Goal: Task Accomplishment & Management: Complete application form

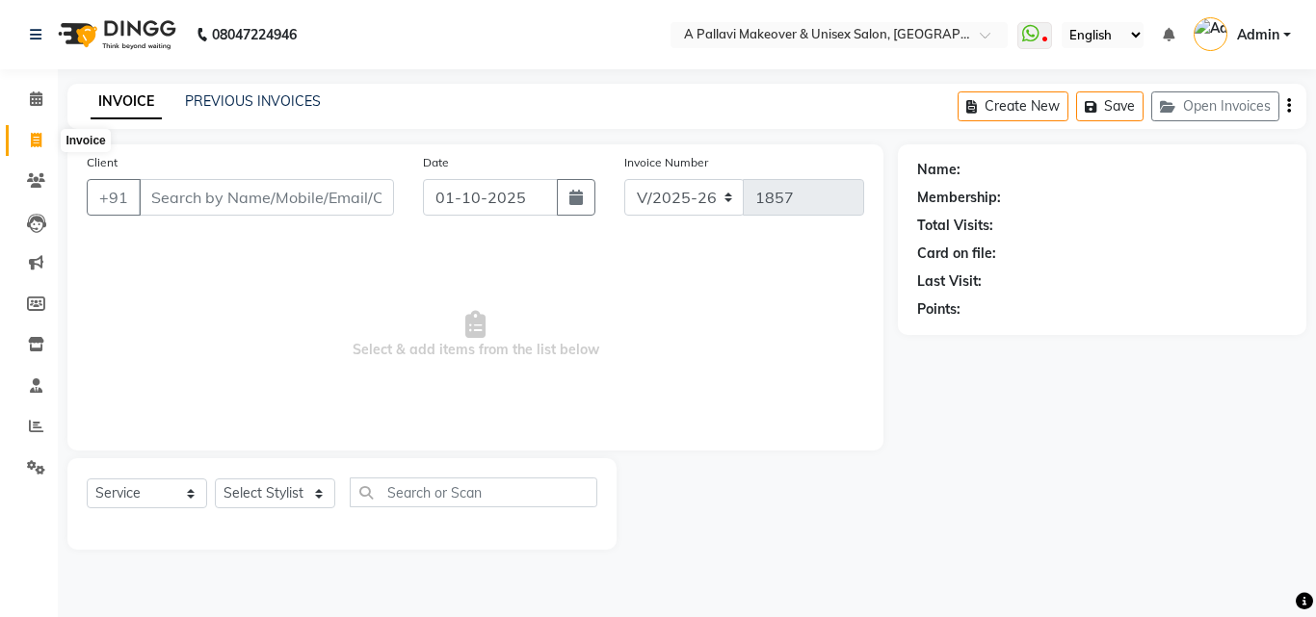
select select "3573"
select select "service"
click at [31, 428] on icon at bounding box center [36, 426] width 14 height 14
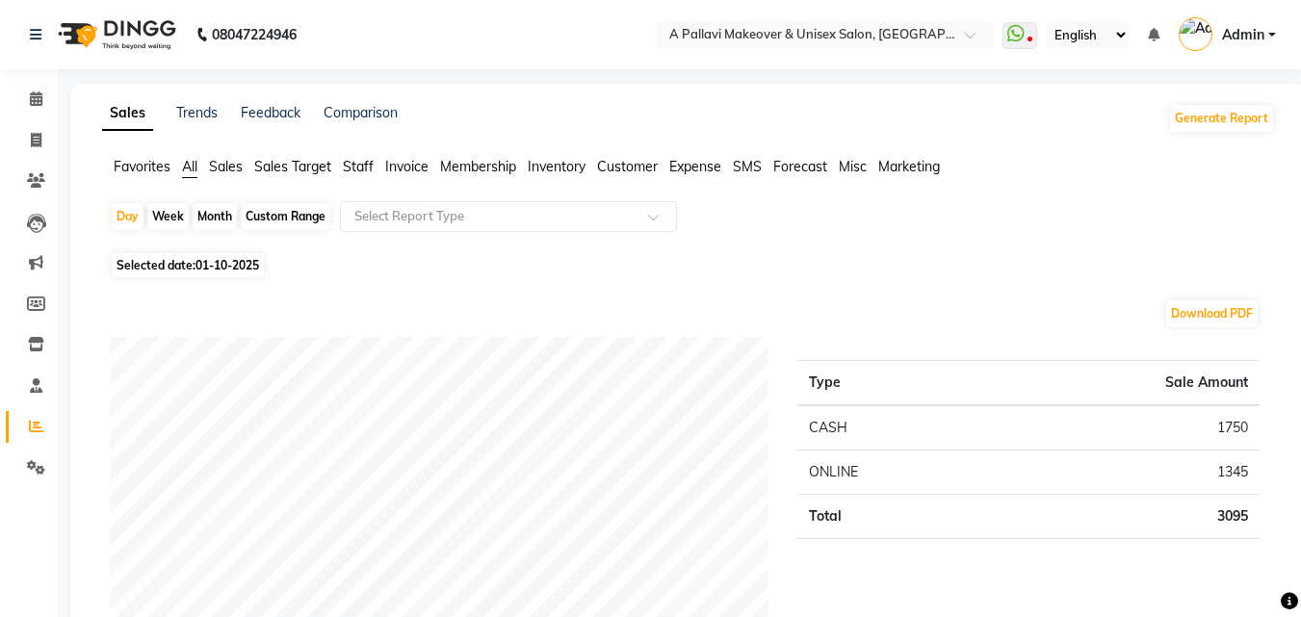
click at [295, 214] on div "Custom Range" at bounding box center [286, 216] width 90 height 27
select select "10"
select select "2025"
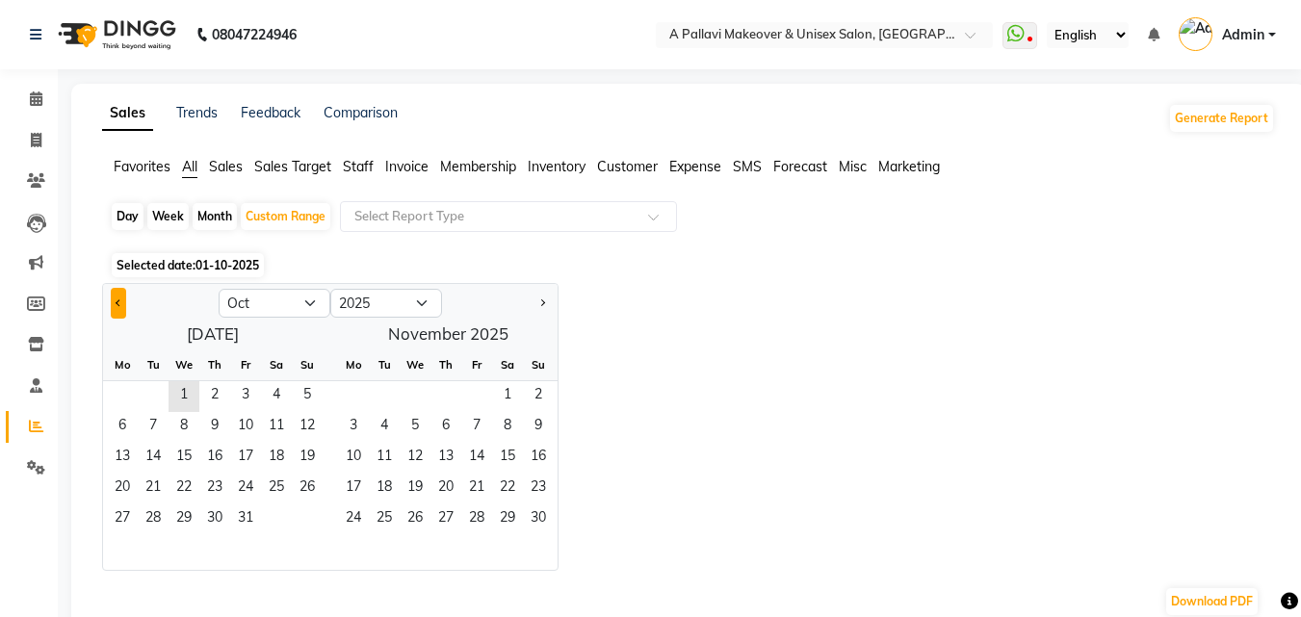
click at [121, 299] on button "Previous month" at bounding box center [118, 303] width 15 height 31
select select "9"
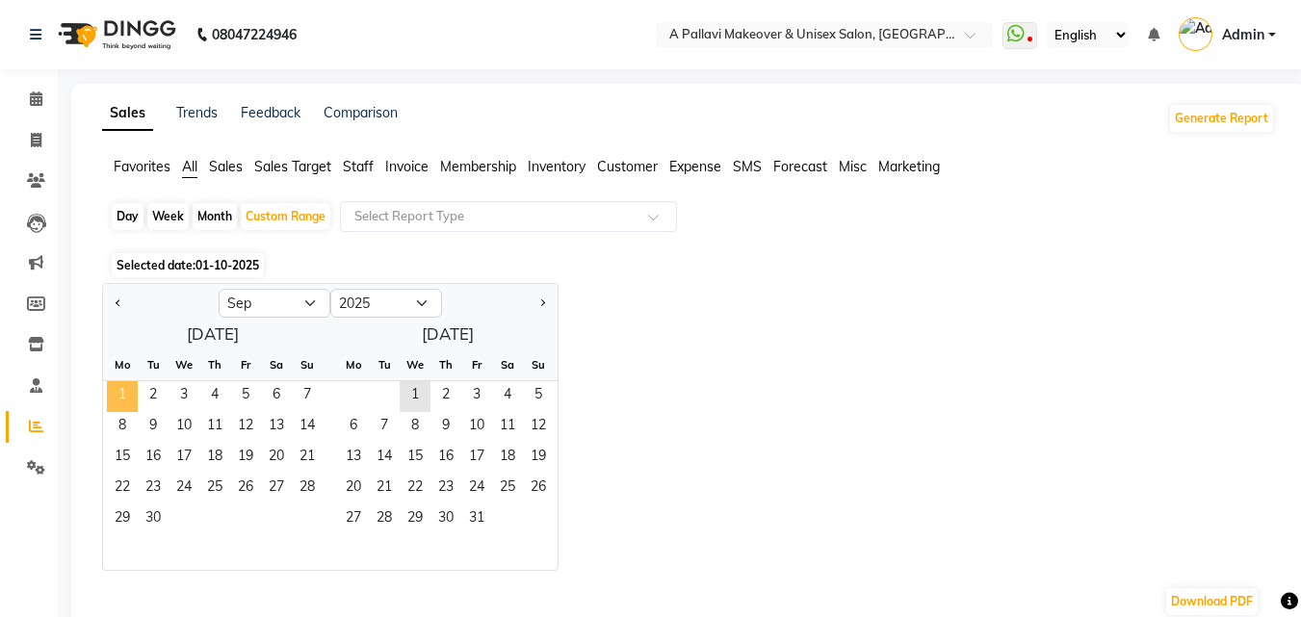
click at [135, 393] on span "1" at bounding box center [122, 396] width 31 height 31
click at [157, 521] on span "30" at bounding box center [153, 520] width 31 height 31
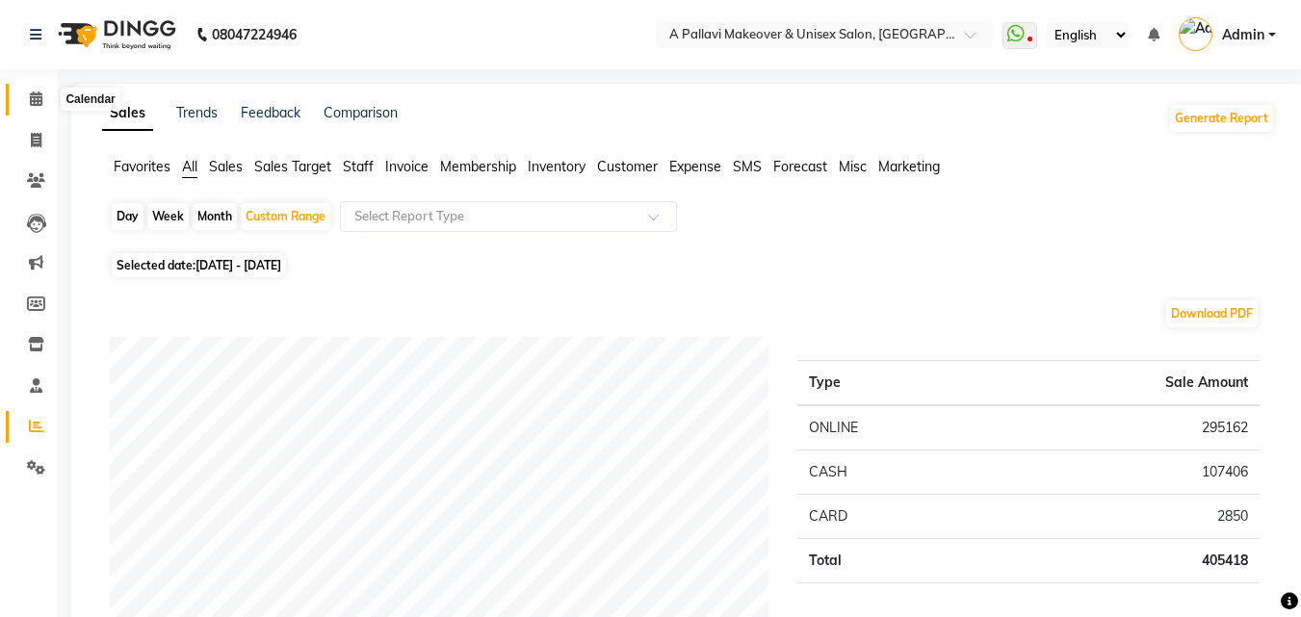
click at [35, 96] on icon at bounding box center [36, 99] width 13 height 14
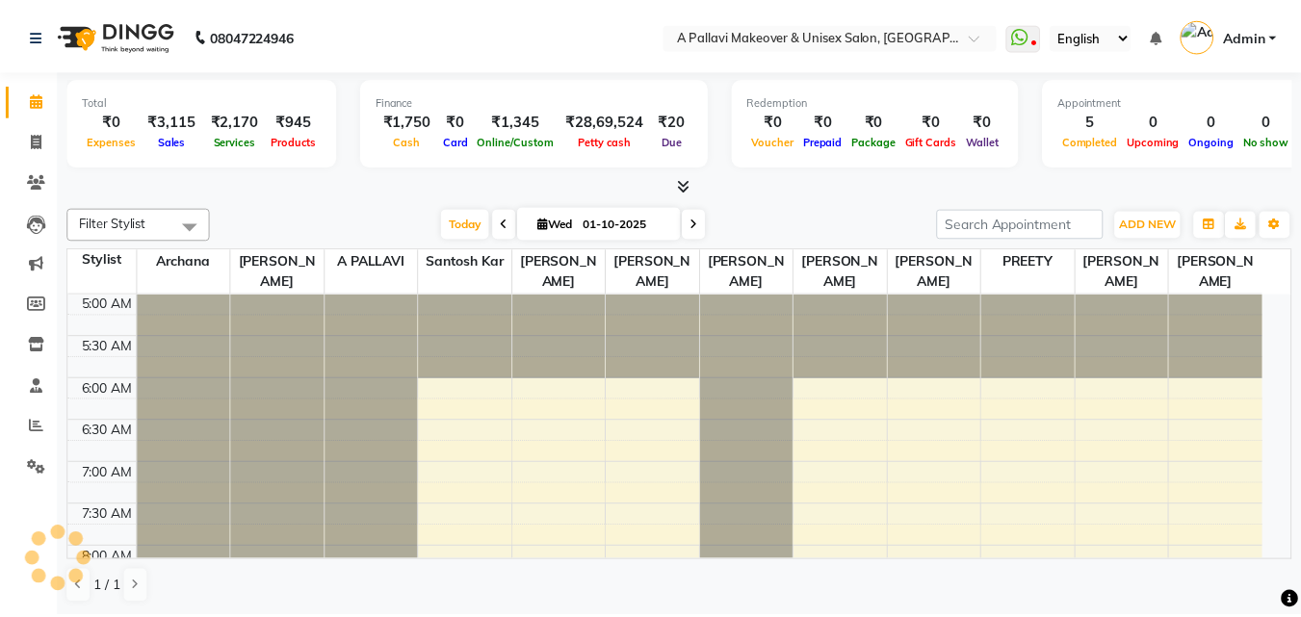
scroll to position [86, 0]
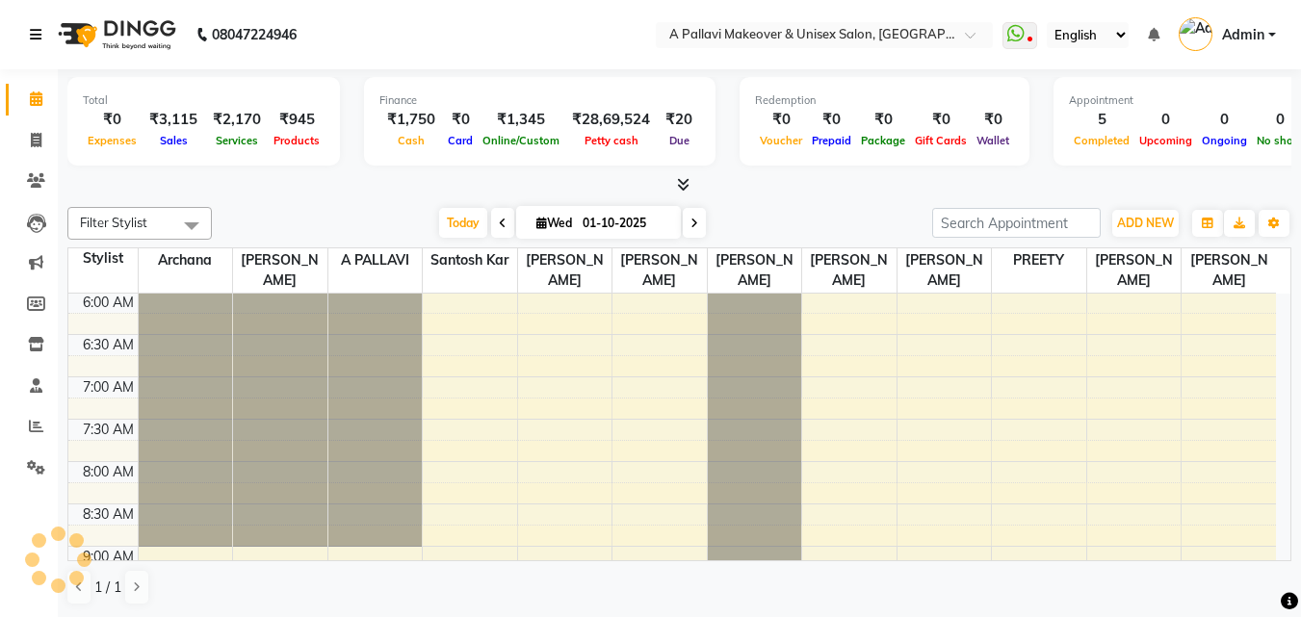
click at [30, 33] on icon at bounding box center [36, 34] width 12 height 13
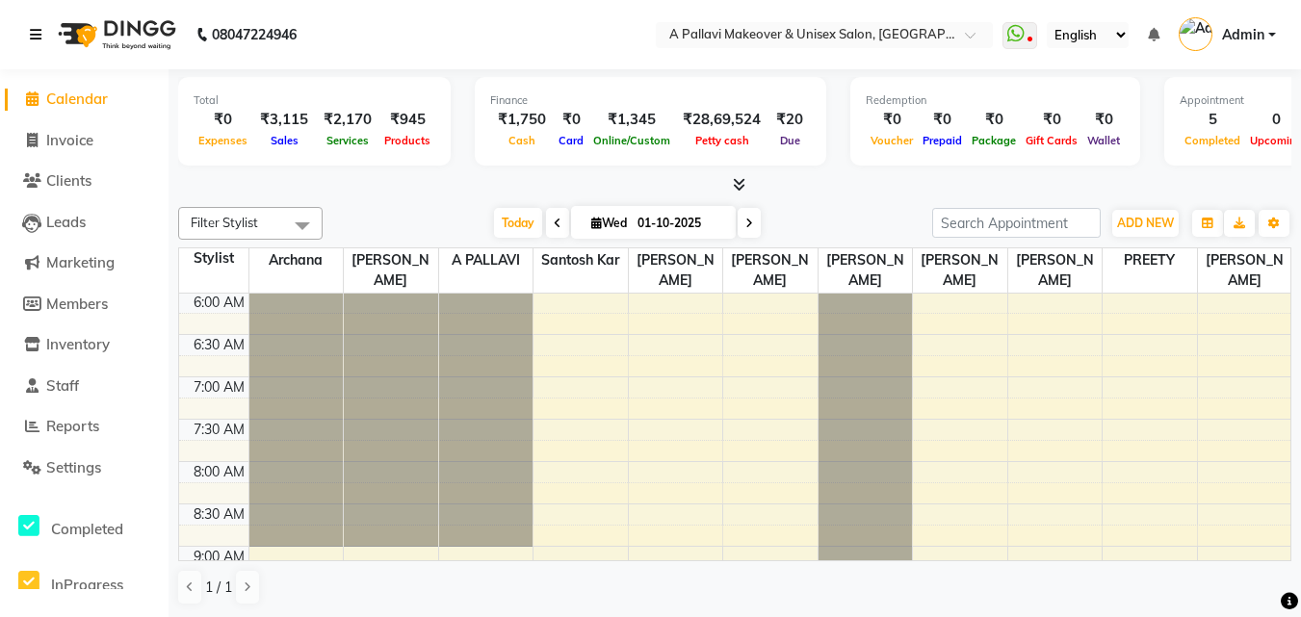
click at [36, 31] on icon at bounding box center [36, 34] width 12 height 13
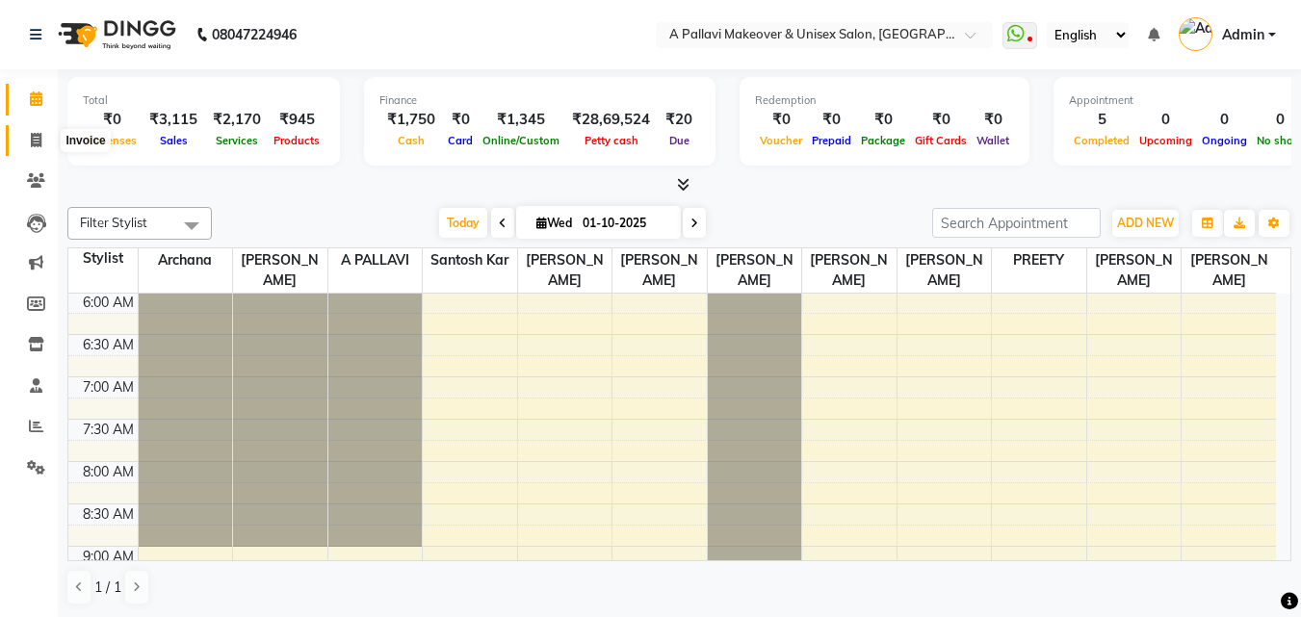
click at [34, 135] on icon at bounding box center [36, 140] width 11 height 14
select select "service"
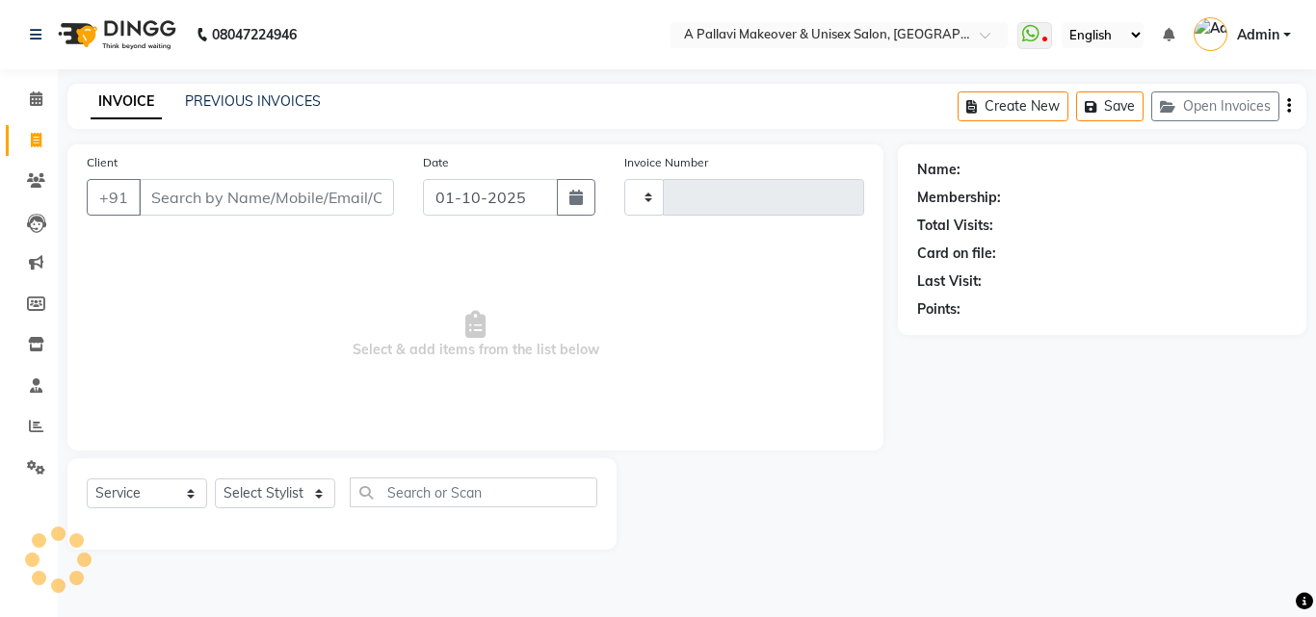
type input "1857"
select select "3573"
click at [33, 30] on icon at bounding box center [36, 34] width 12 height 13
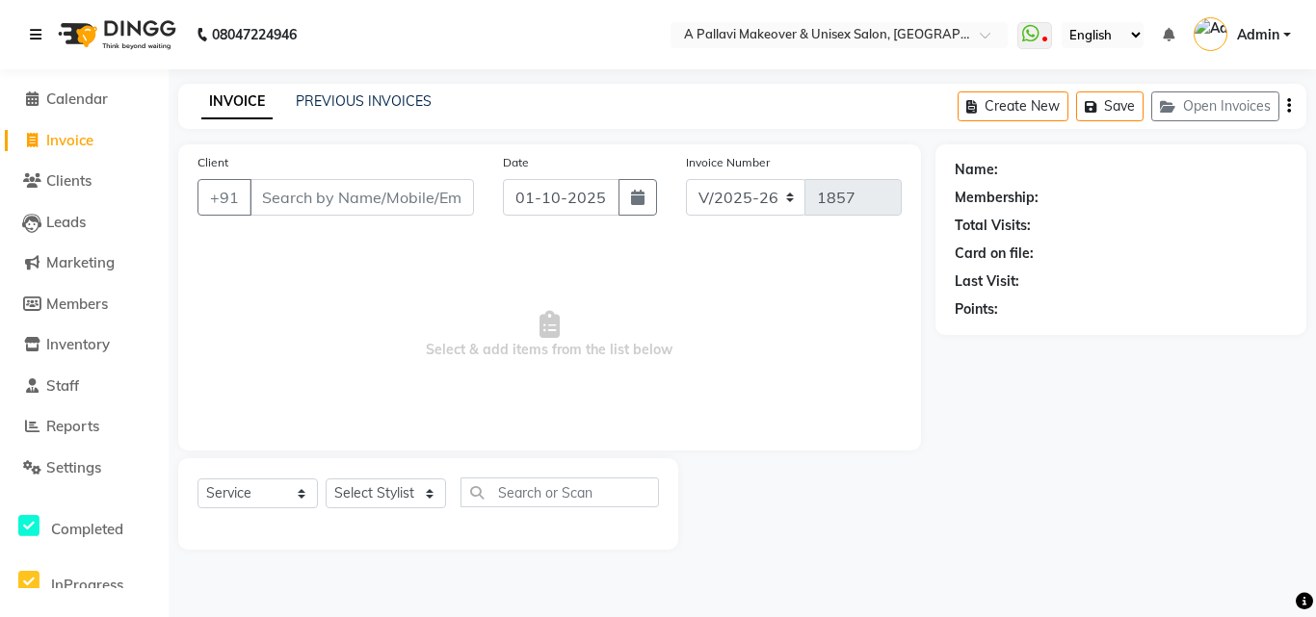
click at [33, 30] on icon at bounding box center [36, 34] width 12 height 13
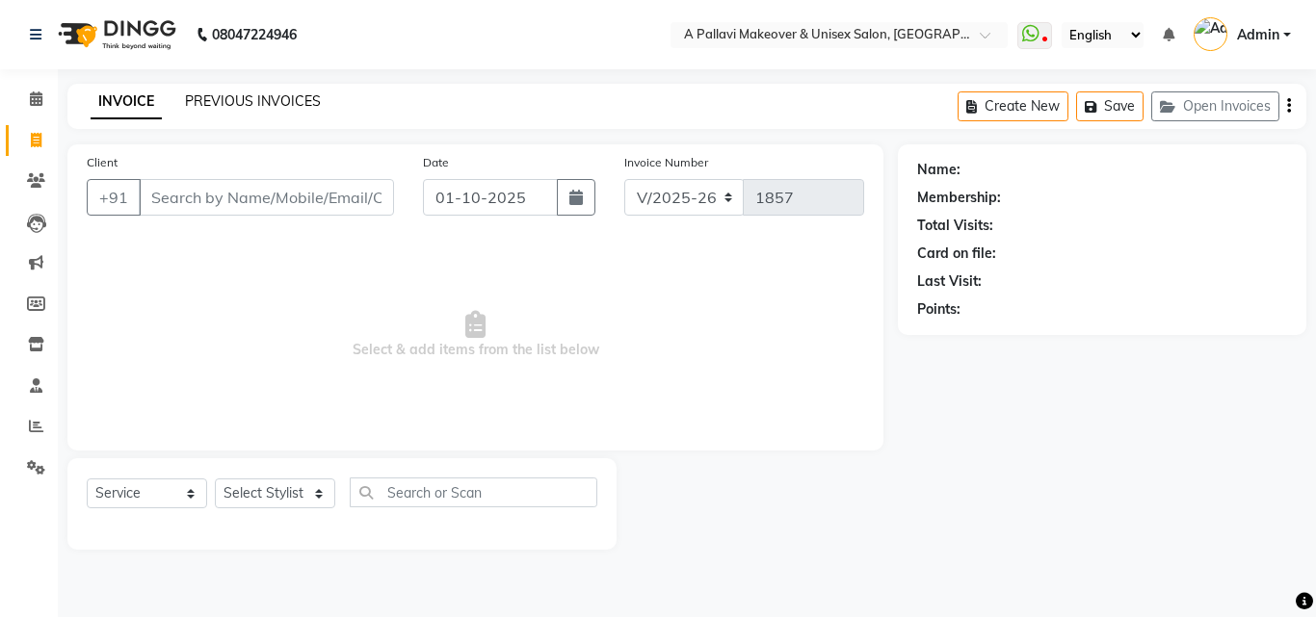
click at [248, 97] on link "PREVIOUS INVOICES" at bounding box center [253, 100] width 136 height 17
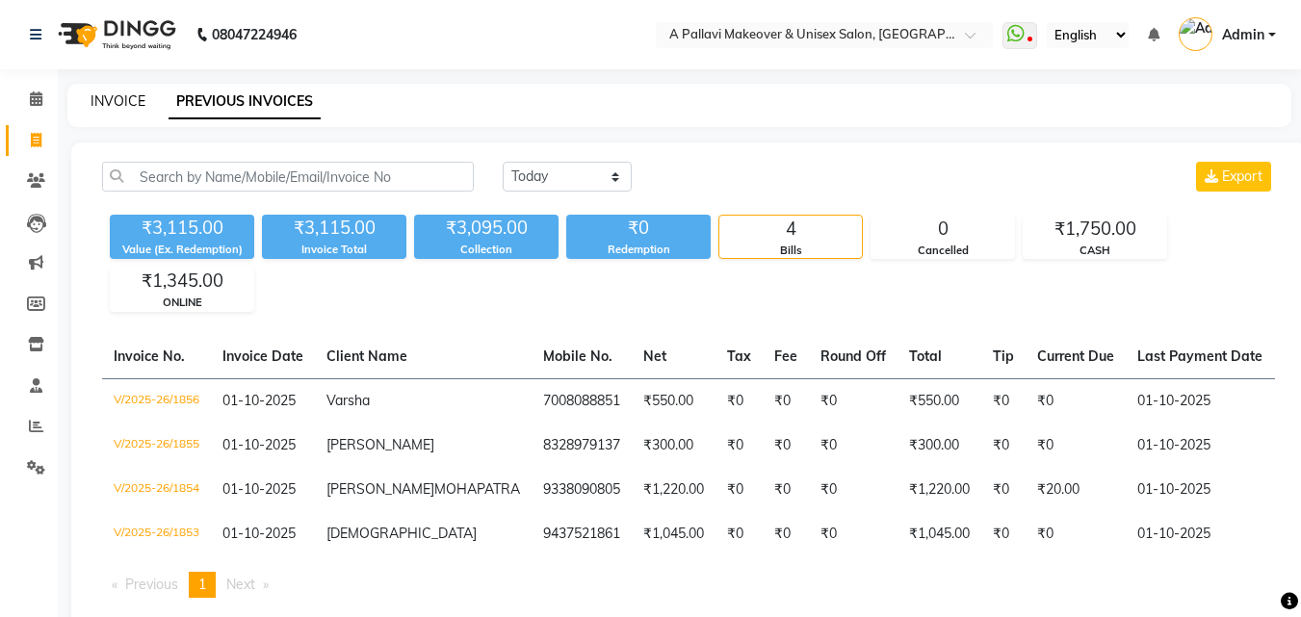
click at [132, 105] on link "INVOICE" at bounding box center [118, 100] width 55 height 17
select select "service"
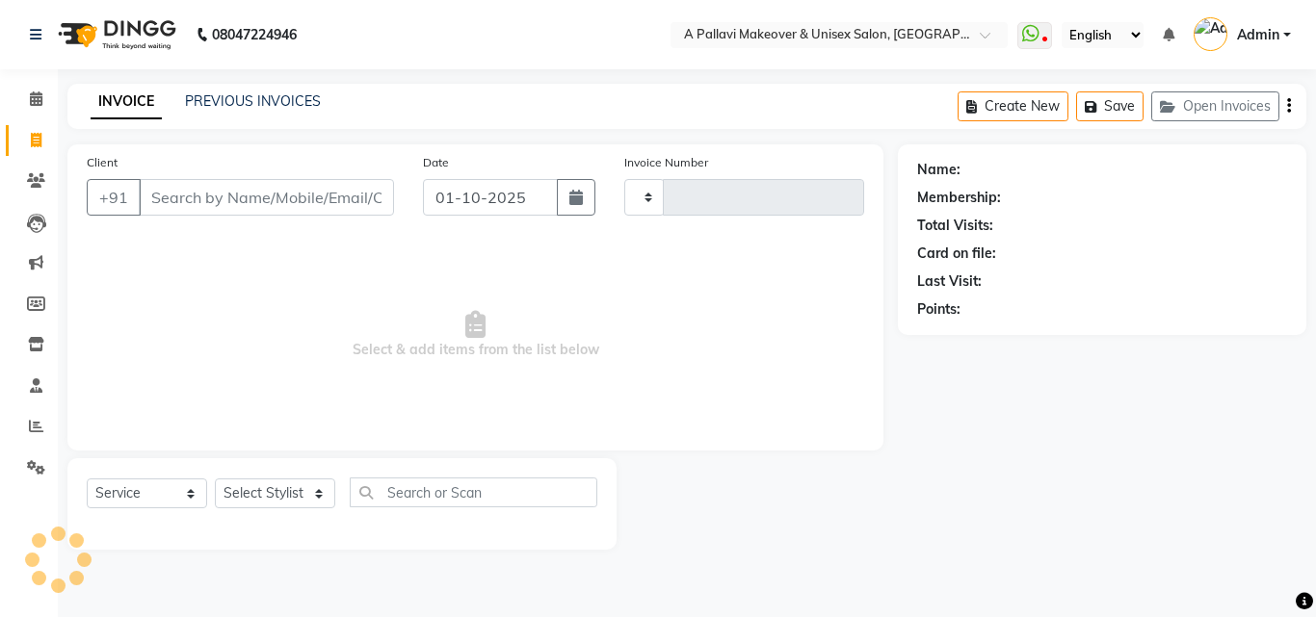
type input "1857"
select select "3573"
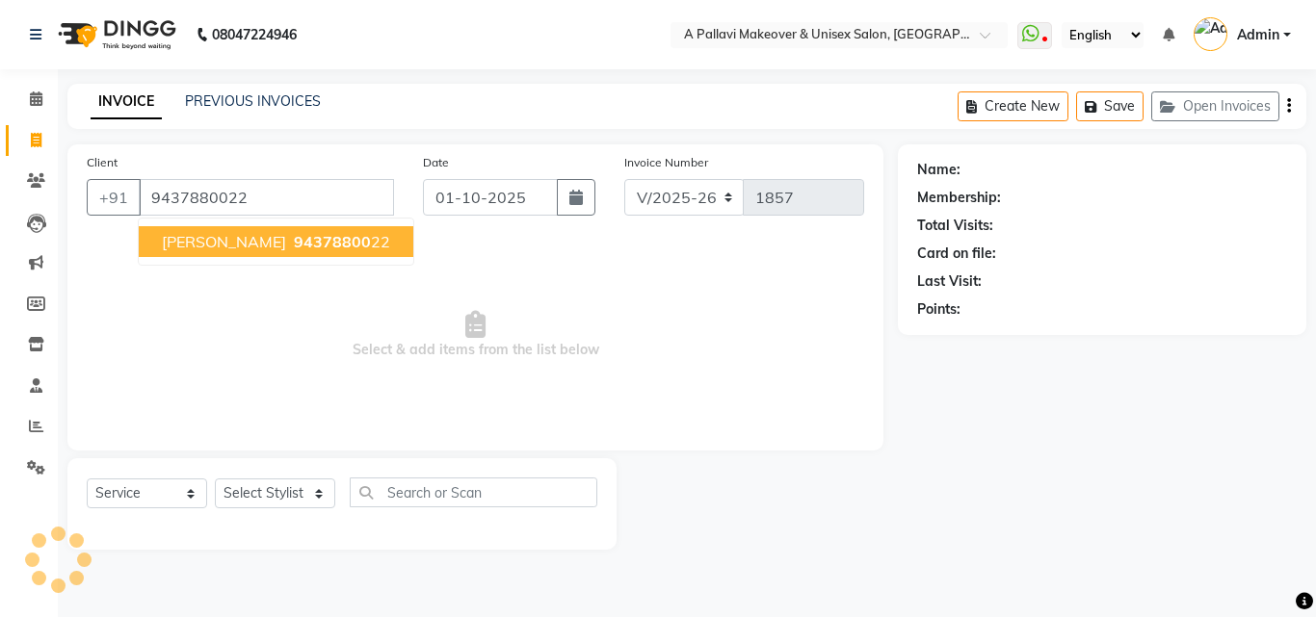
type input "9437880022"
select select "1: Object"
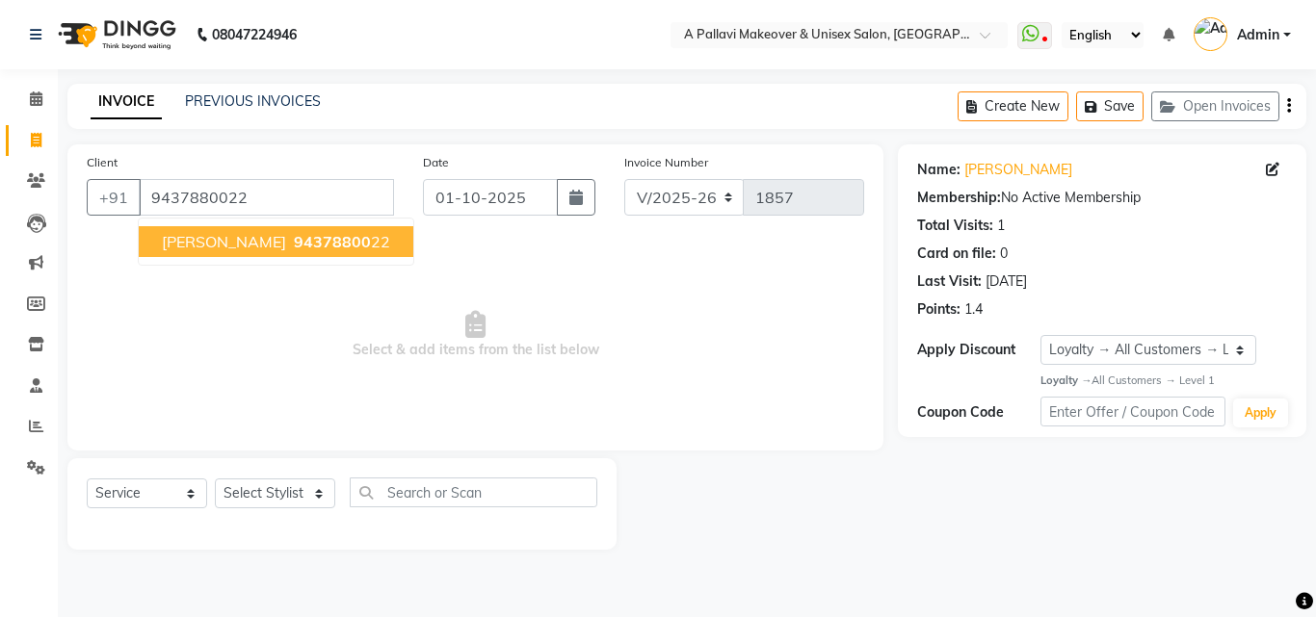
click at [325, 248] on span "94378800" at bounding box center [332, 241] width 77 height 19
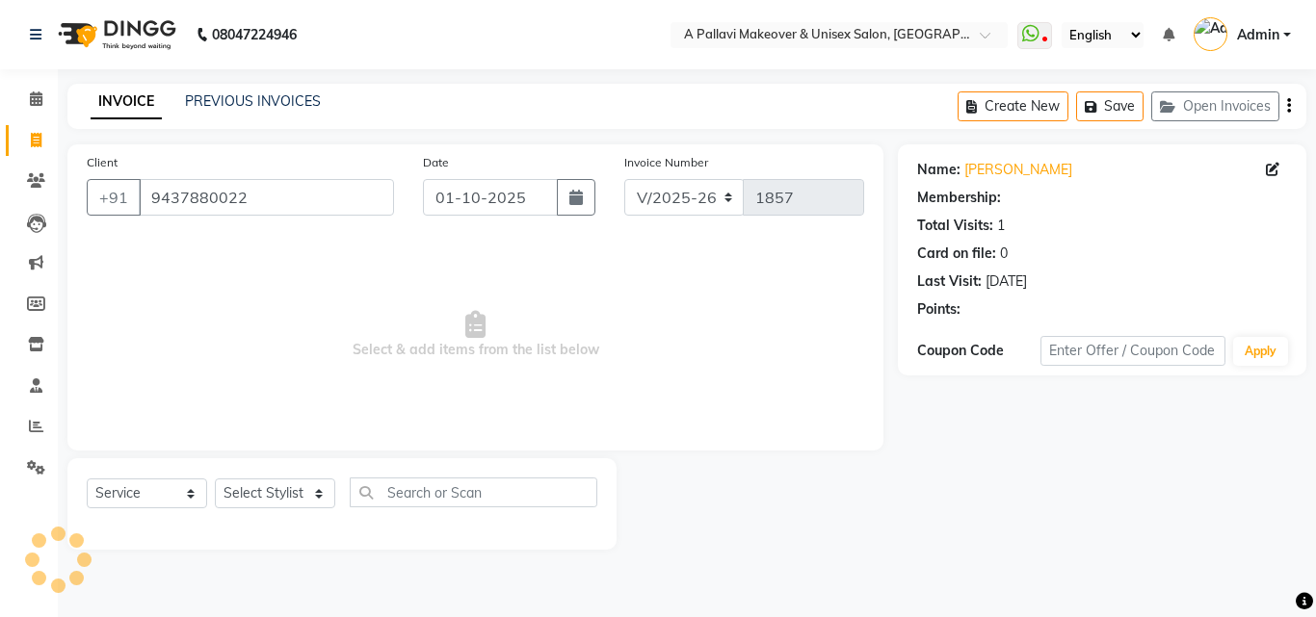
select select "1: Object"
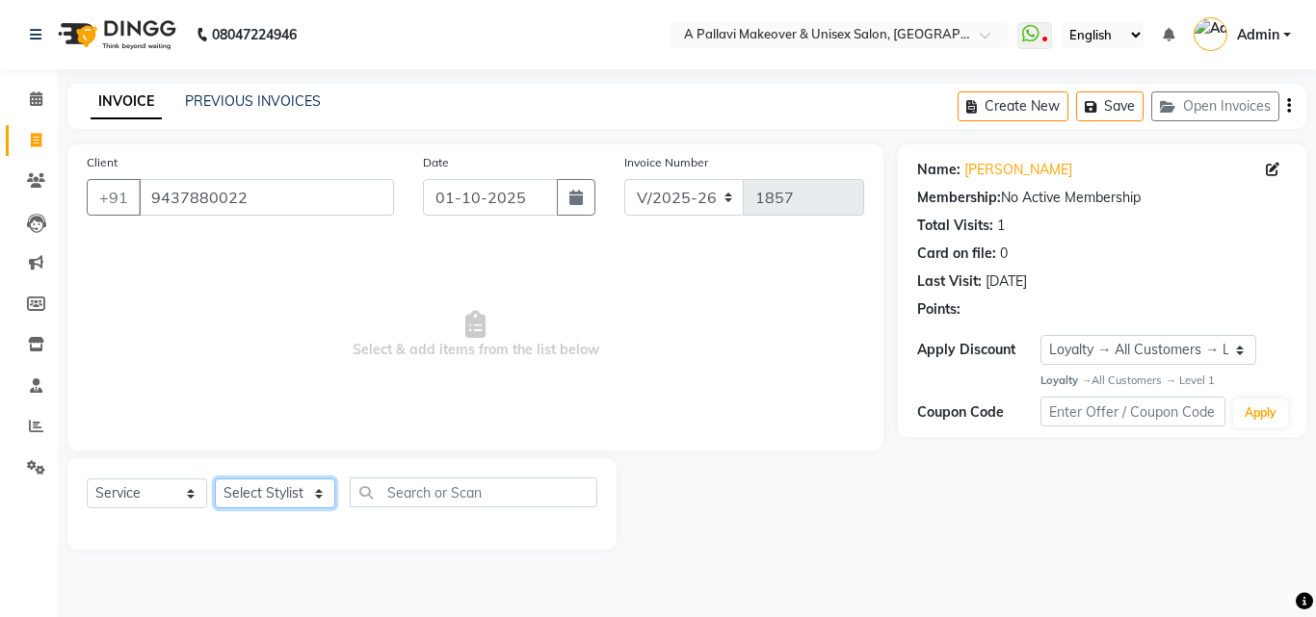
click at [287, 498] on select "Select Stylist [PERSON_NAME] A PALLAVI Archana [PERSON_NAME] [PERSON_NAME] [PER…" at bounding box center [275, 494] width 120 height 30
select select "19459"
click at [215, 479] on select "Select Stylist [PERSON_NAME] A PALLAVI Archana [PERSON_NAME] [PERSON_NAME] [PER…" at bounding box center [275, 494] width 120 height 30
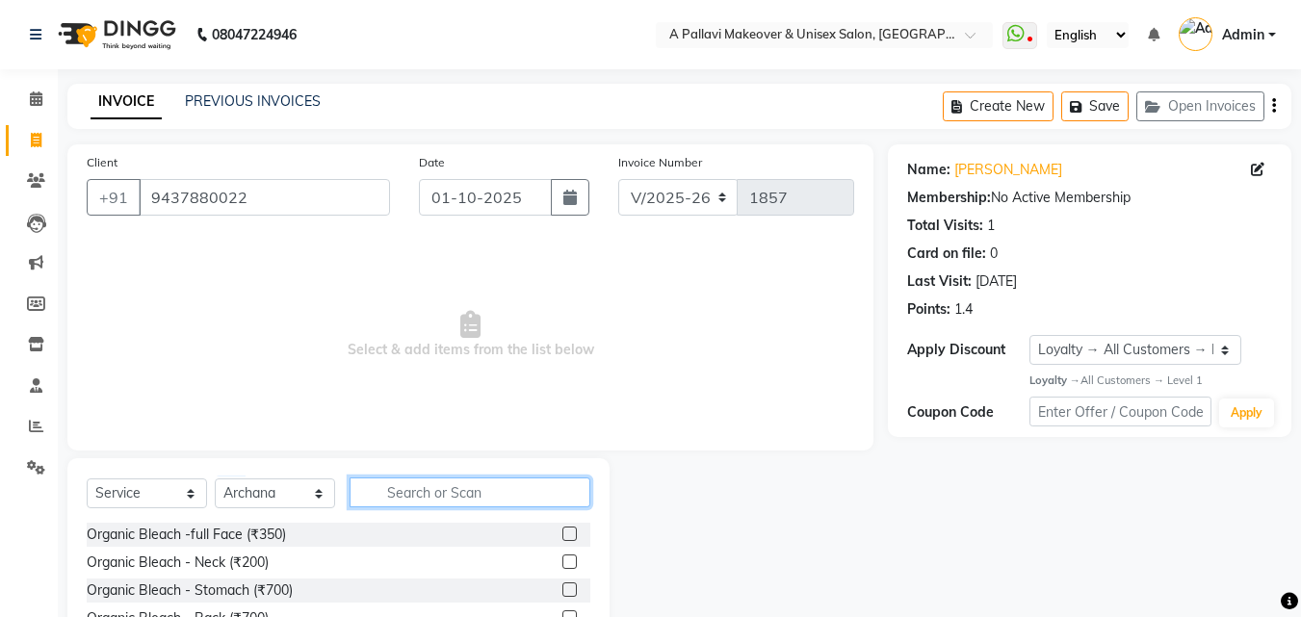
click at [414, 487] on input "text" at bounding box center [470, 493] width 241 height 30
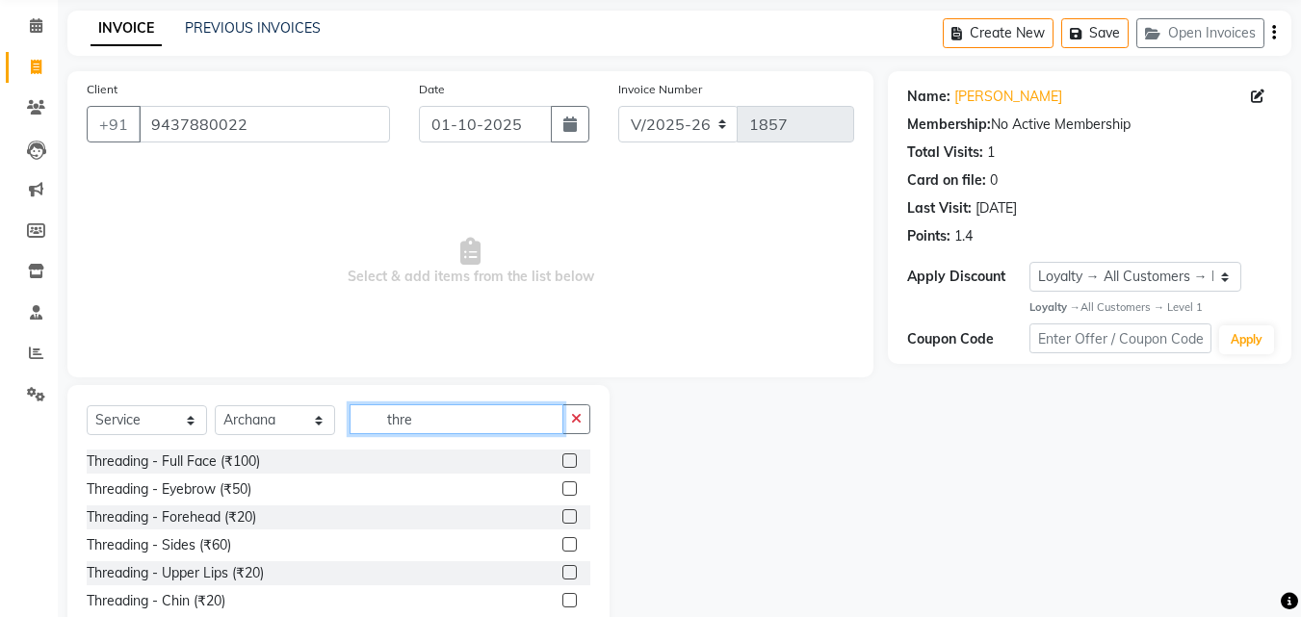
scroll to position [154, 0]
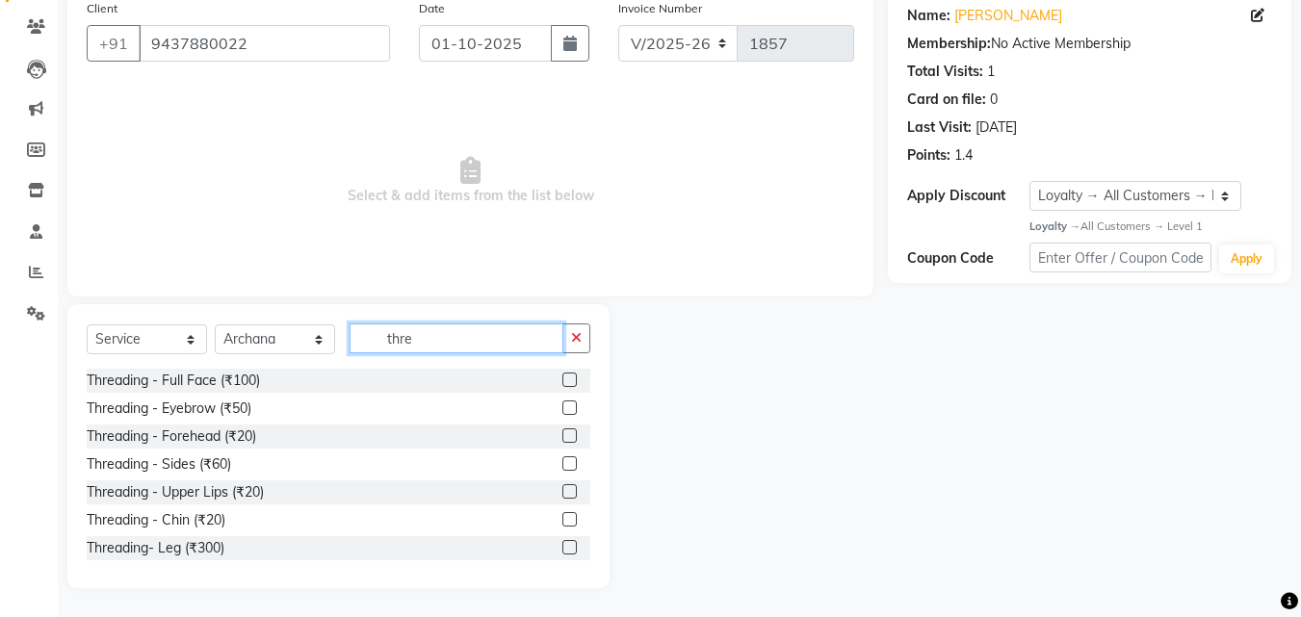
type input "thre"
click at [562, 403] on label at bounding box center [569, 408] width 14 height 14
click at [562, 403] on input "checkbox" at bounding box center [568, 409] width 13 height 13
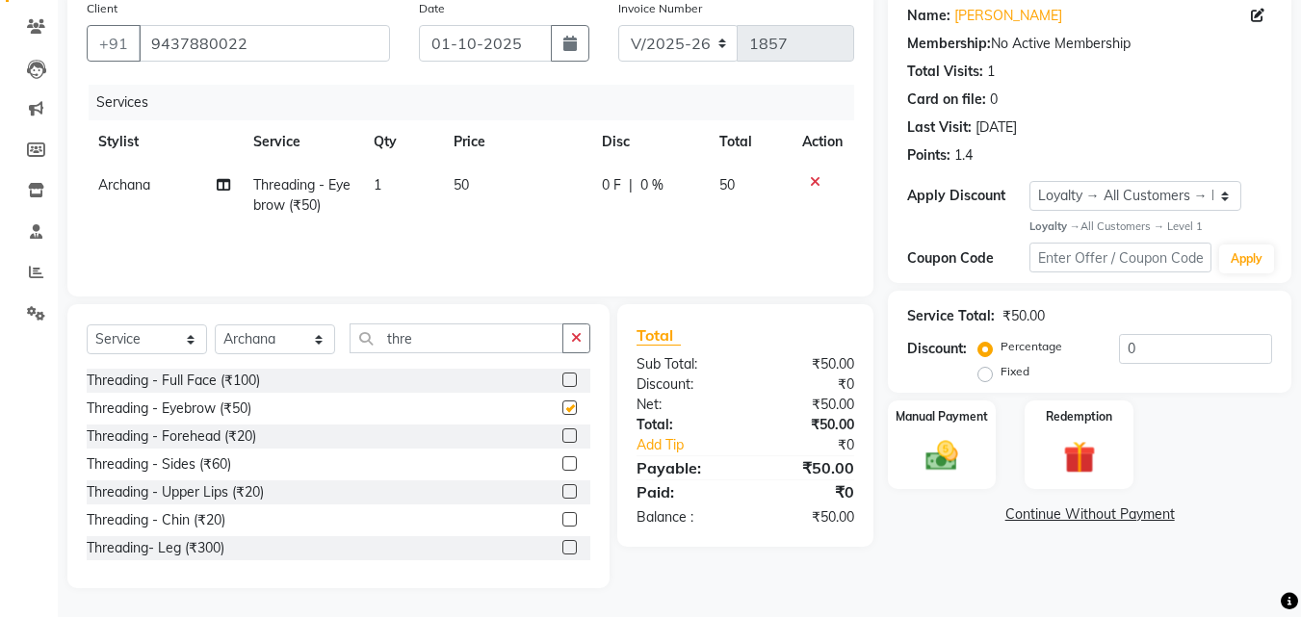
checkbox input "false"
click at [562, 433] on label at bounding box center [569, 436] width 14 height 14
click at [562, 433] on input "checkbox" at bounding box center [568, 437] width 13 height 13
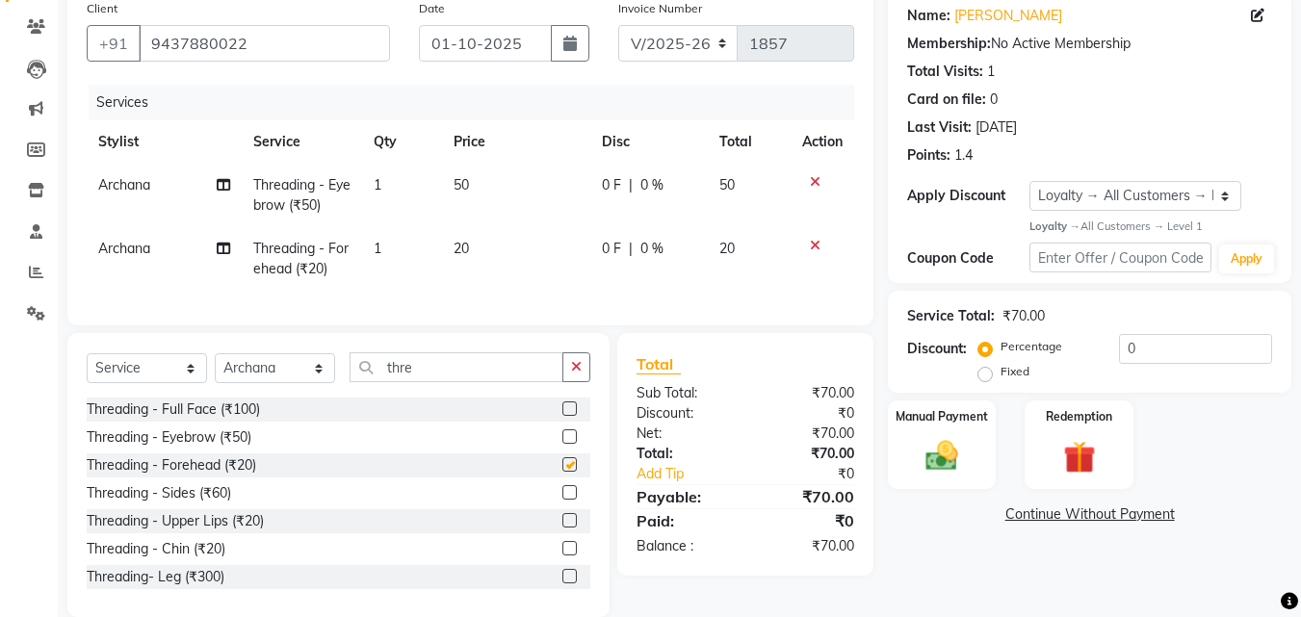
checkbox input "false"
click at [928, 439] on img at bounding box center [942, 456] width 54 height 39
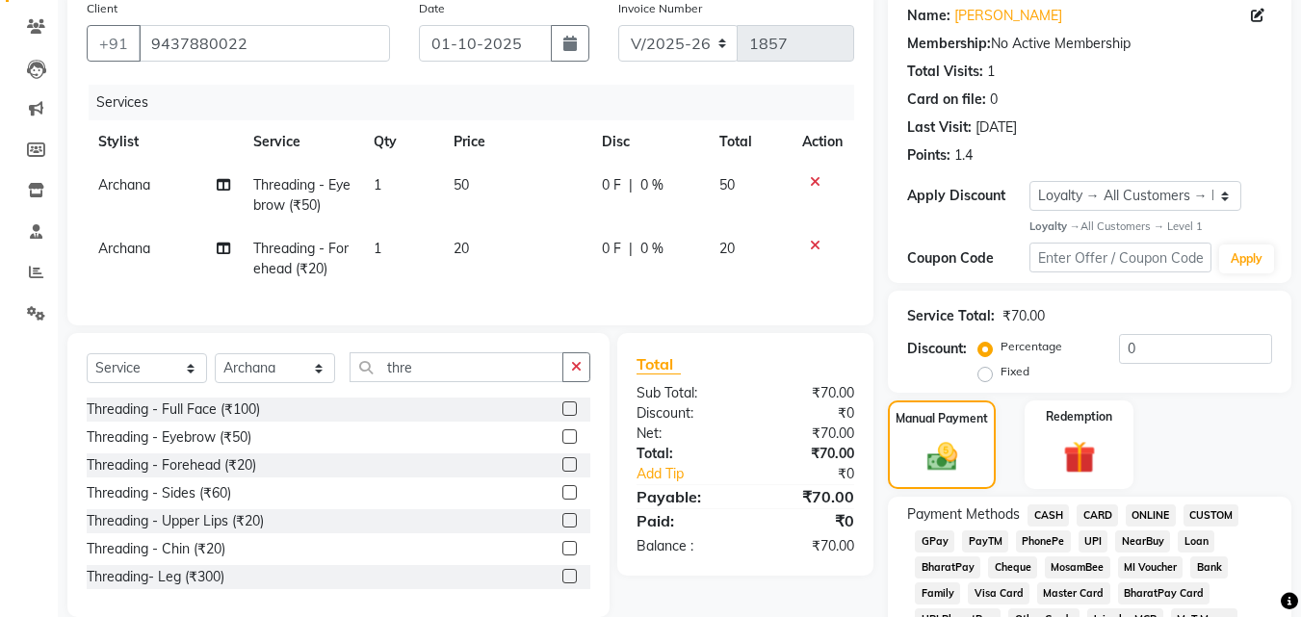
click at [1052, 516] on span "CASH" at bounding box center [1048, 516] width 41 height 22
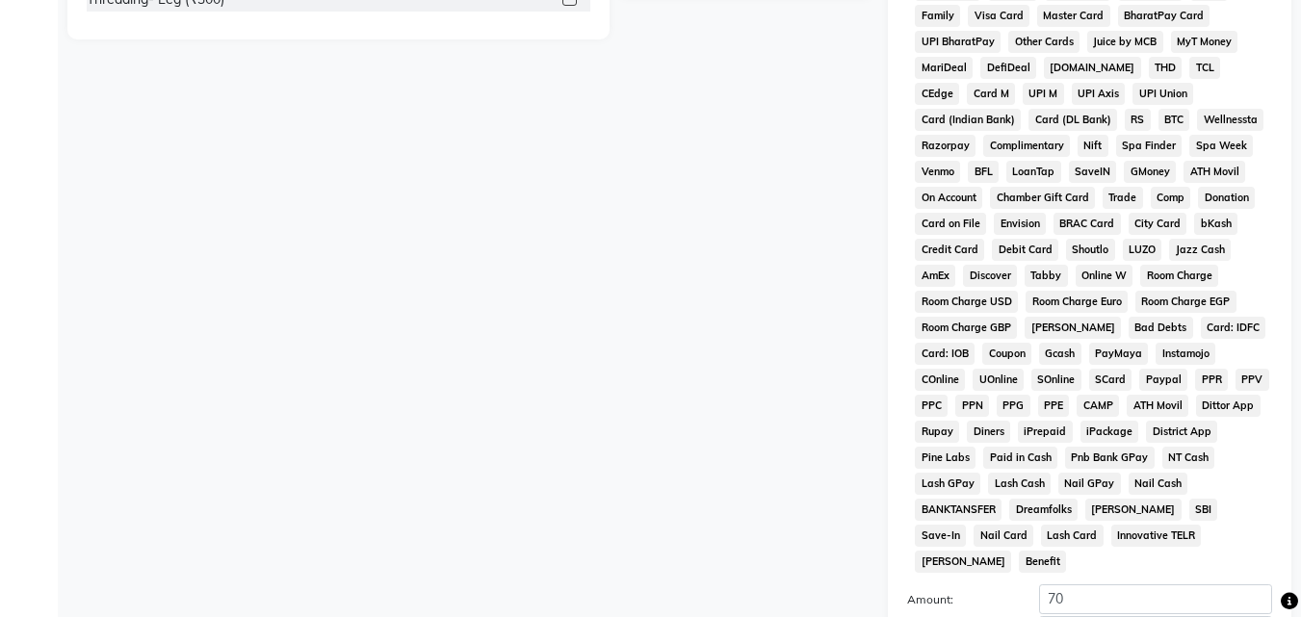
scroll to position [917, 0]
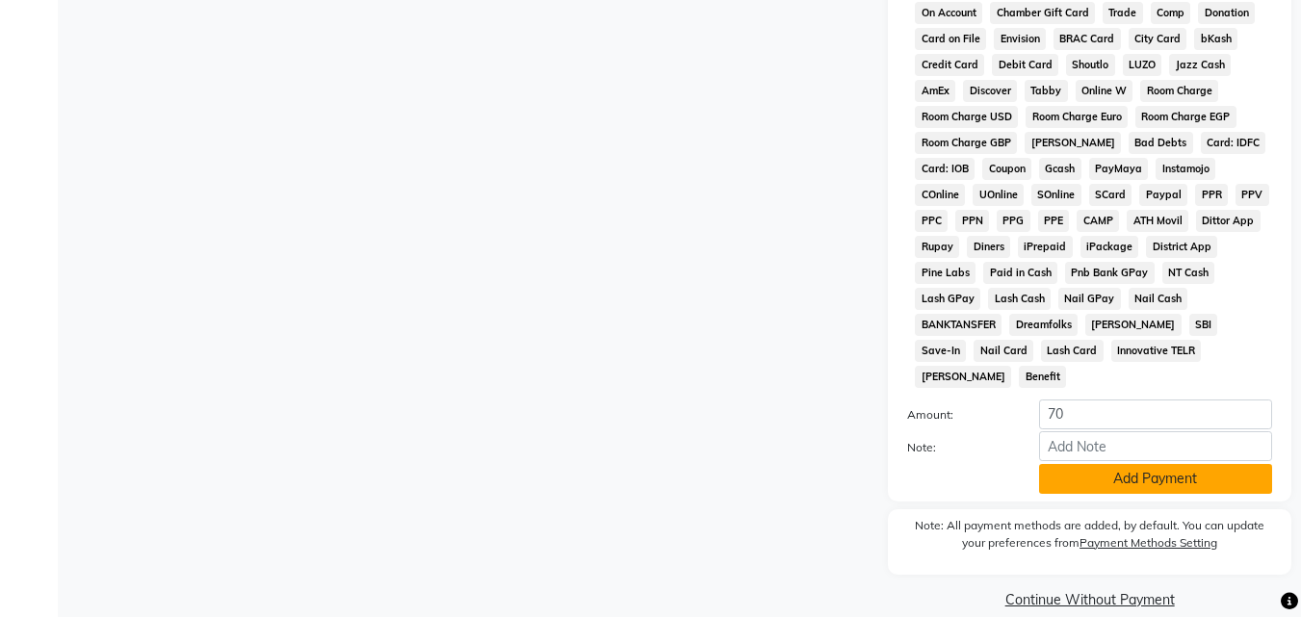
click at [1100, 464] on button "Add Payment" at bounding box center [1155, 479] width 233 height 30
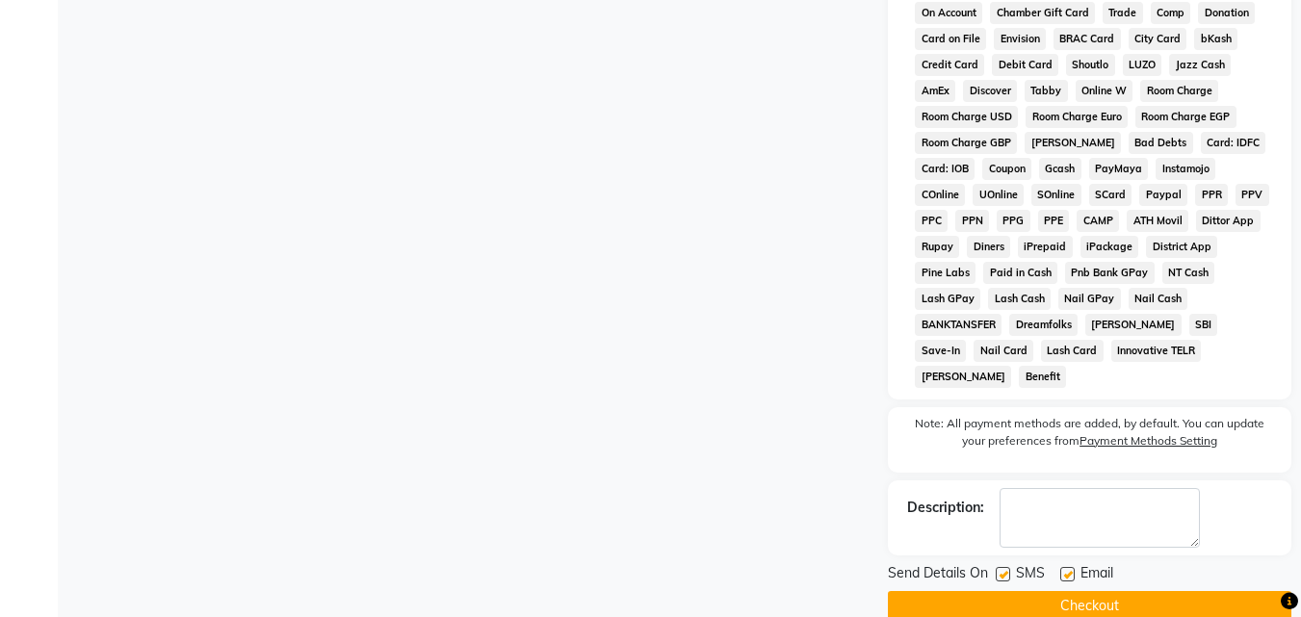
click at [1087, 591] on button "Checkout" at bounding box center [1090, 606] width 404 height 30
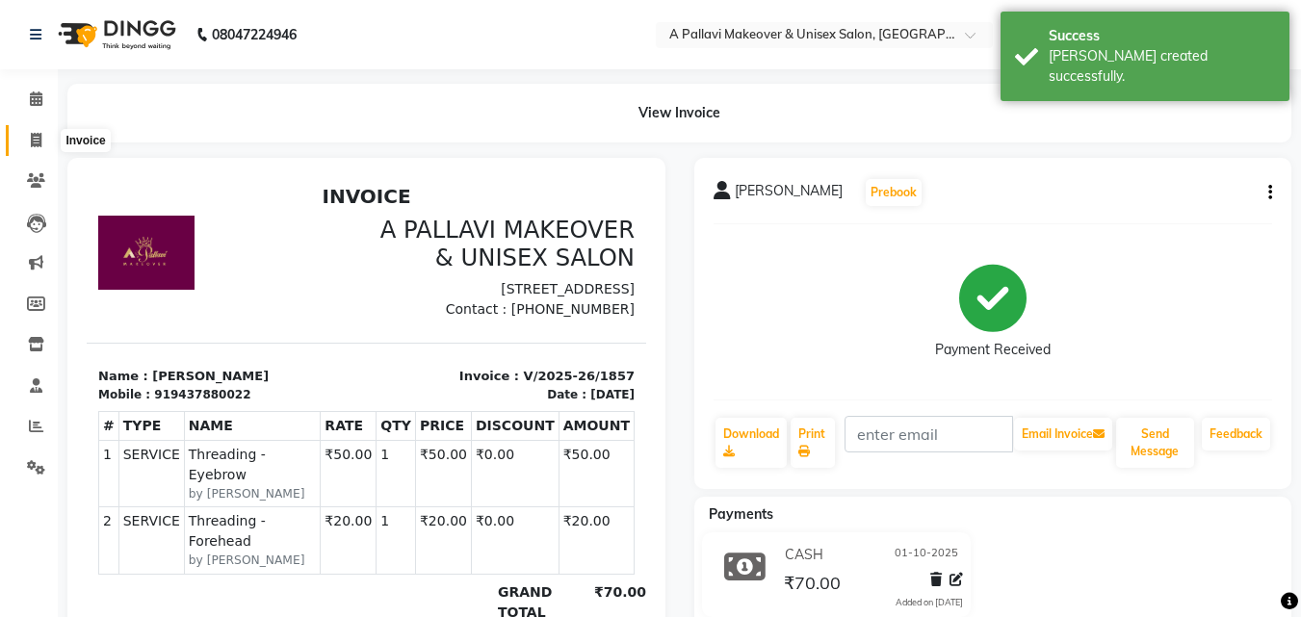
click at [43, 144] on span at bounding box center [36, 141] width 34 height 22
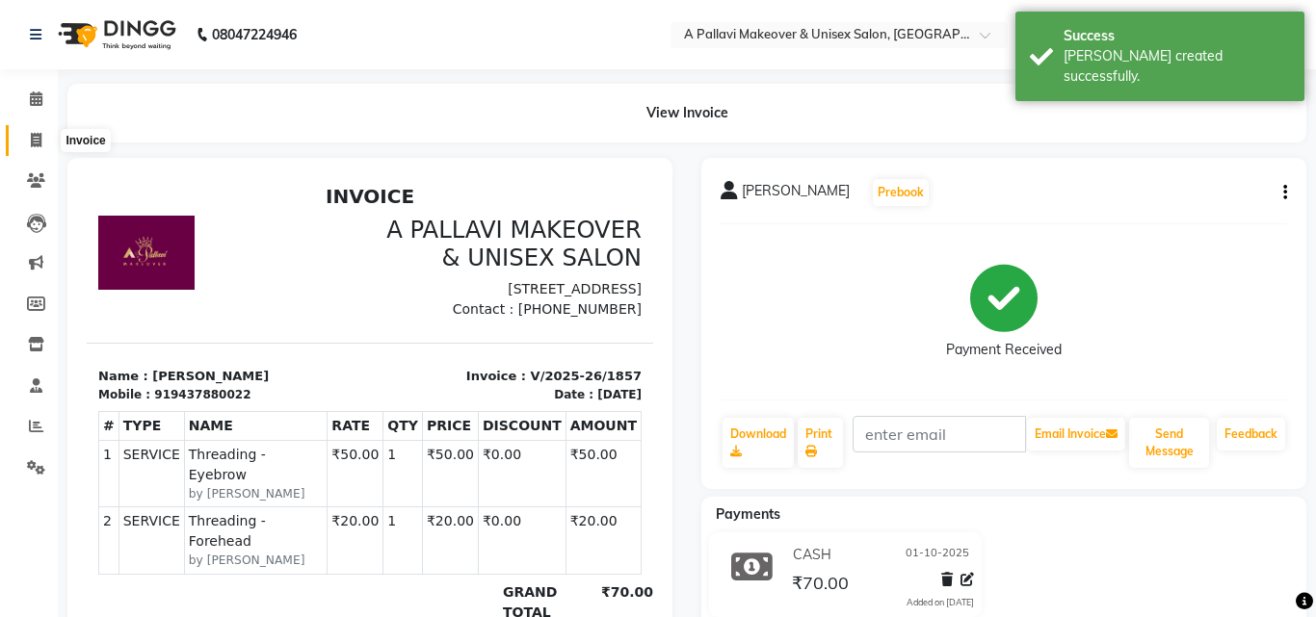
select select "3573"
select select "service"
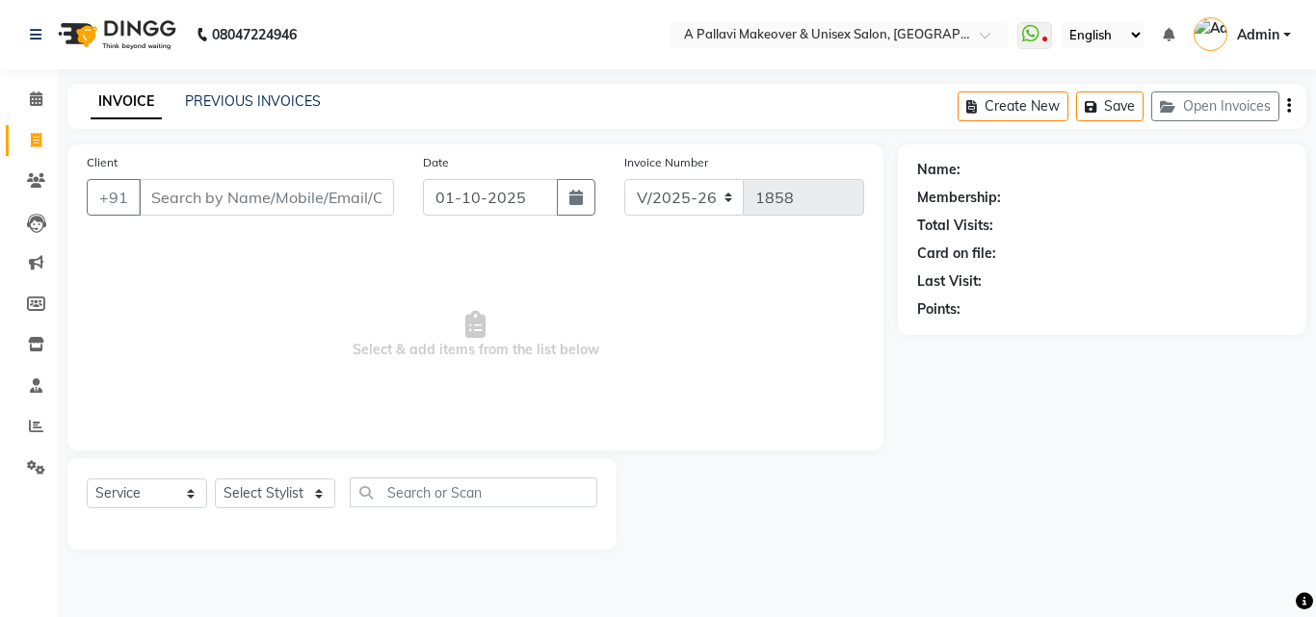
click at [256, 114] on div "INVOICE PREVIOUS INVOICES Create New Save Open Invoices" at bounding box center [686, 106] width 1239 height 45
click at [263, 104] on link "PREVIOUS INVOICES" at bounding box center [253, 100] width 136 height 17
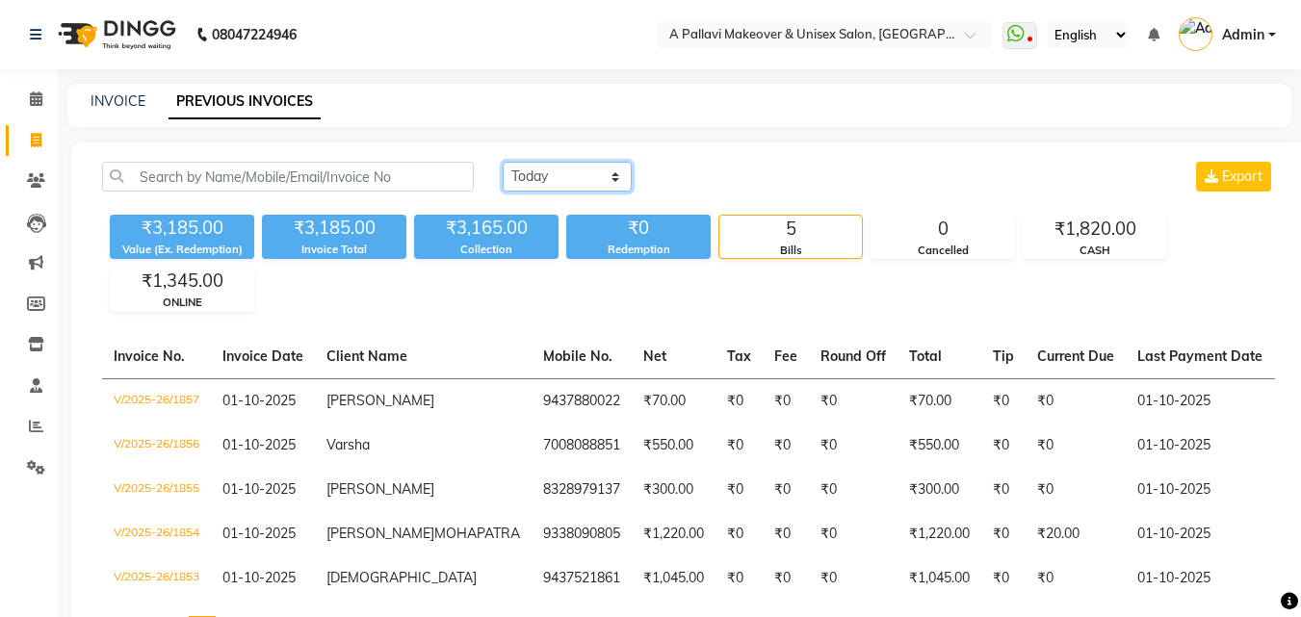
click at [554, 182] on select "[DATE] [DATE] Custom Range" at bounding box center [567, 177] width 129 height 30
click at [503, 162] on select "[DATE] [DATE] Custom Range" at bounding box center [567, 177] width 129 height 30
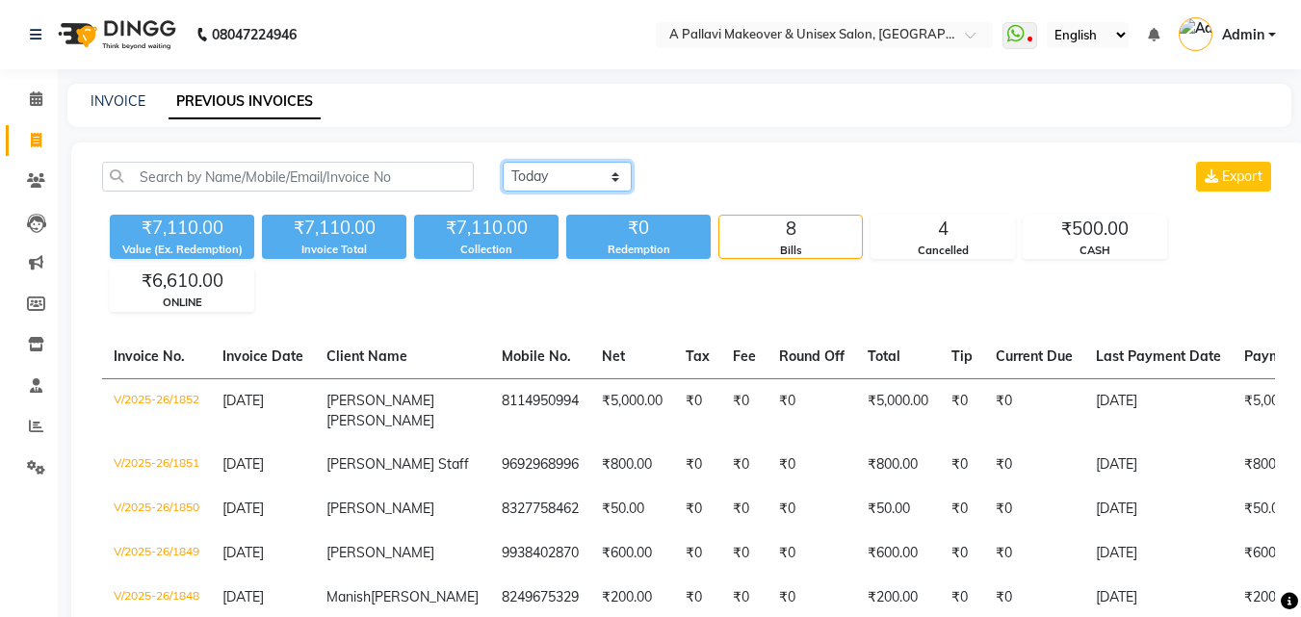
click at [550, 182] on select "[DATE] [DATE] Custom Range" at bounding box center [567, 177] width 129 height 30
select select "range"
click at [503, 162] on select "[DATE] [DATE] Custom Range" at bounding box center [567, 177] width 129 height 30
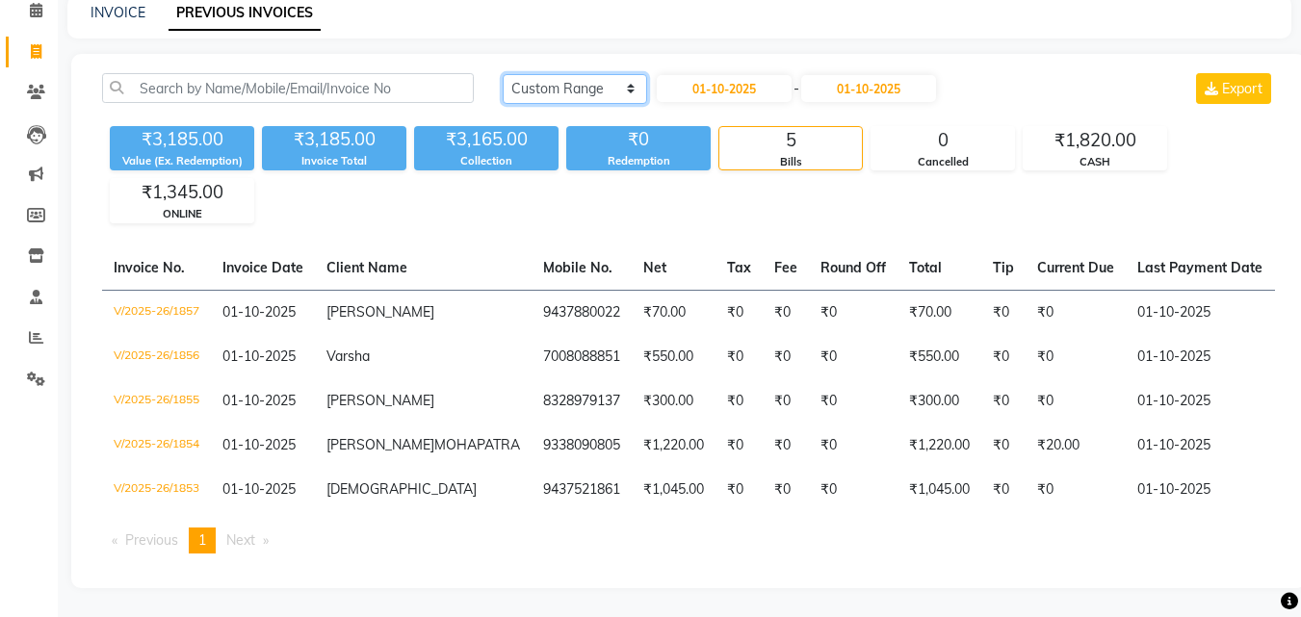
scroll to position [96, 0]
click at [722, 84] on input "01-10-2025" at bounding box center [724, 88] width 135 height 27
select select "10"
select select "2025"
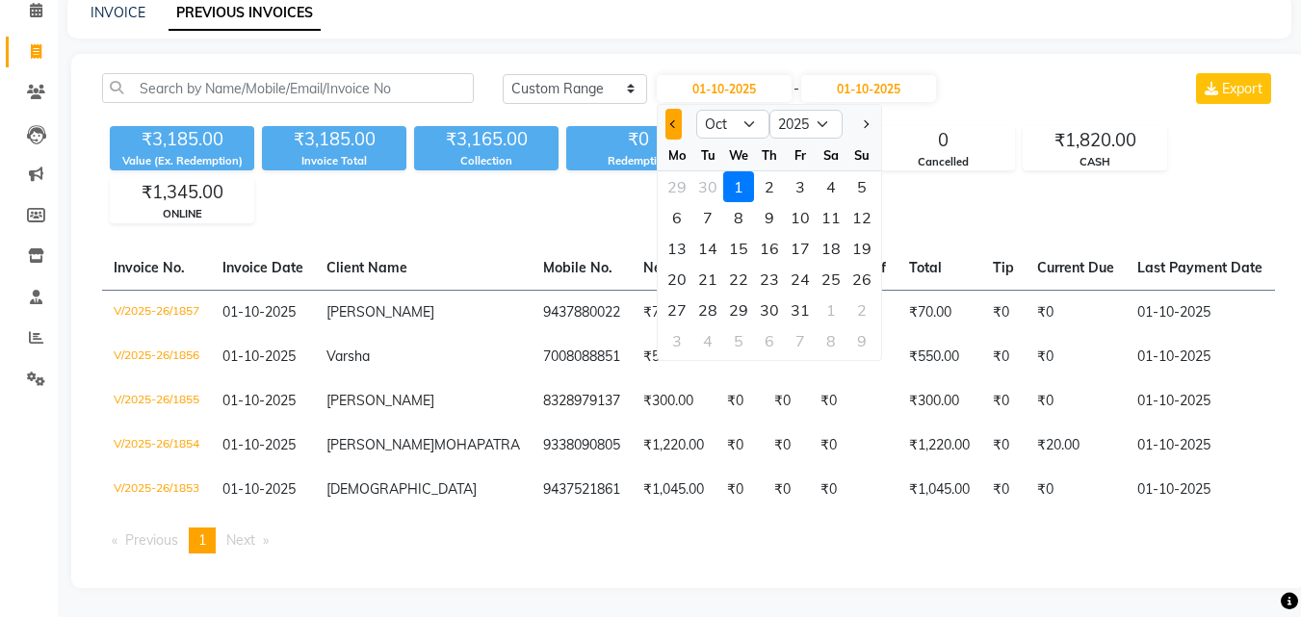
click at [667, 116] on button "Previous month" at bounding box center [674, 124] width 16 height 31
select select "9"
click at [674, 241] on div "15" at bounding box center [677, 248] width 31 height 31
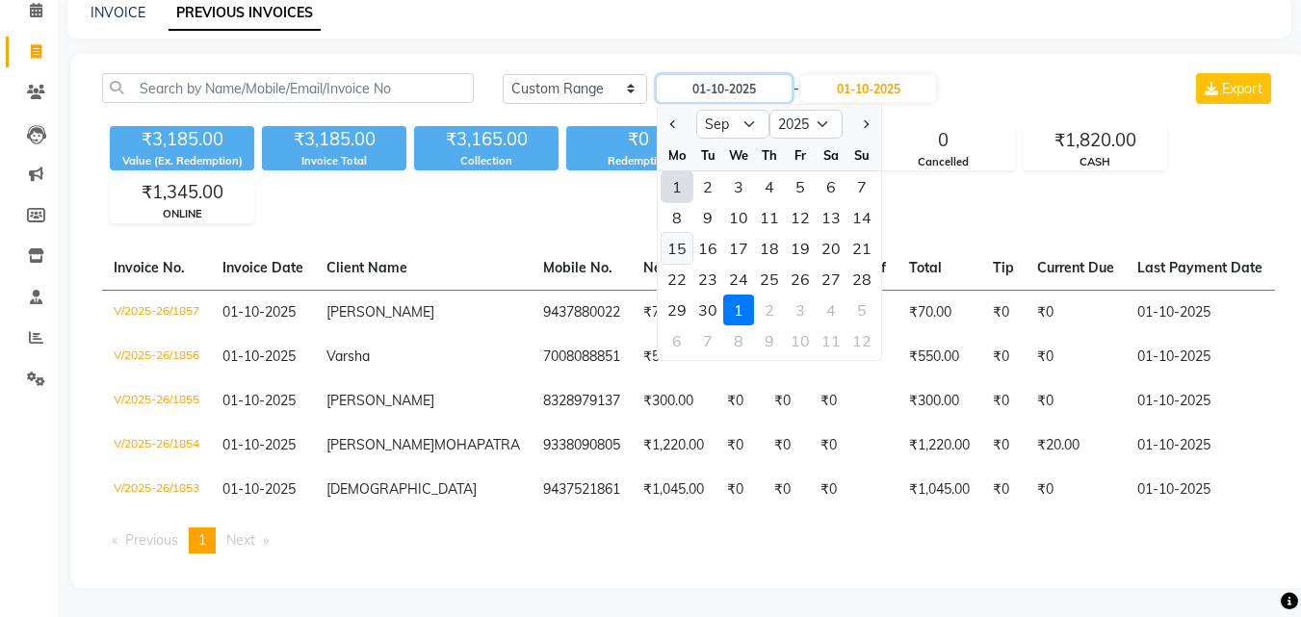
type input "15-09-2025"
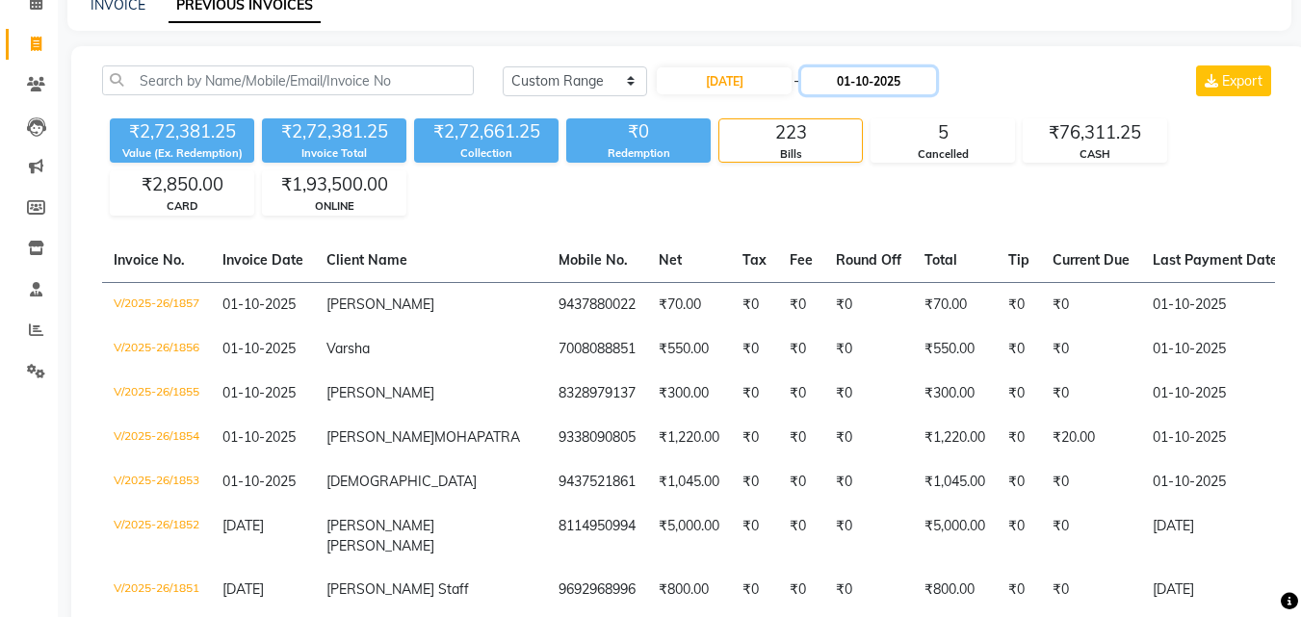
click at [883, 82] on input "01-10-2025" at bounding box center [868, 80] width 135 height 27
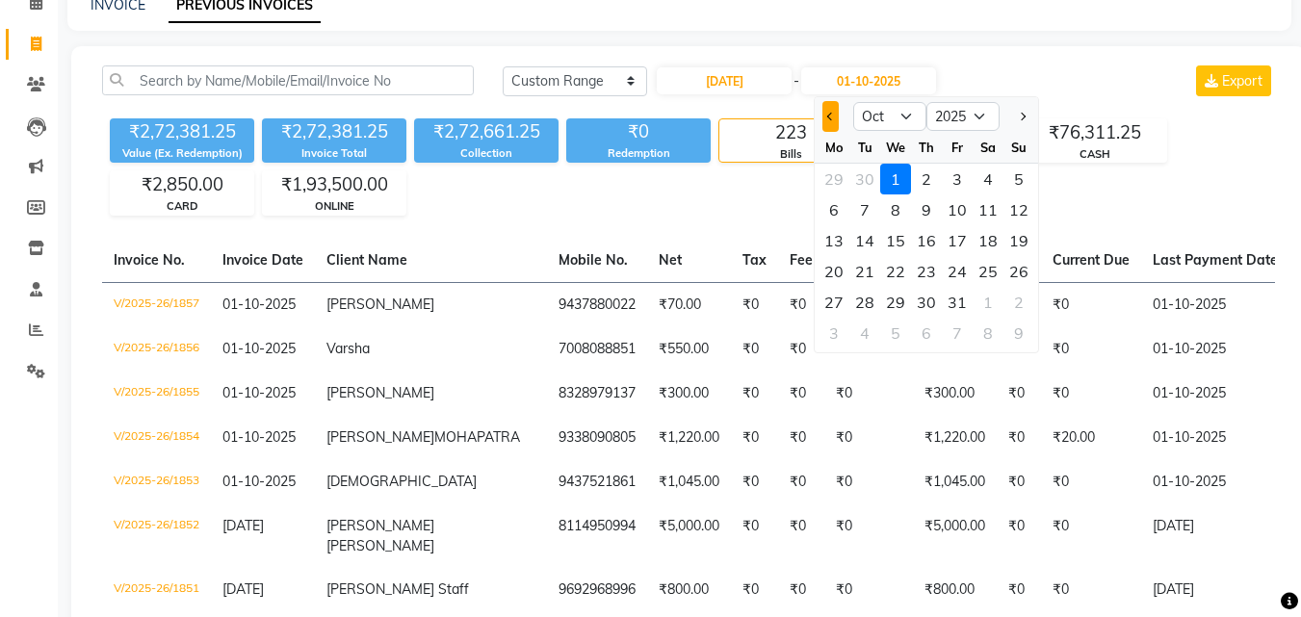
click at [831, 120] on span "Previous month" at bounding box center [831, 117] width 8 height 8
select select "9"
click at [833, 239] on div "15" at bounding box center [834, 240] width 31 height 31
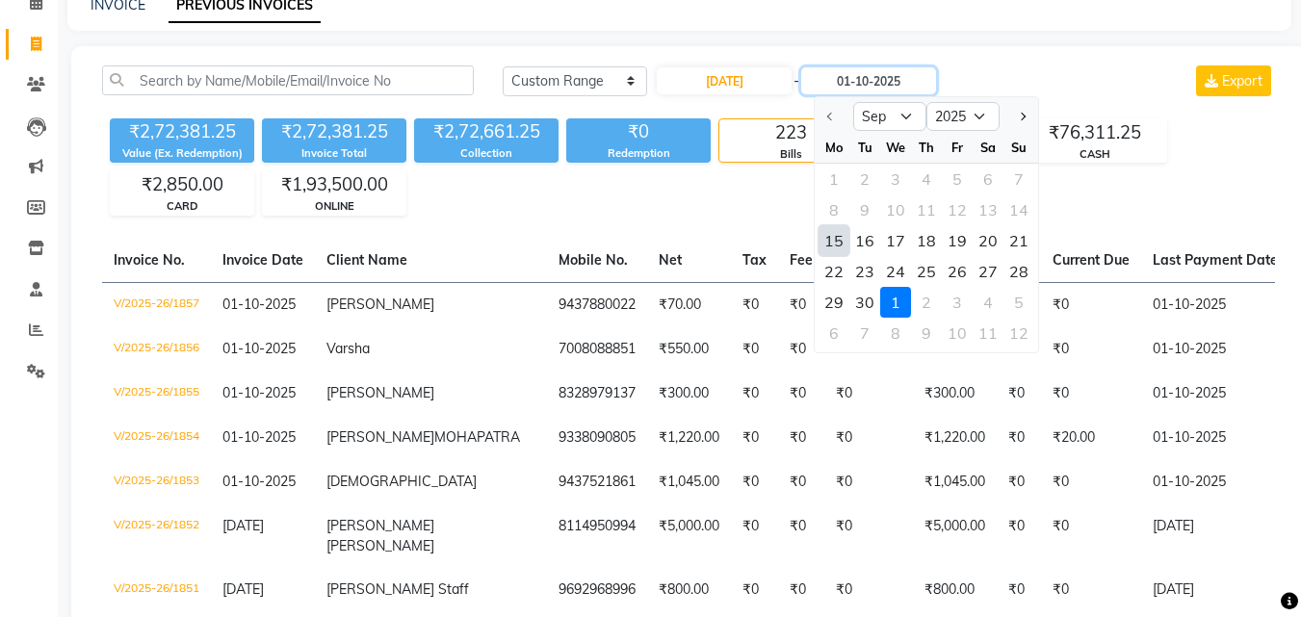
type input "15-09-2025"
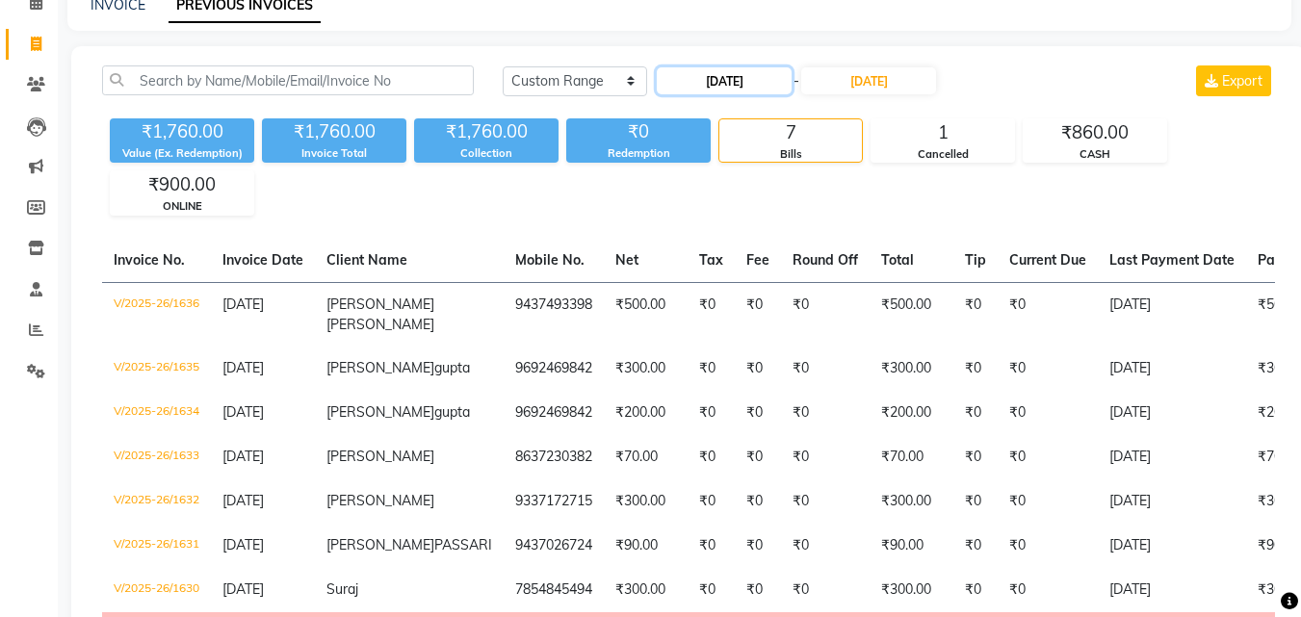
click at [773, 90] on input "15-09-2025" at bounding box center [724, 80] width 135 height 27
select select "9"
select select "2025"
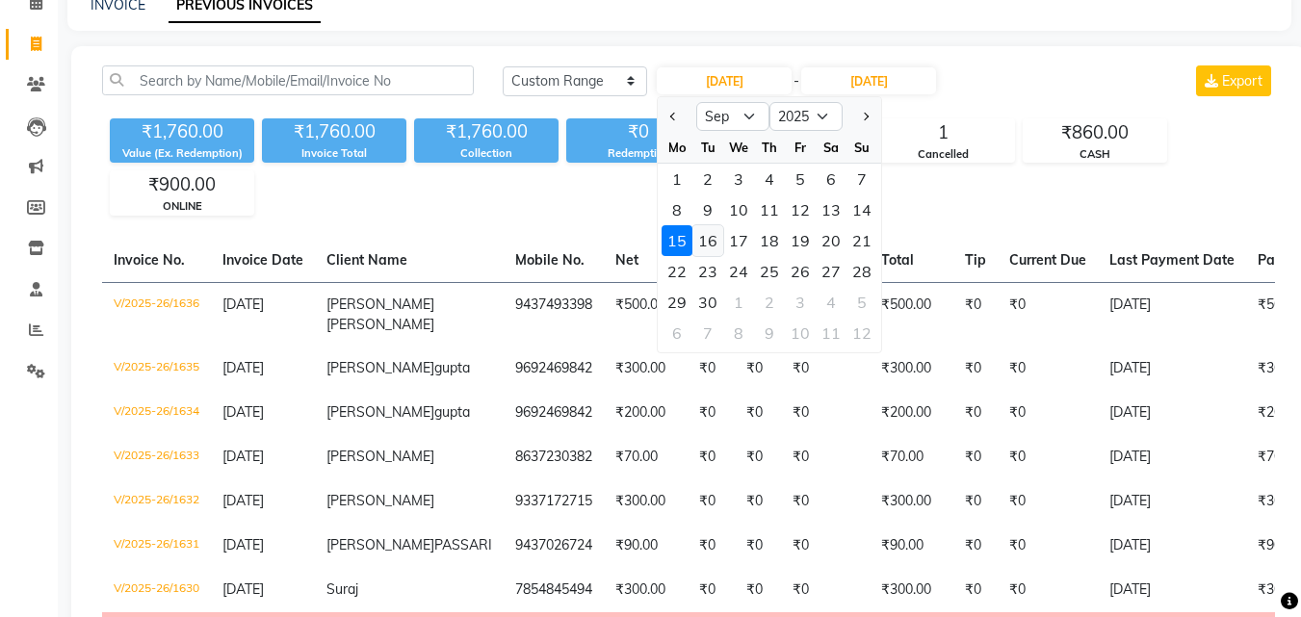
click at [715, 239] on div "16" at bounding box center [708, 240] width 31 height 31
type input "16-09-2025"
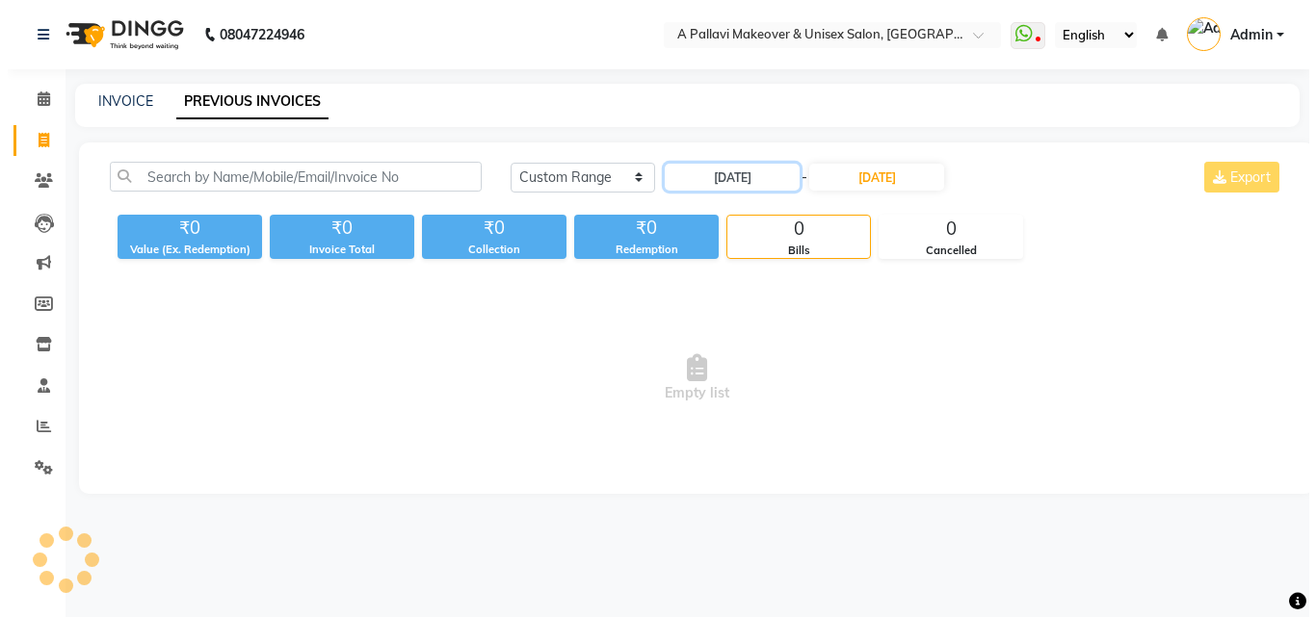
scroll to position [0, 0]
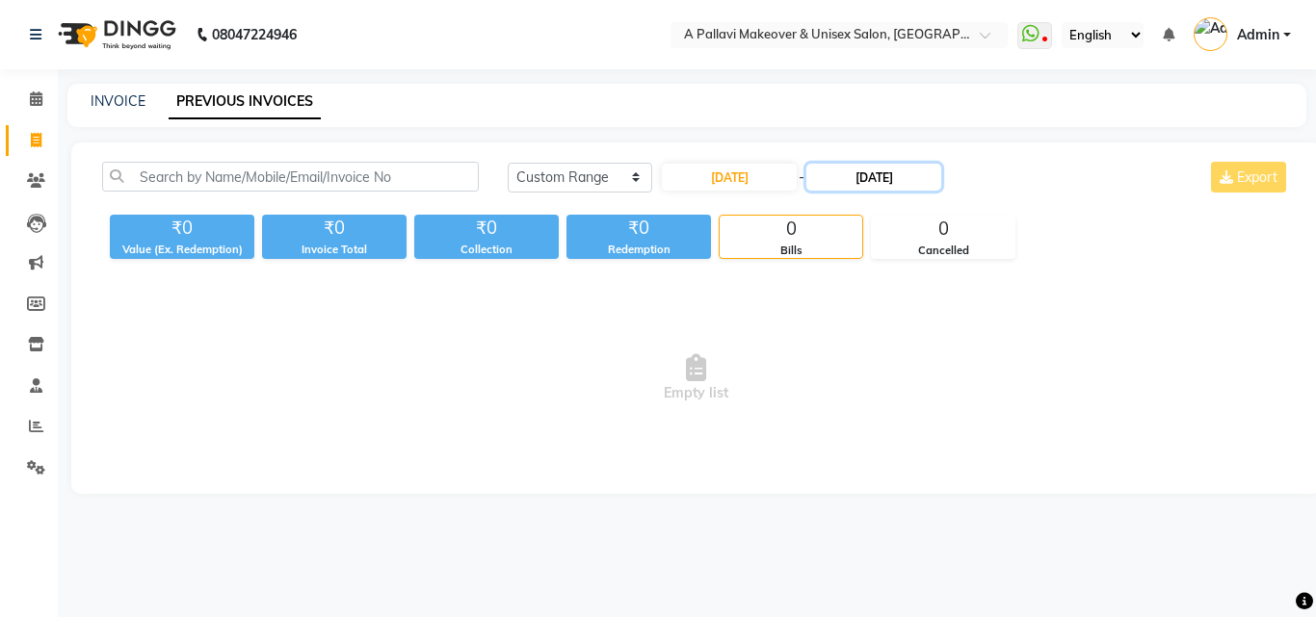
click at [850, 173] on input "15-09-2025" at bounding box center [873, 177] width 135 height 27
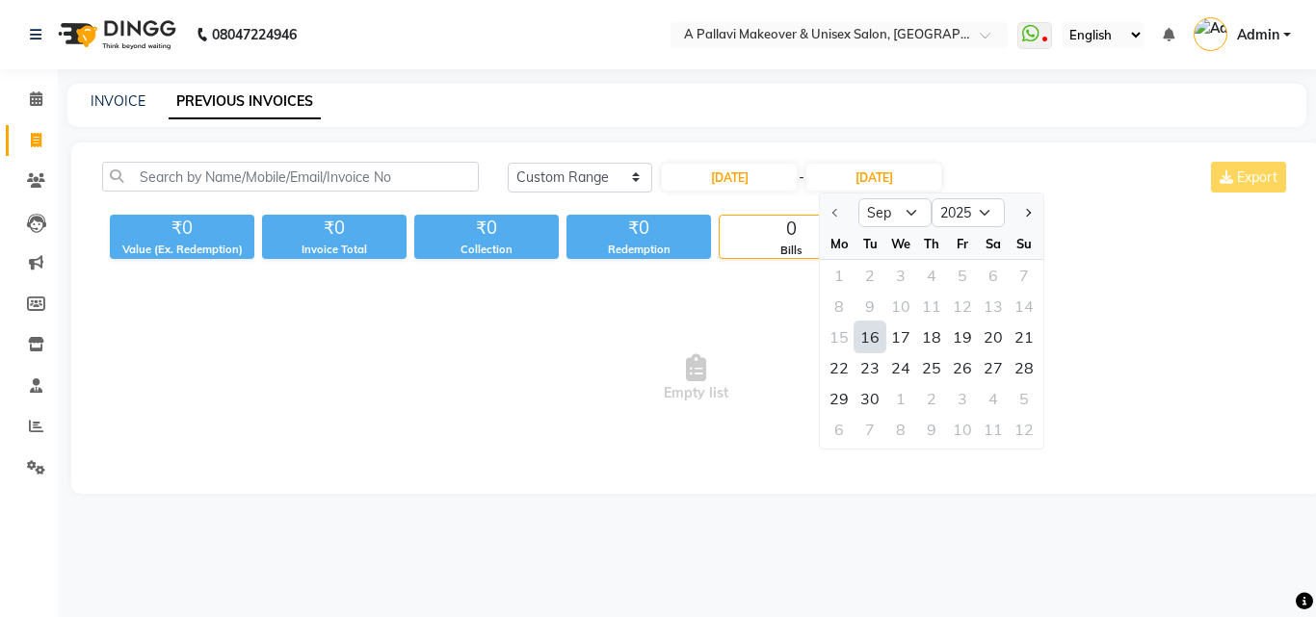
click at [883, 337] on div "16" at bounding box center [869, 337] width 31 height 31
type input "16-09-2025"
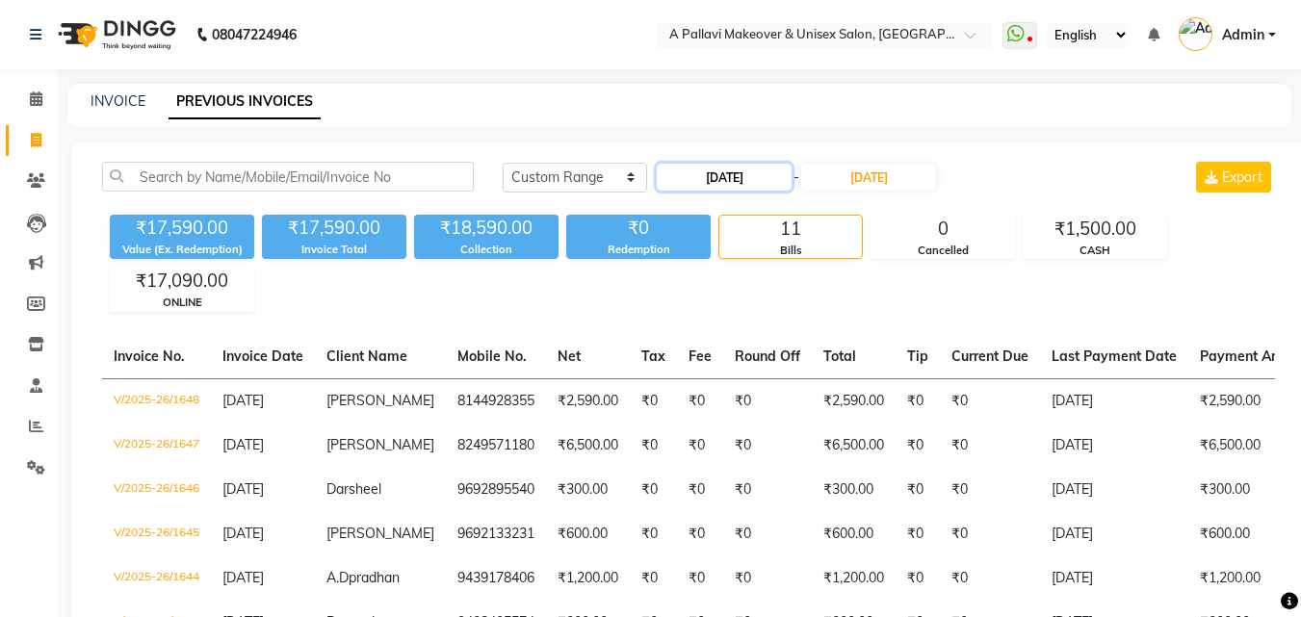
click at [747, 172] on input "16-09-2025" at bounding box center [724, 177] width 135 height 27
select select "9"
select select "2025"
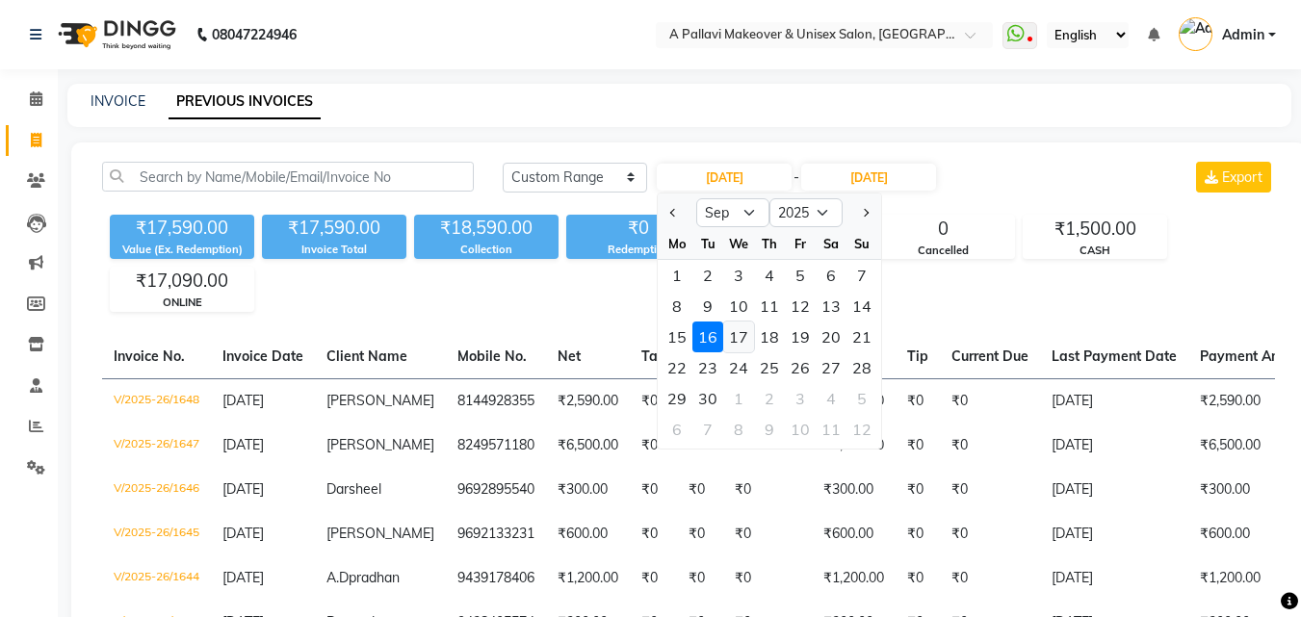
click at [735, 338] on div "17" at bounding box center [738, 337] width 31 height 31
type input "17-09-2025"
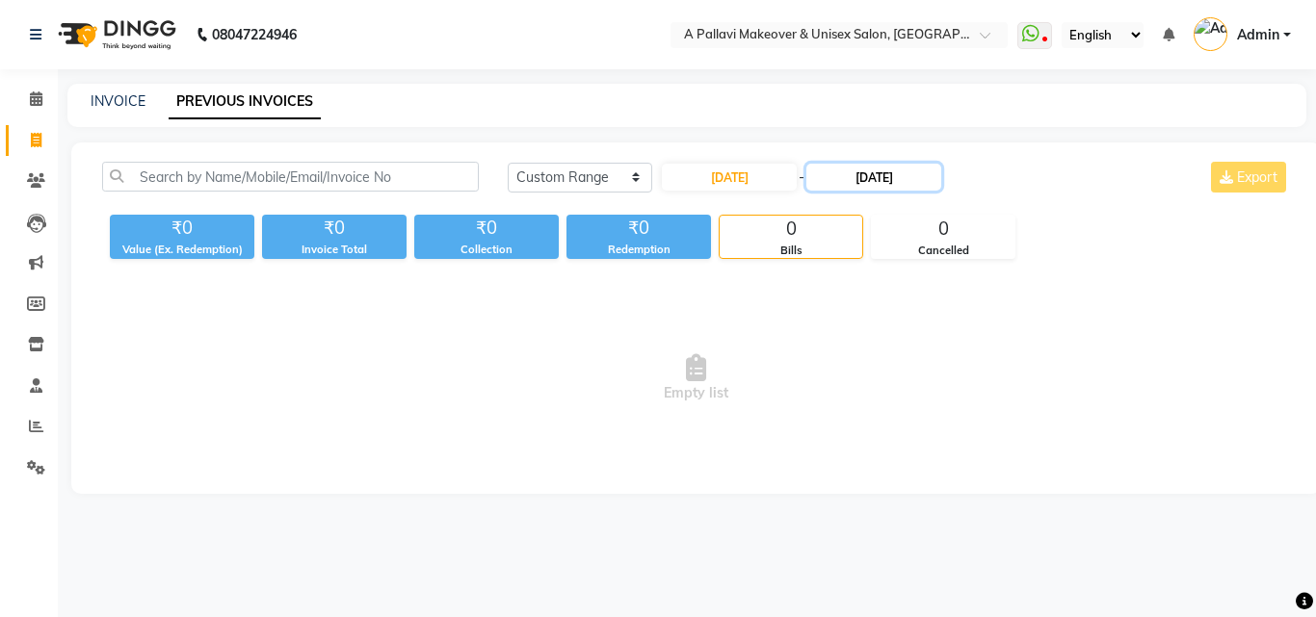
click at [837, 172] on input "16-09-2025" at bounding box center [873, 177] width 135 height 27
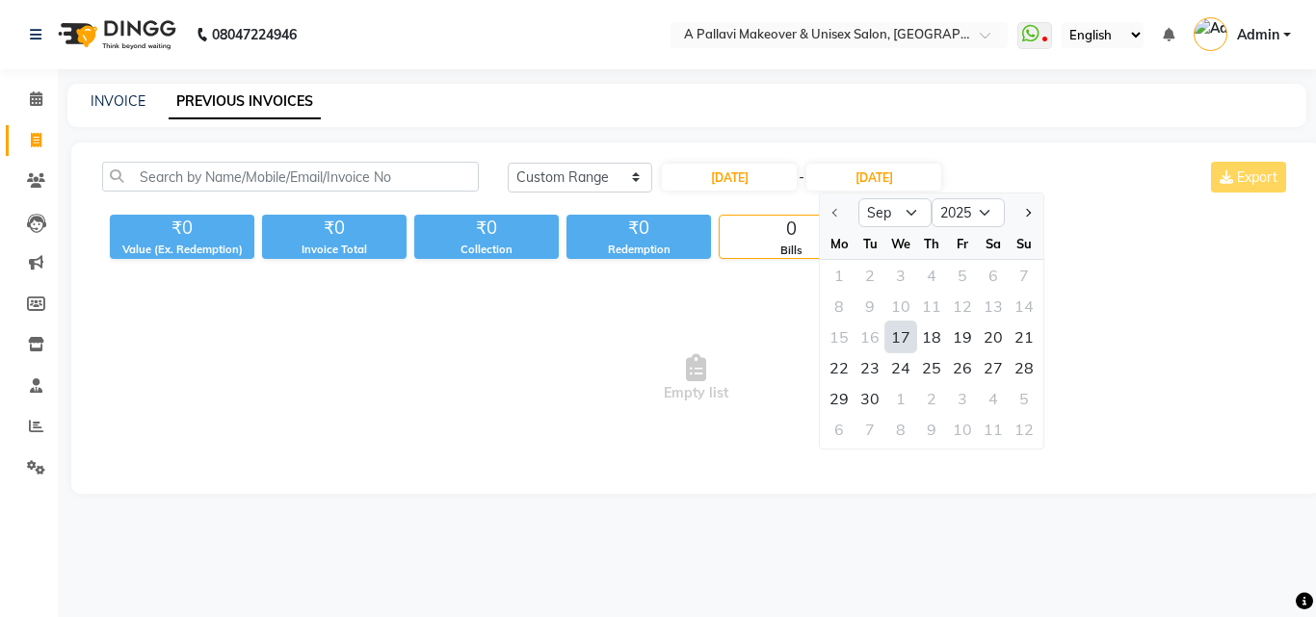
click at [902, 342] on div "17" at bounding box center [900, 337] width 31 height 31
type input "17-09-2025"
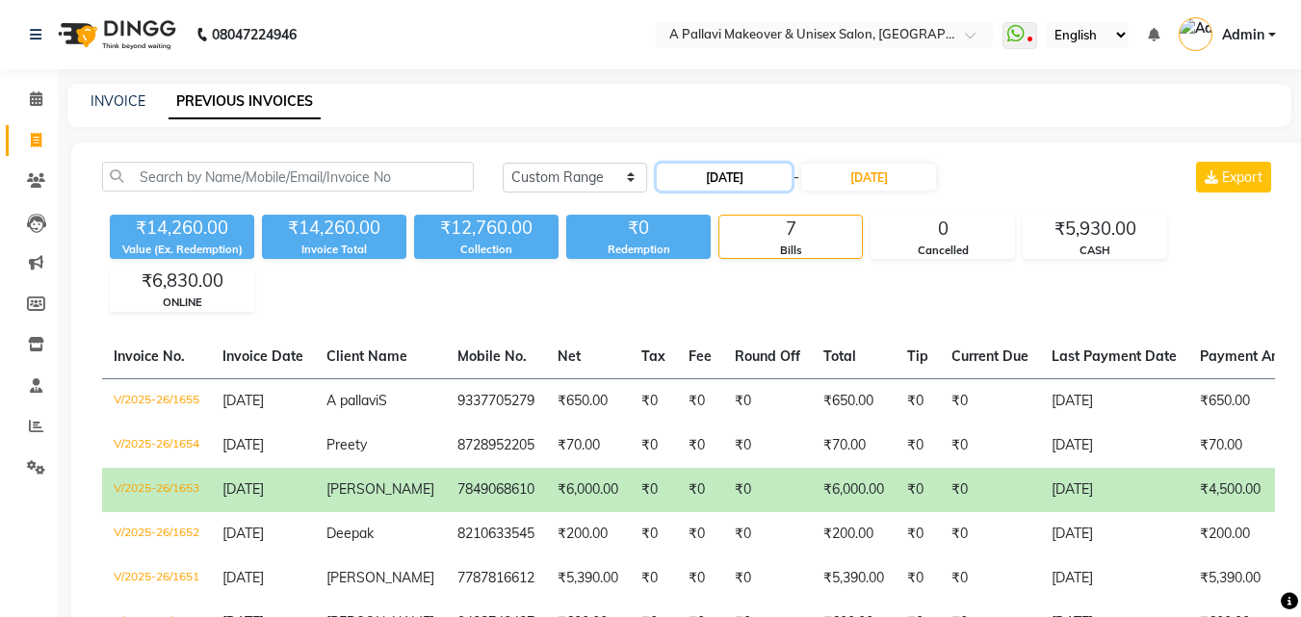
click at [751, 185] on input "17-09-2025" at bounding box center [724, 177] width 135 height 27
select select "9"
select select "2025"
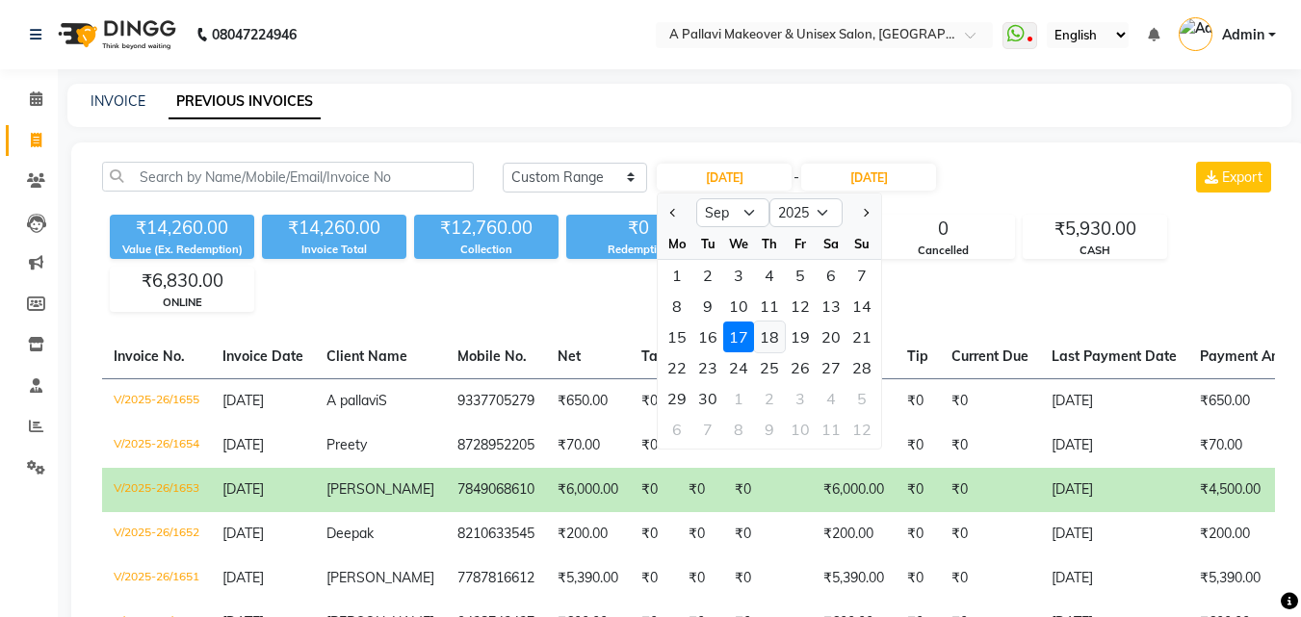
click at [776, 334] on div "18" at bounding box center [769, 337] width 31 height 31
type input "18-09-2025"
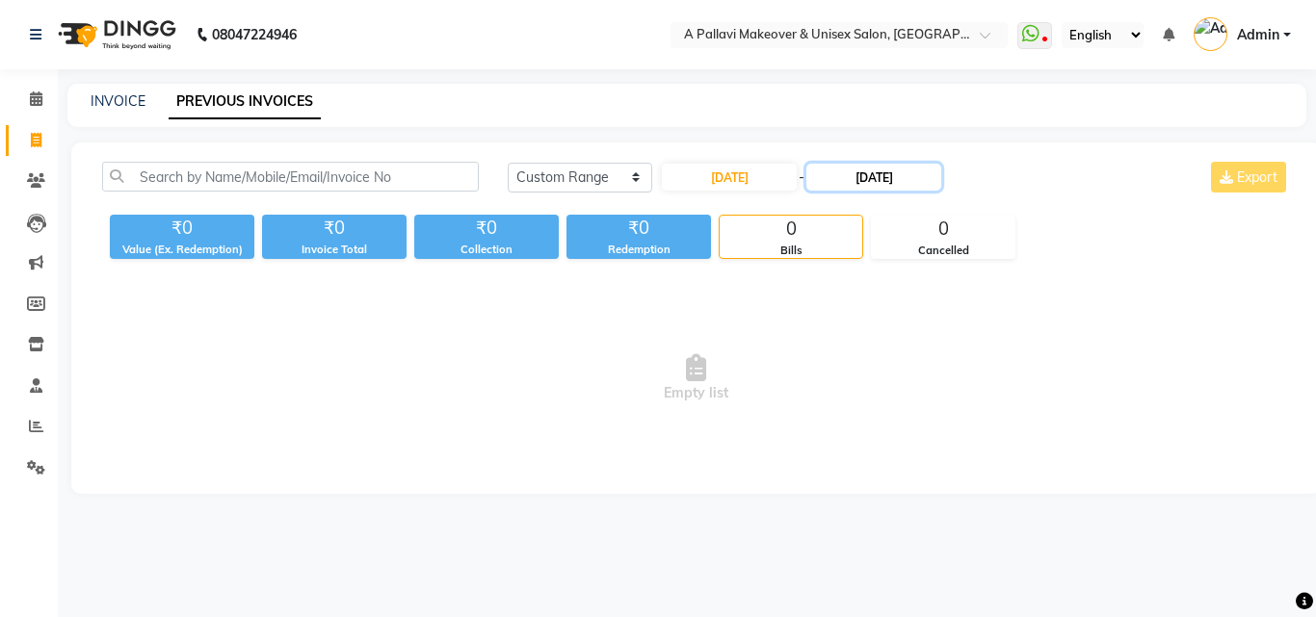
click at [855, 183] on input "17-09-2025" at bounding box center [873, 177] width 135 height 27
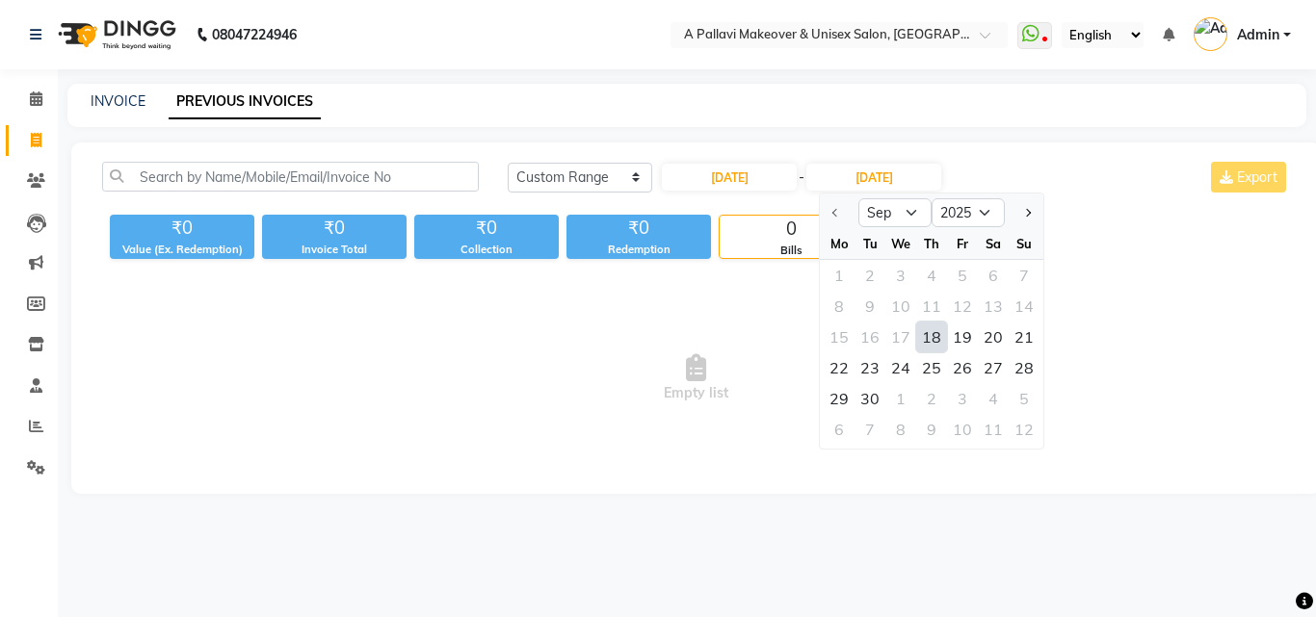
click at [925, 337] on div "18" at bounding box center [931, 337] width 31 height 31
type input "18-09-2025"
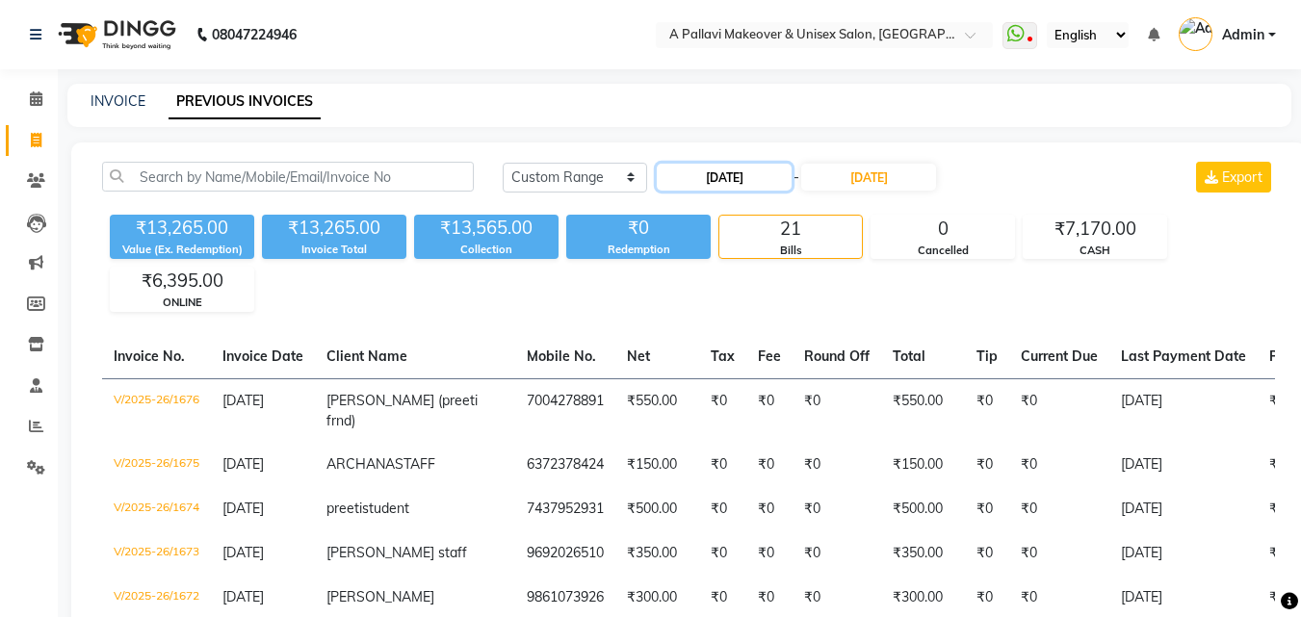
click at [761, 181] on input "18-09-2025" at bounding box center [724, 177] width 135 height 27
select select "9"
select select "2025"
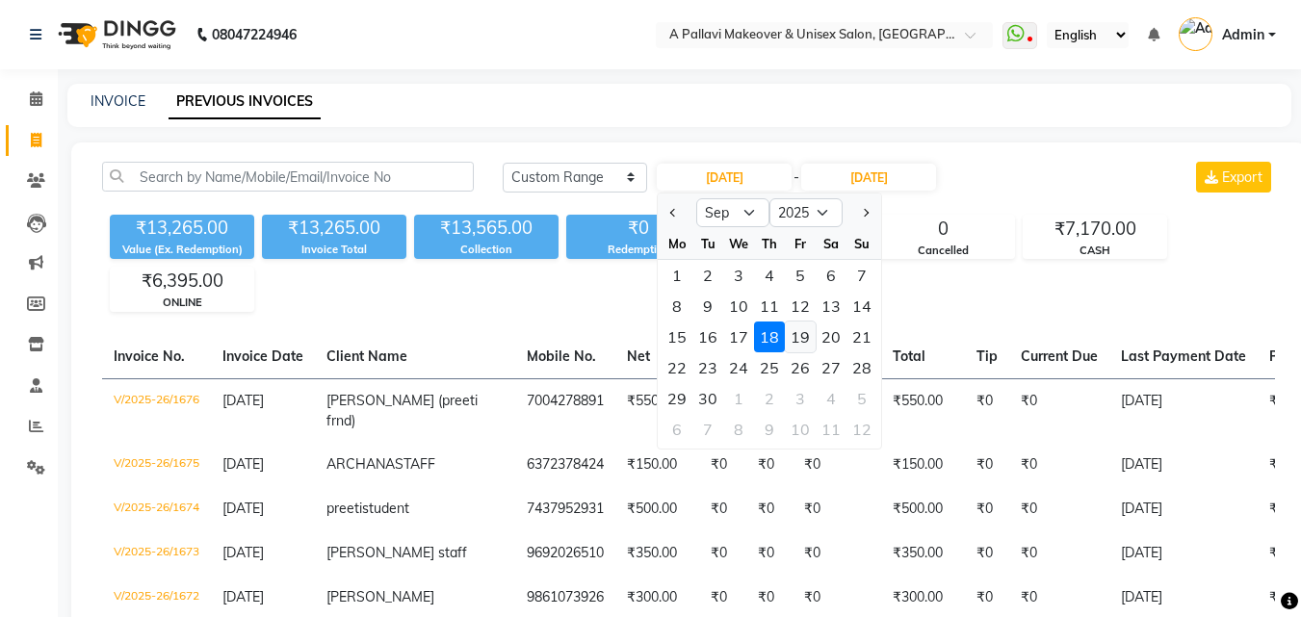
click at [800, 331] on div "19" at bounding box center [800, 337] width 31 height 31
type input "19-09-2025"
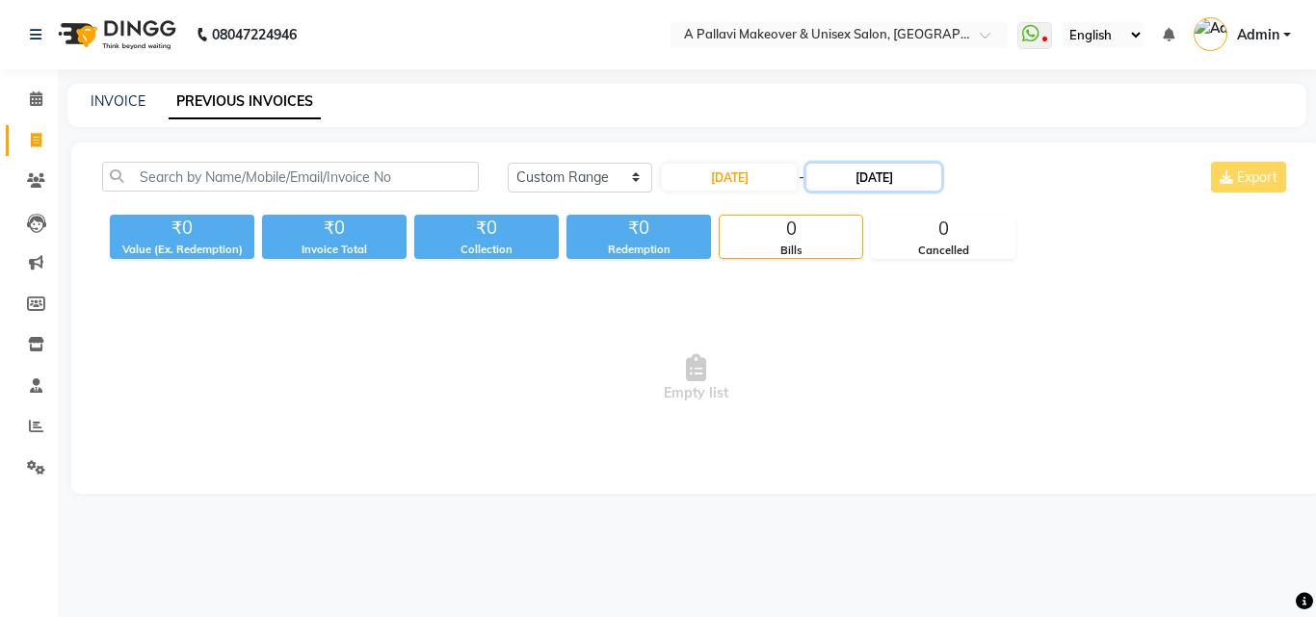
click at [854, 182] on input "18-09-2025" at bounding box center [873, 177] width 135 height 27
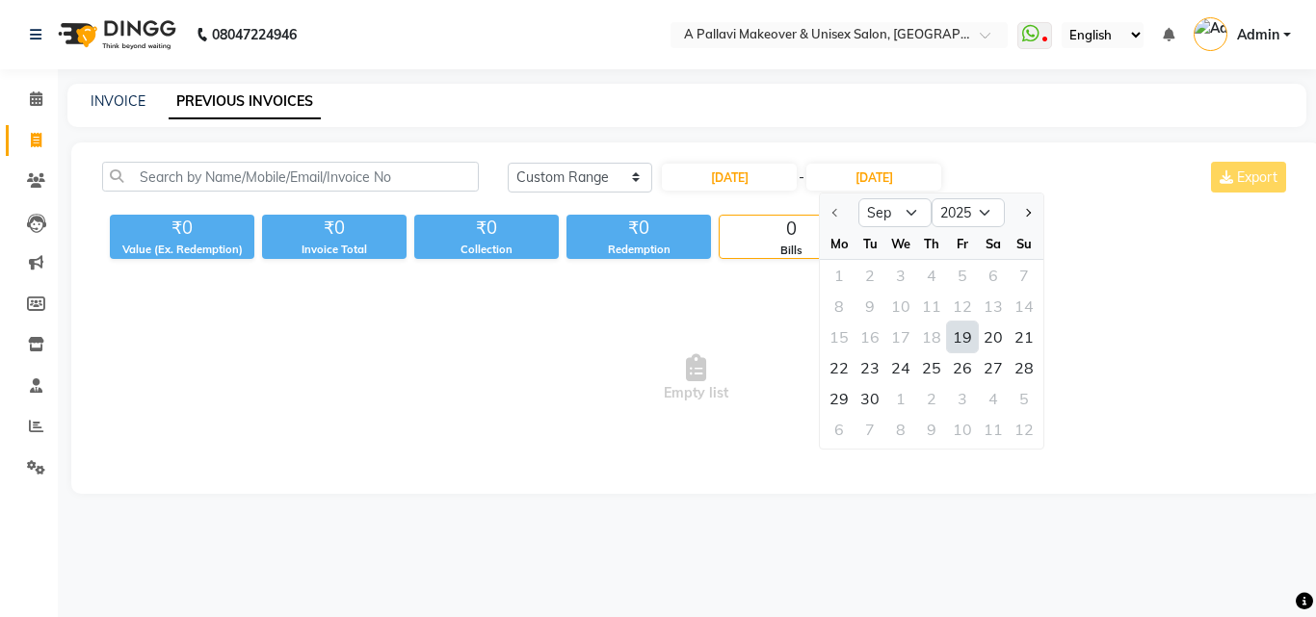
click at [973, 341] on div "19" at bounding box center [962, 337] width 31 height 31
type input "19-09-2025"
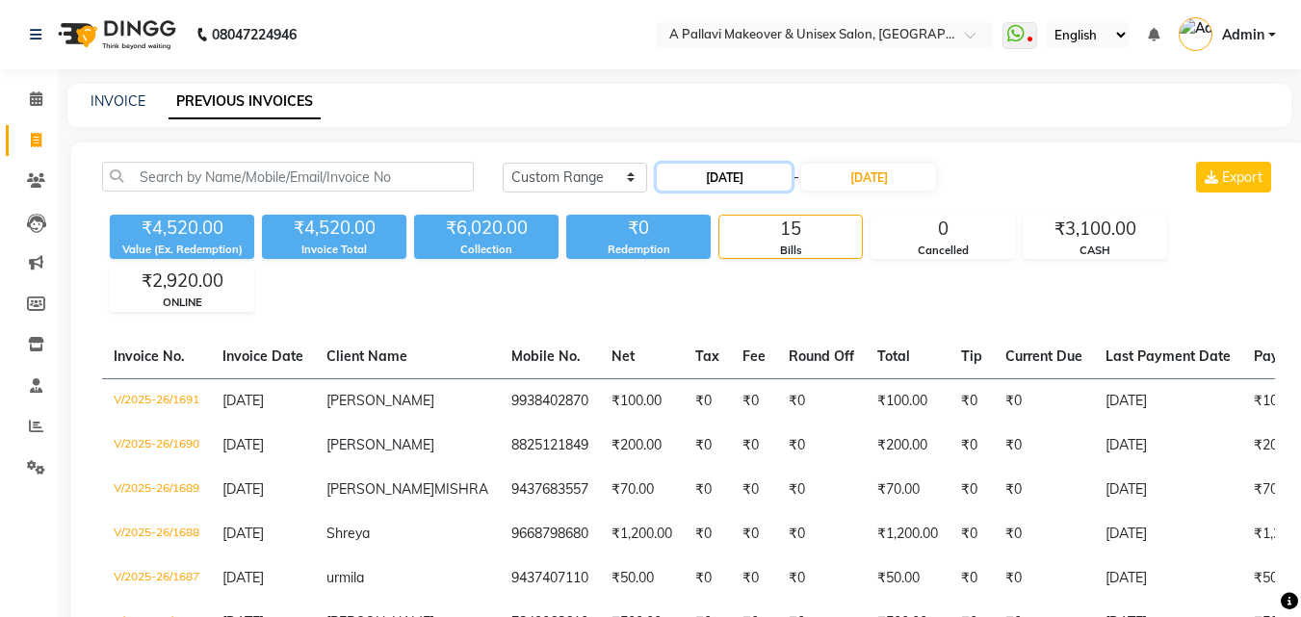
click at [738, 178] on input "19-09-2025" at bounding box center [724, 177] width 135 height 27
select select "9"
select select "2025"
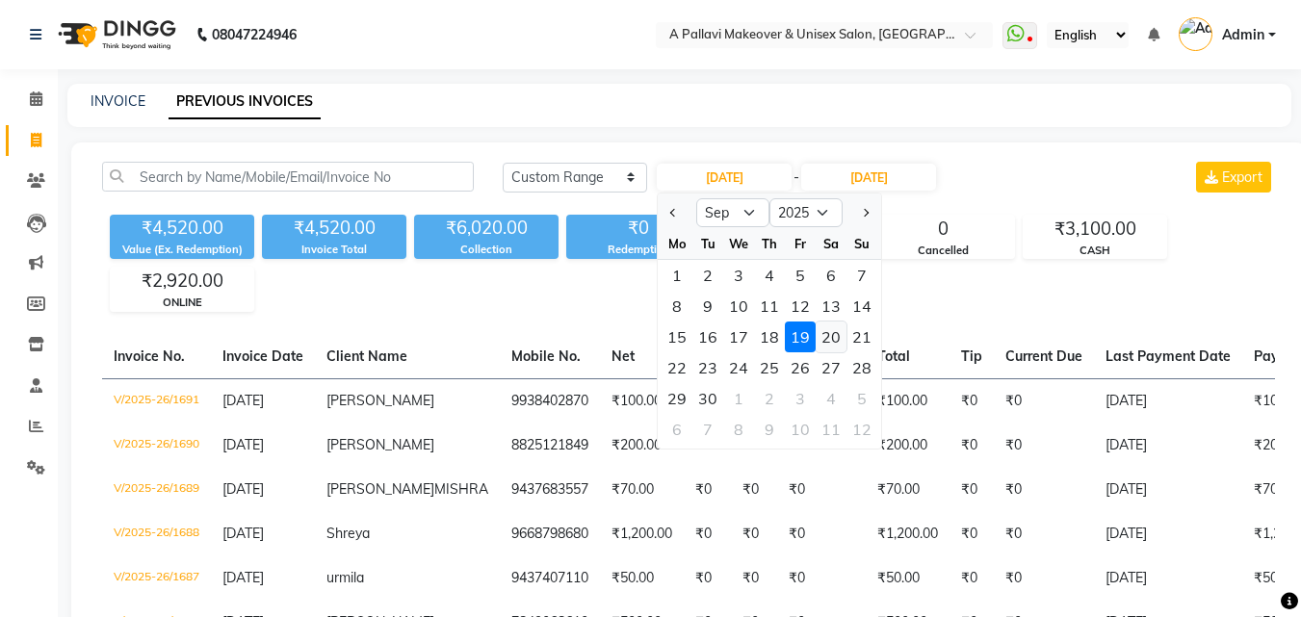
click at [831, 344] on div "20" at bounding box center [831, 337] width 31 height 31
type input "20-09-2025"
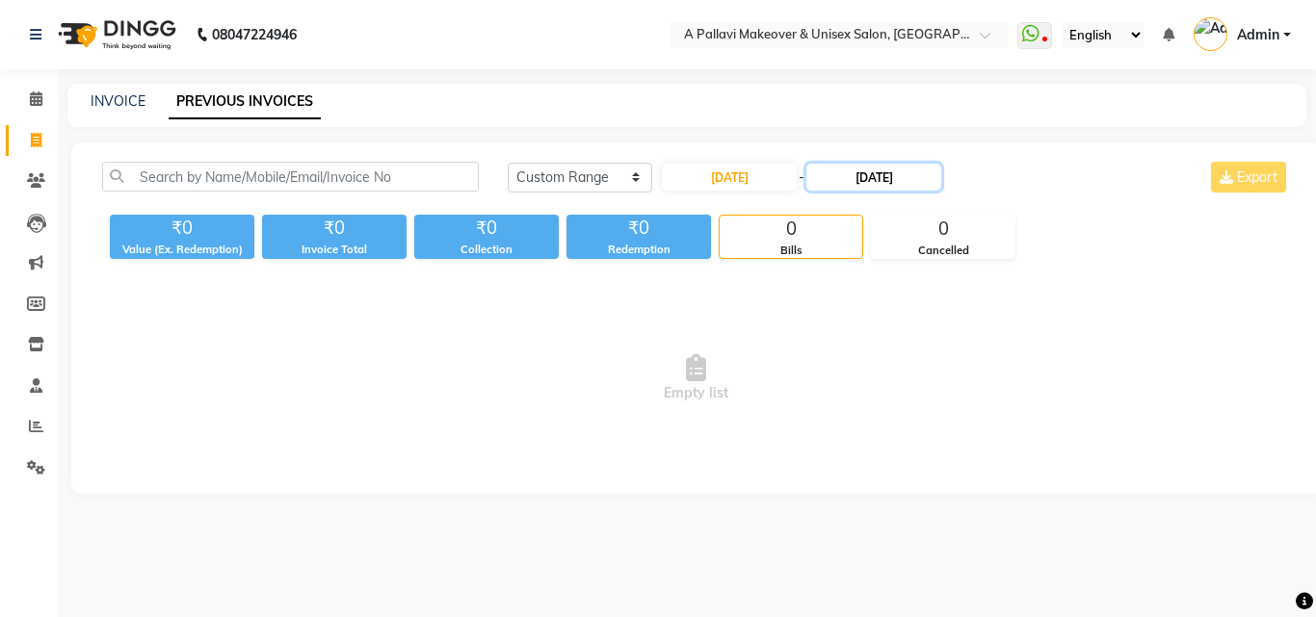
click at [882, 176] on input "19-09-2025" at bounding box center [873, 177] width 135 height 27
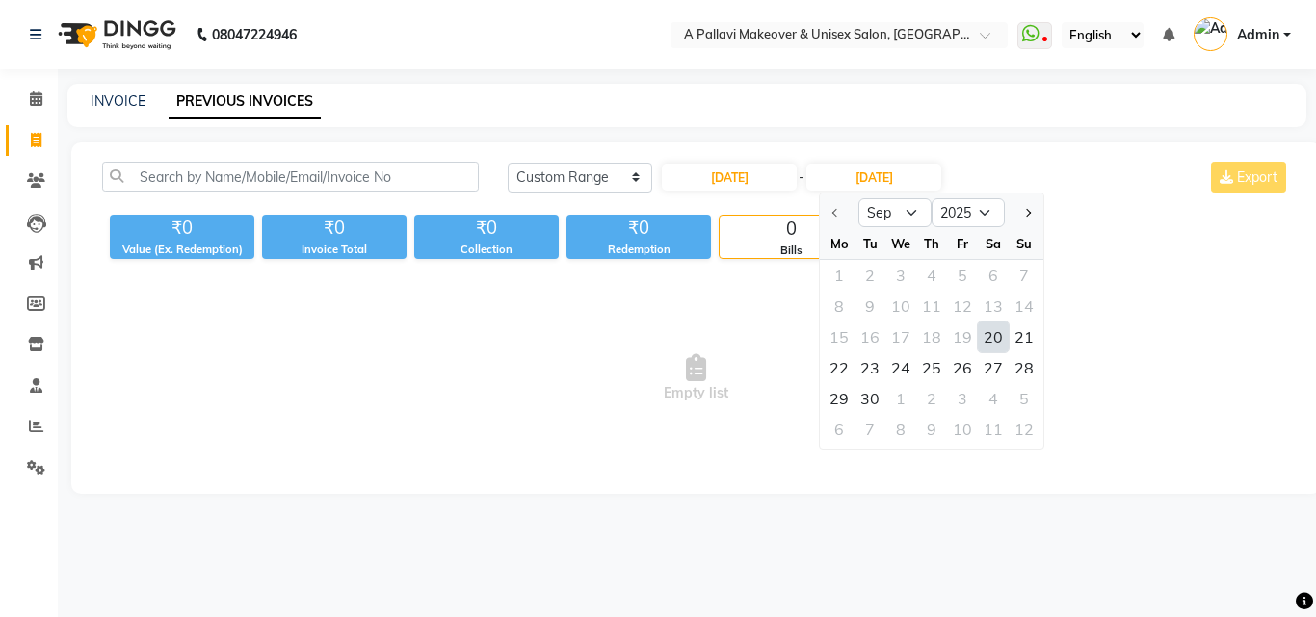
click at [989, 339] on div "20" at bounding box center [993, 337] width 31 height 31
type input "20-09-2025"
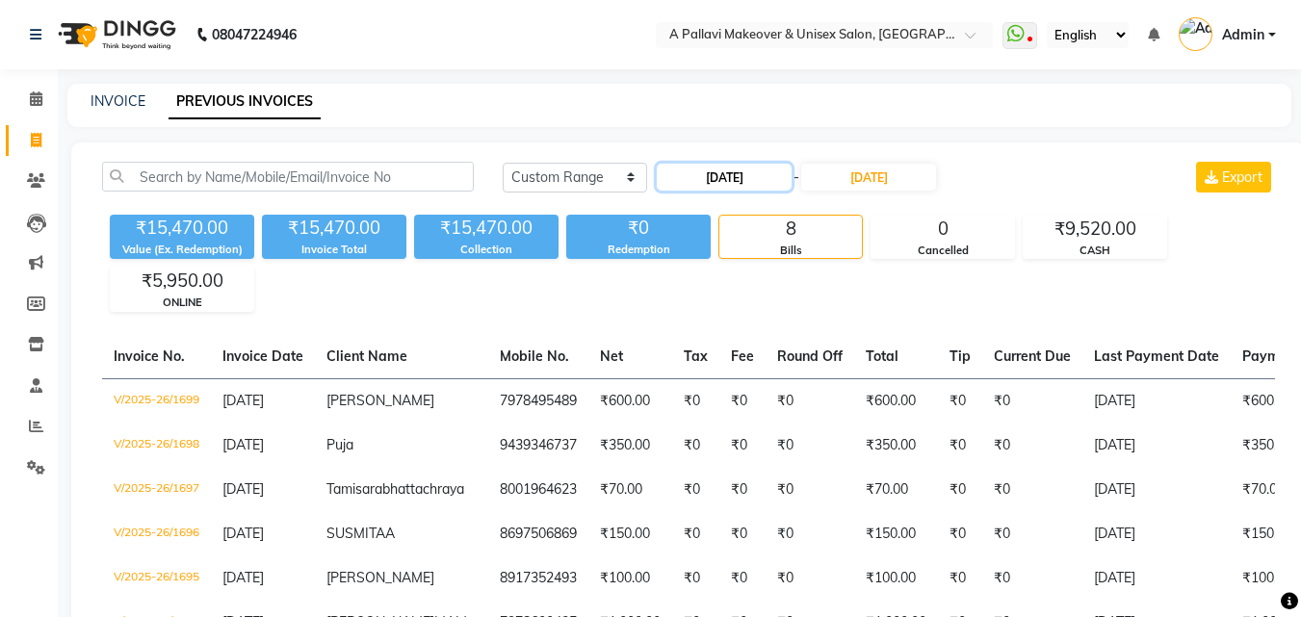
click at [719, 182] on input "20-09-2025" at bounding box center [724, 177] width 135 height 27
select select "9"
select select "2025"
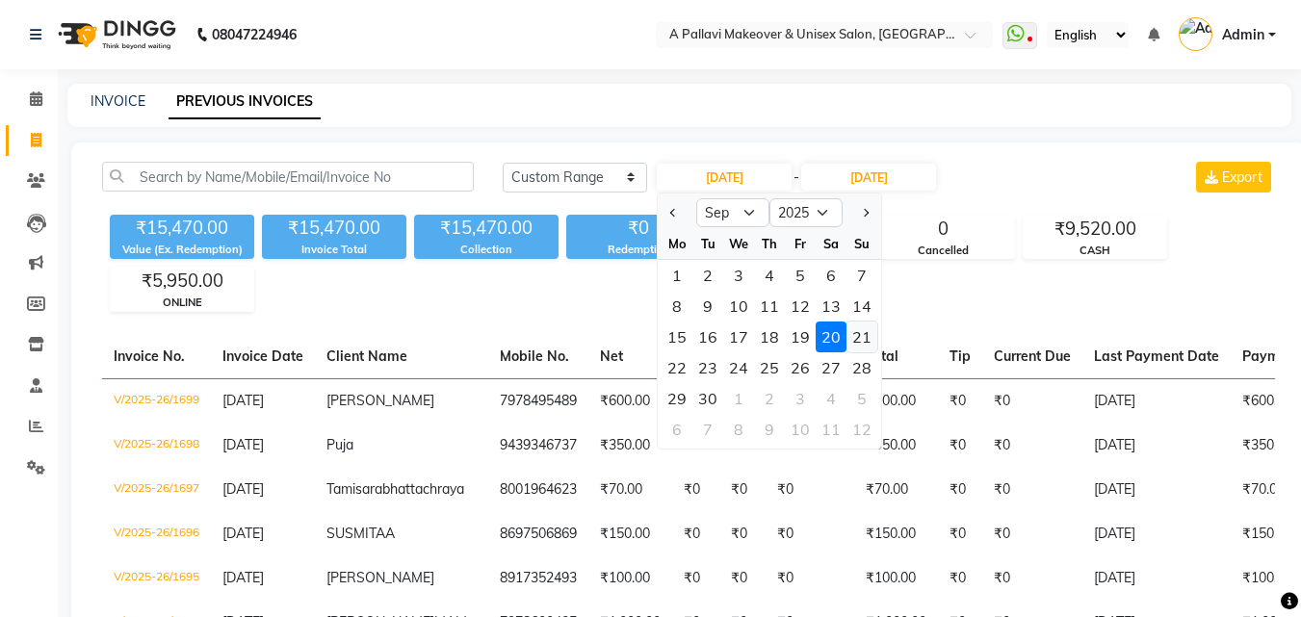
click at [853, 335] on div "21" at bounding box center [862, 337] width 31 height 31
type input "21-09-2025"
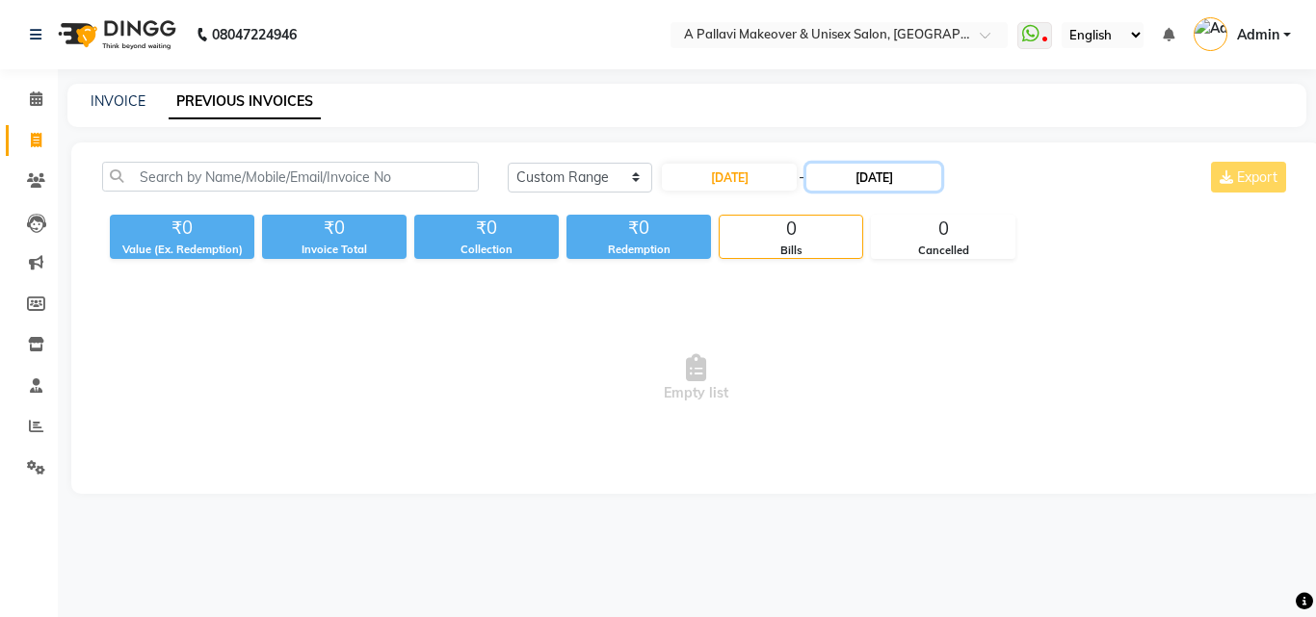
click at [888, 183] on input "20-09-2025" at bounding box center [873, 177] width 135 height 27
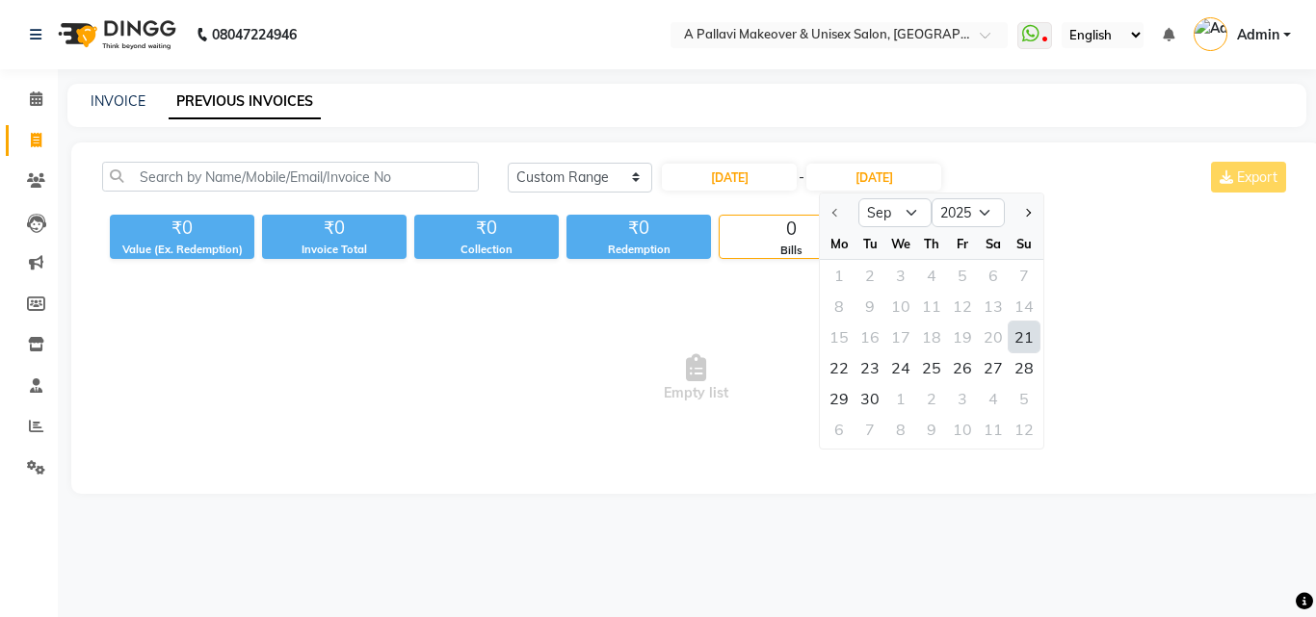
click at [1024, 339] on div "21" at bounding box center [1023, 337] width 31 height 31
type input "21-09-2025"
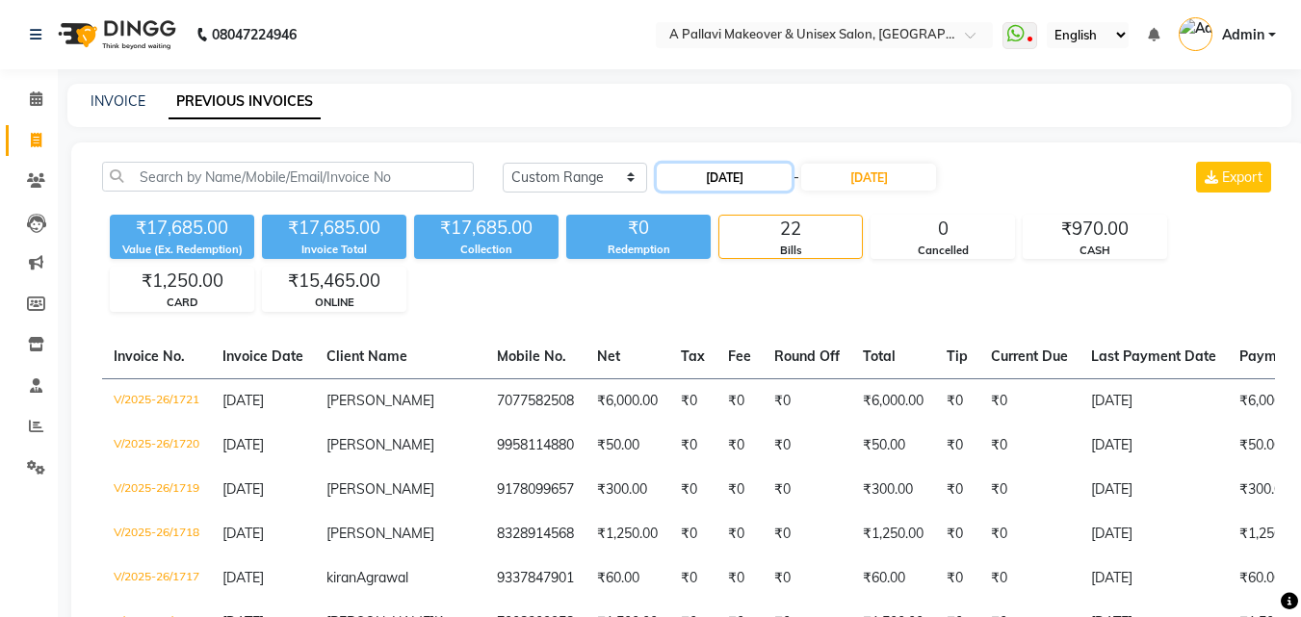
click at [690, 179] on input "21-09-2025" at bounding box center [724, 177] width 135 height 27
select select "9"
select select "2025"
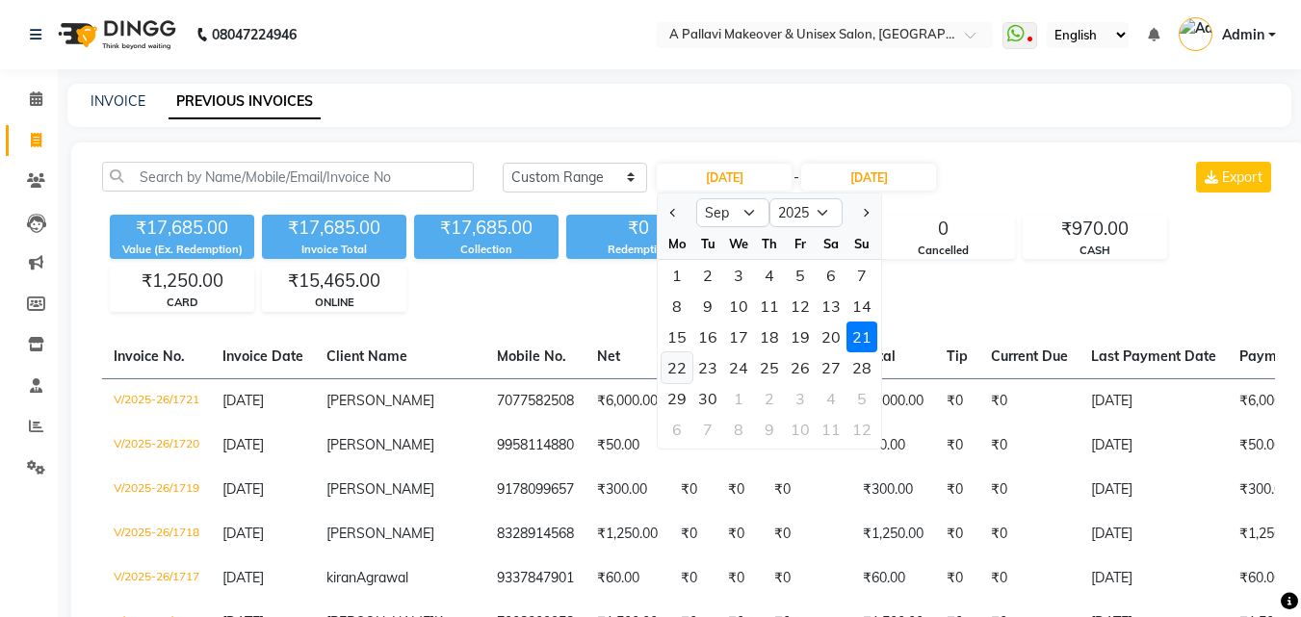
click at [683, 366] on div "22" at bounding box center [677, 368] width 31 height 31
type input "22-09-2025"
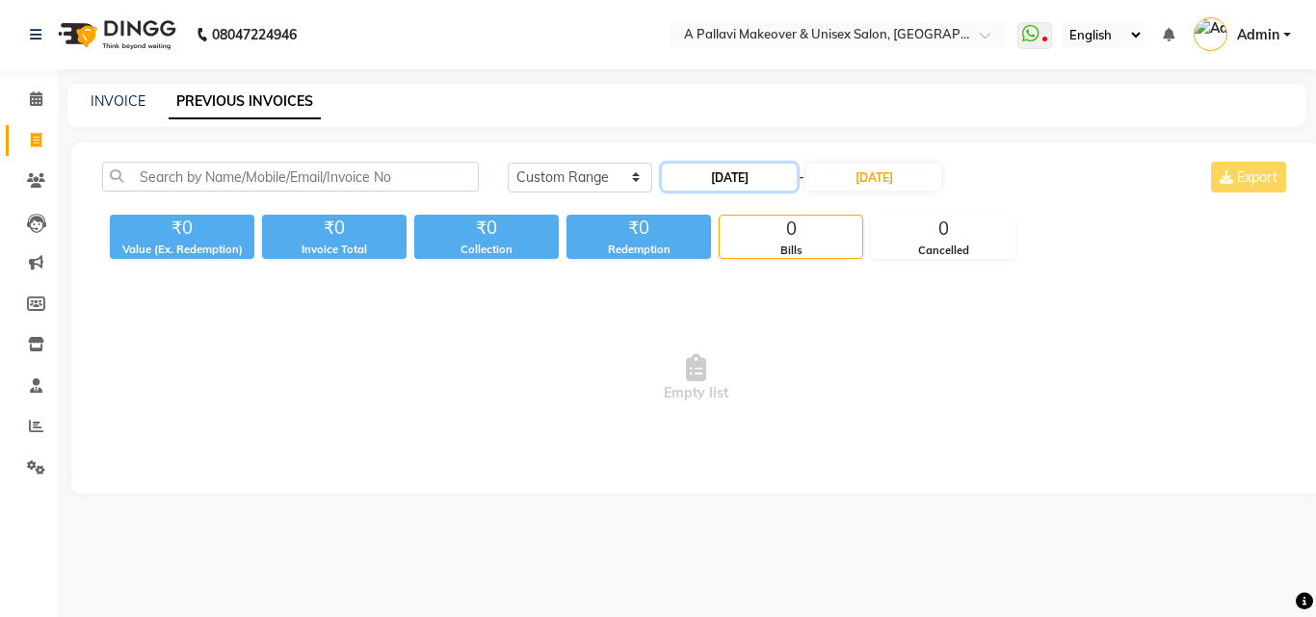
click at [689, 181] on input "22-09-2025" at bounding box center [729, 177] width 135 height 27
select select "9"
select select "2025"
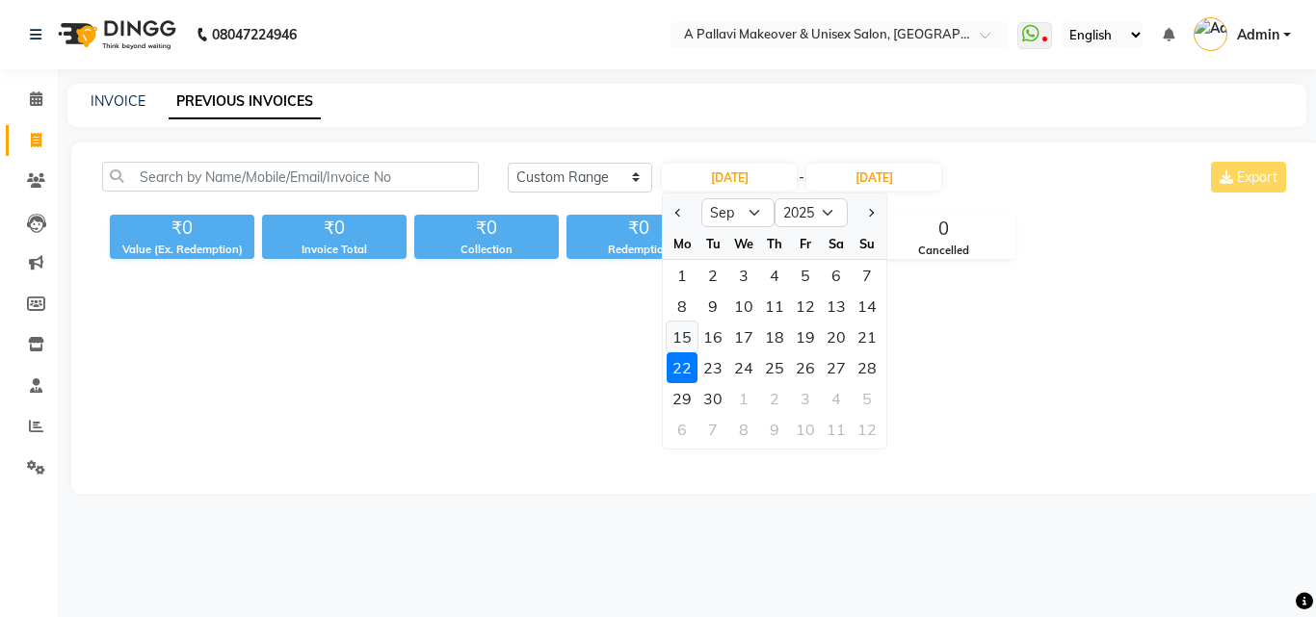
click at [689, 335] on div "15" at bounding box center [682, 337] width 31 height 31
type input "15-09-2025"
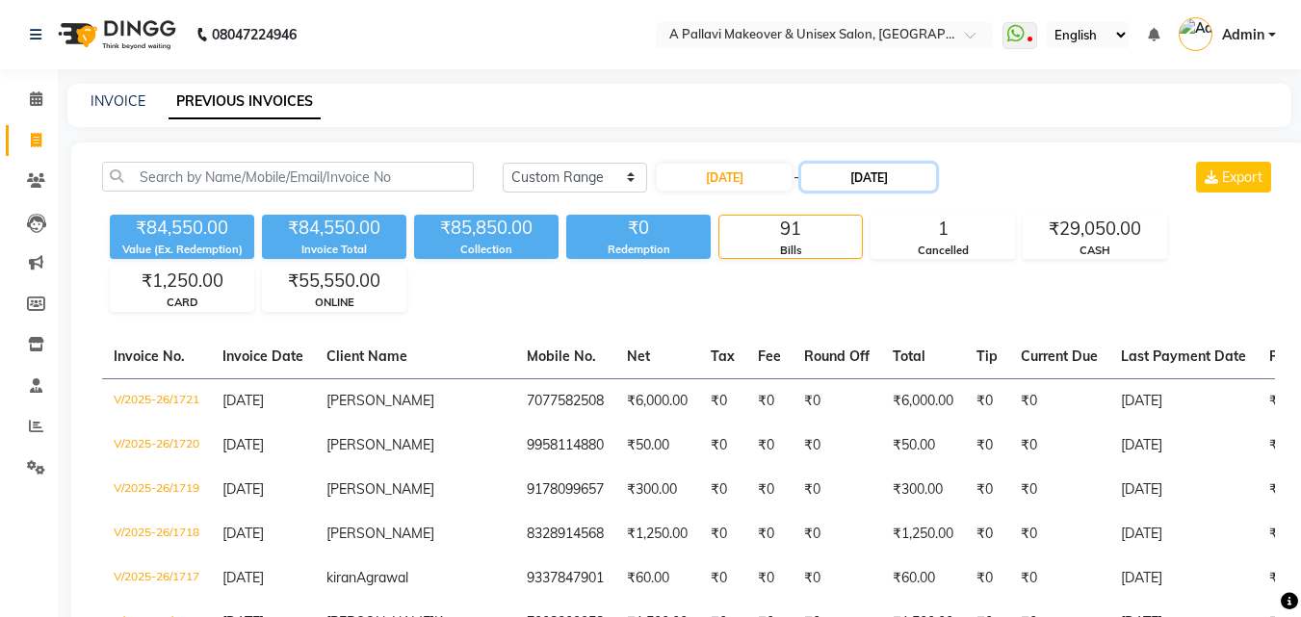
click at [877, 175] on input "21-09-2025" at bounding box center [868, 177] width 135 height 27
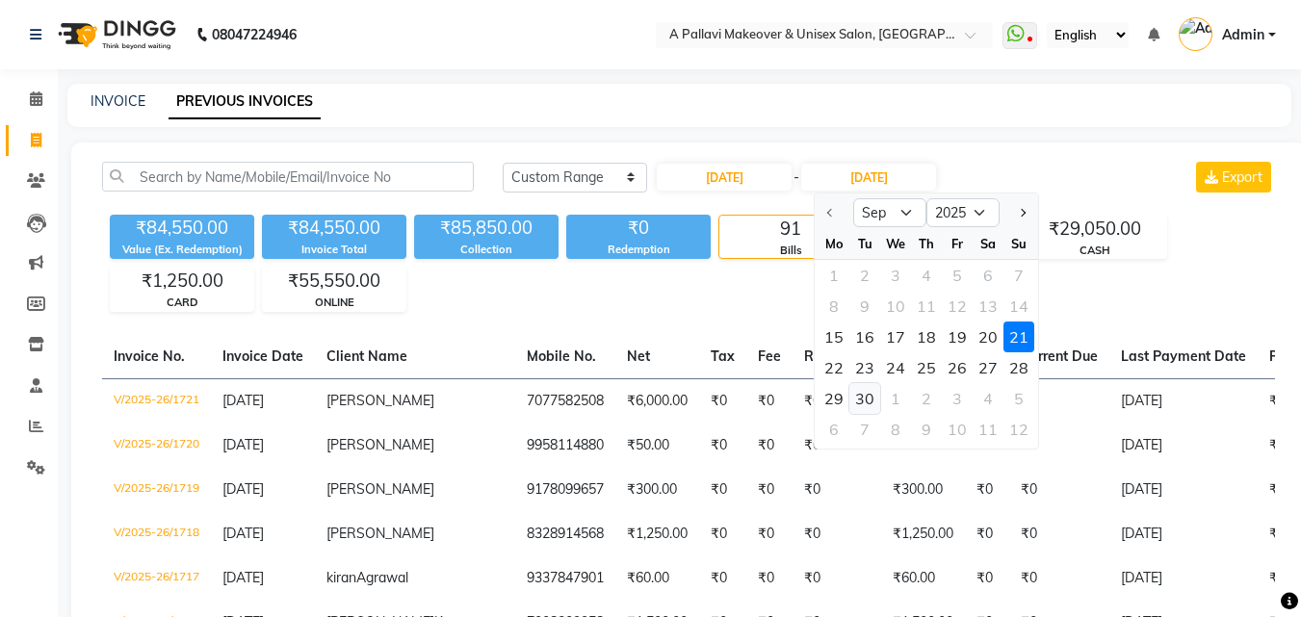
click at [866, 398] on div "30" at bounding box center [865, 398] width 31 height 31
type input "[DATE]"
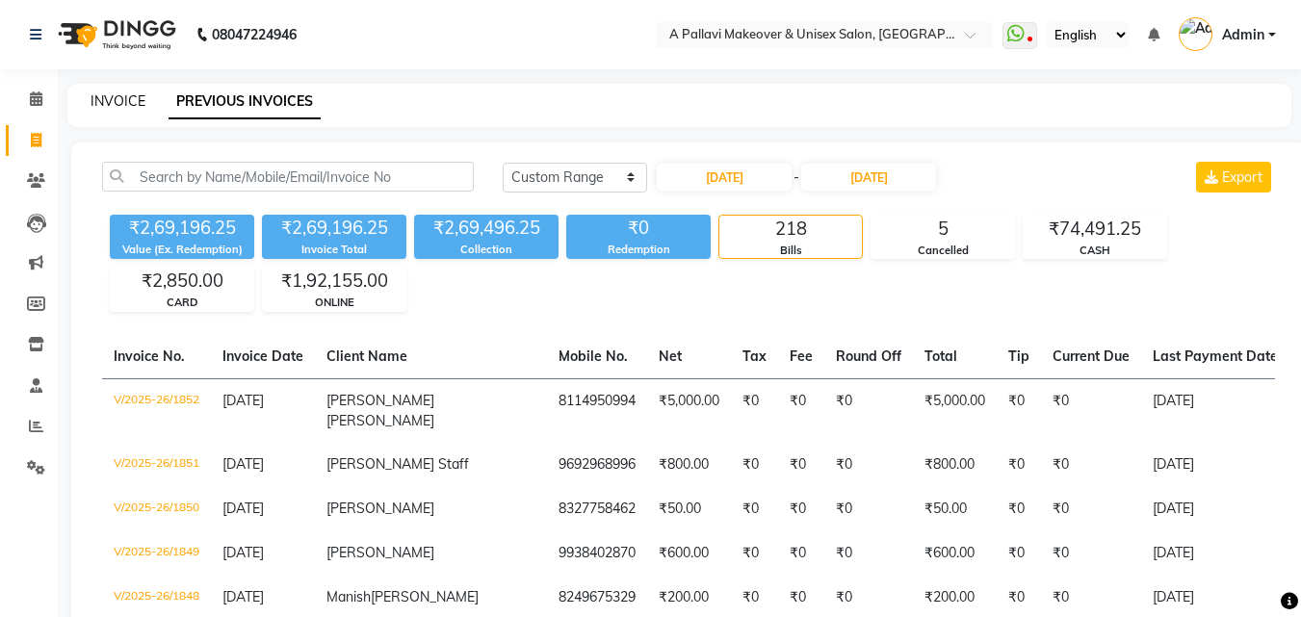
click at [112, 106] on link "INVOICE" at bounding box center [118, 100] width 55 height 17
select select "service"
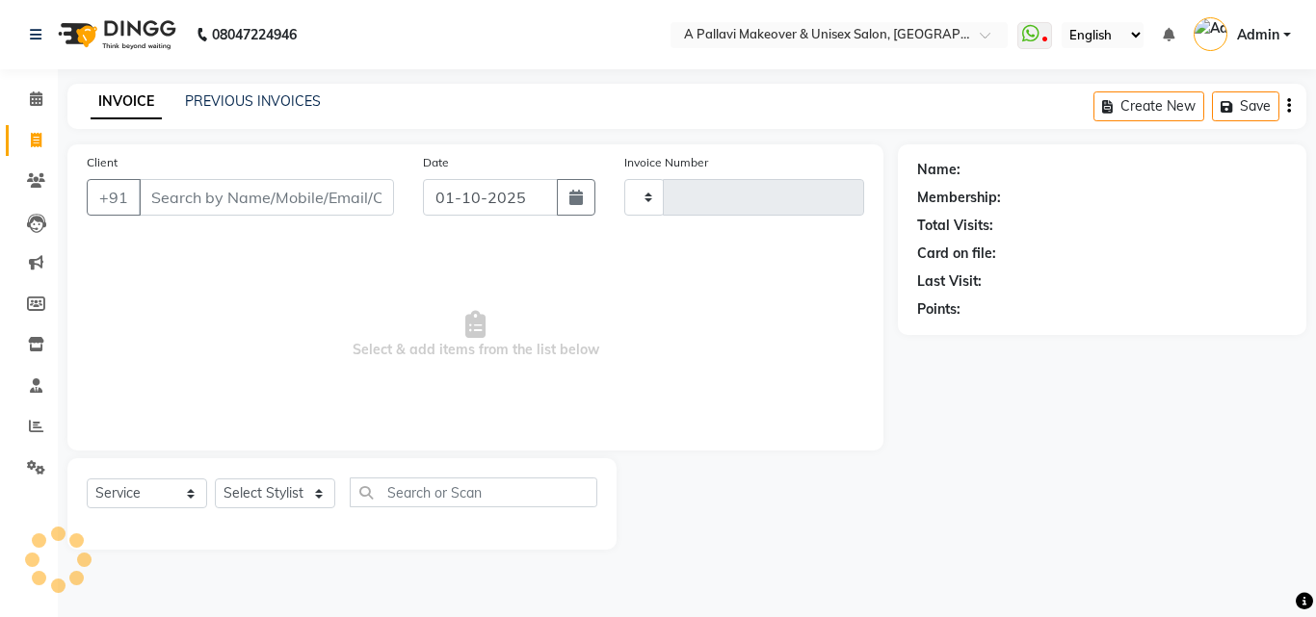
type input "1858"
select select "3573"
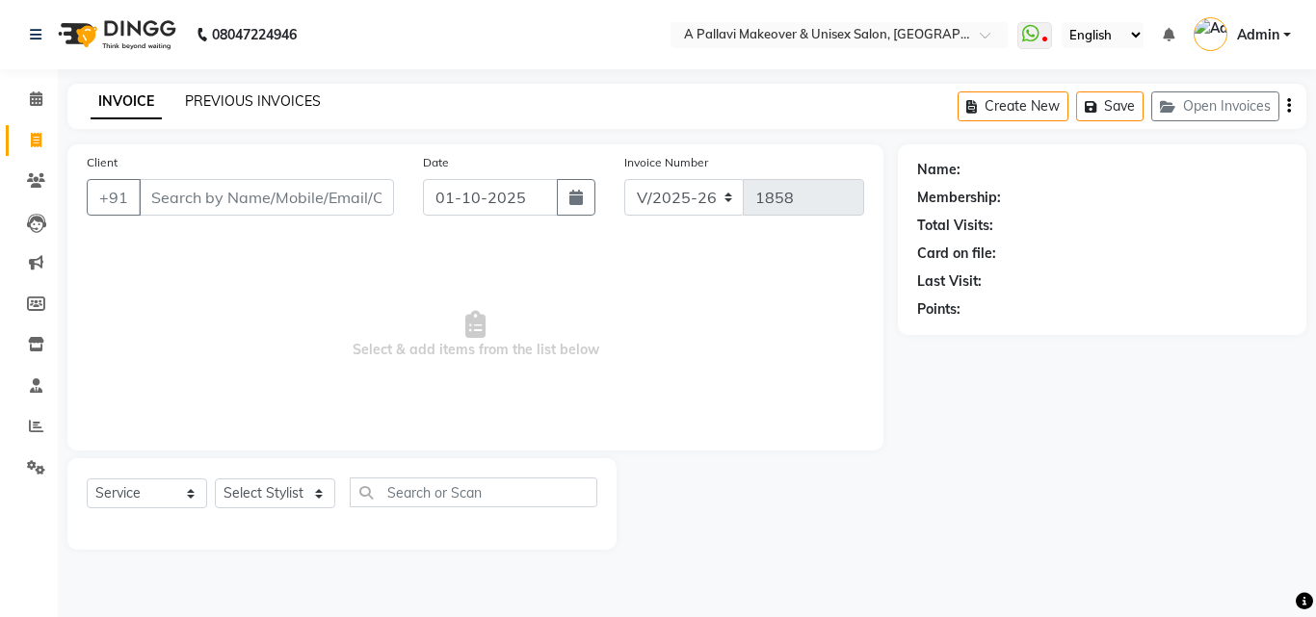
click at [263, 100] on link "PREVIOUS INVOICES" at bounding box center [253, 100] width 136 height 17
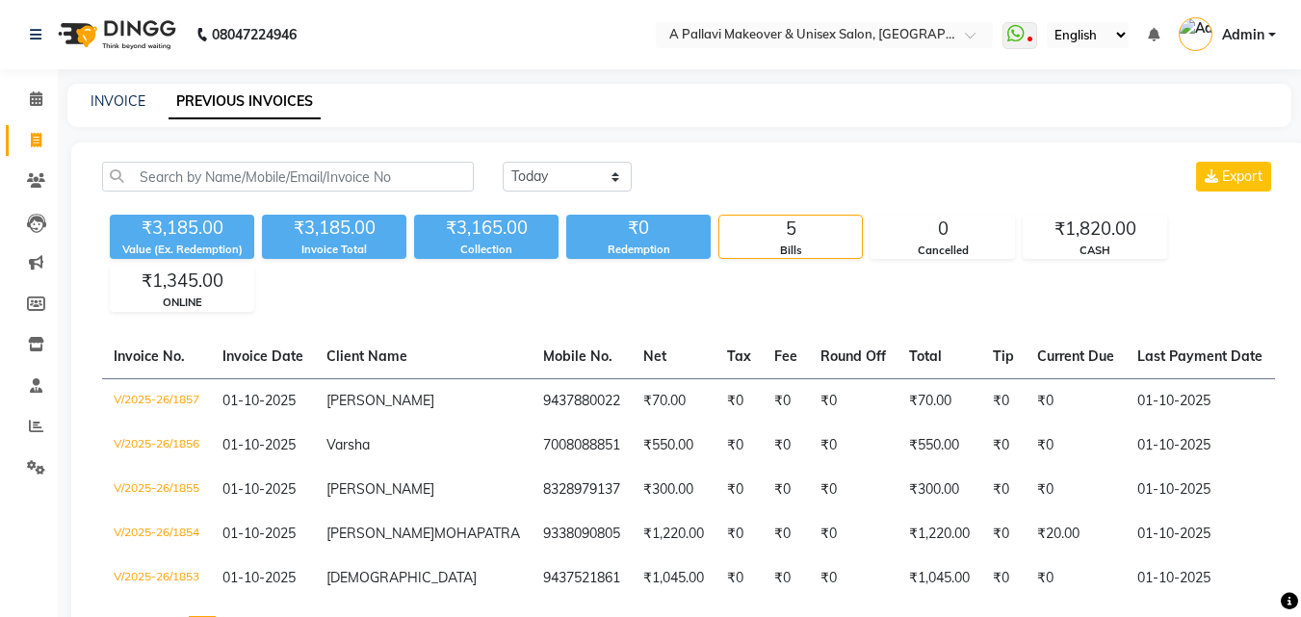
click at [87, 97] on div "INVOICE PREVIOUS INVOICES" at bounding box center [667, 102] width 1201 height 20
click at [137, 108] on link "INVOICE" at bounding box center [118, 100] width 55 height 17
select select "service"
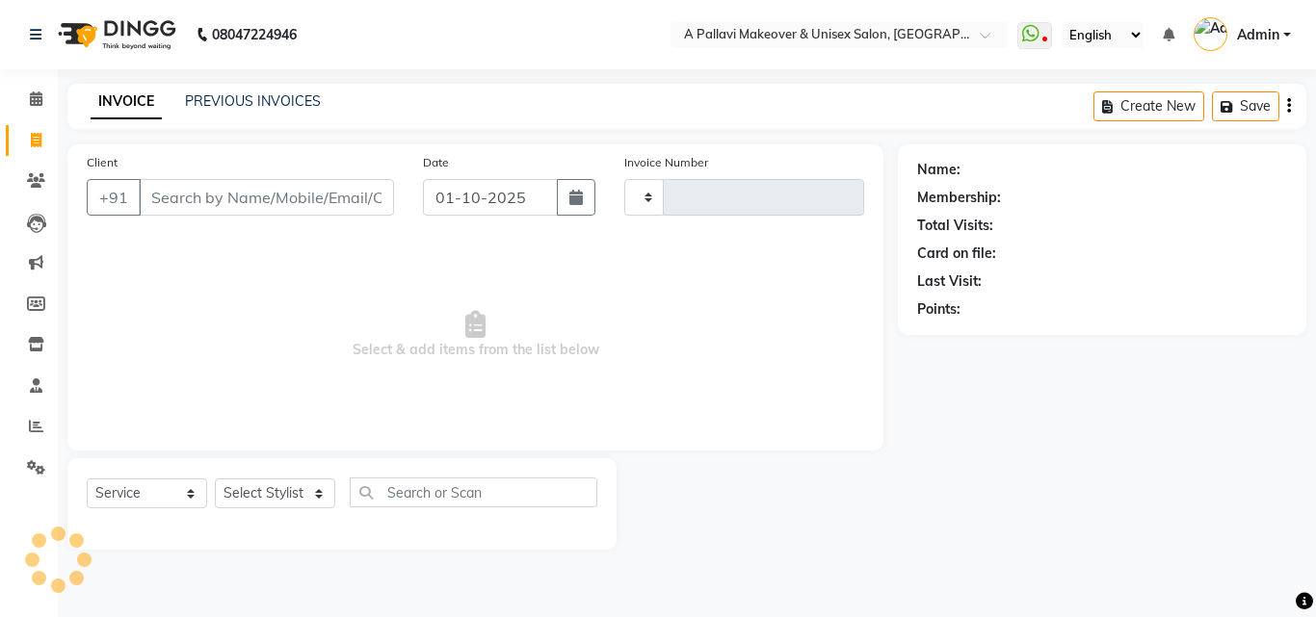
type input "1858"
select select "3573"
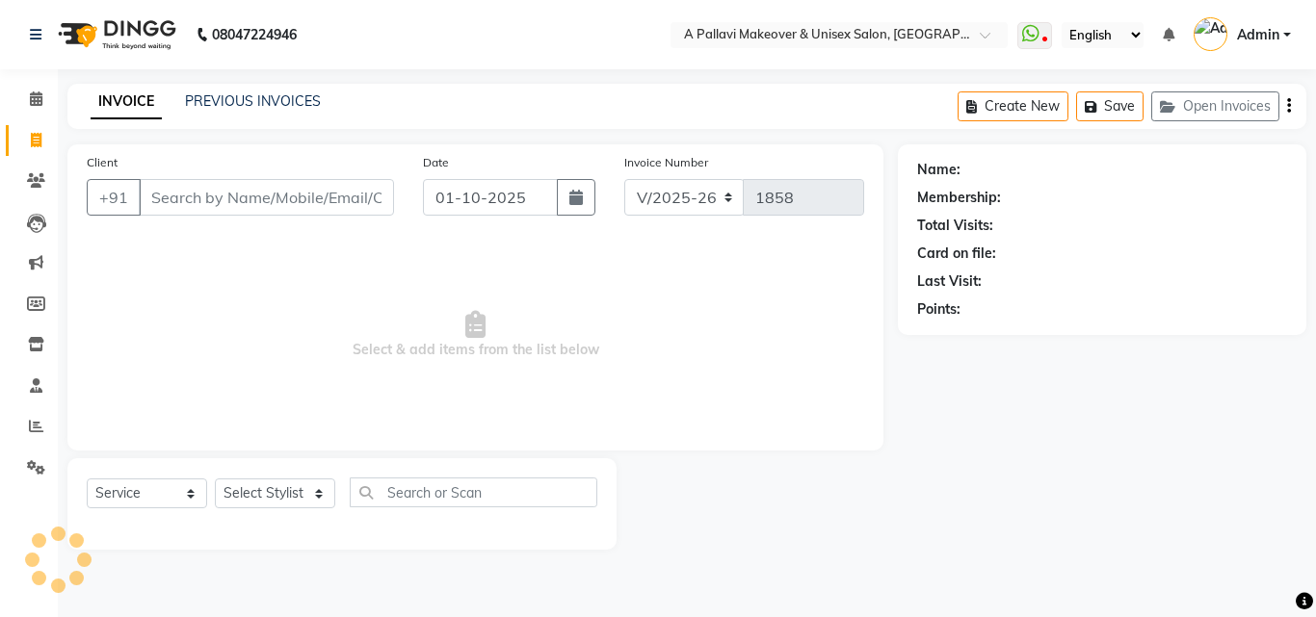
click at [221, 194] on input "Client" at bounding box center [266, 197] width 255 height 37
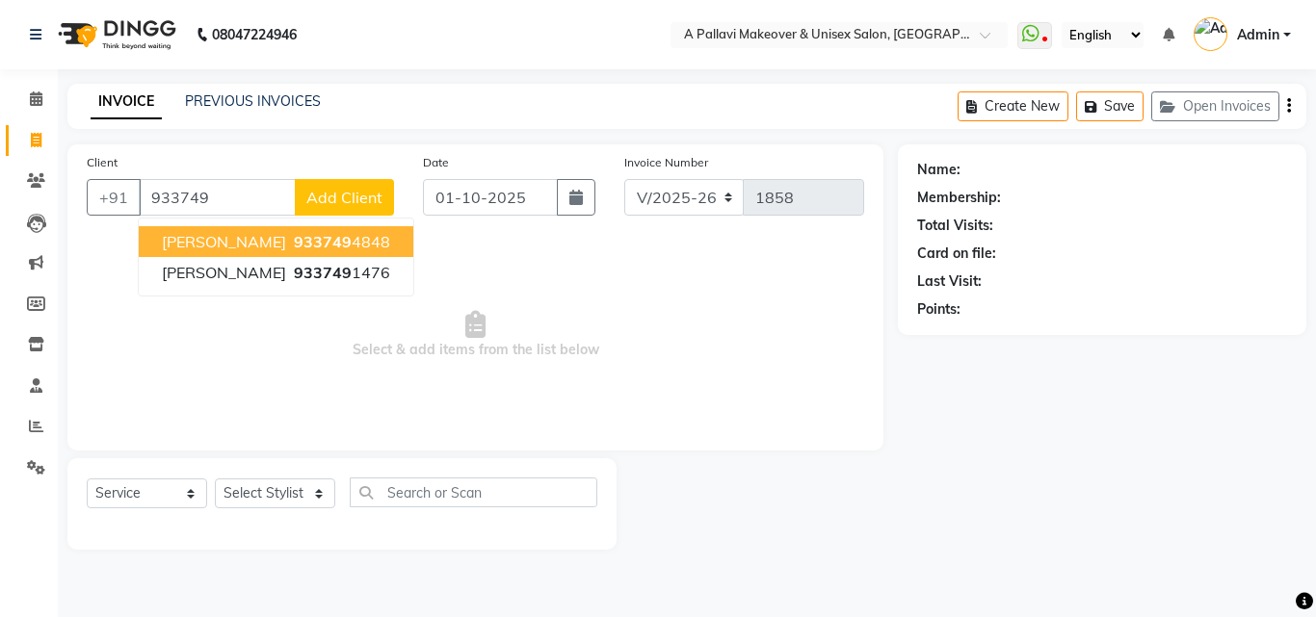
click at [291, 253] on button "PRATIMA 933749 4848" at bounding box center [276, 241] width 275 height 31
type input "9337494848"
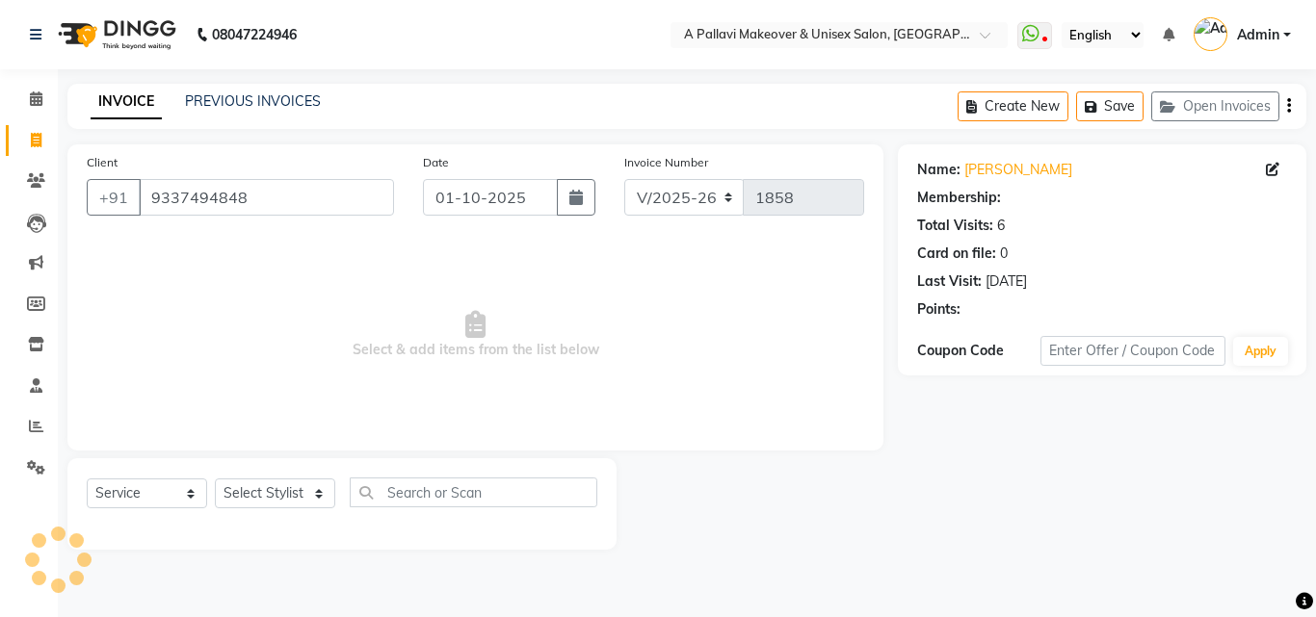
select select "1: Object"
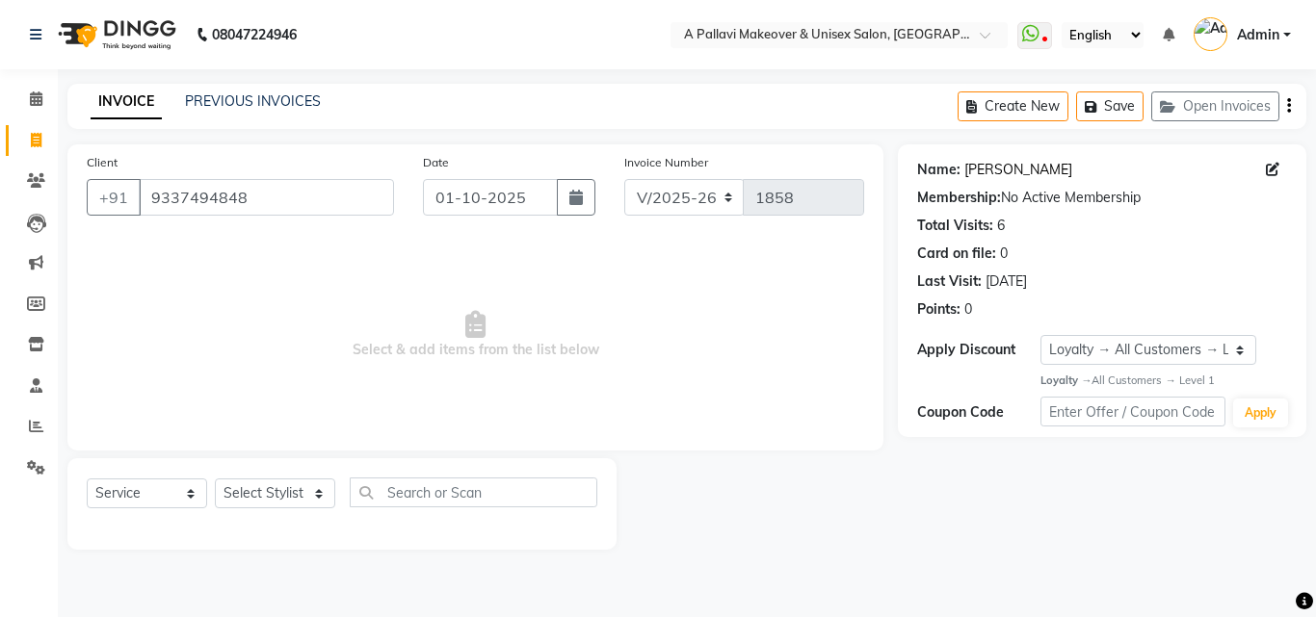
click at [978, 177] on link "Pratima" at bounding box center [1018, 170] width 108 height 20
click at [331, 189] on input "9337494848" at bounding box center [266, 197] width 255 height 37
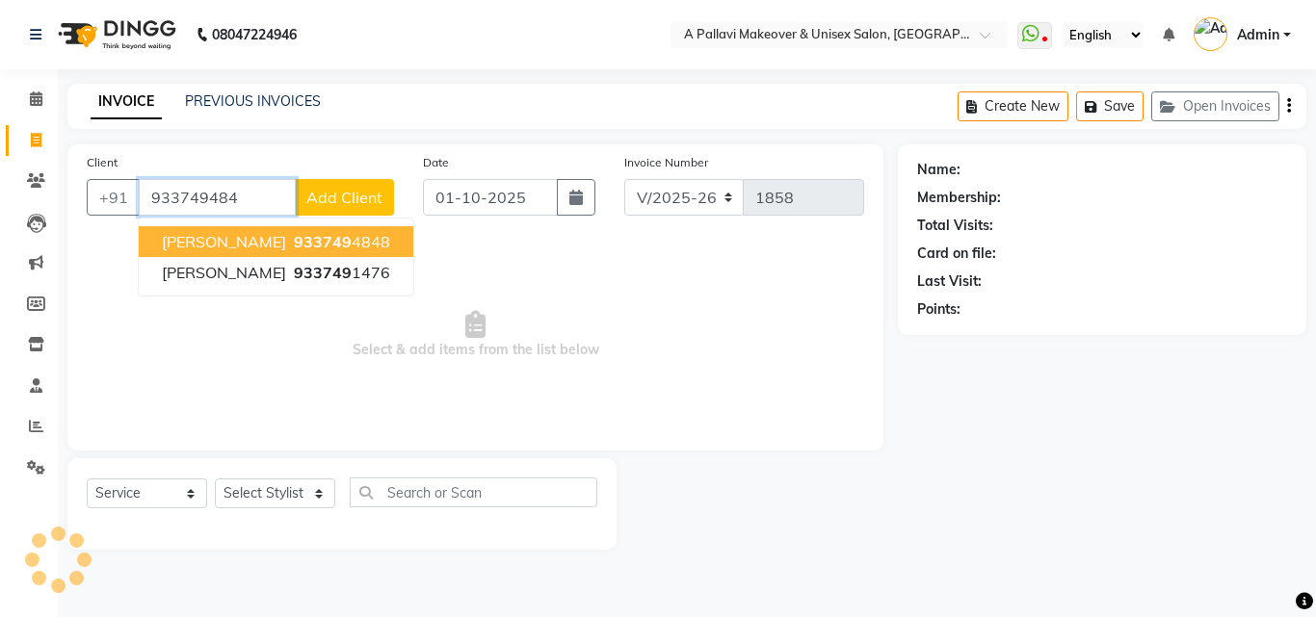
type input "9337494848"
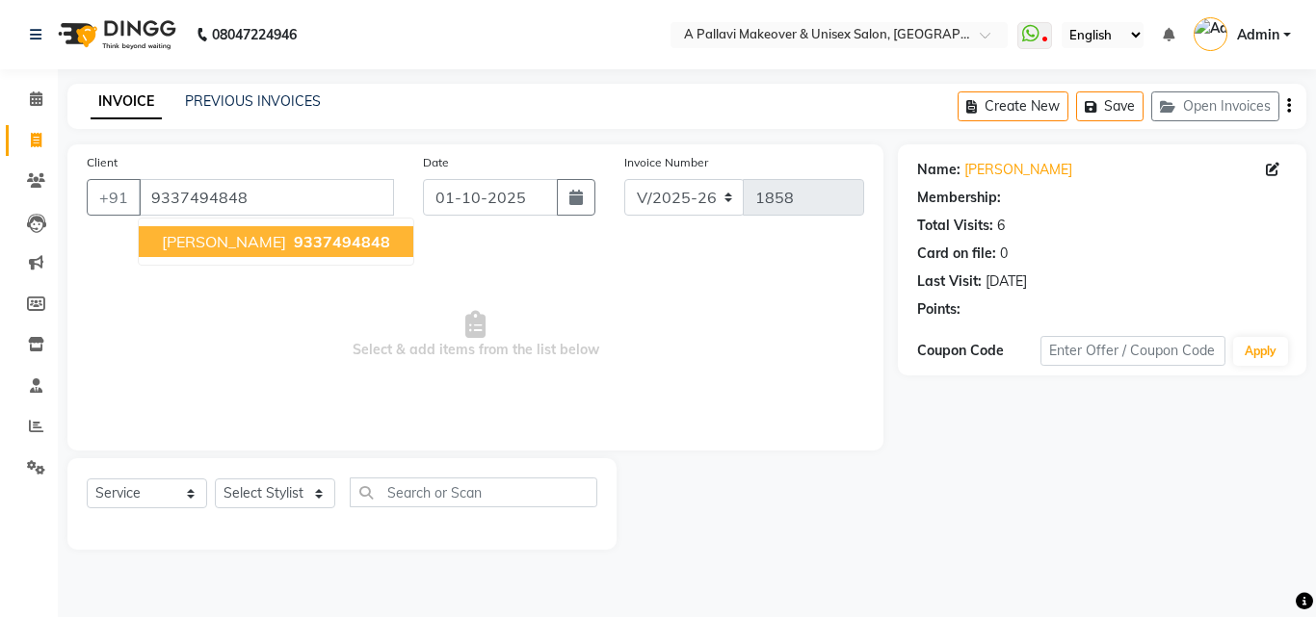
select select "1: Object"
click at [312, 233] on span "9337494848" at bounding box center [342, 241] width 96 height 19
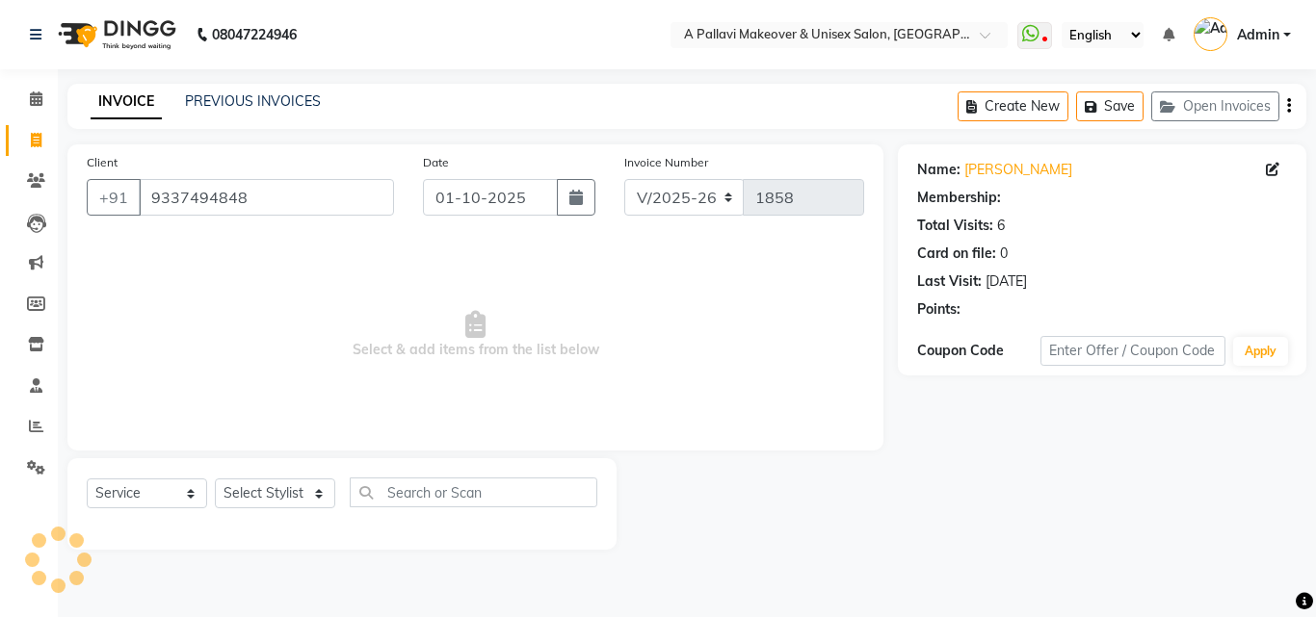
select select "1: Object"
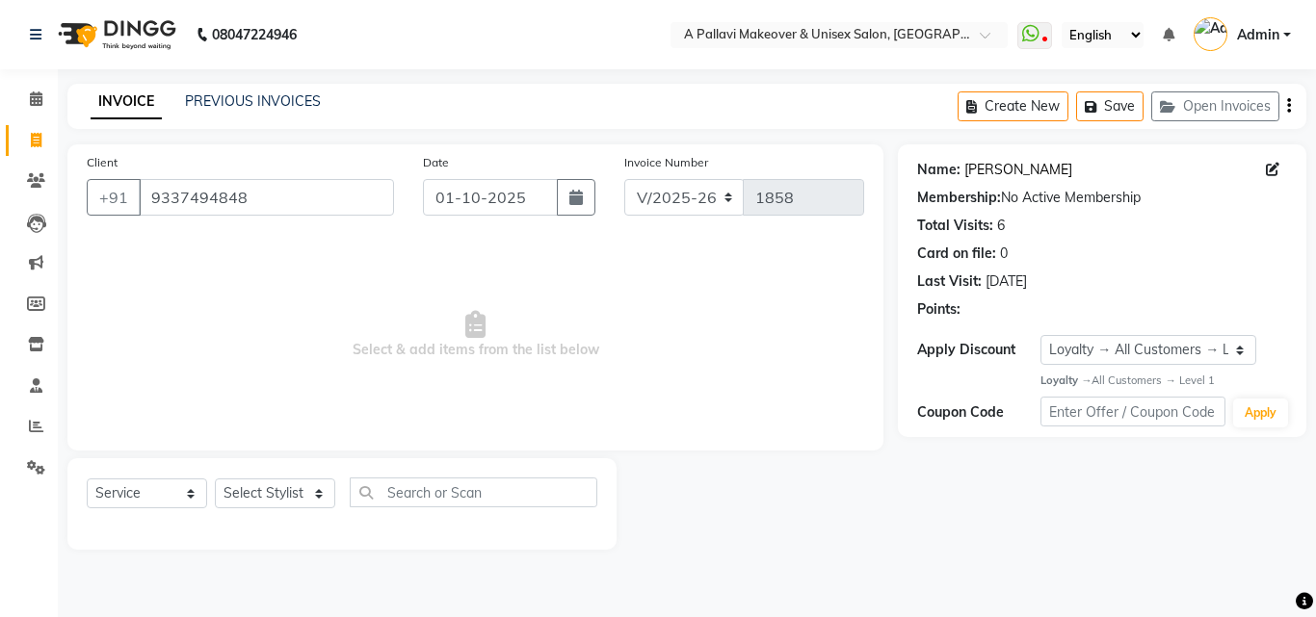
click at [998, 169] on link "Pratima" at bounding box center [1018, 170] width 108 height 20
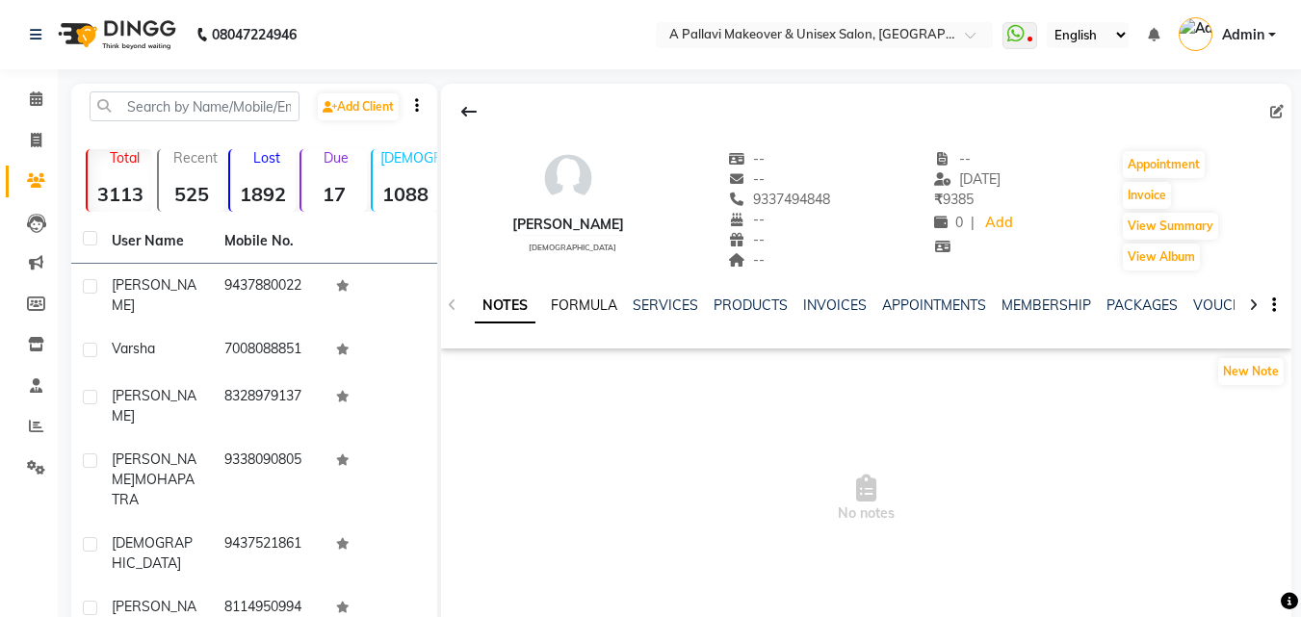
click at [599, 308] on link "FORMULA" at bounding box center [584, 305] width 66 height 17
click at [673, 304] on link "SERVICES" at bounding box center [663, 305] width 65 height 17
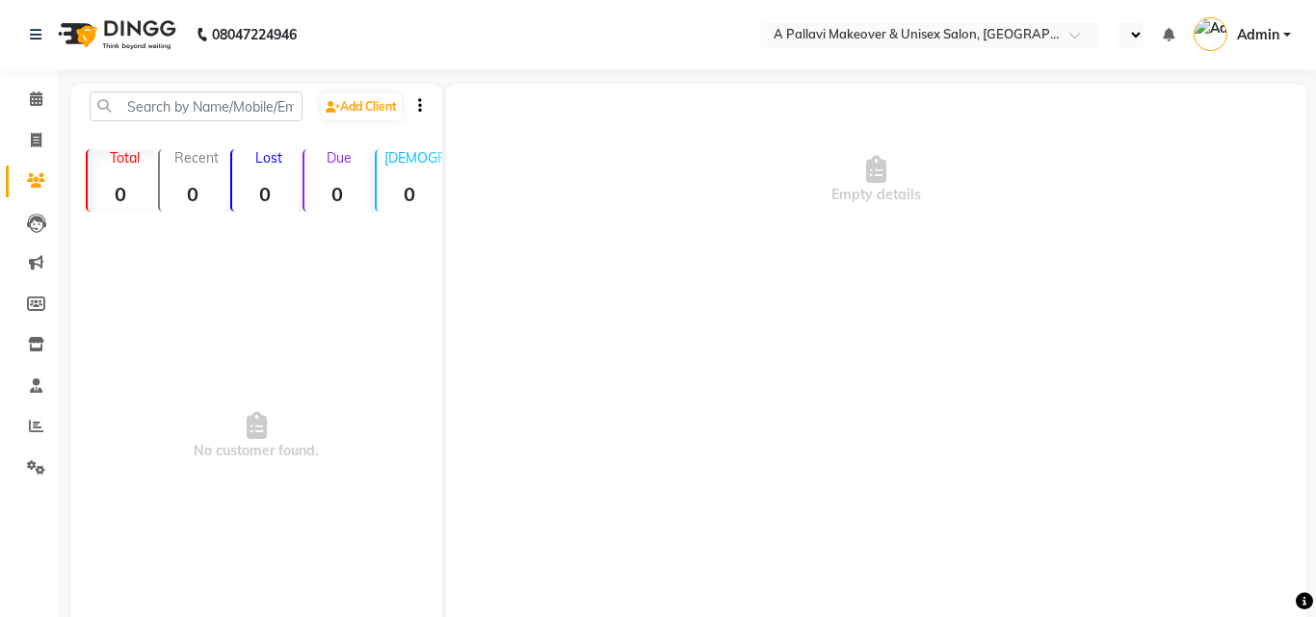
select select "en"
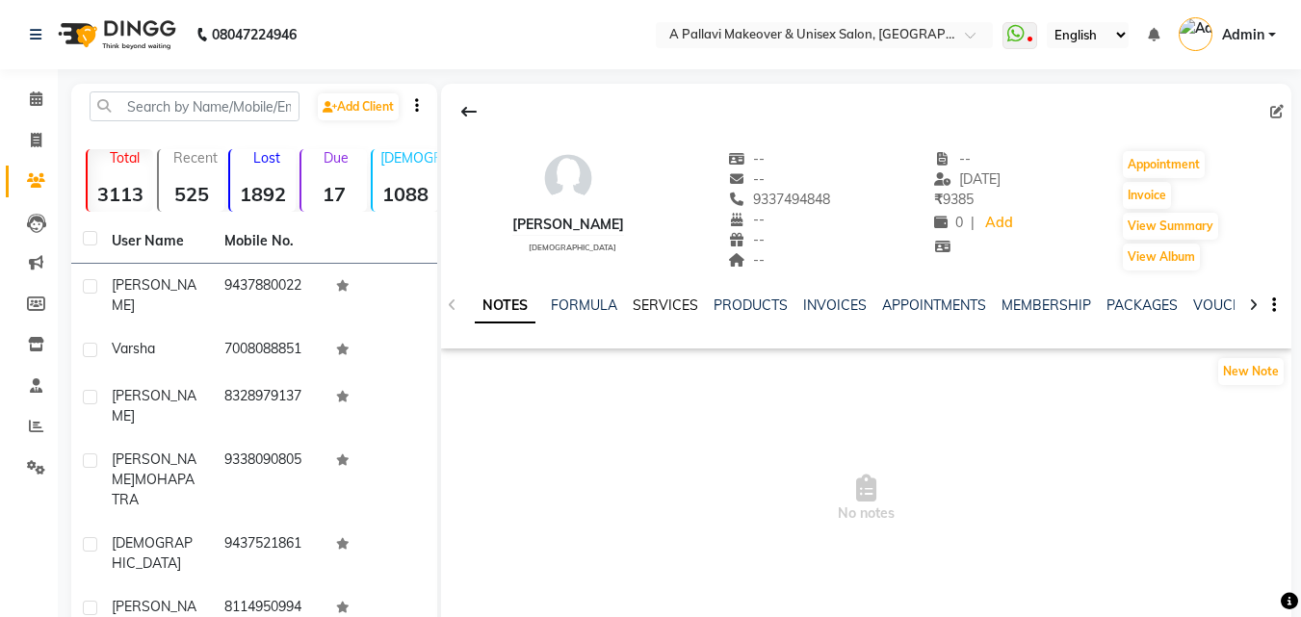
click at [653, 304] on link "SERVICES" at bounding box center [665, 305] width 65 height 17
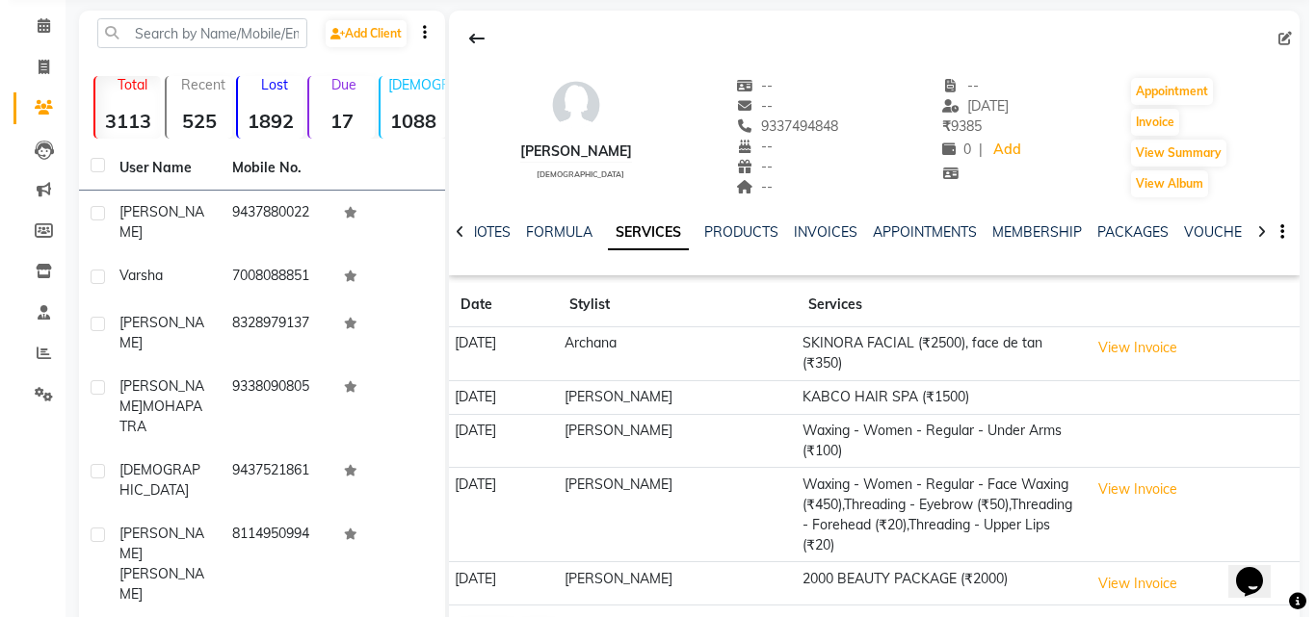
scroll to position [193, 0]
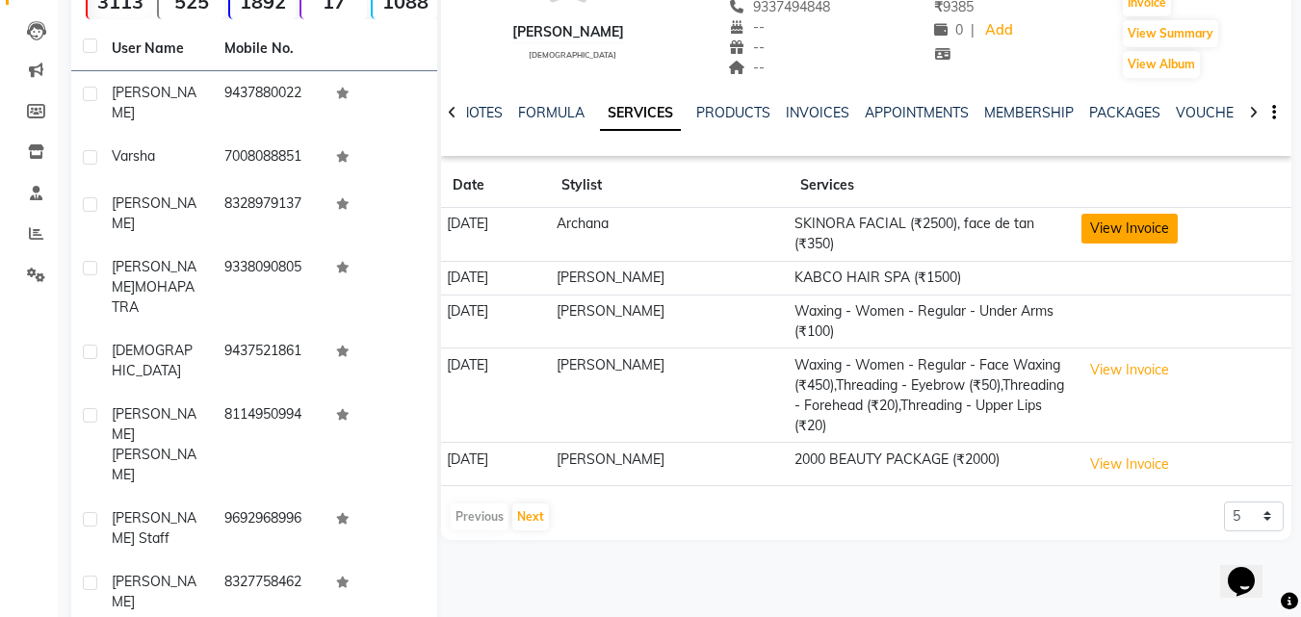
click at [1175, 227] on button "View Invoice" at bounding box center [1130, 229] width 96 height 30
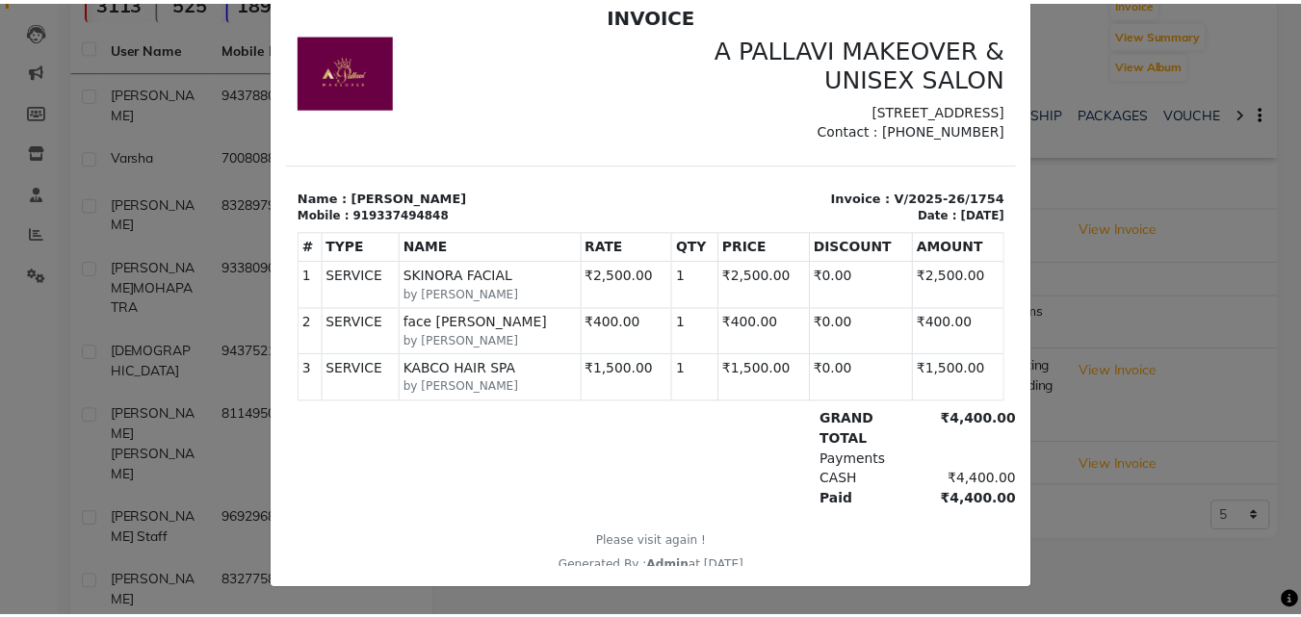
scroll to position [135, 0]
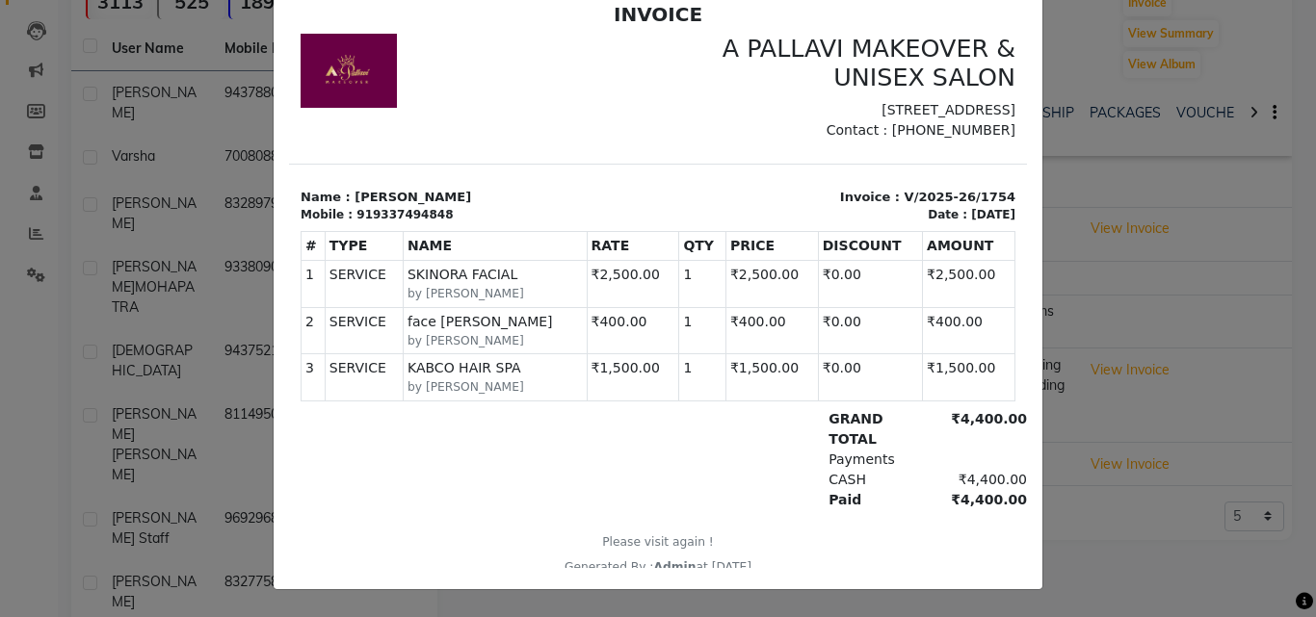
click at [469, 468] on div at bounding box center [420, 459] width 238 height 101
click at [1080, 467] on ngb-modal-window "INVOICE View Invoice Close" at bounding box center [658, 308] width 1316 height 617
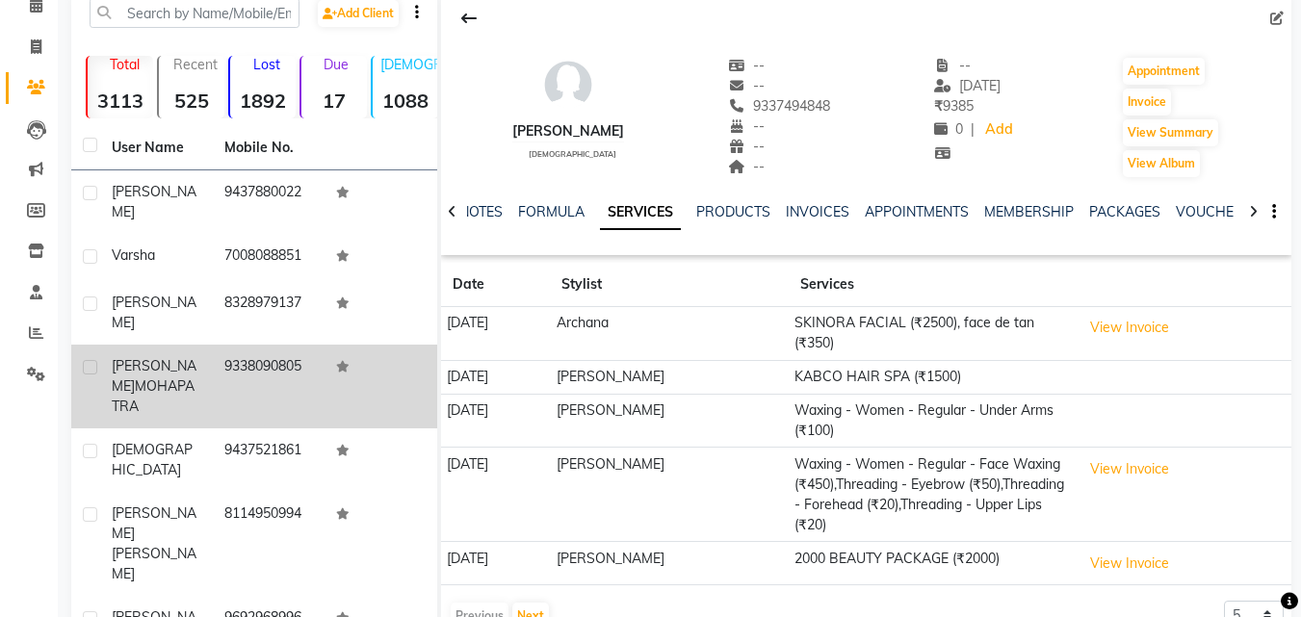
scroll to position [0, 0]
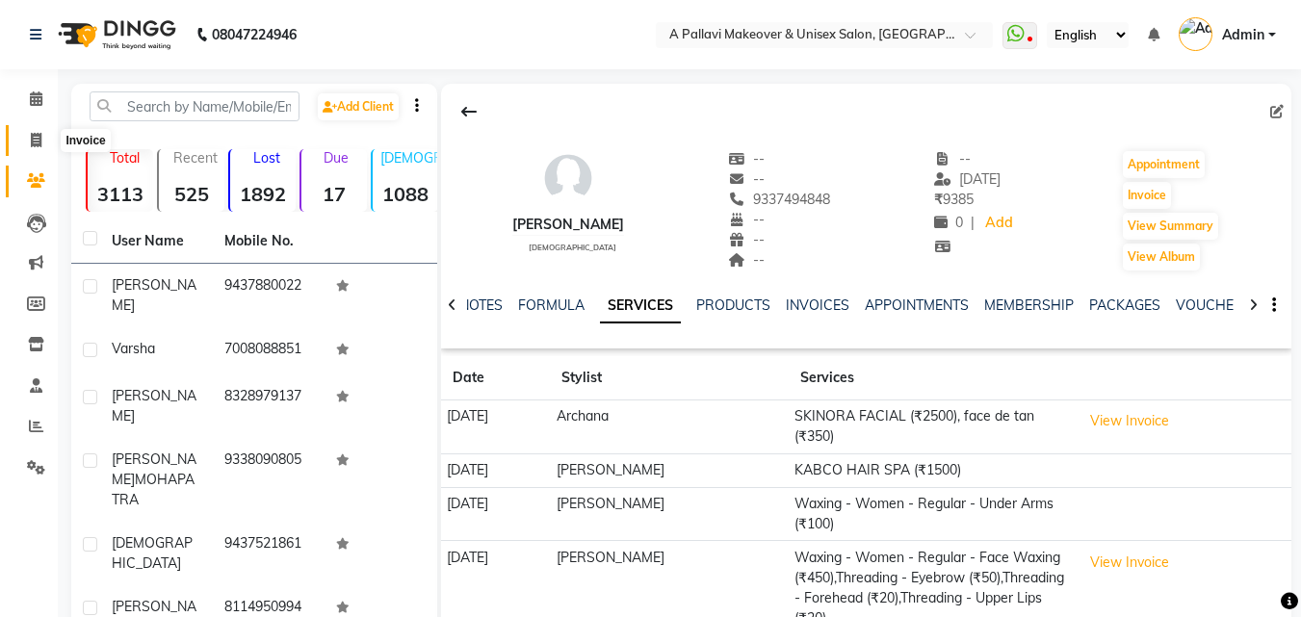
click at [25, 149] on span at bounding box center [36, 141] width 34 height 22
select select "service"
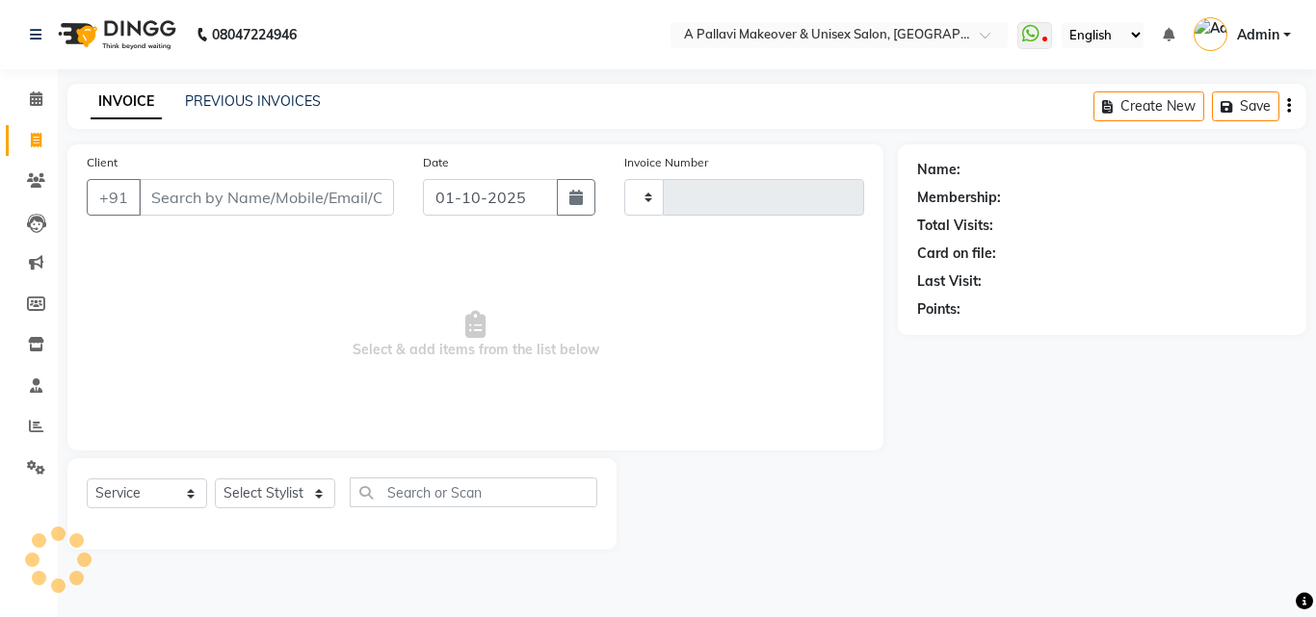
type input "1858"
select select "3573"
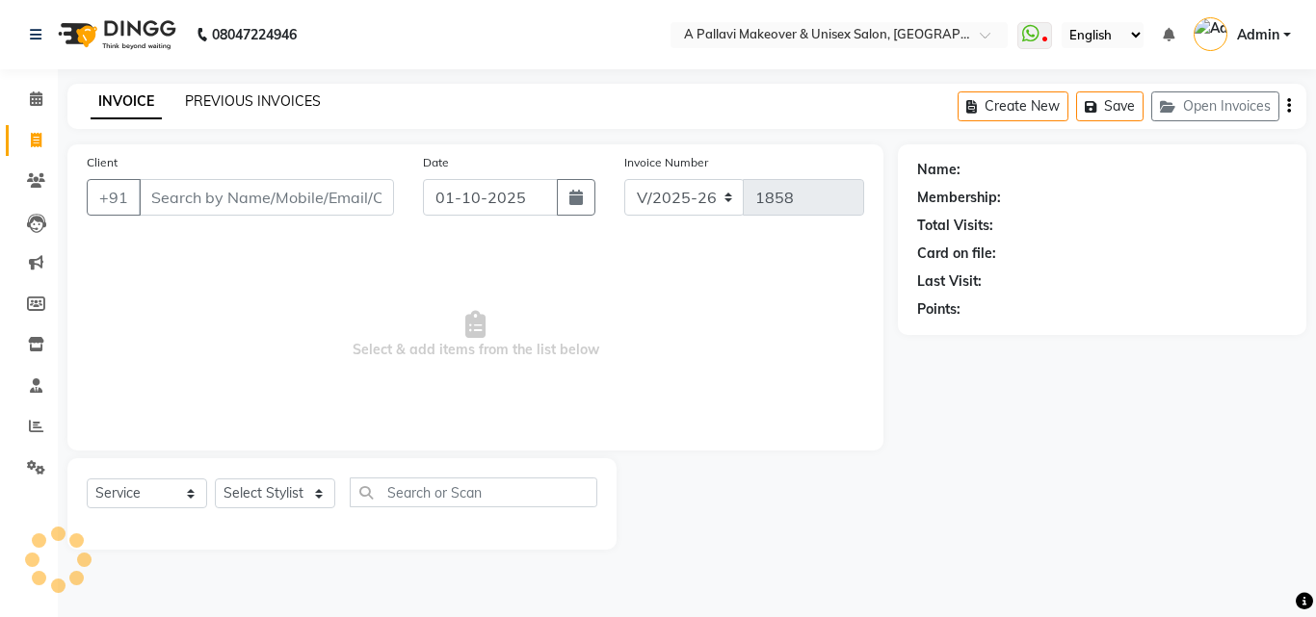
click at [231, 98] on link "PREVIOUS INVOICES" at bounding box center [253, 100] width 136 height 17
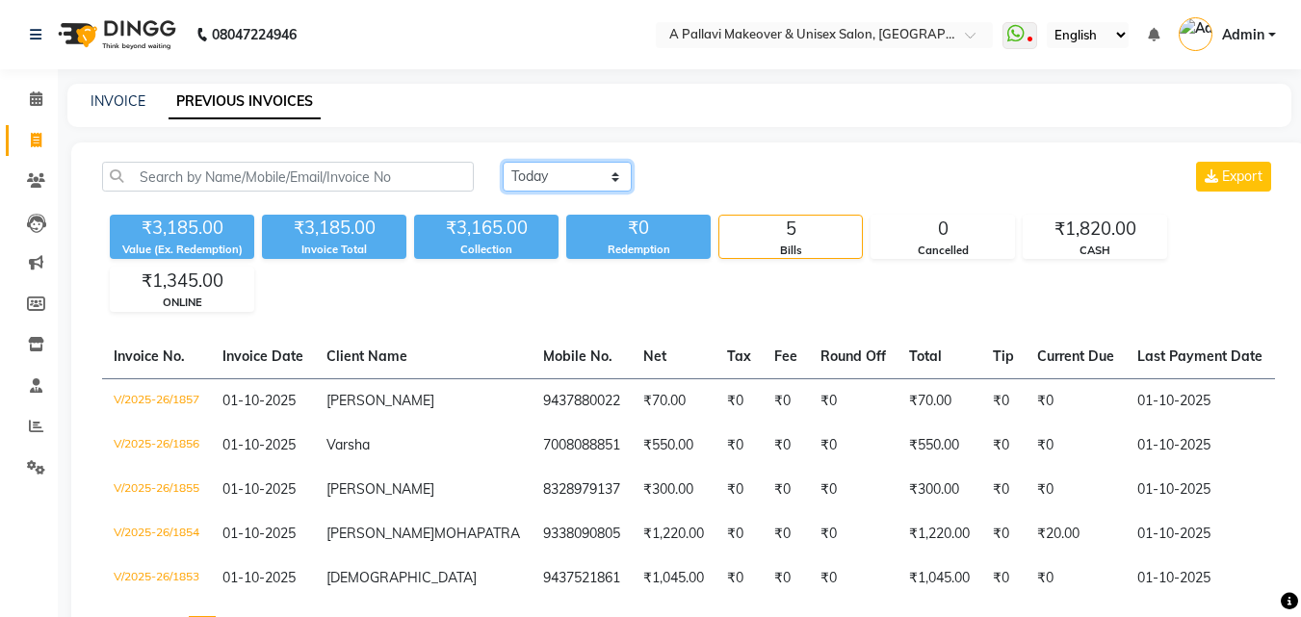
click at [613, 171] on select "[DATE] [DATE] Custom Range" at bounding box center [567, 177] width 129 height 30
select select "range"
click at [503, 162] on select "[DATE] [DATE] Custom Range" at bounding box center [567, 177] width 129 height 30
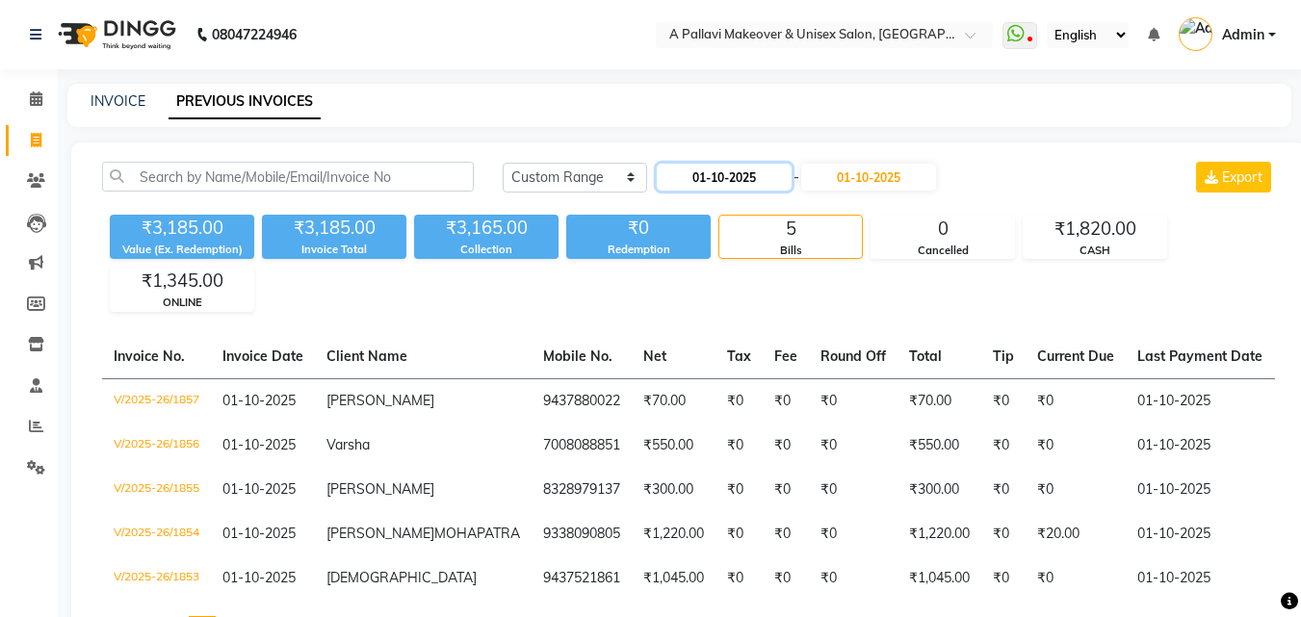
click at [701, 183] on input "01-10-2025" at bounding box center [724, 177] width 135 height 27
select select "10"
select select "2025"
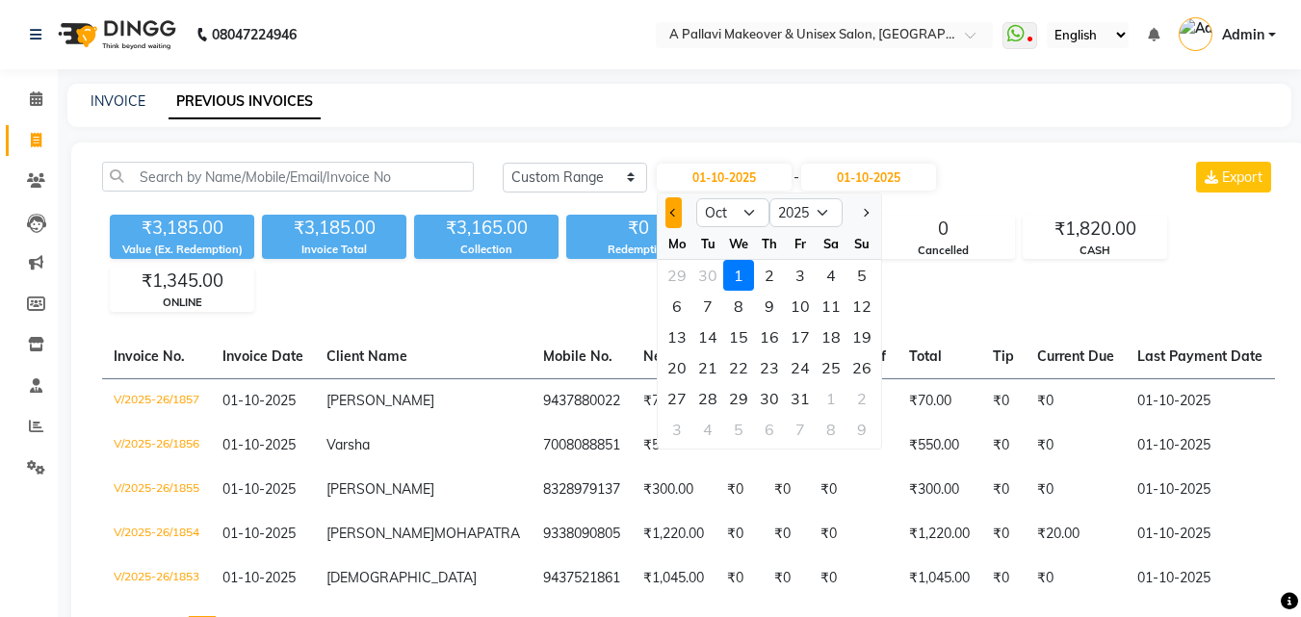
click at [667, 215] on button "Previous month" at bounding box center [674, 212] width 16 height 31
select select "9"
click at [714, 402] on div "30" at bounding box center [708, 398] width 31 height 31
type input "[DATE]"
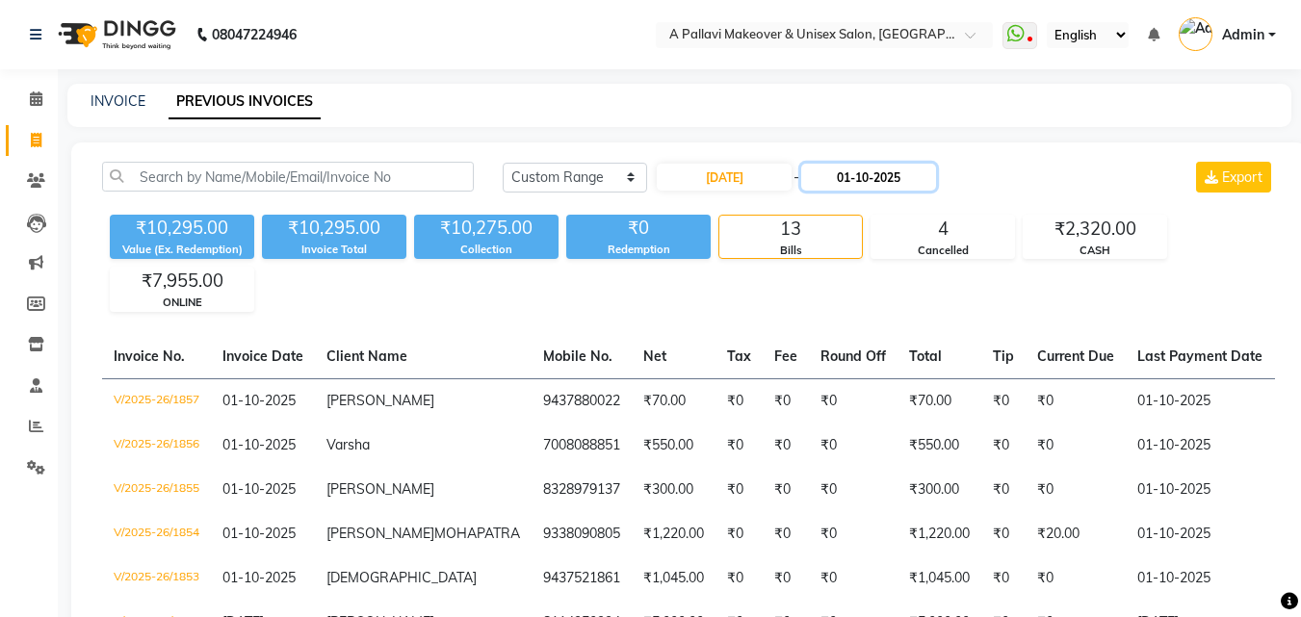
click at [857, 171] on input "01-10-2025" at bounding box center [868, 177] width 135 height 27
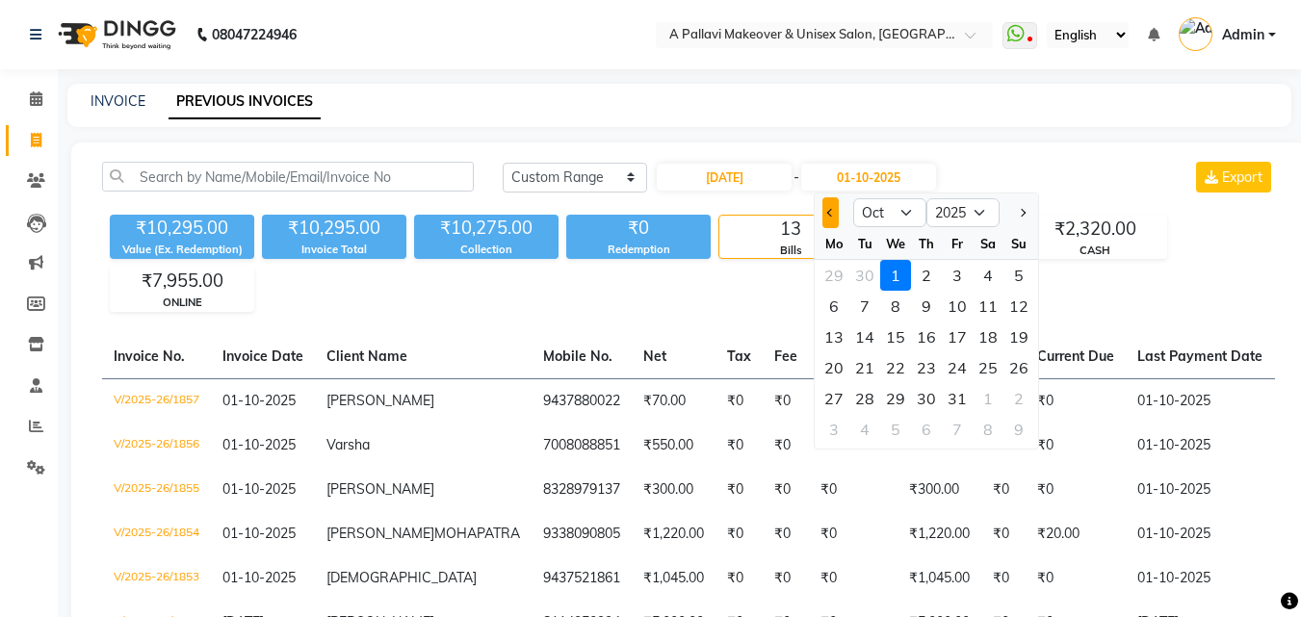
click at [826, 214] on button "Previous month" at bounding box center [831, 212] width 16 height 31
select select "9"
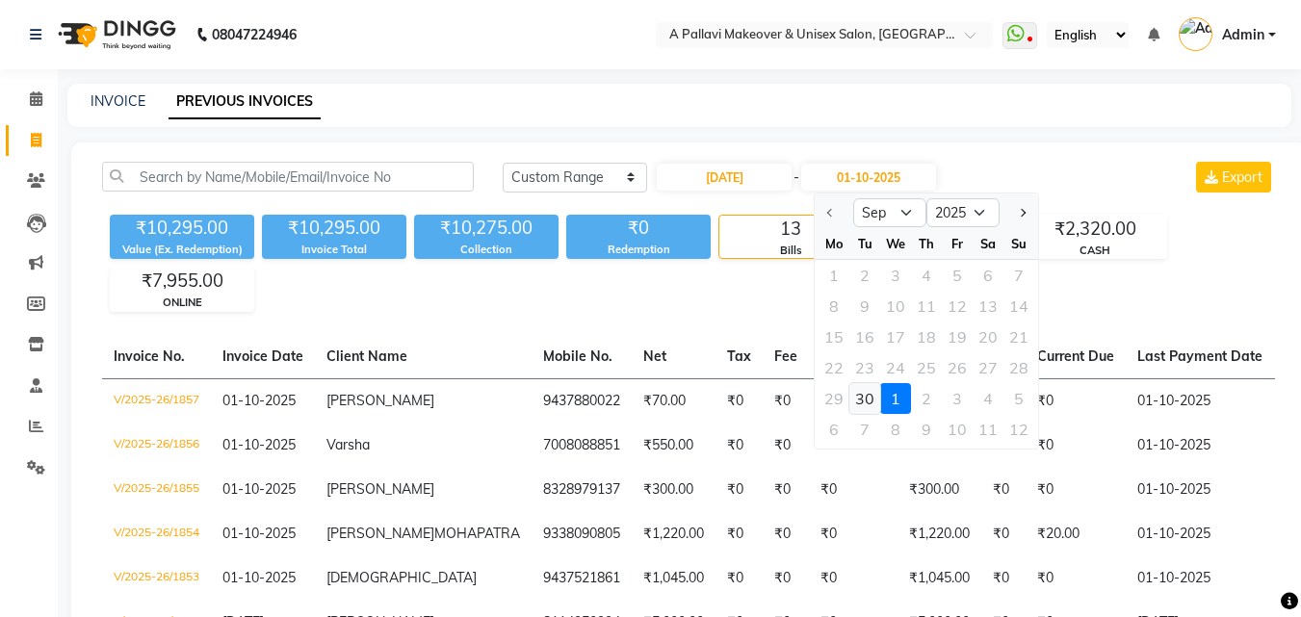
click at [867, 393] on div "30" at bounding box center [865, 398] width 31 height 31
type input "[DATE]"
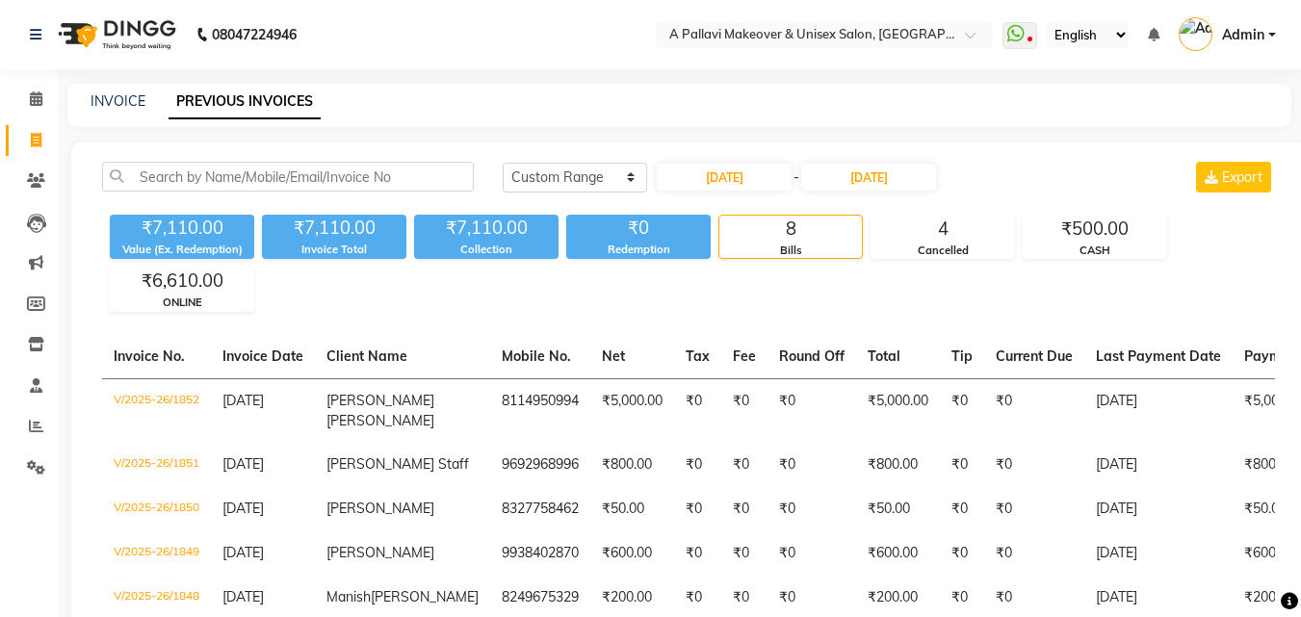
click at [745, 299] on div "₹7,110.00 Value (Ex. Redemption) ₹7,110.00 Invoice Total ₹7,110.00 Collection ₹…" at bounding box center [688, 259] width 1173 height 105
click at [706, 184] on input "[DATE]" at bounding box center [724, 177] width 135 height 27
select select "9"
select select "2025"
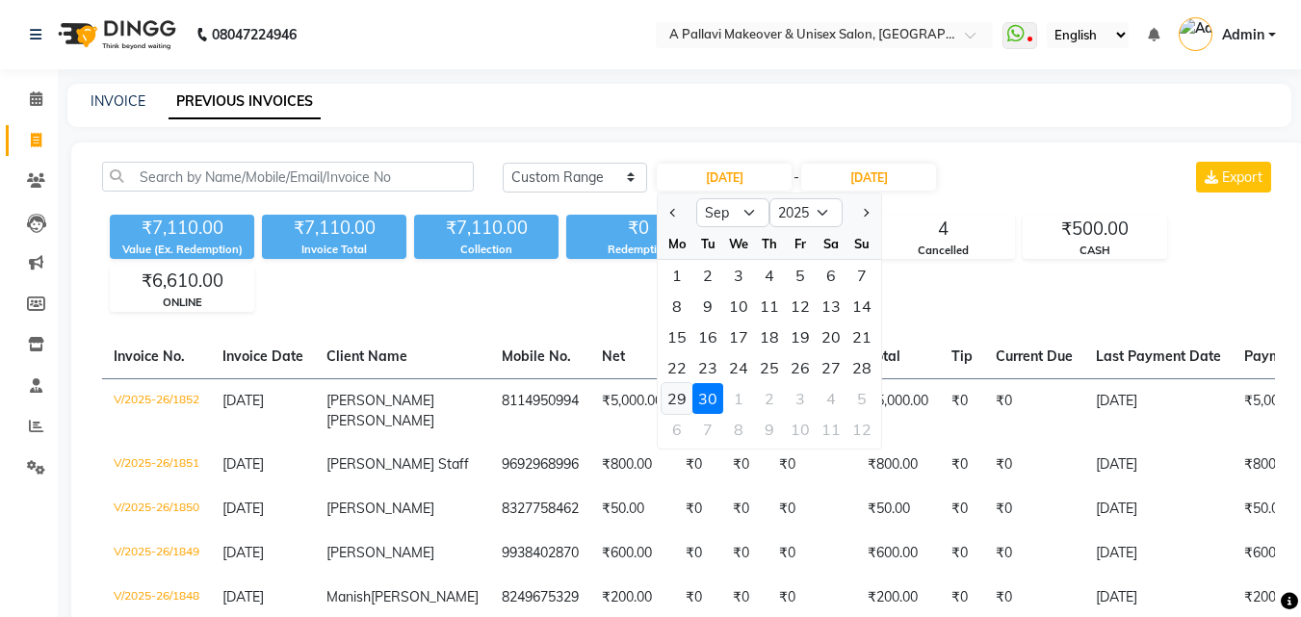
click at [680, 398] on div "29" at bounding box center [677, 398] width 31 height 31
type input "[DATE]"
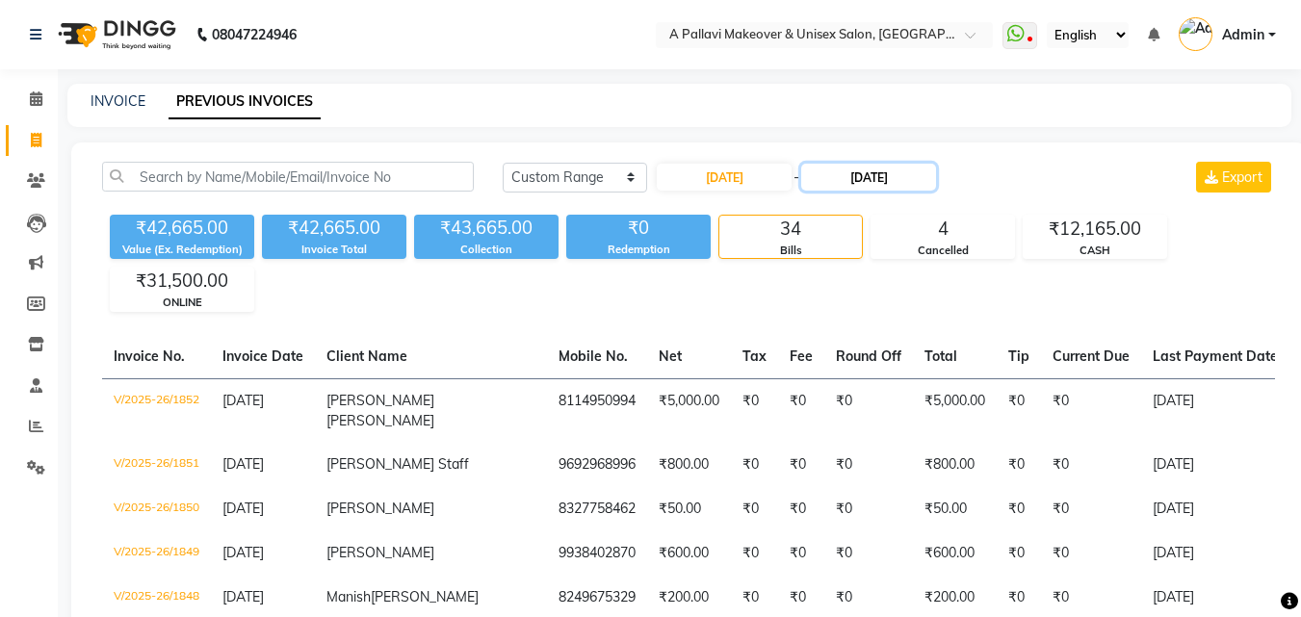
click at [866, 186] on input "[DATE]" at bounding box center [868, 177] width 135 height 27
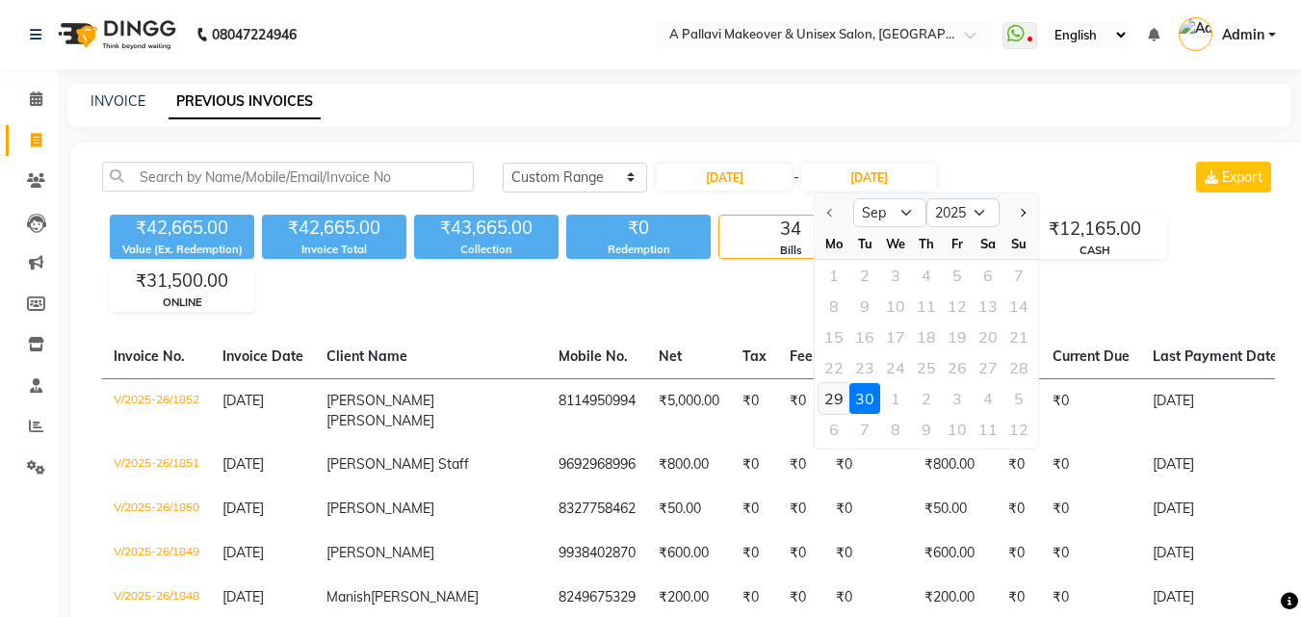
click at [841, 402] on div "29" at bounding box center [834, 398] width 31 height 31
type input "[DATE]"
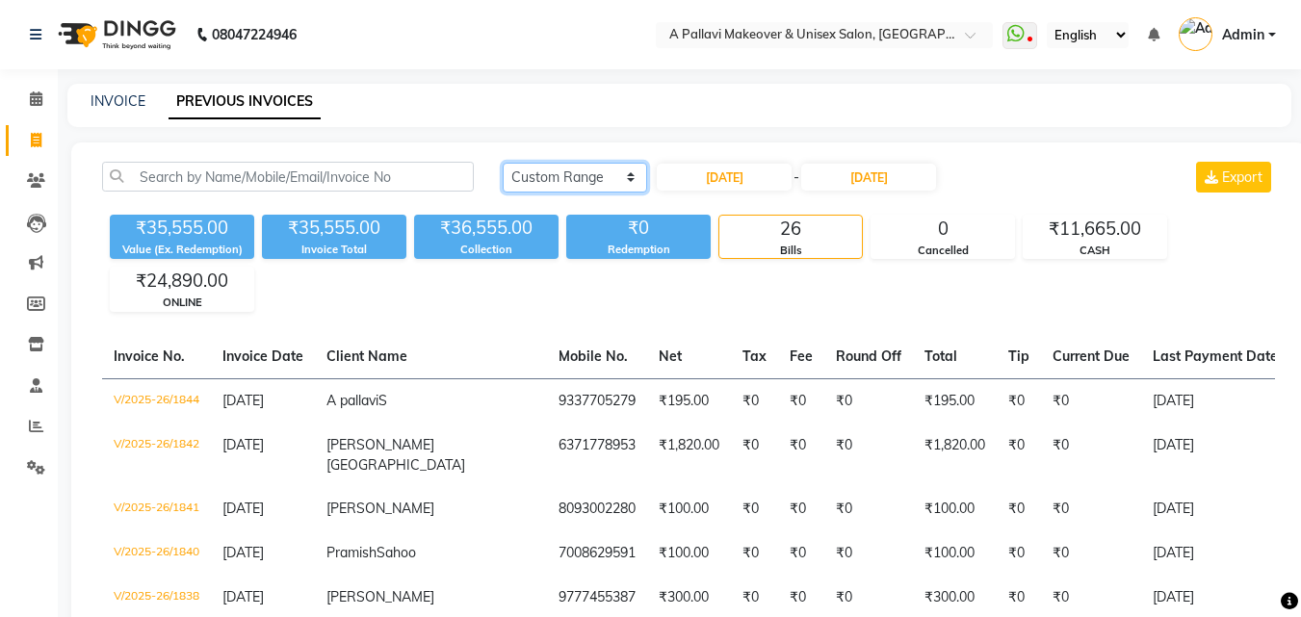
click at [548, 177] on select "[DATE] [DATE] Custom Range" at bounding box center [575, 178] width 144 height 30
click at [503, 163] on select "[DATE] [DATE] Custom Range" at bounding box center [575, 178] width 144 height 30
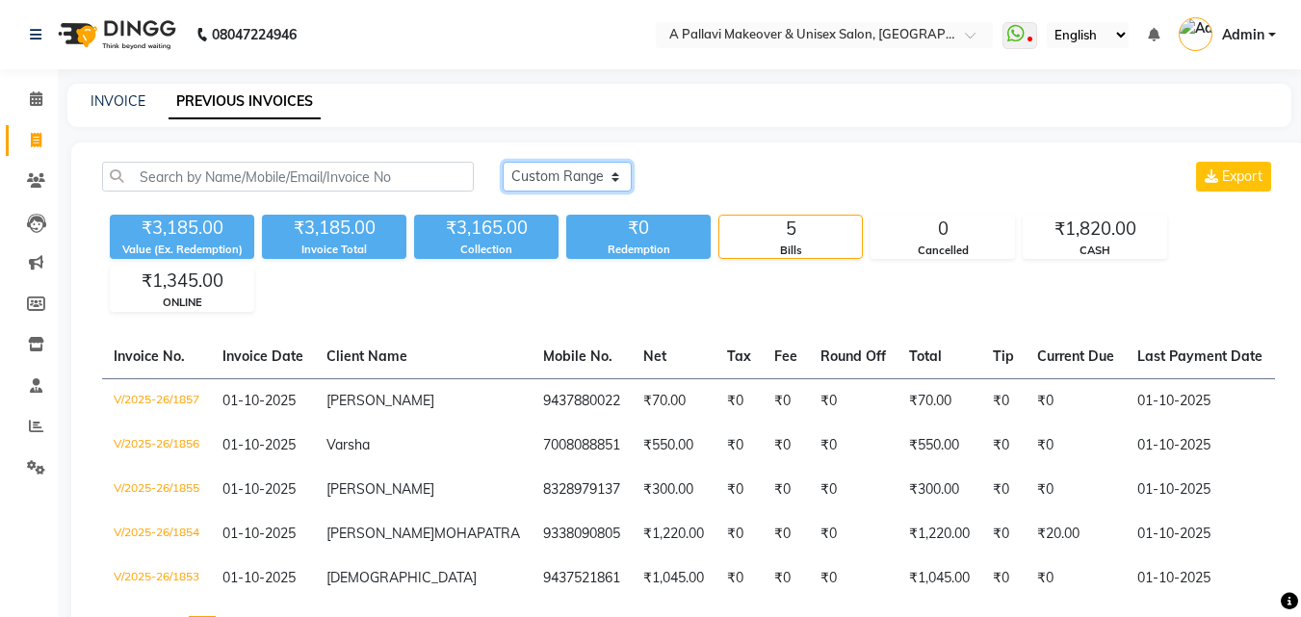
click at [578, 181] on select "[DATE] [DATE] Custom Range" at bounding box center [567, 177] width 129 height 30
click at [503, 162] on select "[DATE] [DATE] Custom Range" at bounding box center [567, 177] width 129 height 30
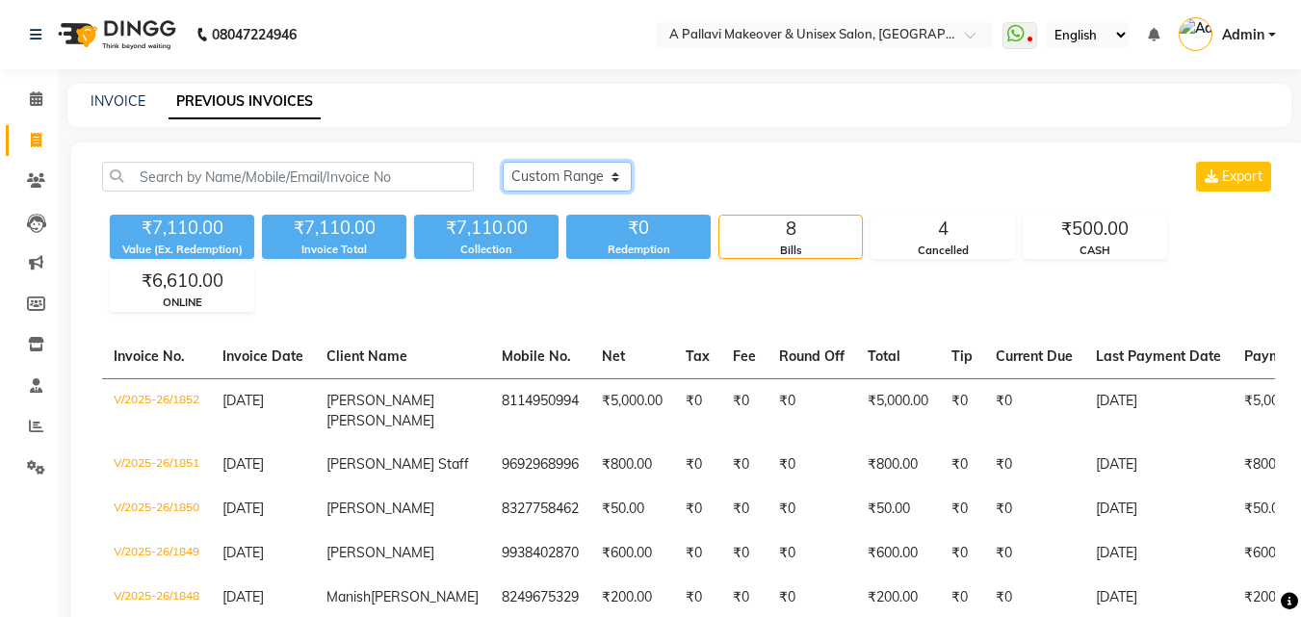
click at [555, 179] on select "[DATE] [DATE] Custom Range" at bounding box center [567, 177] width 129 height 30
select select "today"
click at [503, 162] on select "[DATE] [DATE] Custom Range" at bounding box center [567, 177] width 129 height 30
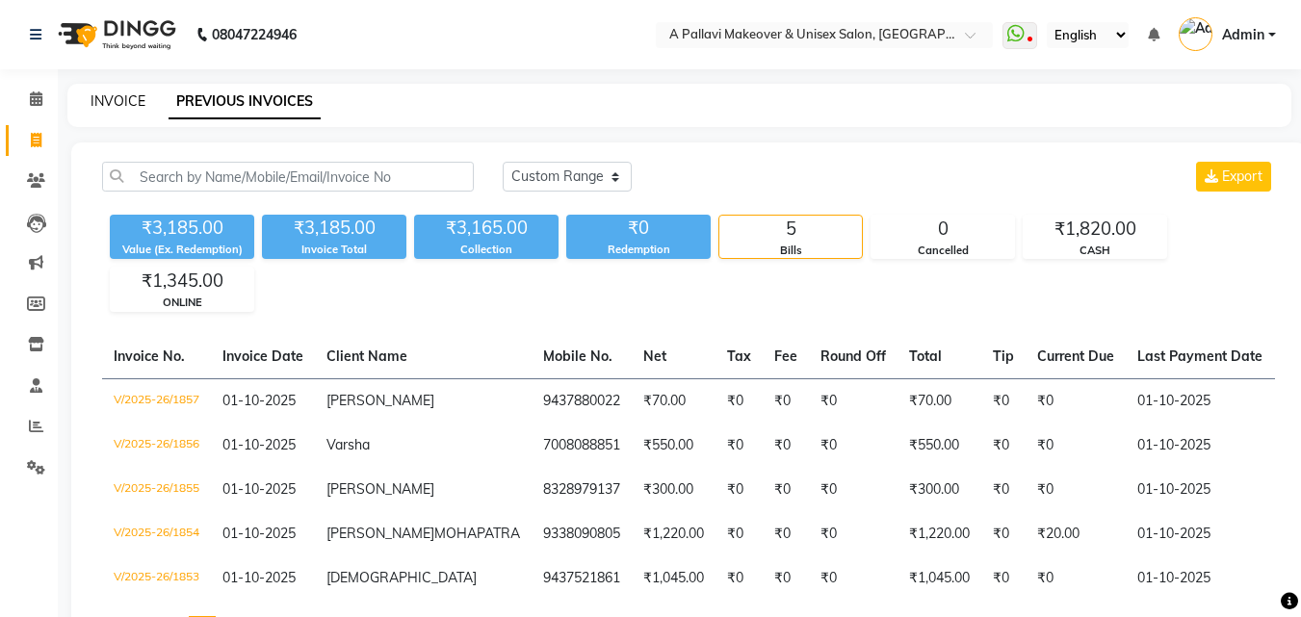
click at [114, 97] on link "INVOICE" at bounding box center [118, 100] width 55 height 17
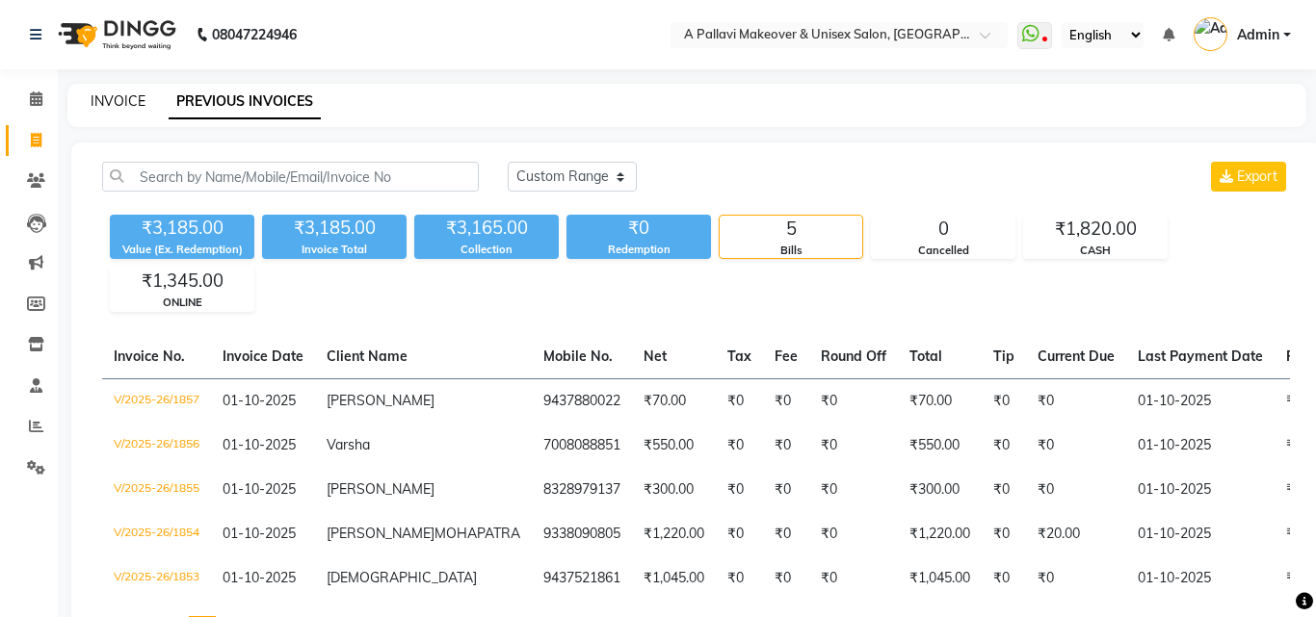
select select "service"
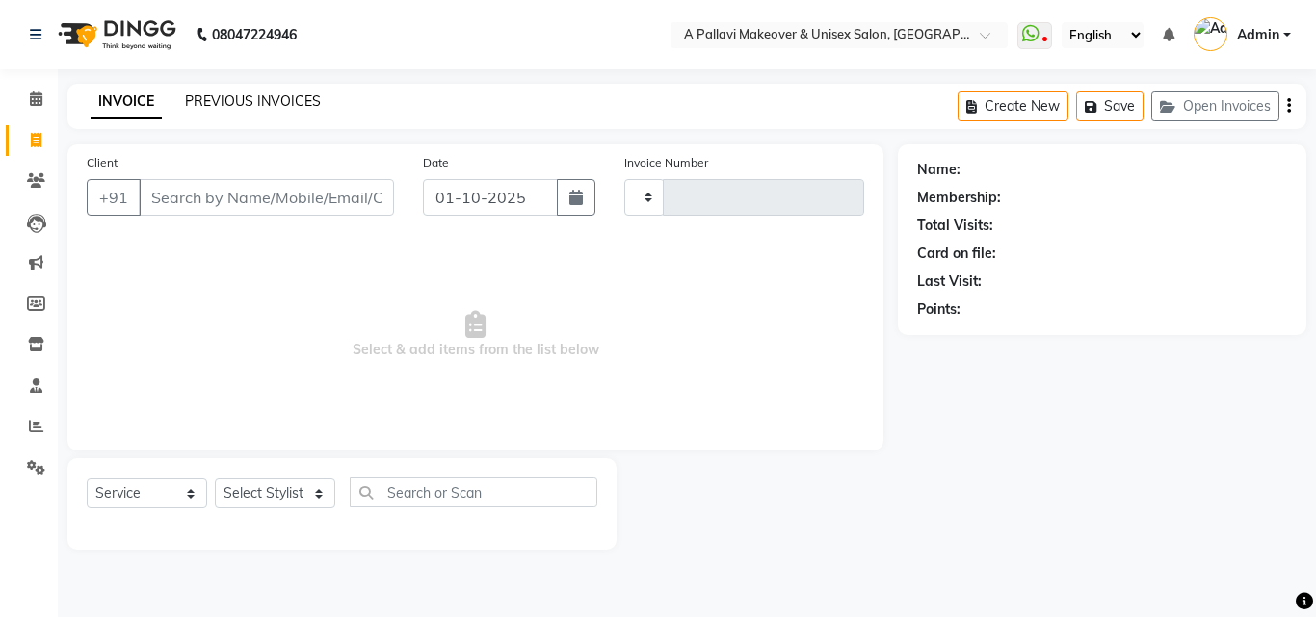
click at [276, 102] on link "PREVIOUS INVOICES" at bounding box center [253, 100] width 136 height 17
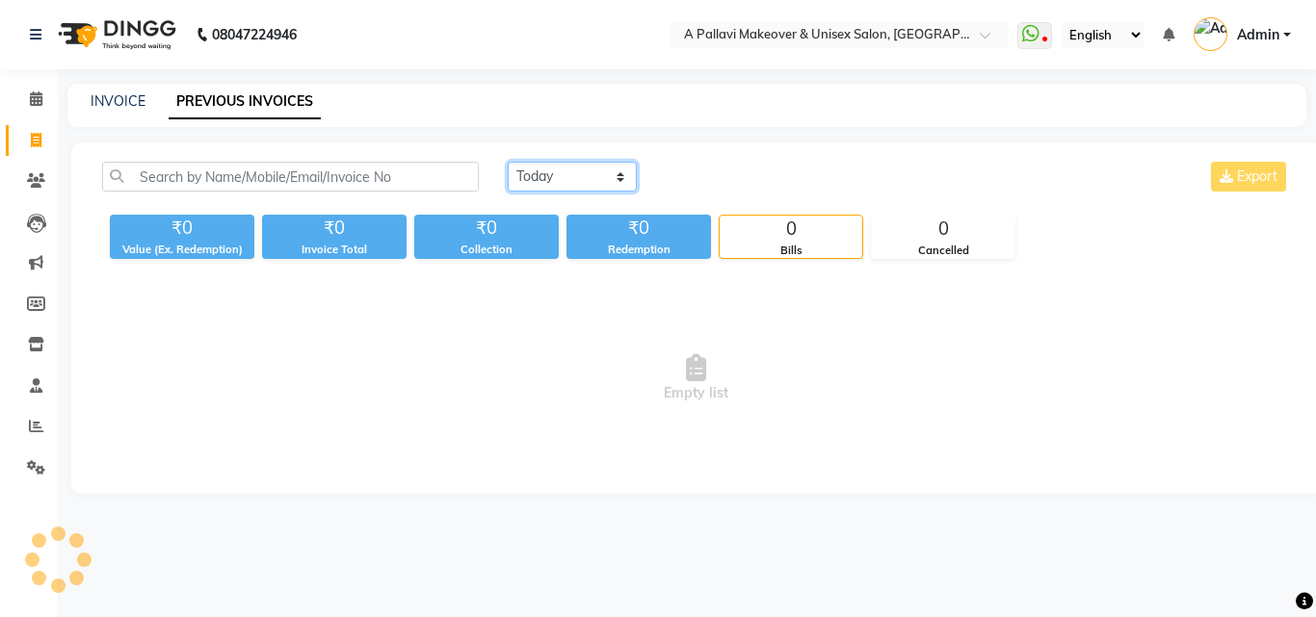
click at [586, 180] on select "[DATE] [DATE] Custom Range" at bounding box center [572, 177] width 129 height 30
click at [508, 162] on select "[DATE] [DATE] Custom Range" at bounding box center [572, 177] width 129 height 30
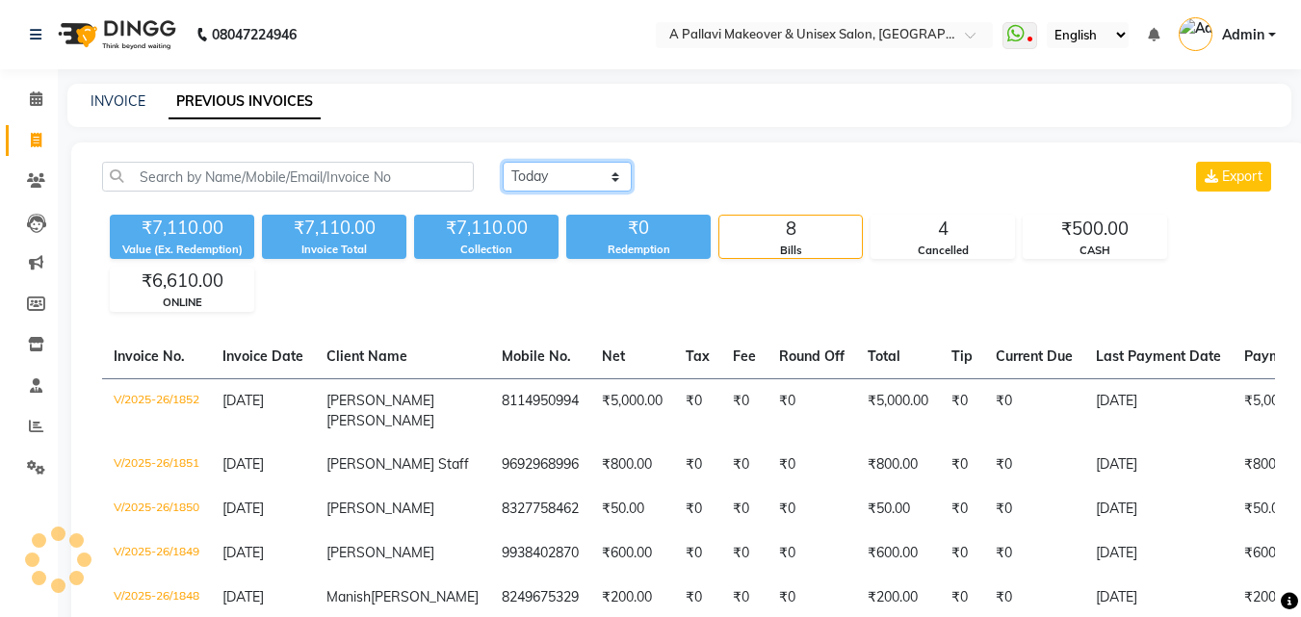
click at [574, 175] on select "[DATE] [DATE] Custom Range" at bounding box center [567, 177] width 129 height 30
select select "range"
click at [503, 162] on select "[DATE] [DATE] Custom Range" at bounding box center [567, 177] width 129 height 30
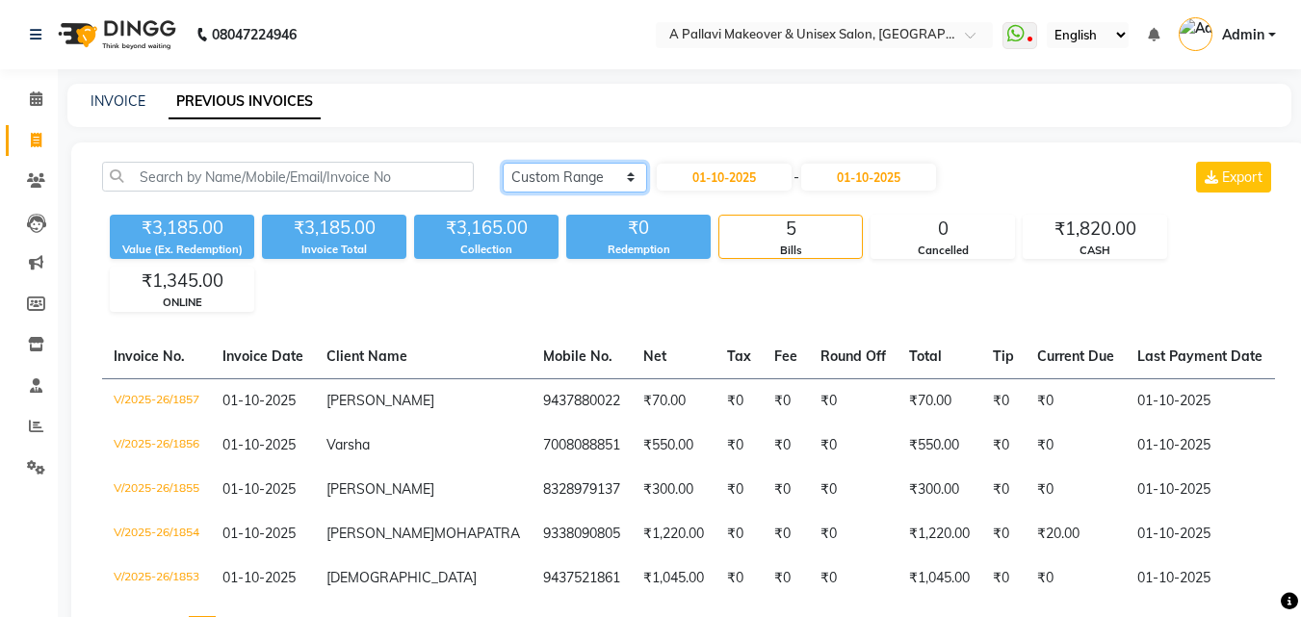
click at [587, 174] on select "[DATE] [DATE] Custom Range" at bounding box center [575, 178] width 144 height 30
click at [741, 173] on input "01-10-2025" at bounding box center [724, 177] width 135 height 27
select select "10"
select select "2025"
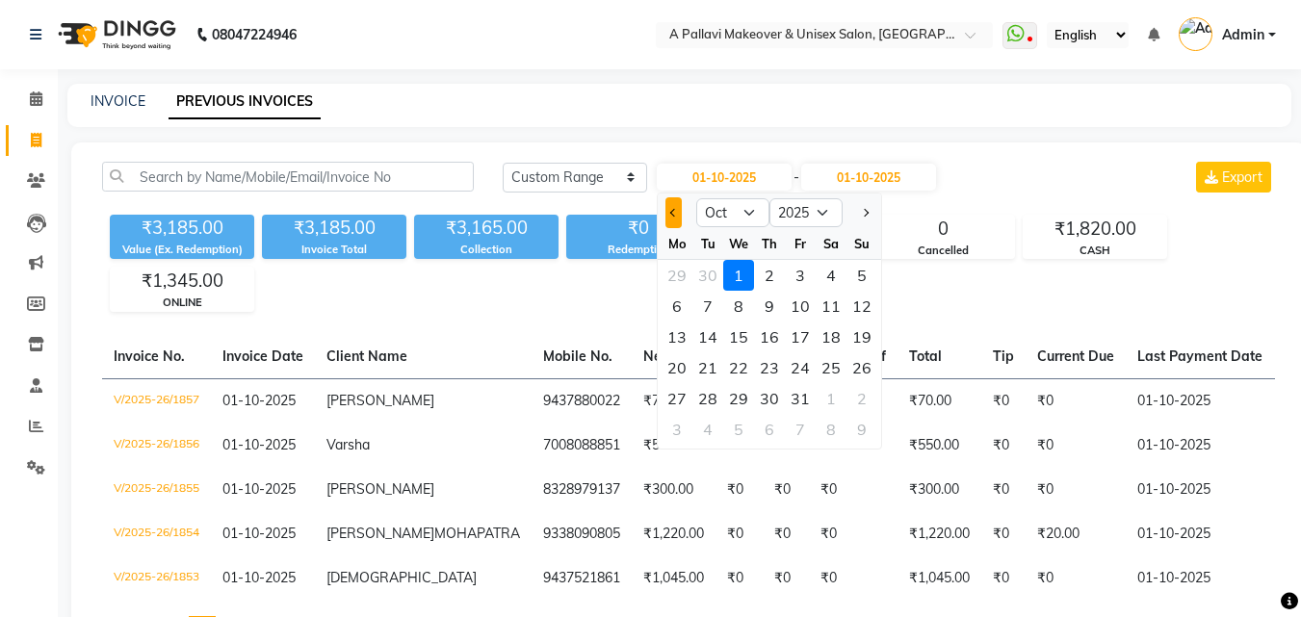
click at [670, 221] on button "Previous month" at bounding box center [674, 212] width 16 height 31
select select "9"
click at [682, 397] on div "29" at bounding box center [677, 398] width 31 height 31
type input "[DATE]"
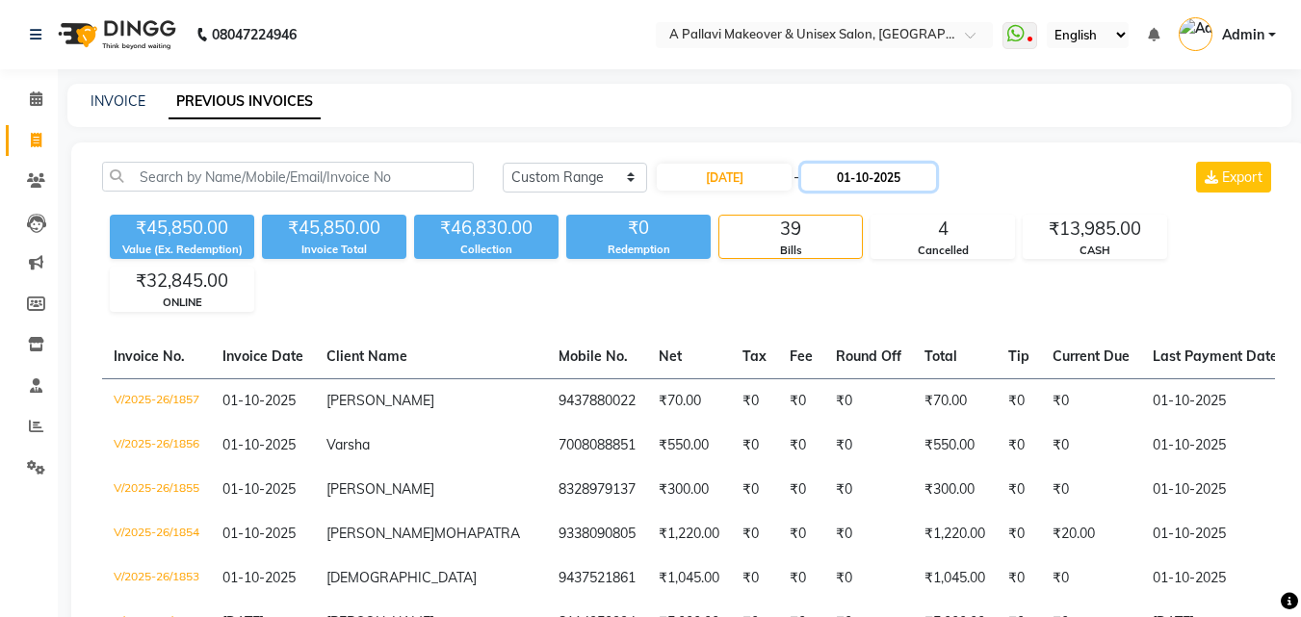
click at [887, 184] on input "01-10-2025" at bounding box center [868, 177] width 135 height 27
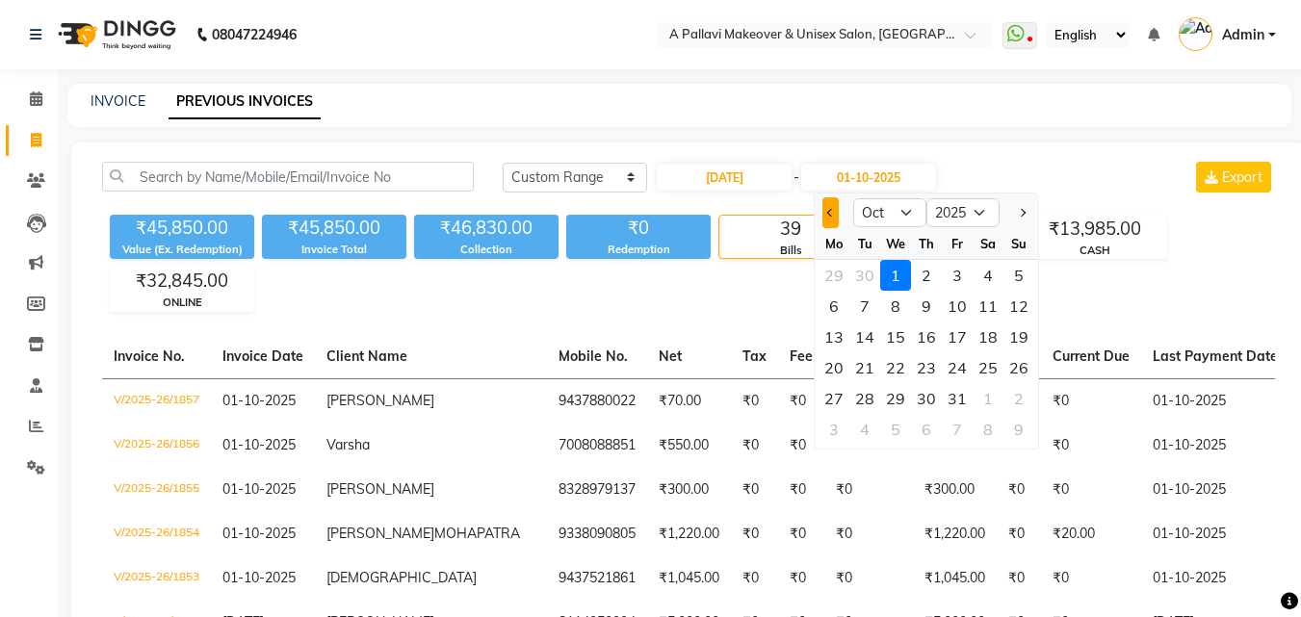
click at [836, 220] on button "Previous month" at bounding box center [831, 212] width 16 height 31
select select "9"
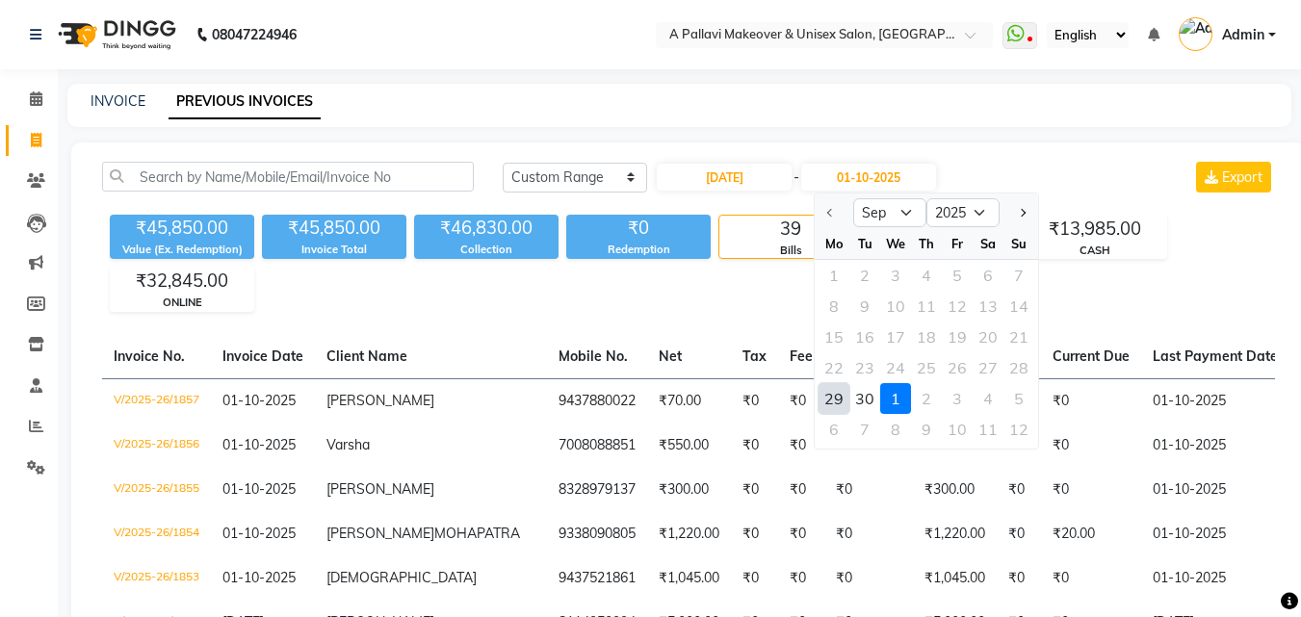
click at [842, 401] on div "29" at bounding box center [834, 398] width 31 height 31
type input "[DATE]"
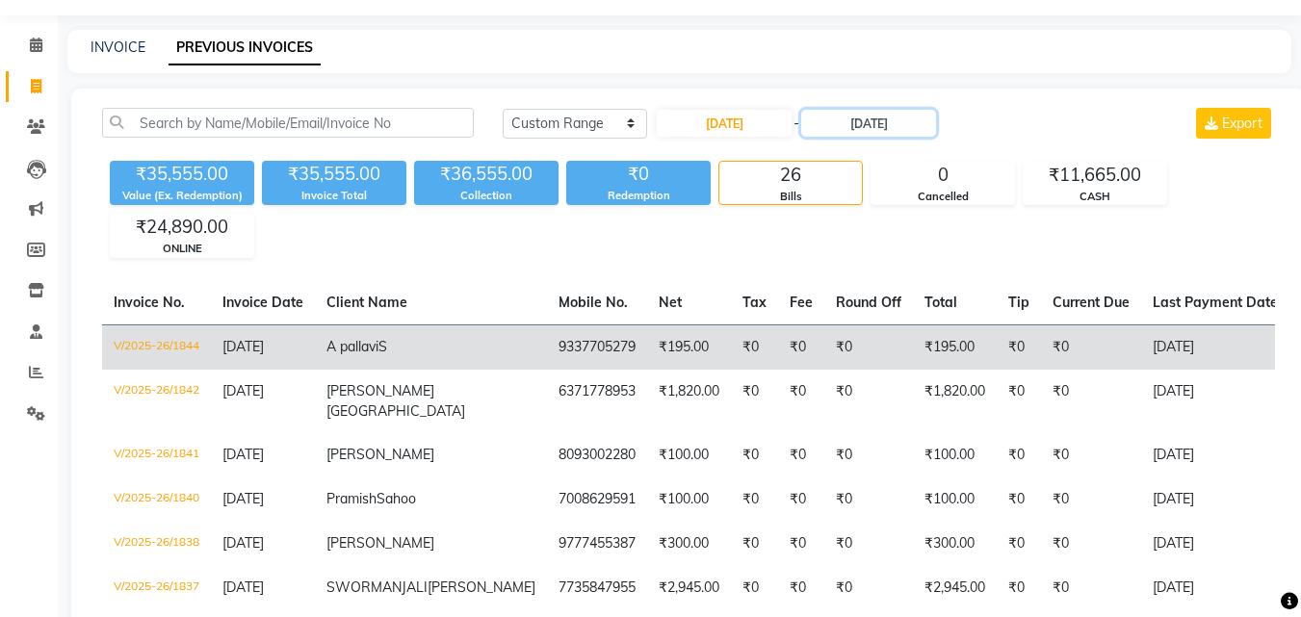
scroll to position [96, 0]
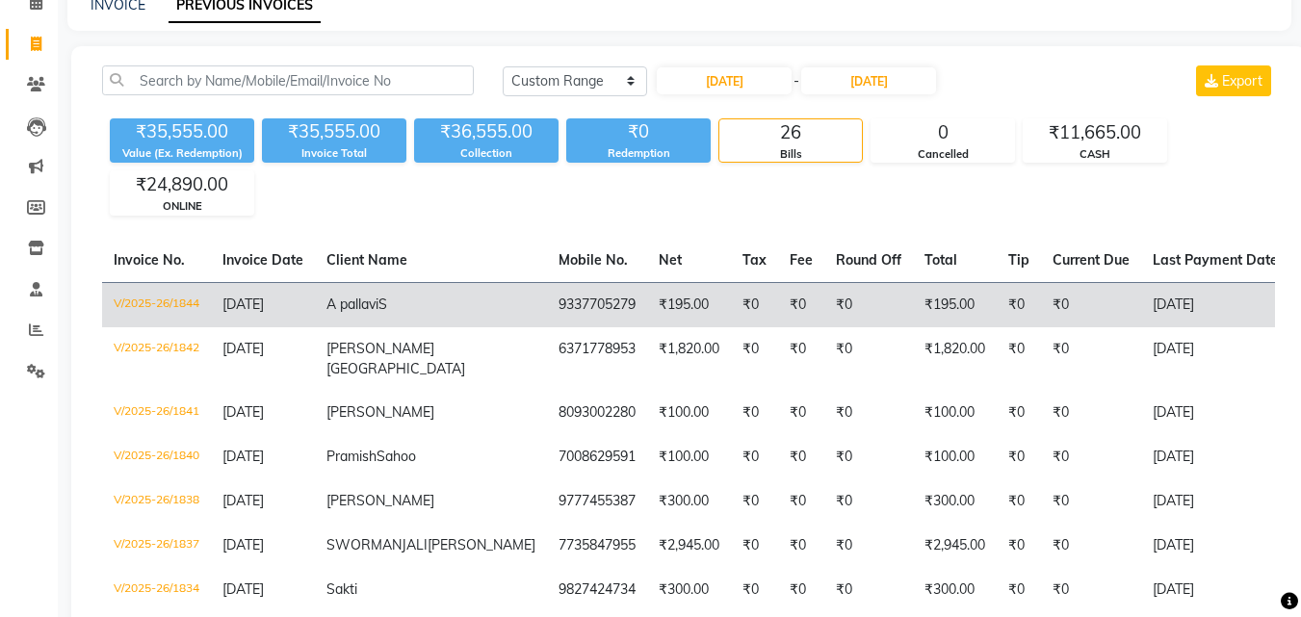
click at [547, 298] on td "9337705279" at bounding box center [597, 304] width 100 height 45
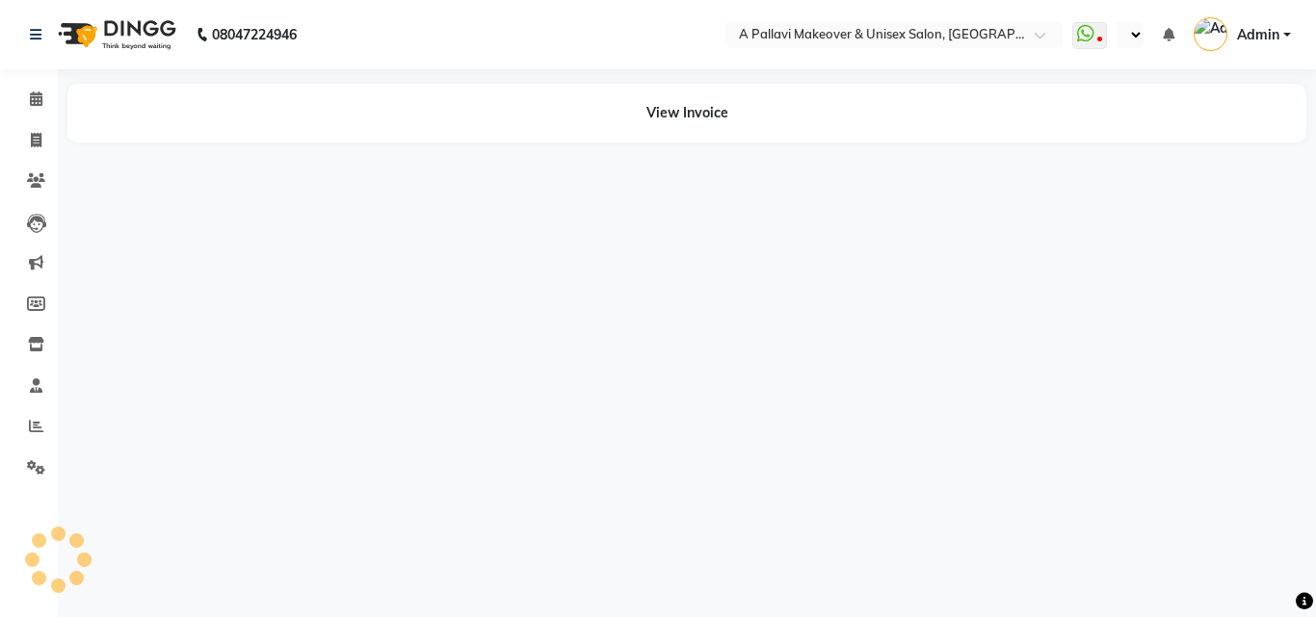
select select "en"
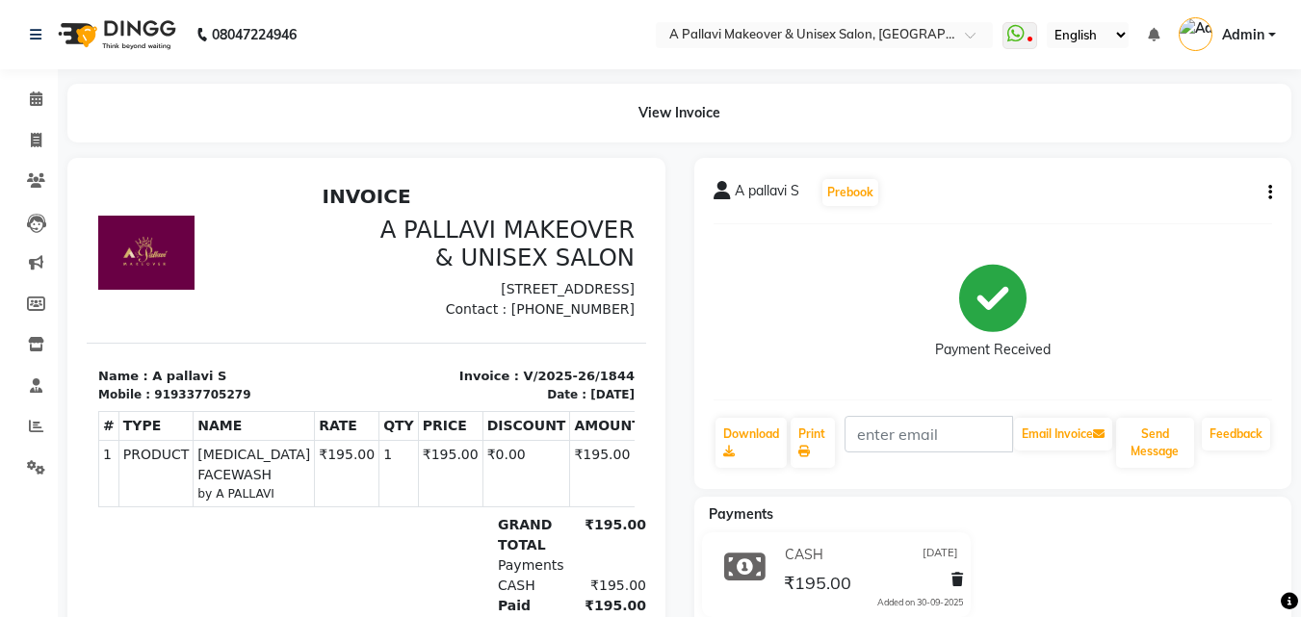
click at [1266, 192] on button "button" at bounding box center [1267, 193] width 12 height 20
click at [1210, 158] on div "Cancel Invoice" at bounding box center [1192, 156] width 96 height 24
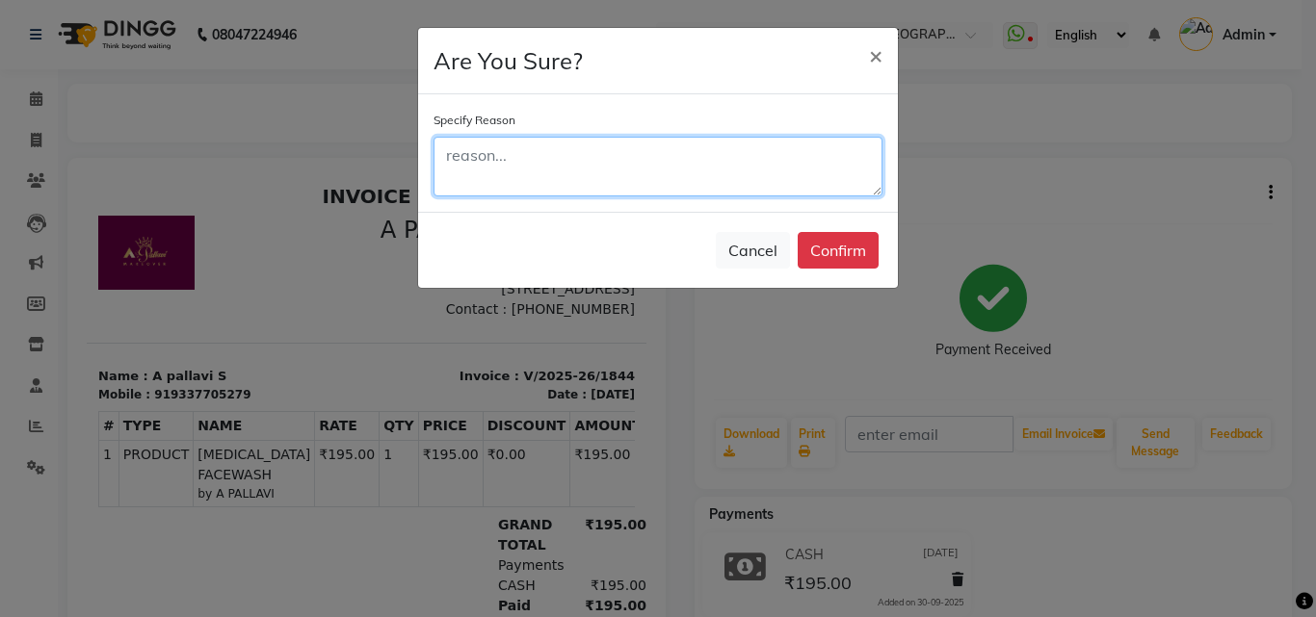
click at [618, 155] on textarea at bounding box center [657, 167] width 449 height 60
type textarea "wrong bill"
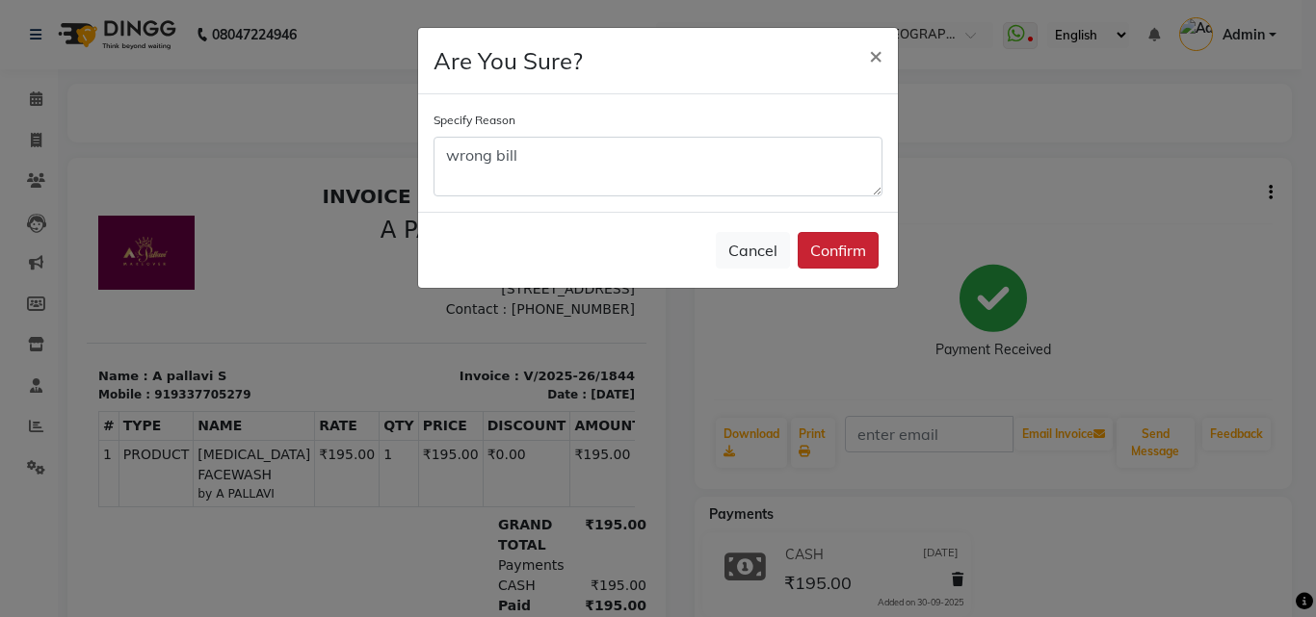
click at [813, 241] on button "Confirm" at bounding box center [837, 250] width 81 height 37
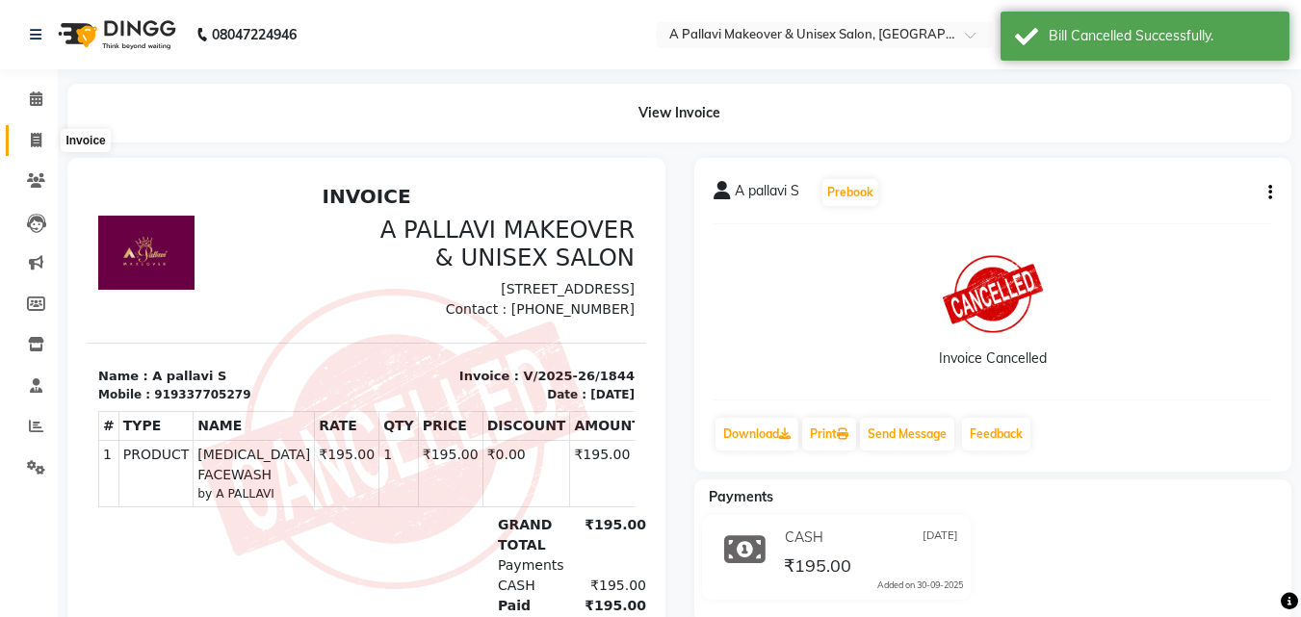
click at [38, 133] on icon at bounding box center [36, 140] width 11 height 14
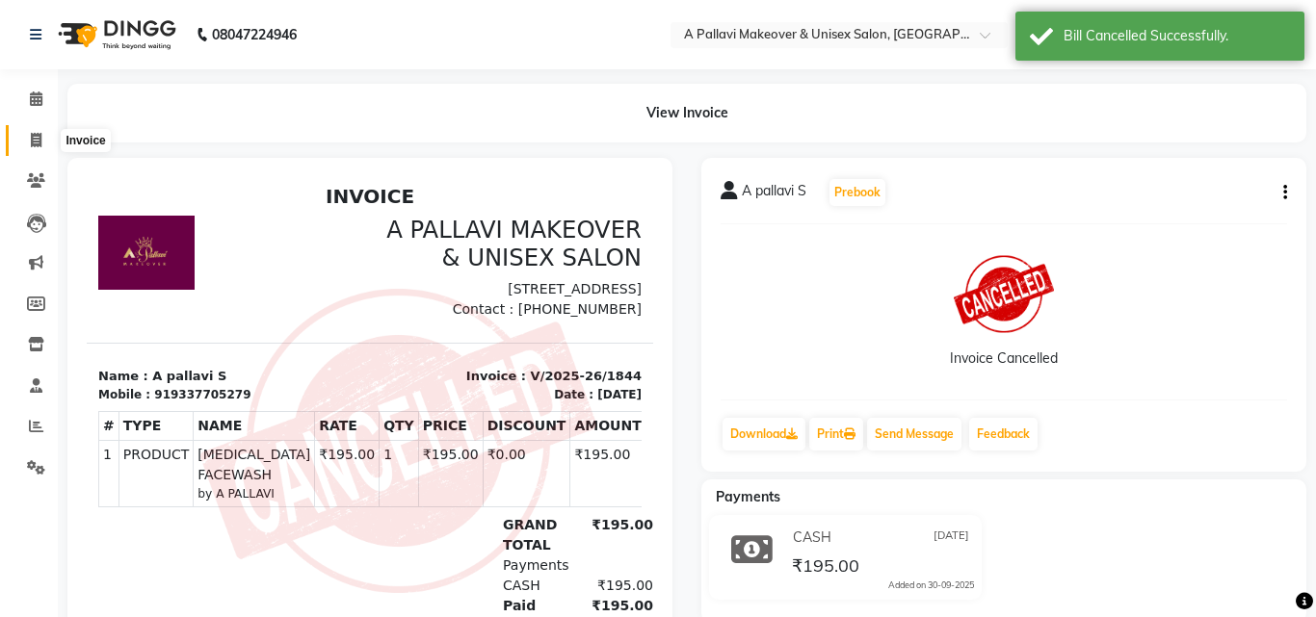
select select "3573"
select select "service"
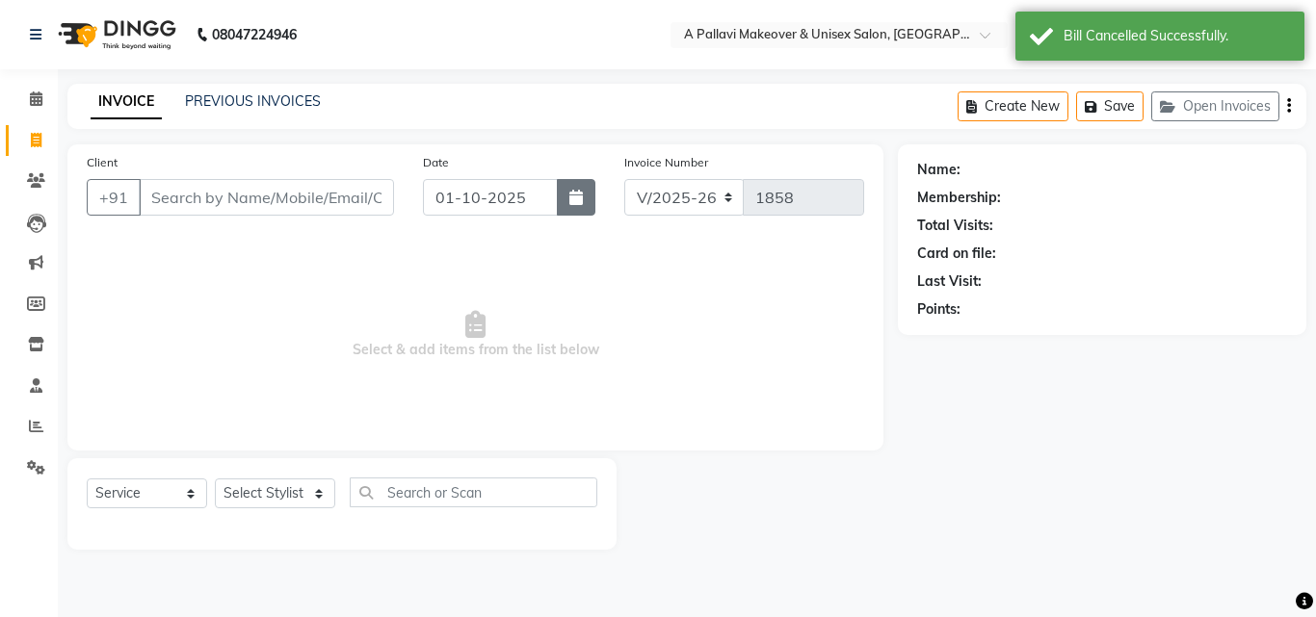
click at [570, 205] on button "button" at bounding box center [576, 197] width 39 height 37
select select "10"
select select "2025"
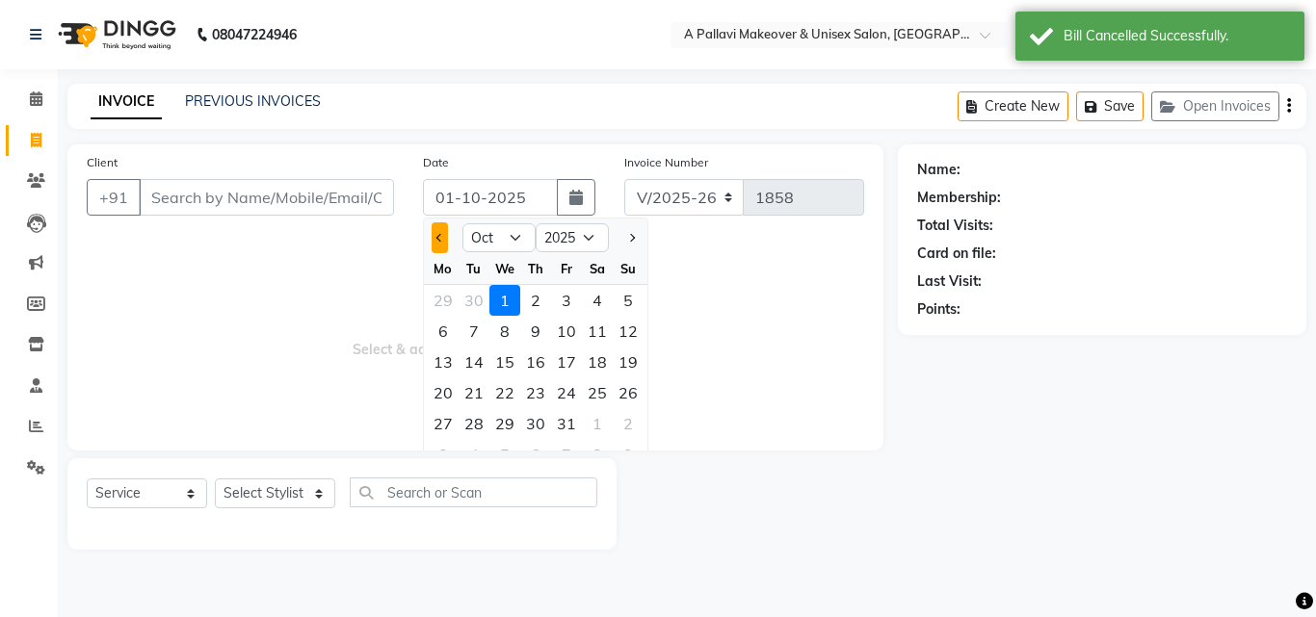
click at [442, 241] on button "Previous month" at bounding box center [439, 237] width 16 height 31
select select "9"
click at [447, 419] on div "29" at bounding box center [443, 423] width 31 height 31
type input "[DATE]"
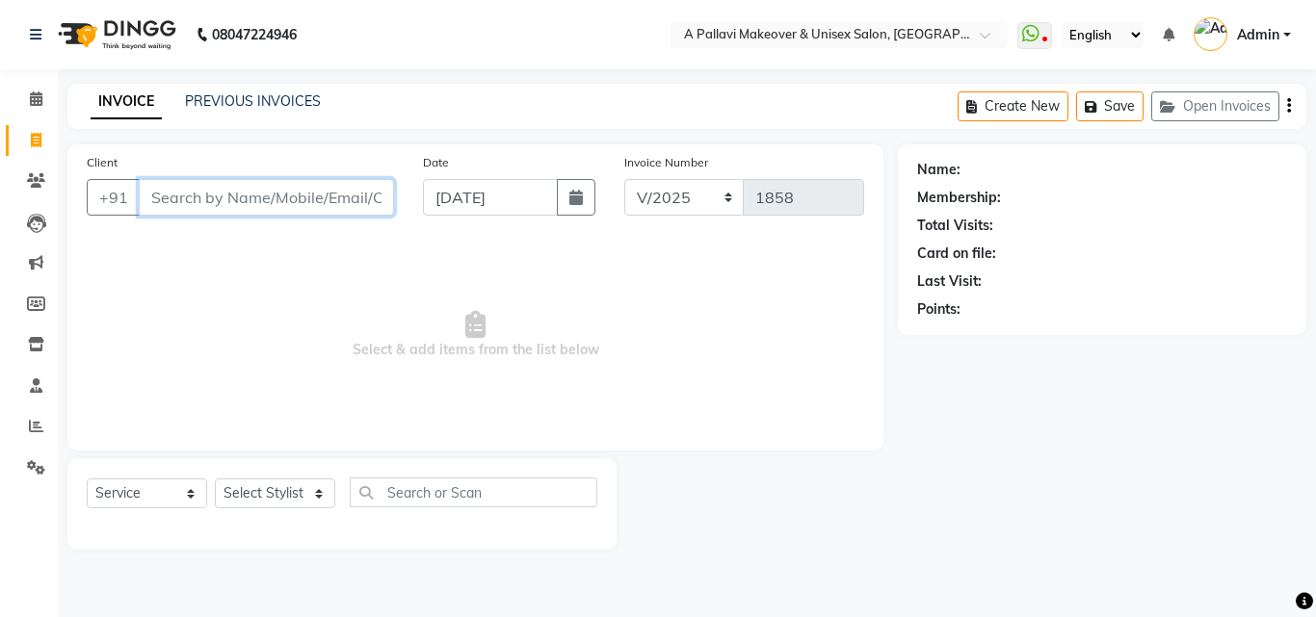
click at [209, 199] on input "Client" at bounding box center [266, 197] width 255 height 37
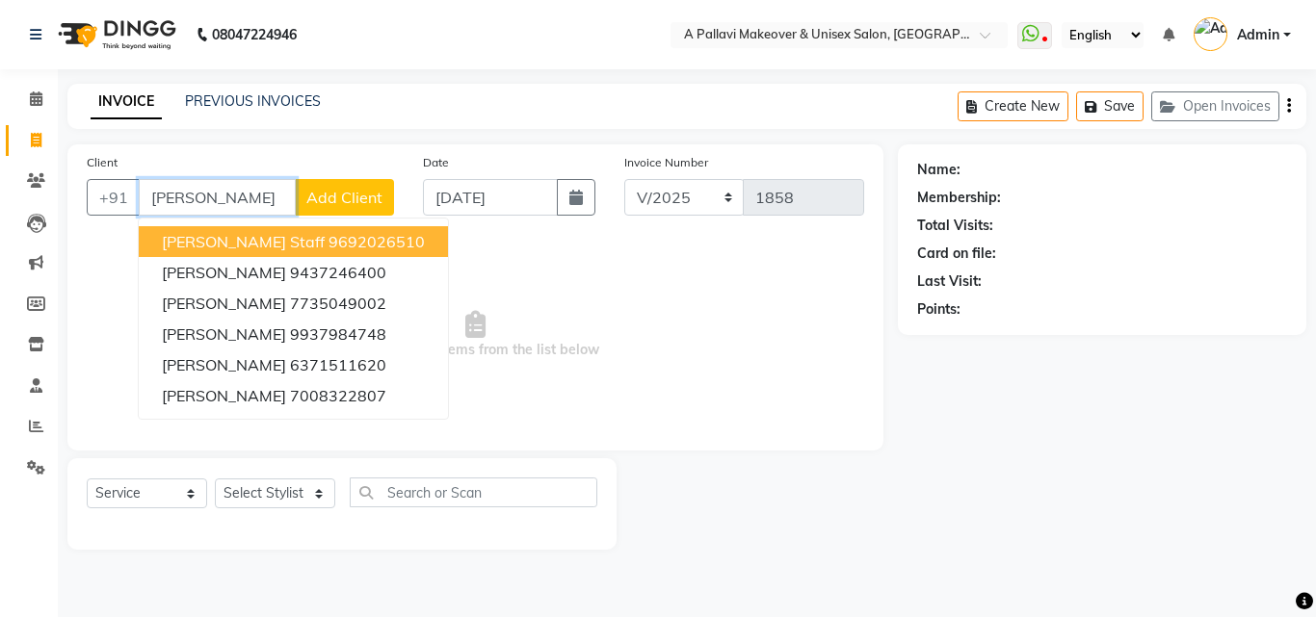
click at [328, 243] on ngb-highlight "9692026510" at bounding box center [376, 241] width 96 height 19
type input "9692026510"
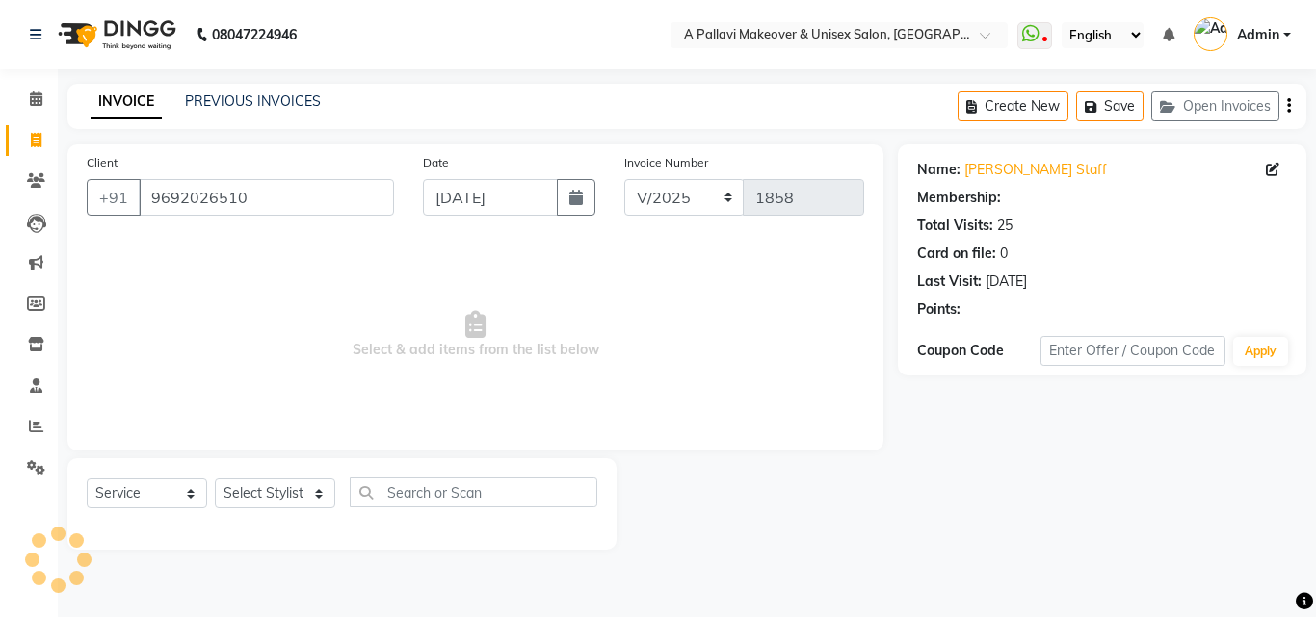
select select "1: Object"
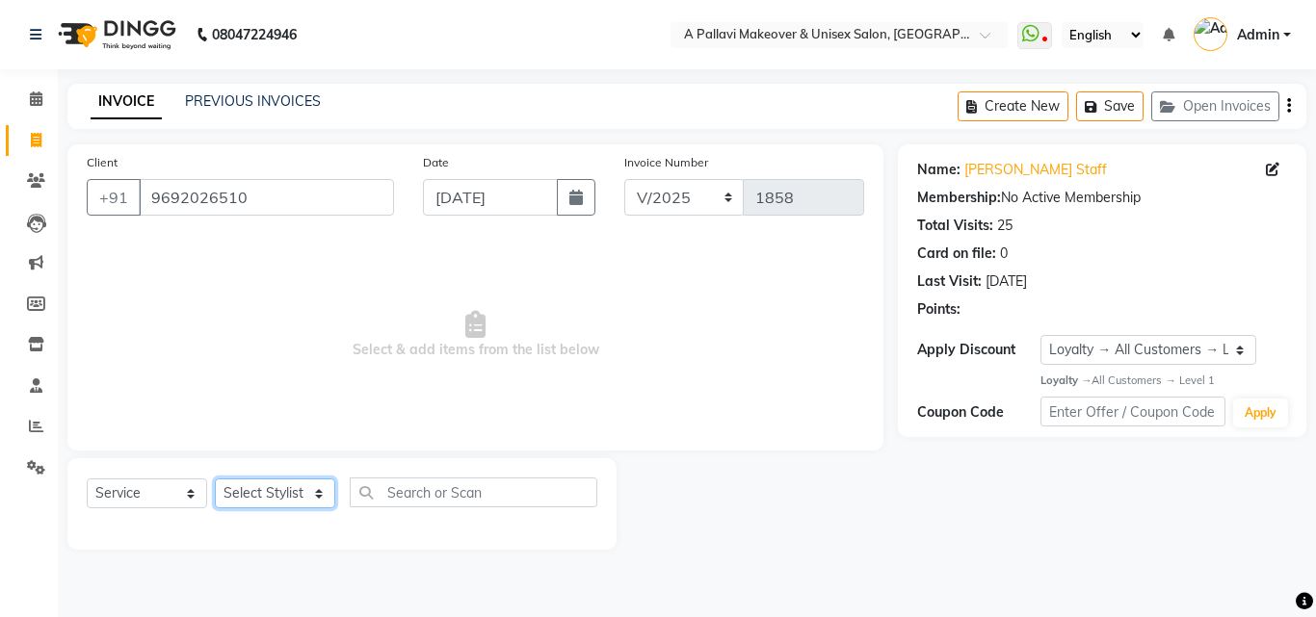
click at [293, 494] on select "Select Stylist Akansha A PALLAVI Archana BAPAN Gourav Namita NANDINI JOSHI Prat…" at bounding box center [275, 494] width 120 height 30
select select "23362"
click at [215, 479] on select "Select Stylist Akansha A PALLAVI Archana BAPAN Gourav Namita NANDINI JOSHI Prat…" at bounding box center [275, 494] width 120 height 30
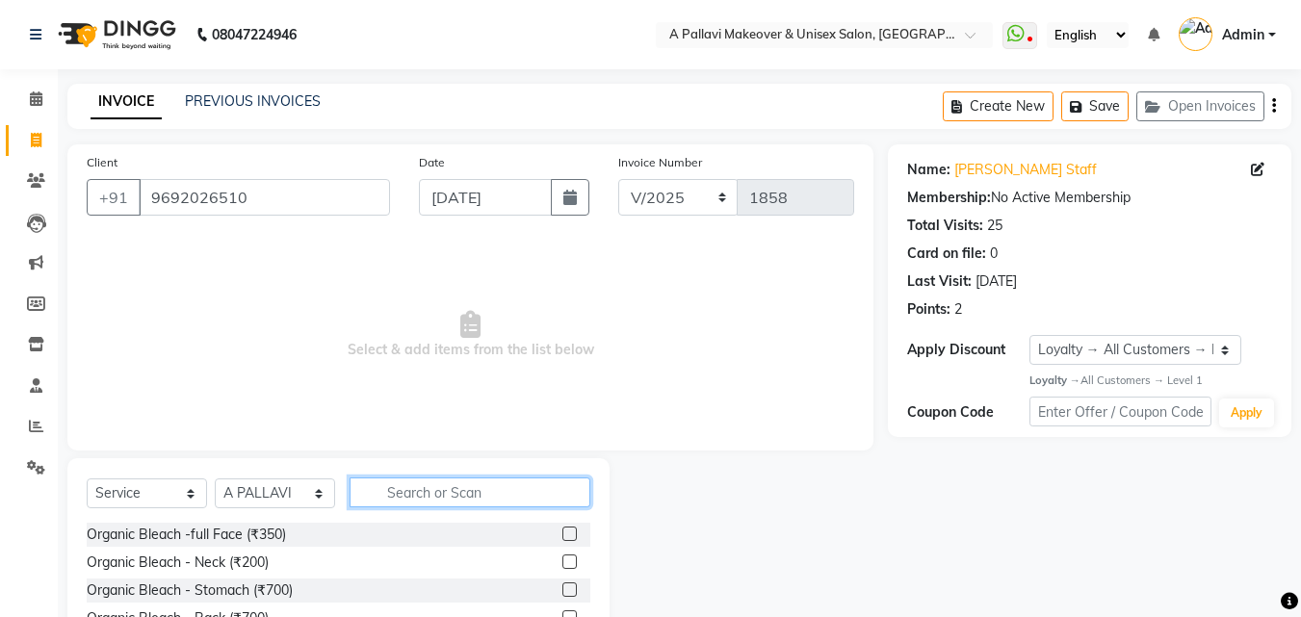
click at [413, 493] on input "text" at bounding box center [470, 493] width 241 height 30
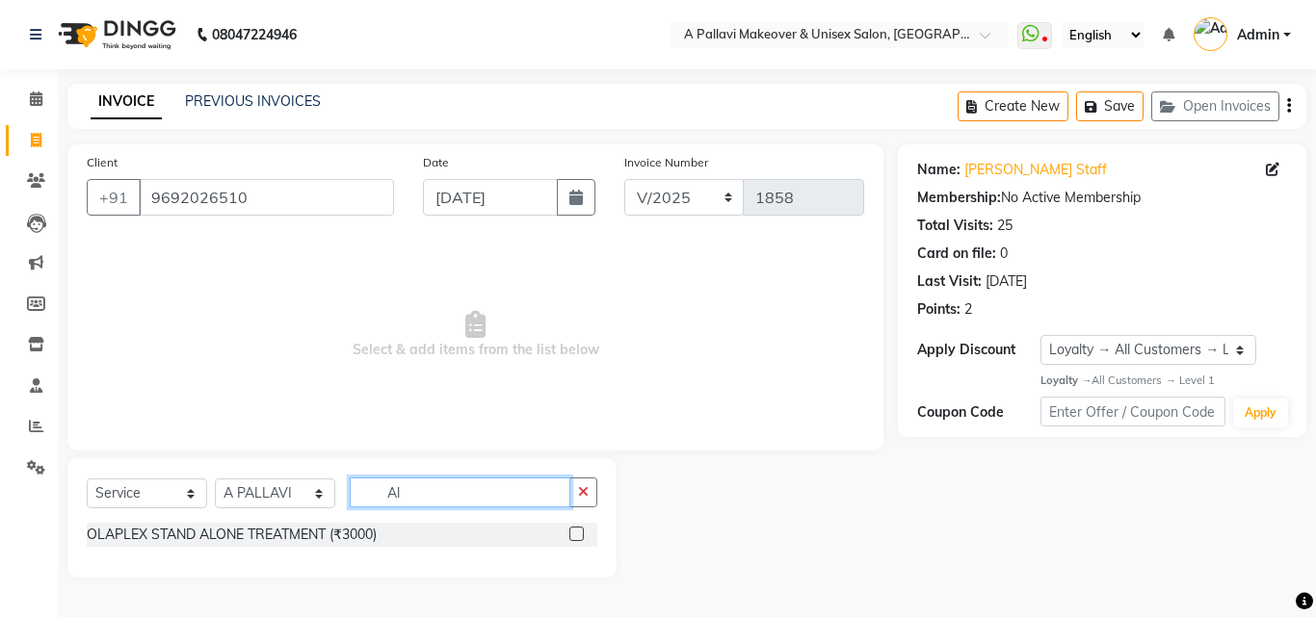
type input "A"
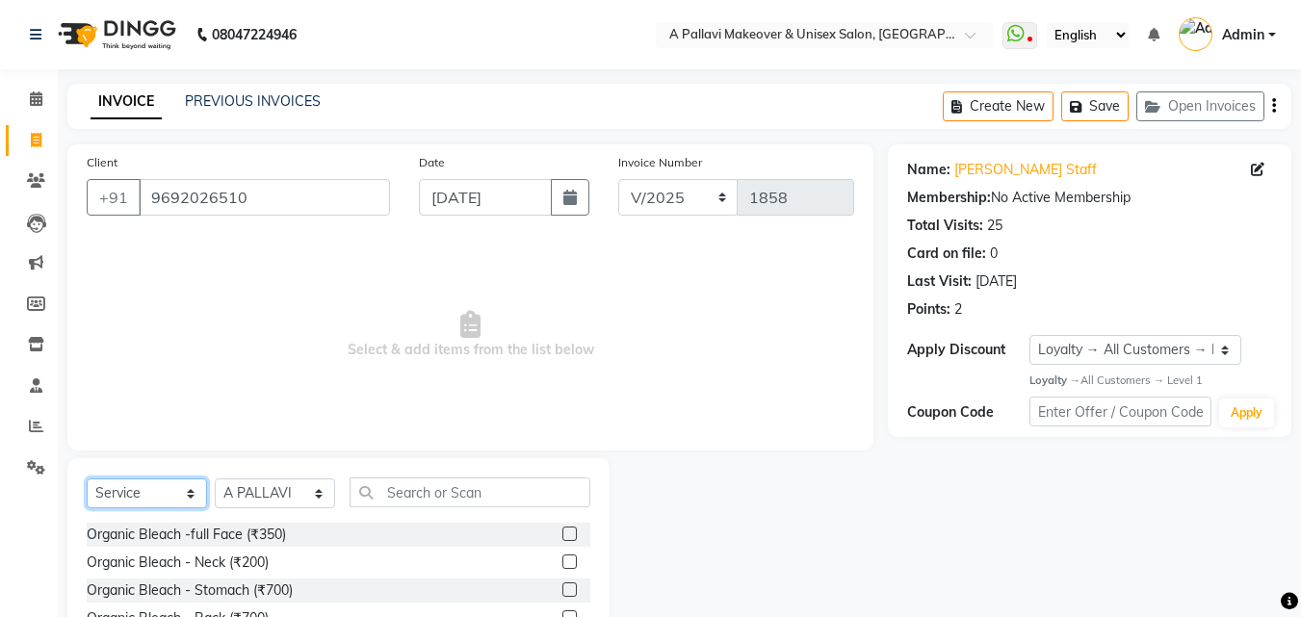
click at [185, 496] on select "Select Service Product Membership Package Voucher Prepaid Gift Card" at bounding box center [147, 494] width 120 height 30
select select "product"
click at [87, 479] on select "Select Service Product Membership Package Voucher Prepaid Gift Card" at bounding box center [147, 494] width 120 height 30
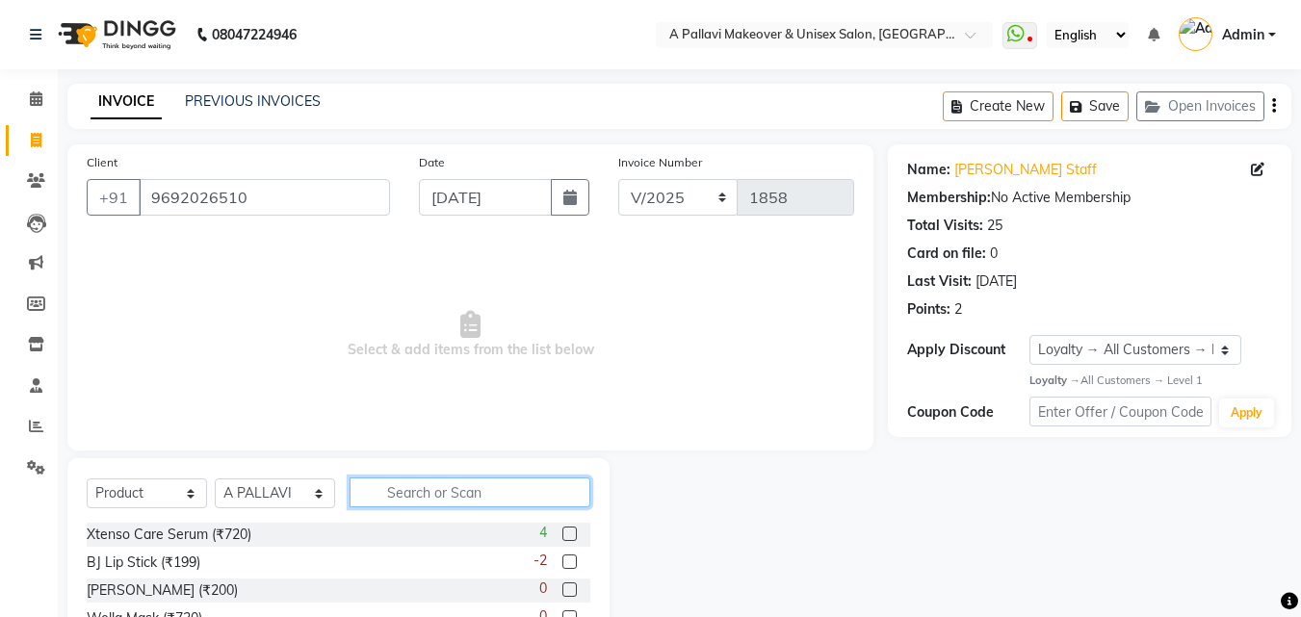
click at [409, 487] on input "text" at bounding box center [470, 493] width 241 height 30
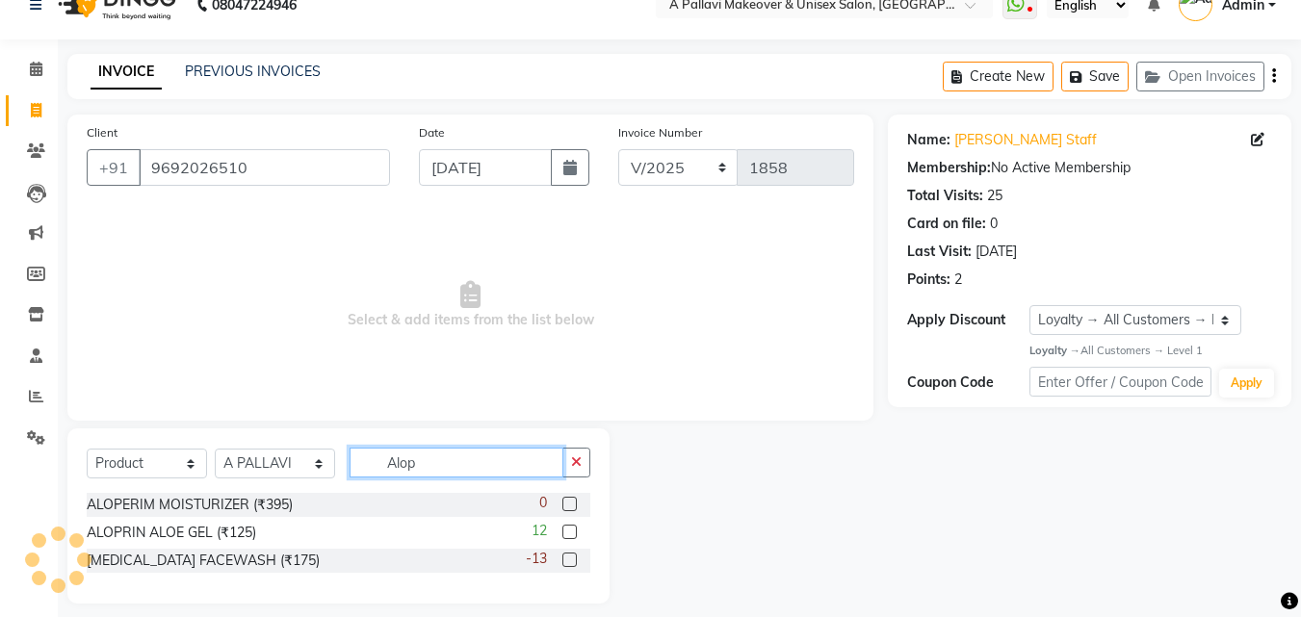
scroll to position [45, 0]
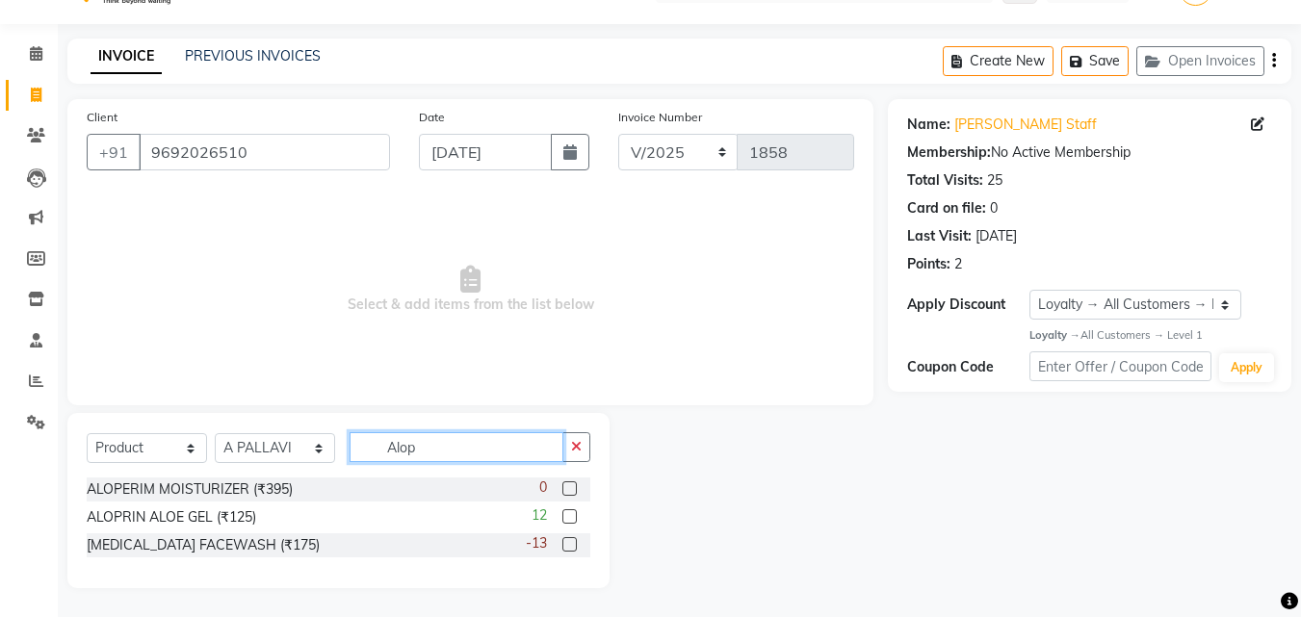
type input "Alop"
click at [567, 535] on div "-13" at bounding box center [558, 546] width 65 height 24
click at [571, 542] on label at bounding box center [569, 544] width 14 height 14
click at [571, 542] on input "checkbox" at bounding box center [568, 545] width 13 height 13
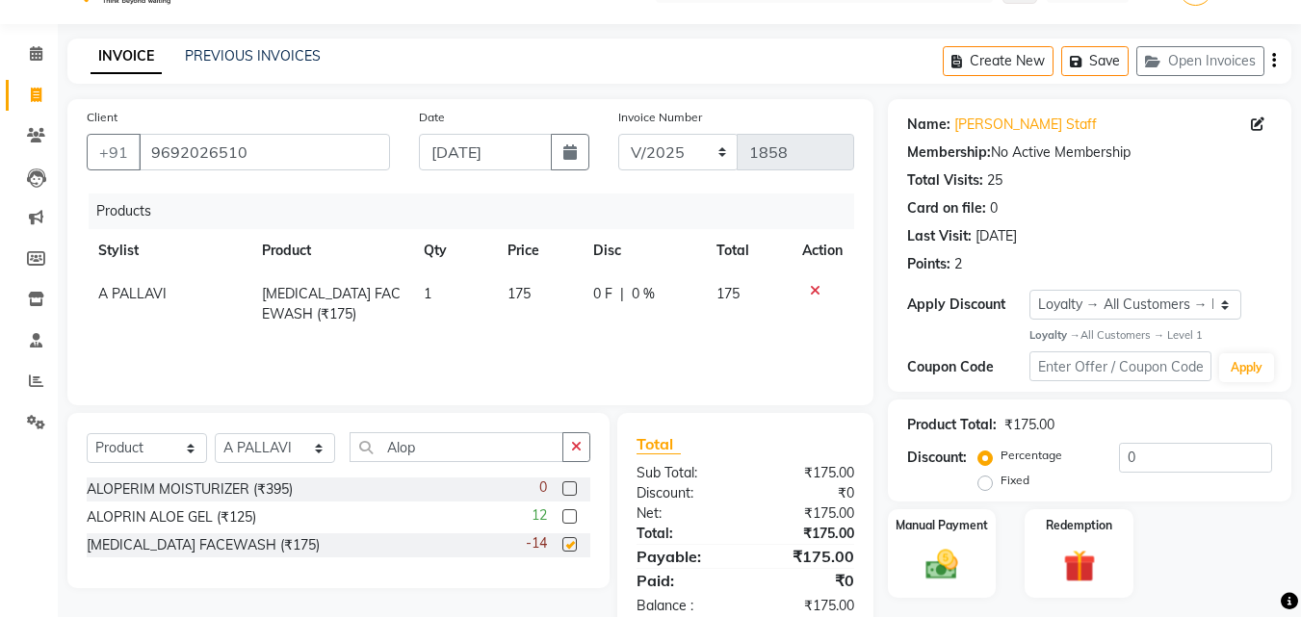
checkbox input "false"
click at [520, 291] on span "175" at bounding box center [519, 293] width 23 height 17
select select "23362"
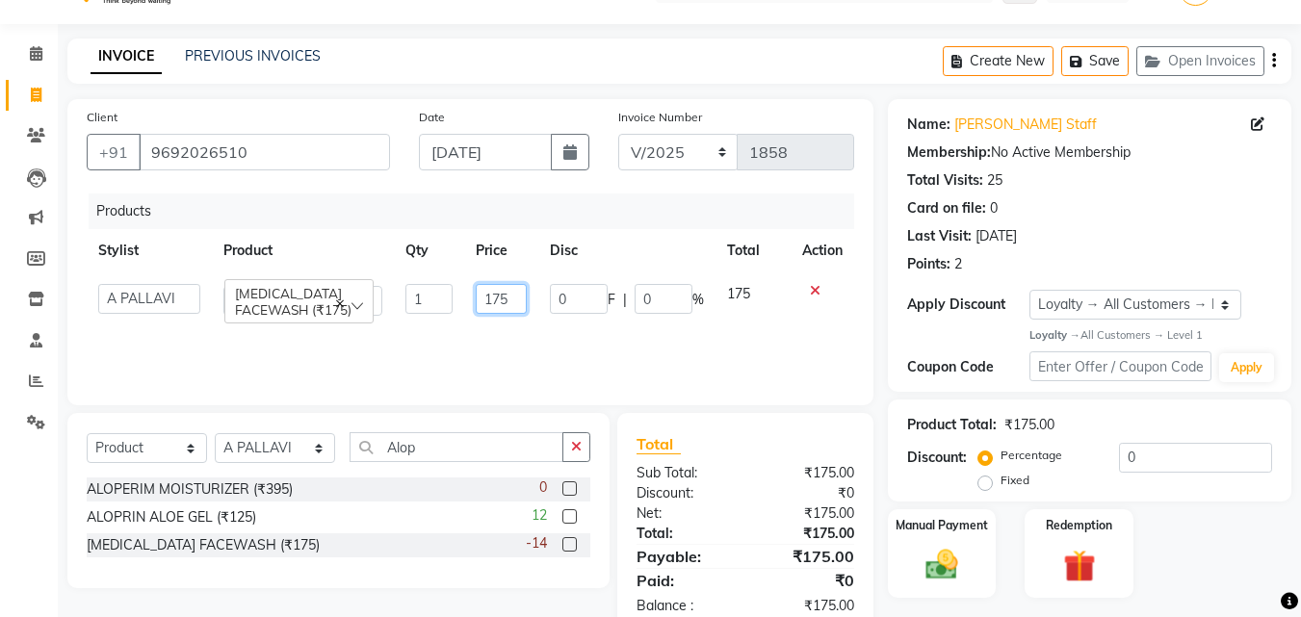
click at [500, 294] on input "175" at bounding box center [502, 299] width 52 height 30
type input "195"
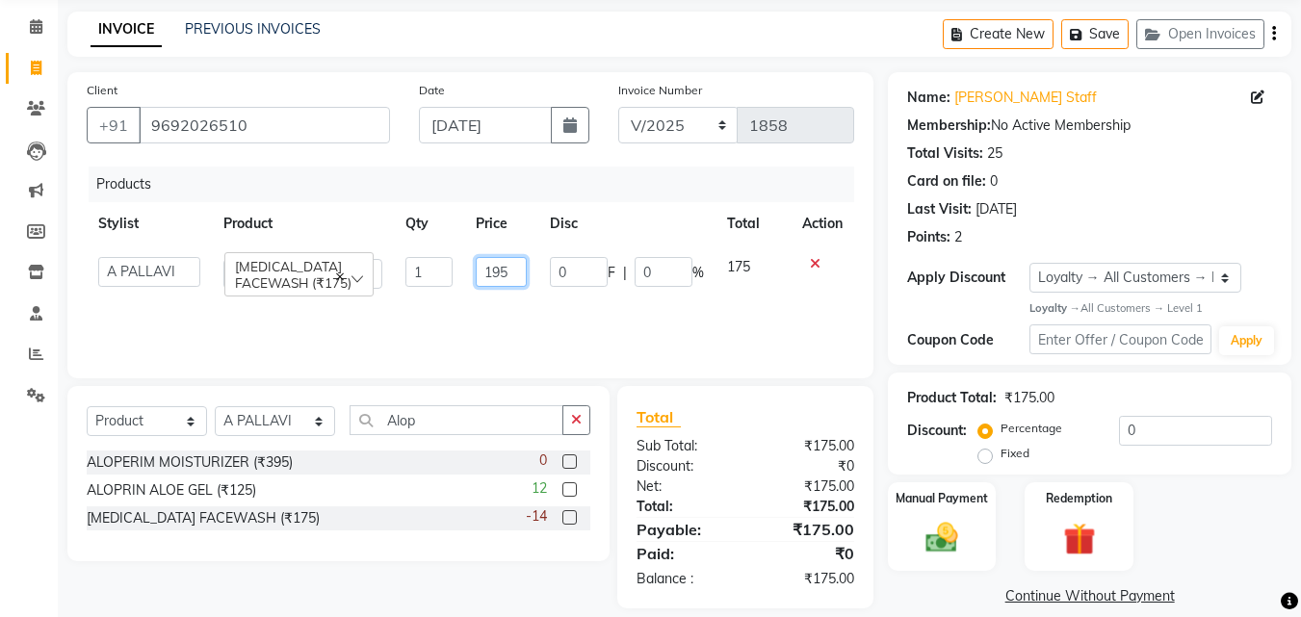
scroll to position [94, 0]
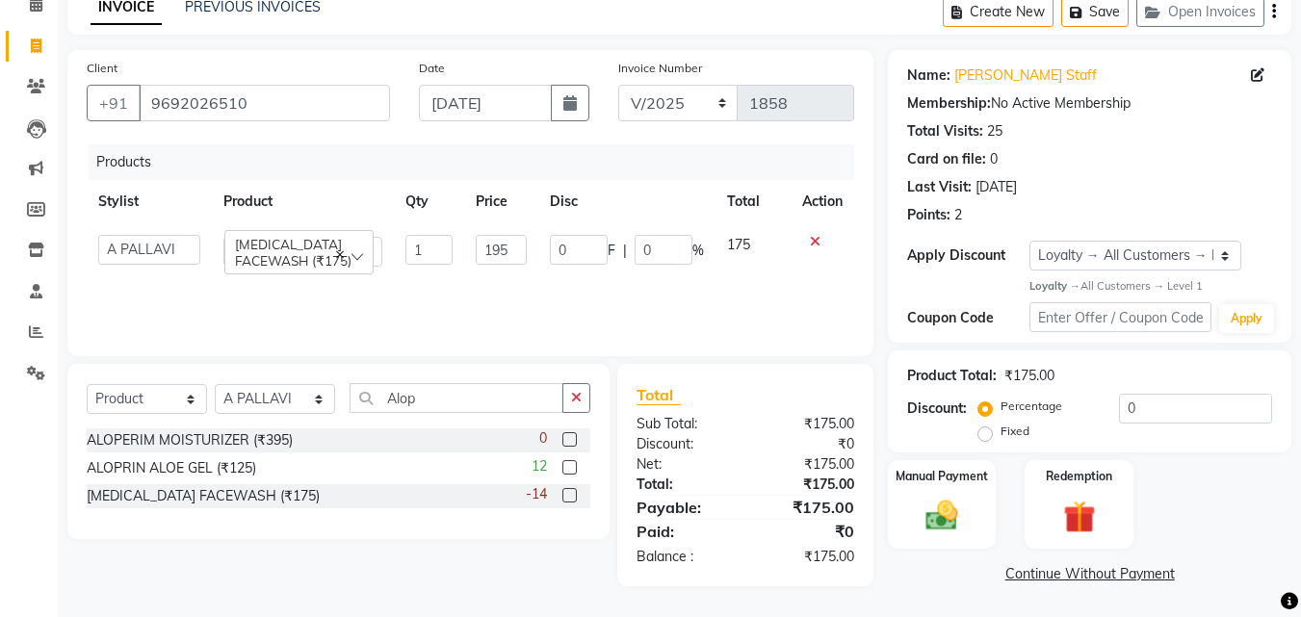
click at [565, 272] on tr "Akansha A PALLAVI Archana BAPAN Gourav Namita NANDINI JOSHI Pratiksha Behera PR…" at bounding box center [471, 250] width 768 height 55
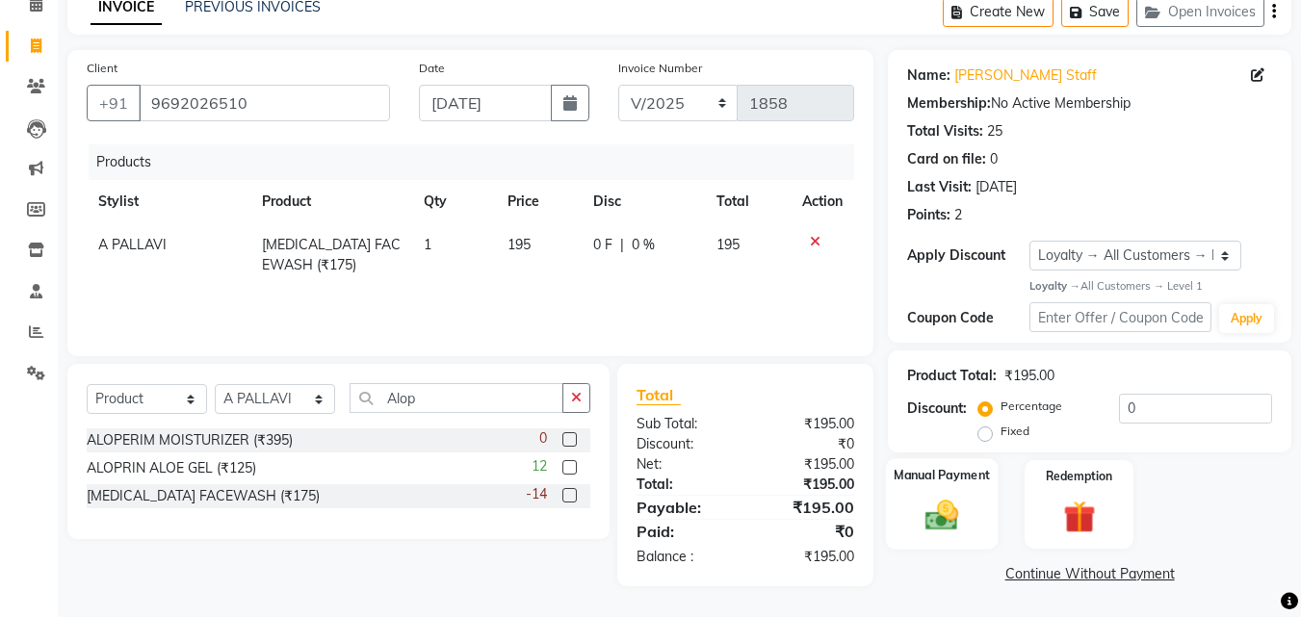
click at [950, 509] on img at bounding box center [942, 516] width 54 height 39
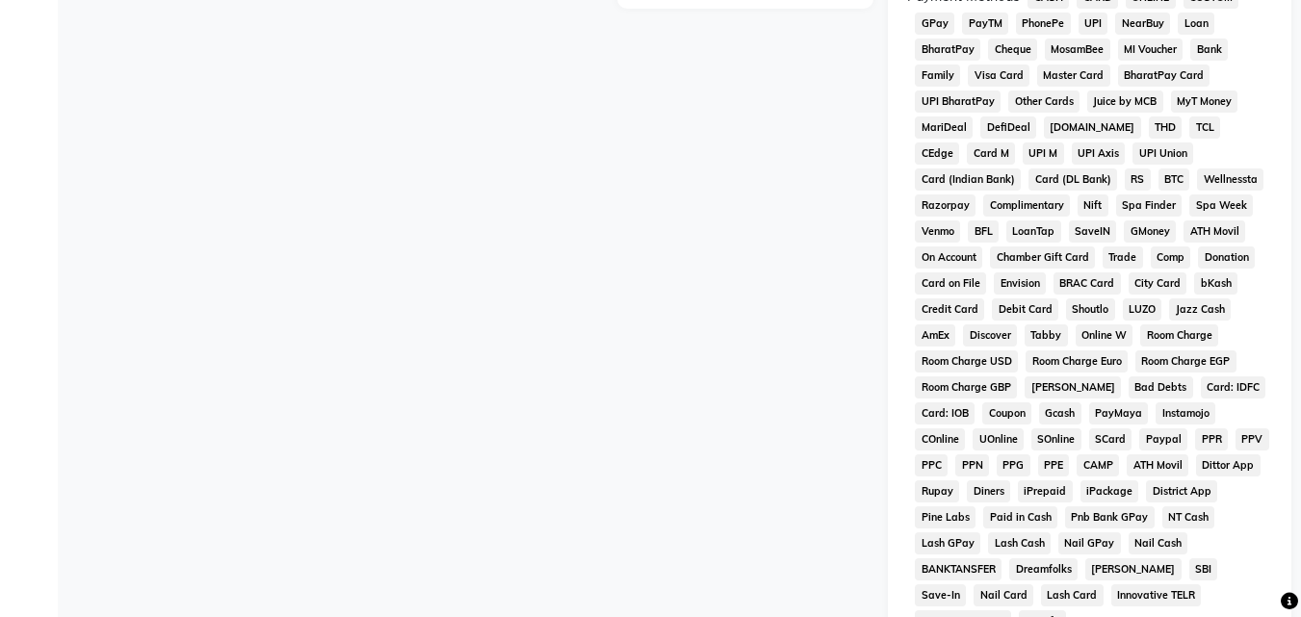
scroll to position [815, 0]
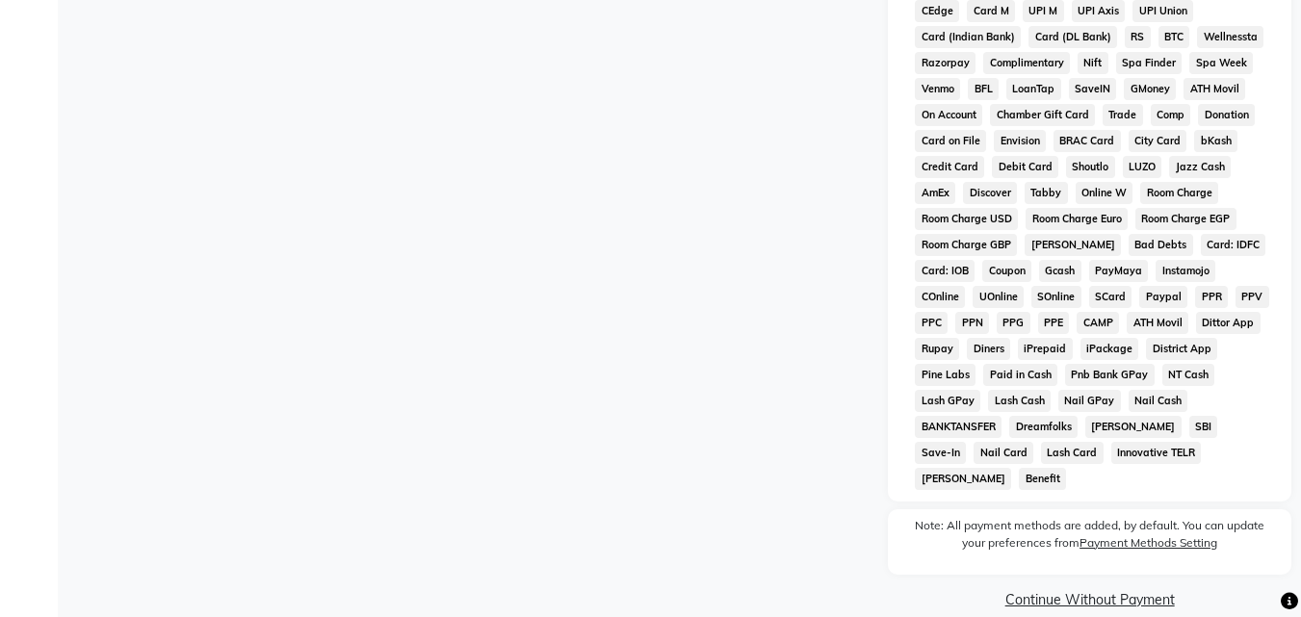
click at [1083, 590] on link "Continue Without Payment" at bounding box center [1090, 600] width 396 height 20
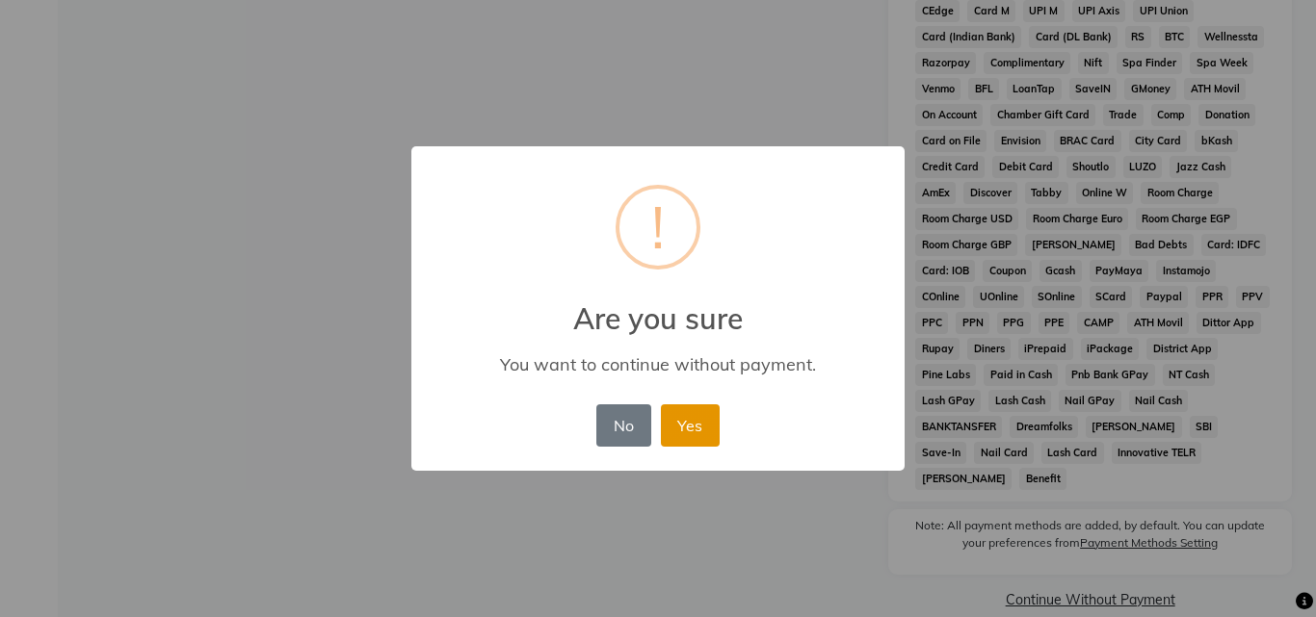
click at [688, 424] on button "Yes" at bounding box center [690, 426] width 59 height 42
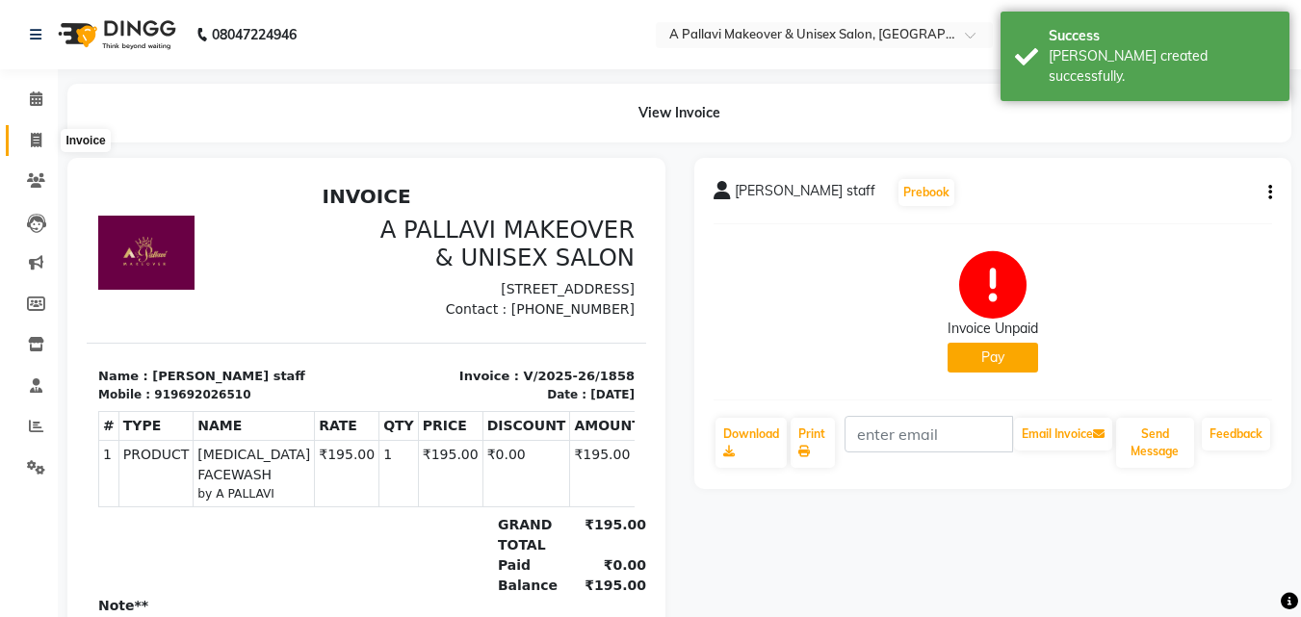
click at [42, 143] on span at bounding box center [36, 141] width 34 height 22
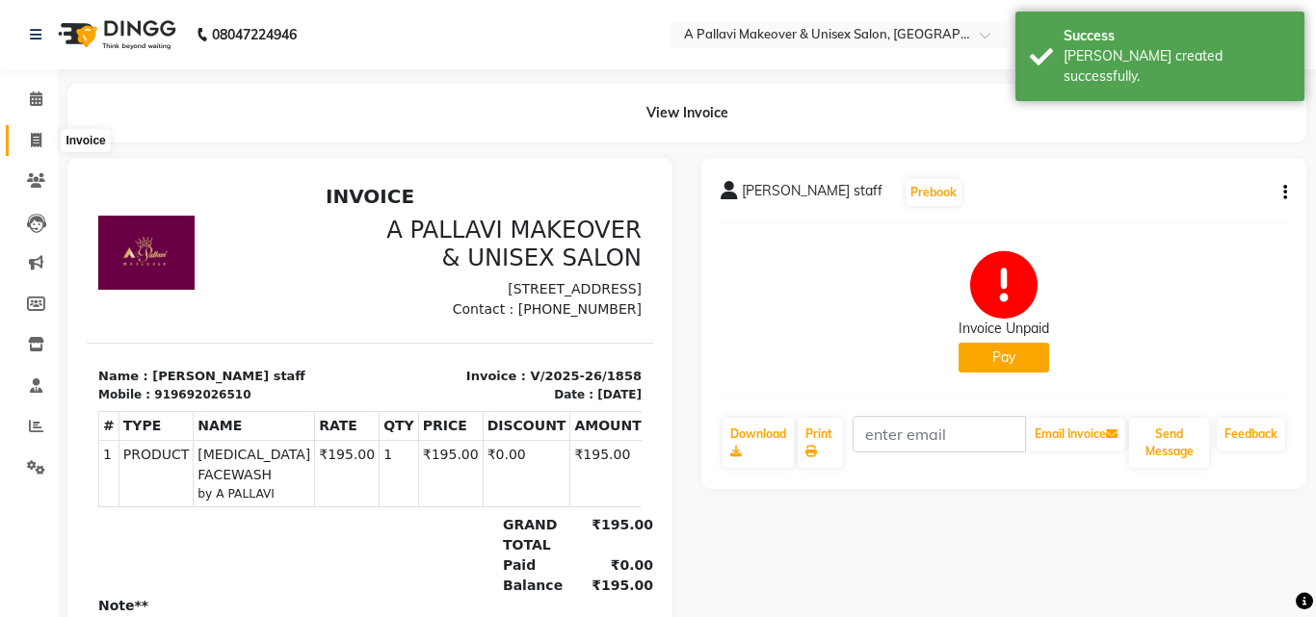
select select "3573"
select select "service"
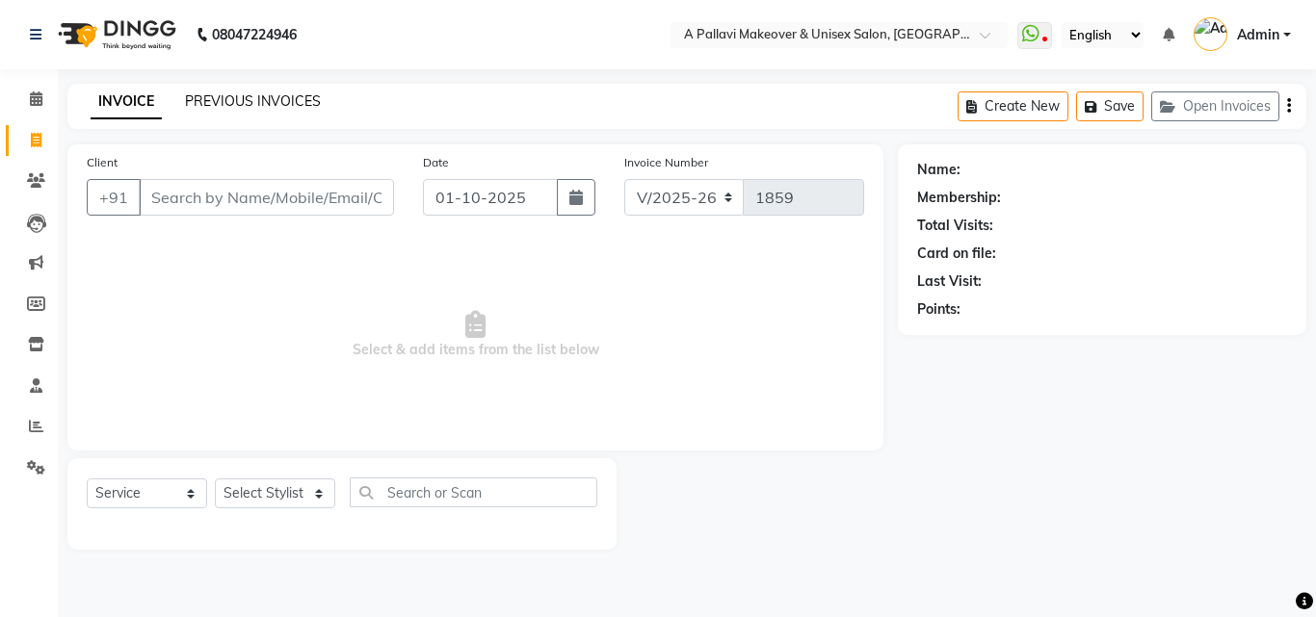
click at [291, 100] on link "PREVIOUS INVOICES" at bounding box center [253, 100] width 136 height 17
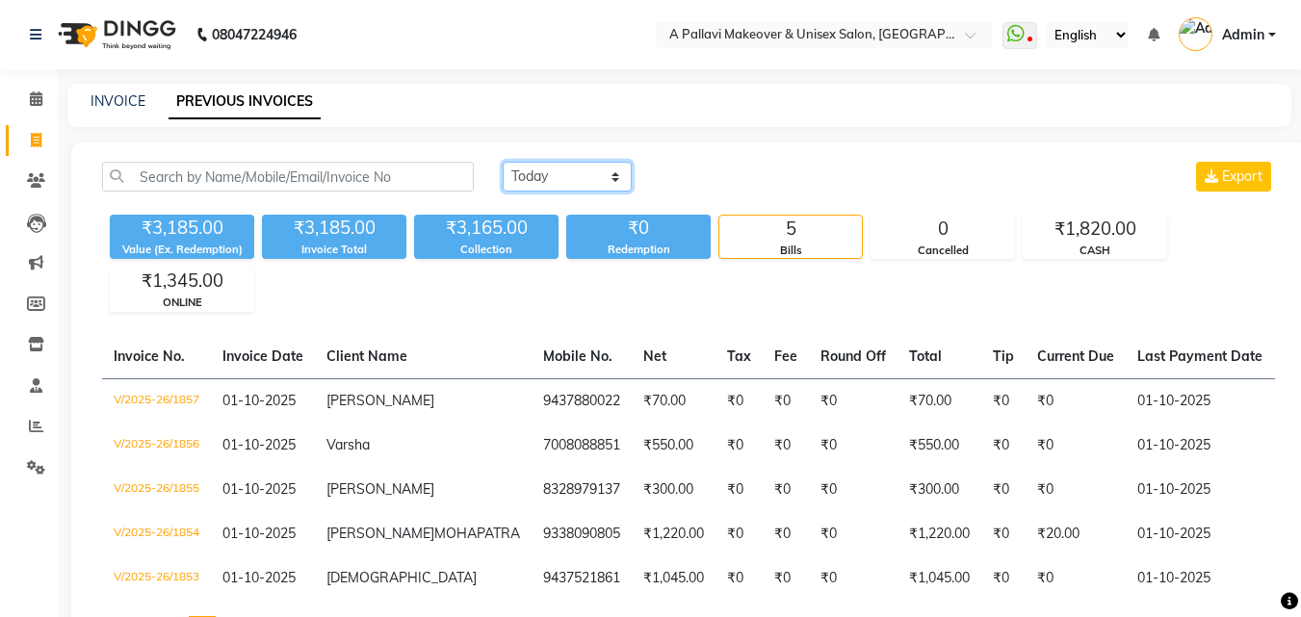
click at [564, 178] on select "Today Yesterday Custom Range" at bounding box center [567, 177] width 129 height 30
select select "range"
click at [503, 162] on select "Today Yesterday Custom Range" at bounding box center [567, 177] width 129 height 30
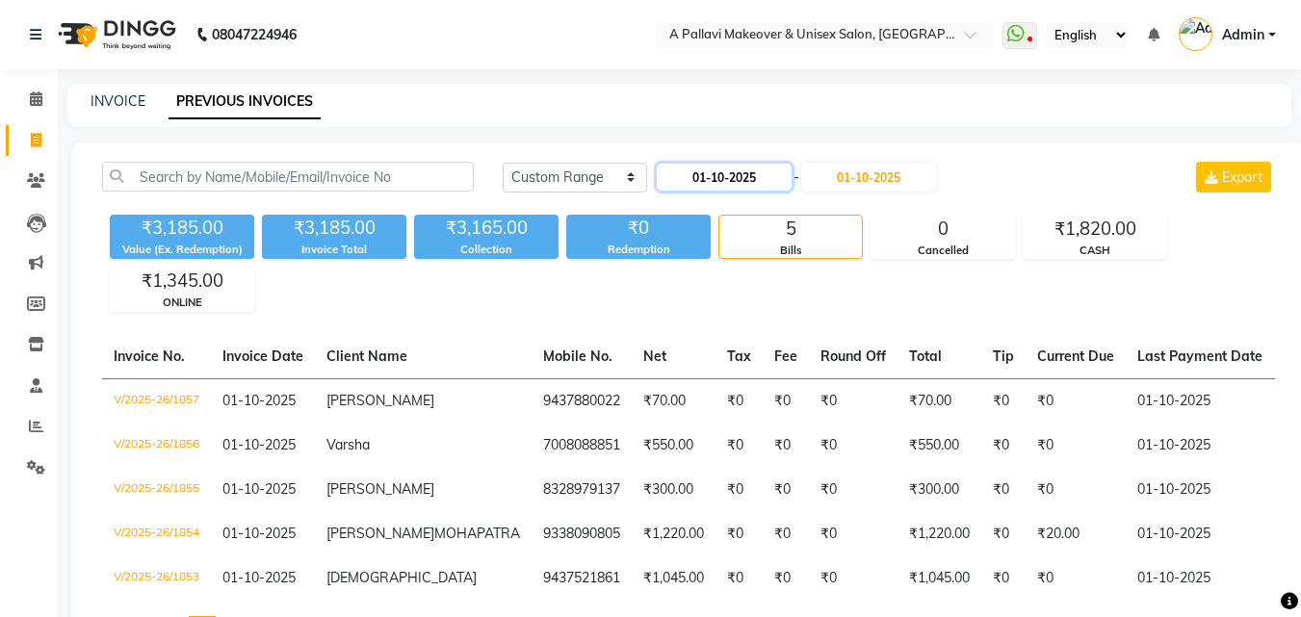
click at [714, 171] on input "01-10-2025" at bounding box center [724, 177] width 135 height 27
select select "10"
select select "2025"
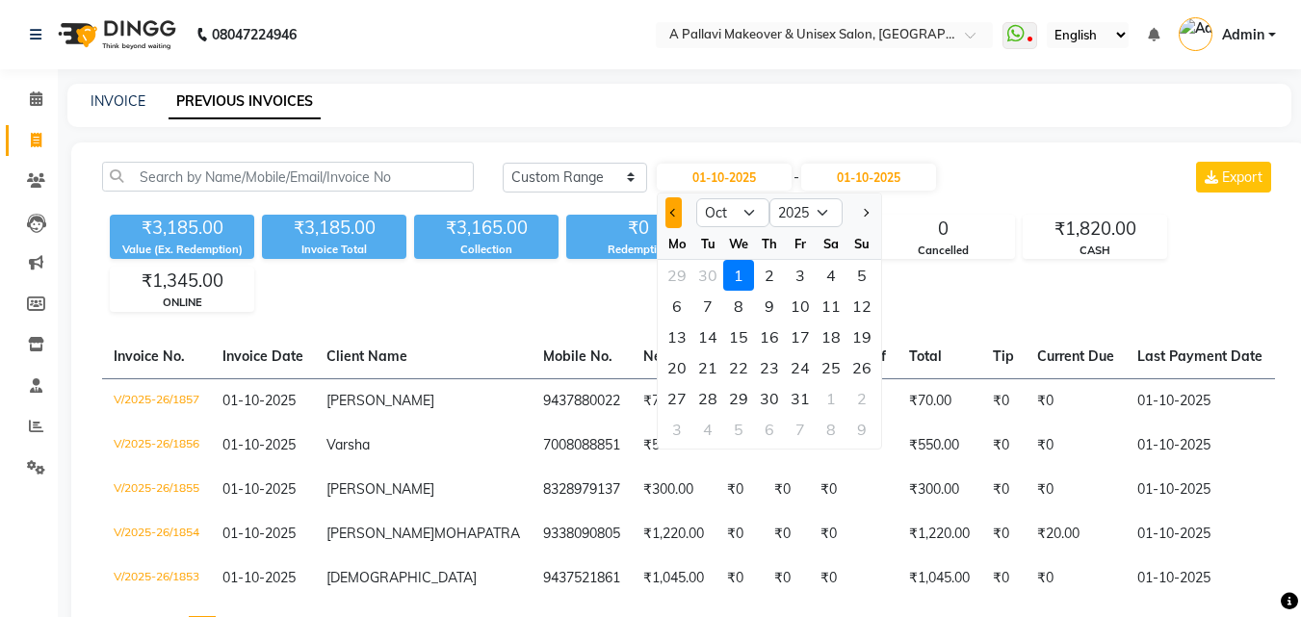
click at [671, 216] on button "Previous month" at bounding box center [674, 212] width 16 height 31
select select "9"
click at [682, 398] on div "29" at bounding box center [677, 398] width 31 height 31
type input "29-09-2025"
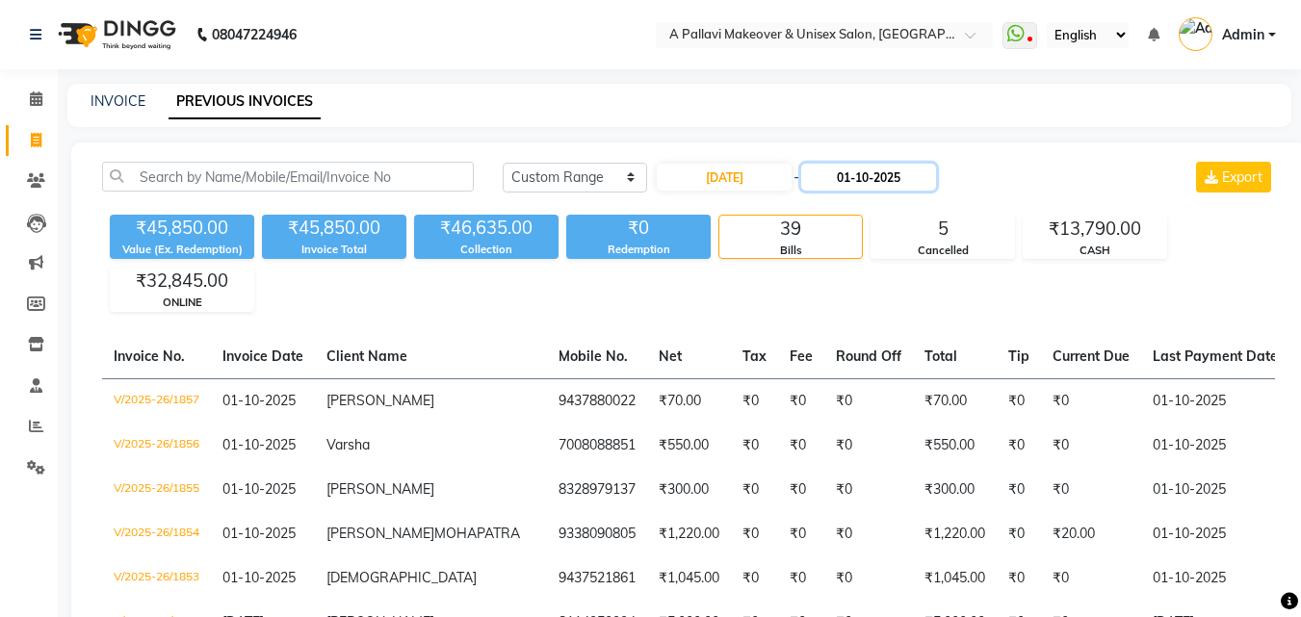
click at [843, 174] on input "01-10-2025" at bounding box center [868, 177] width 135 height 27
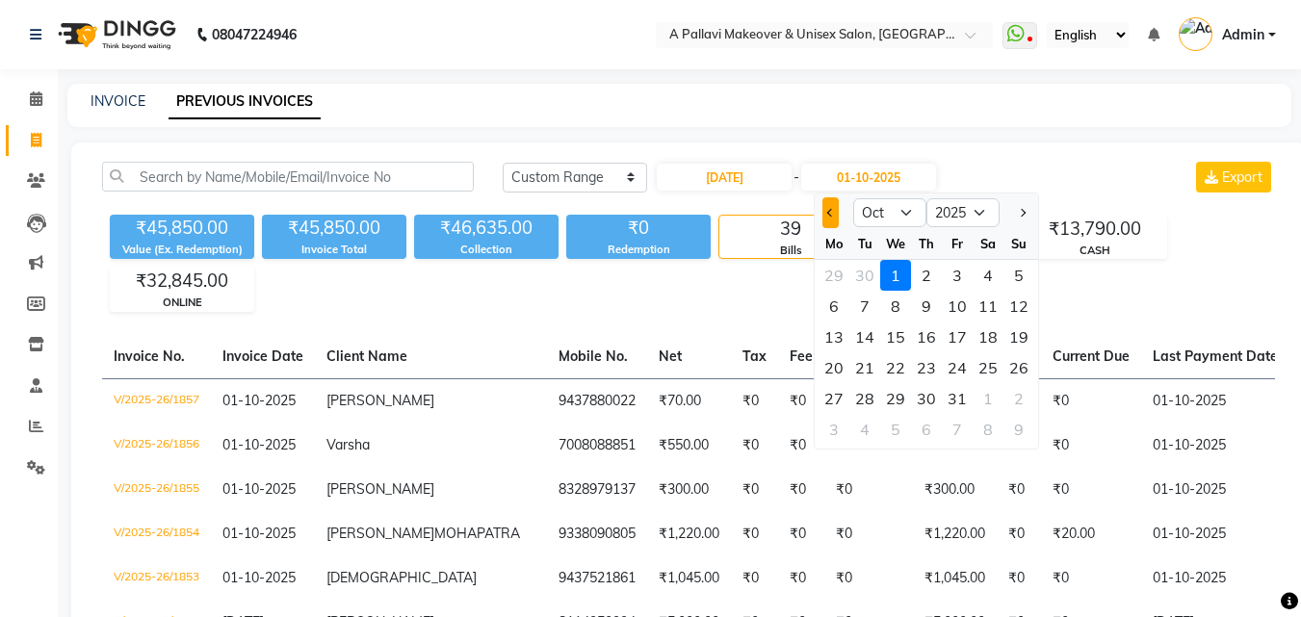
click at [828, 215] on span "Previous month" at bounding box center [831, 213] width 8 height 8
select select "9"
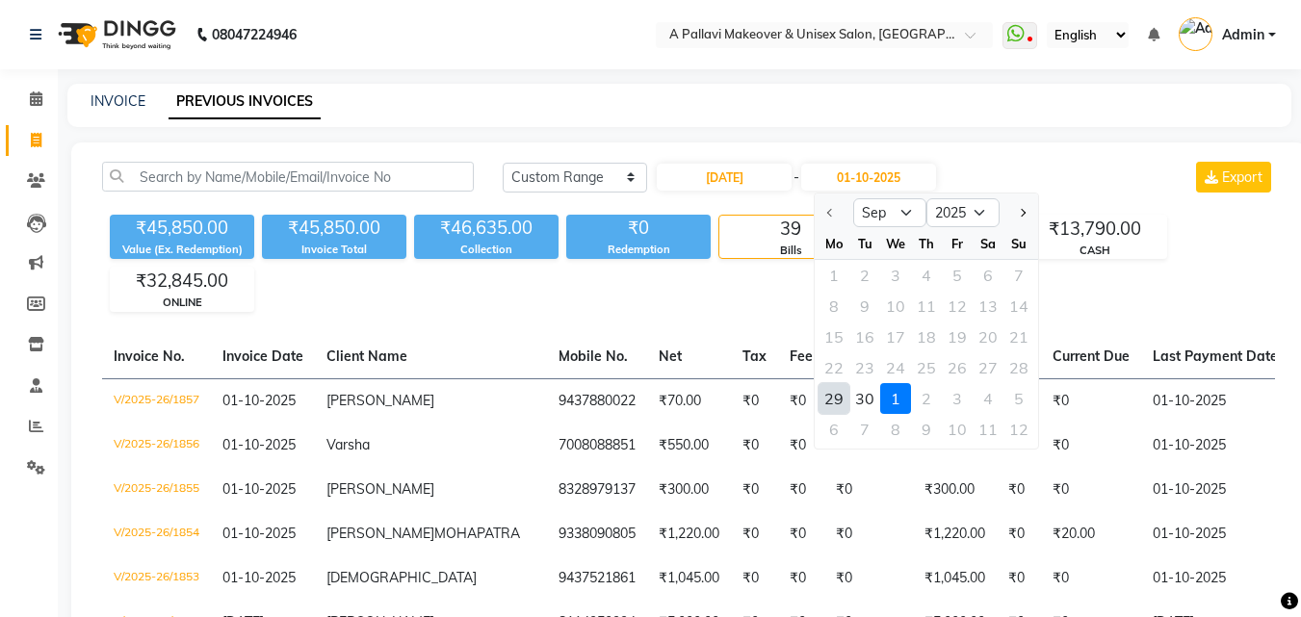
click at [835, 400] on div "29" at bounding box center [834, 398] width 31 height 31
type input "29-09-2025"
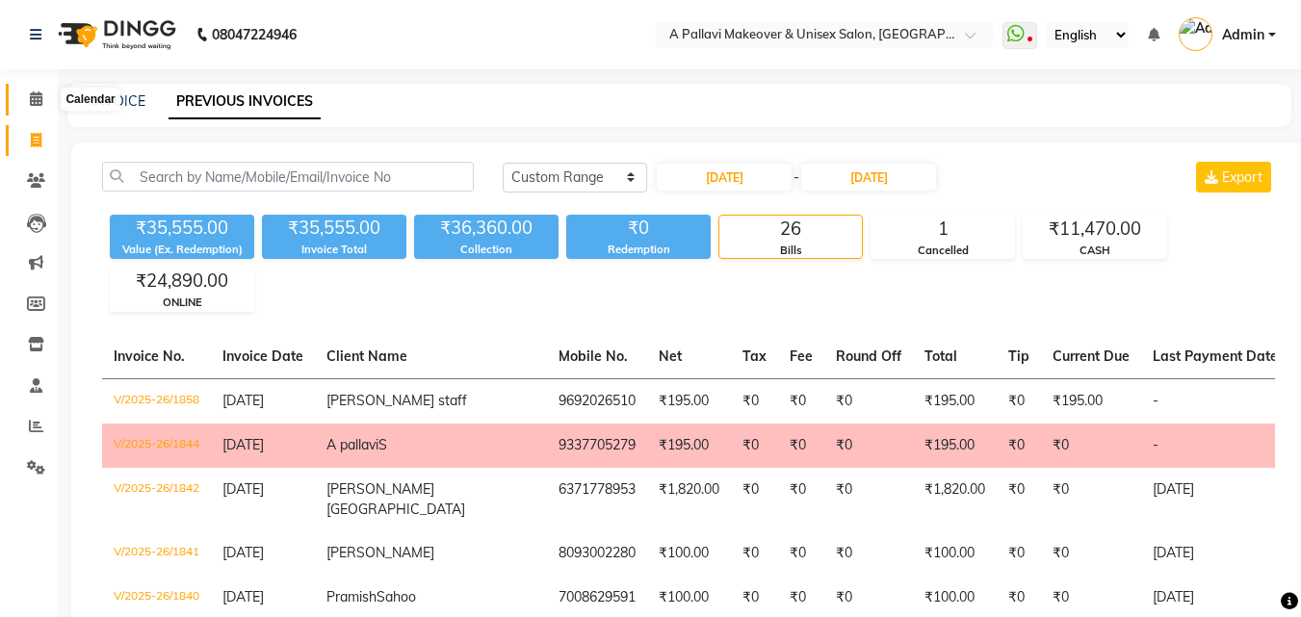
click at [34, 101] on icon at bounding box center [36, 99] width 13 height 14
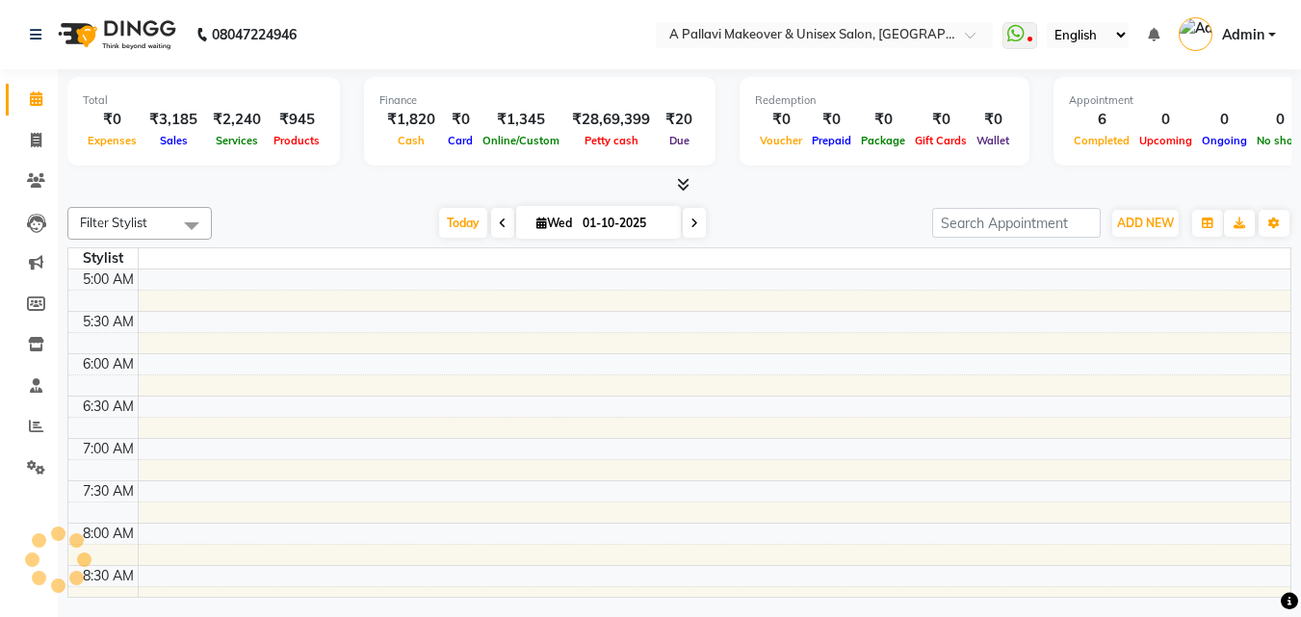
scroll to position [86, 0]
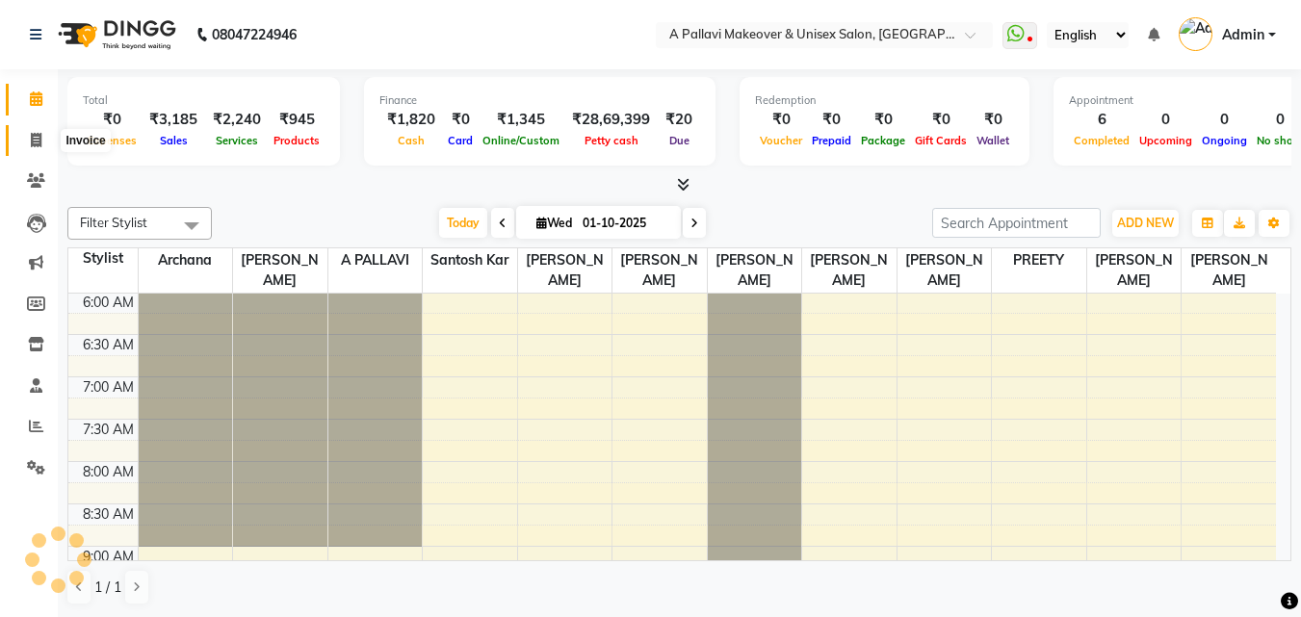
click at [28, 143] on span at bounding box center [36, 141] width 34 height 22
select select "service"
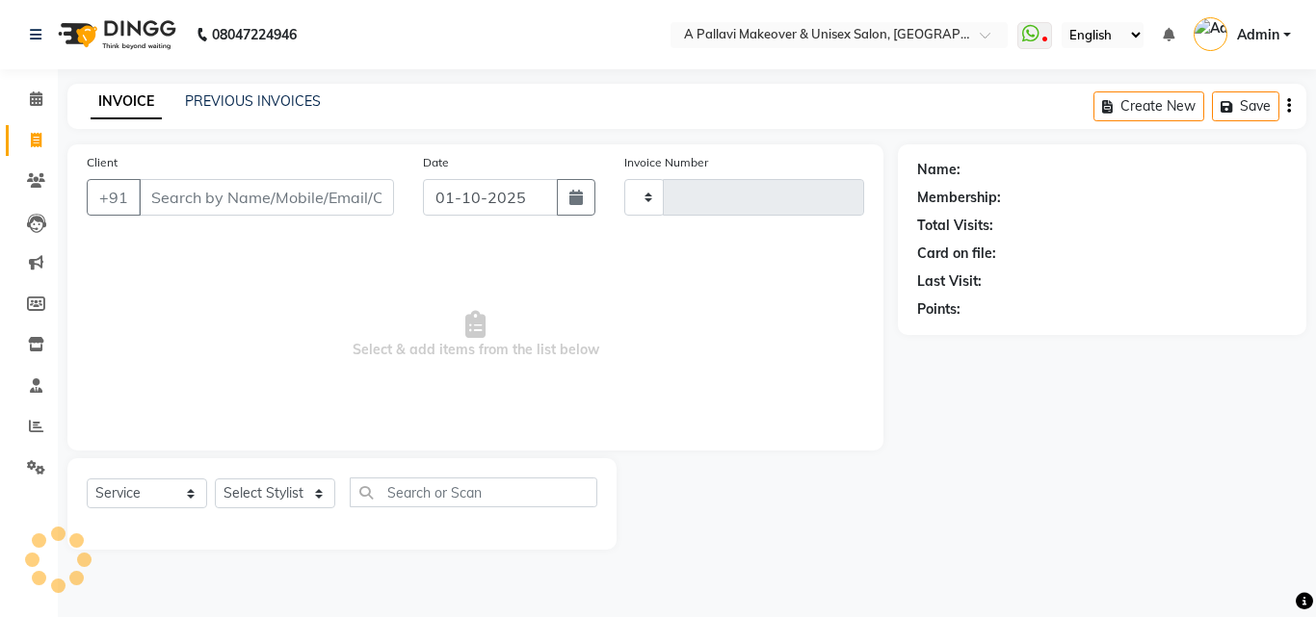
type input "1859"
select select "3573"
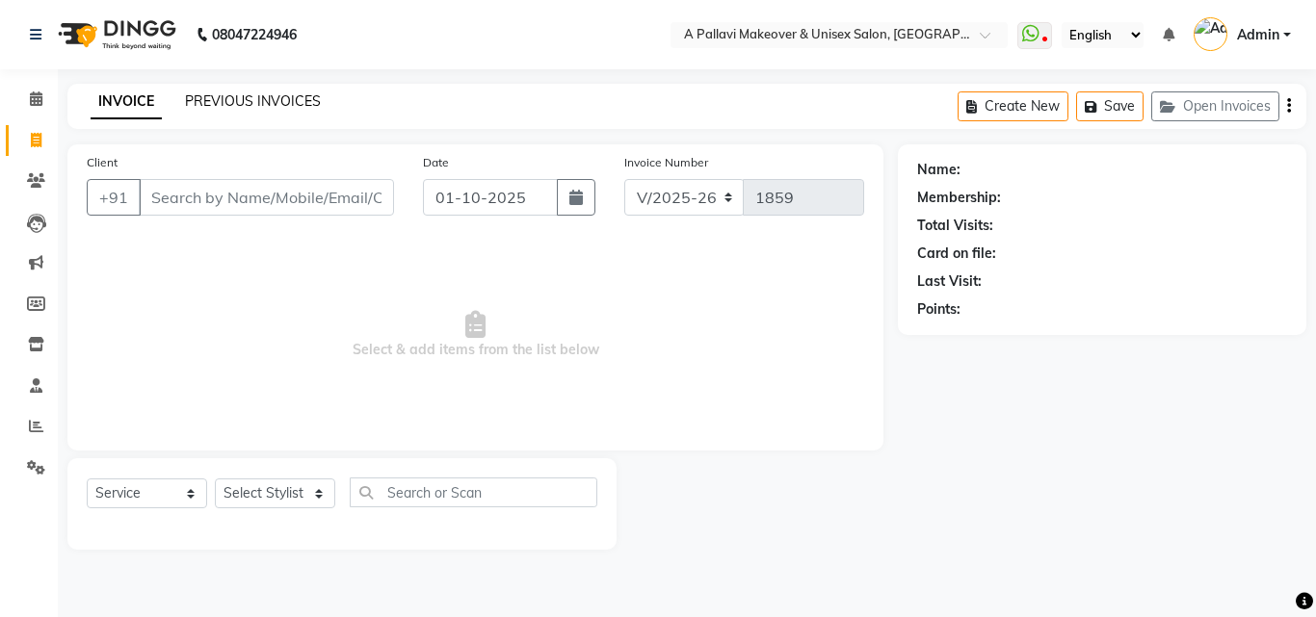
click at [258, 99] on link "PREVIOUS INVOICES" at bounding box center [253, 100] width 136 height 17
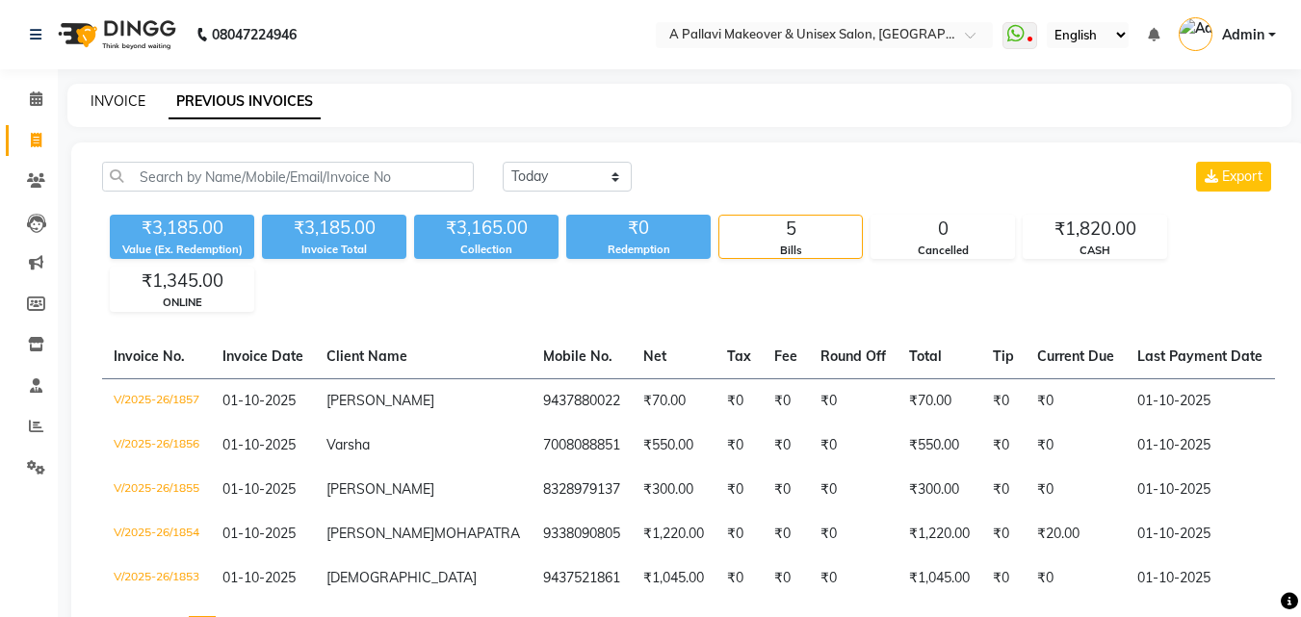
click at [107, 103] on link "INVOICE" at bounding box center [118, 100] width 55 height 17
select select "service"
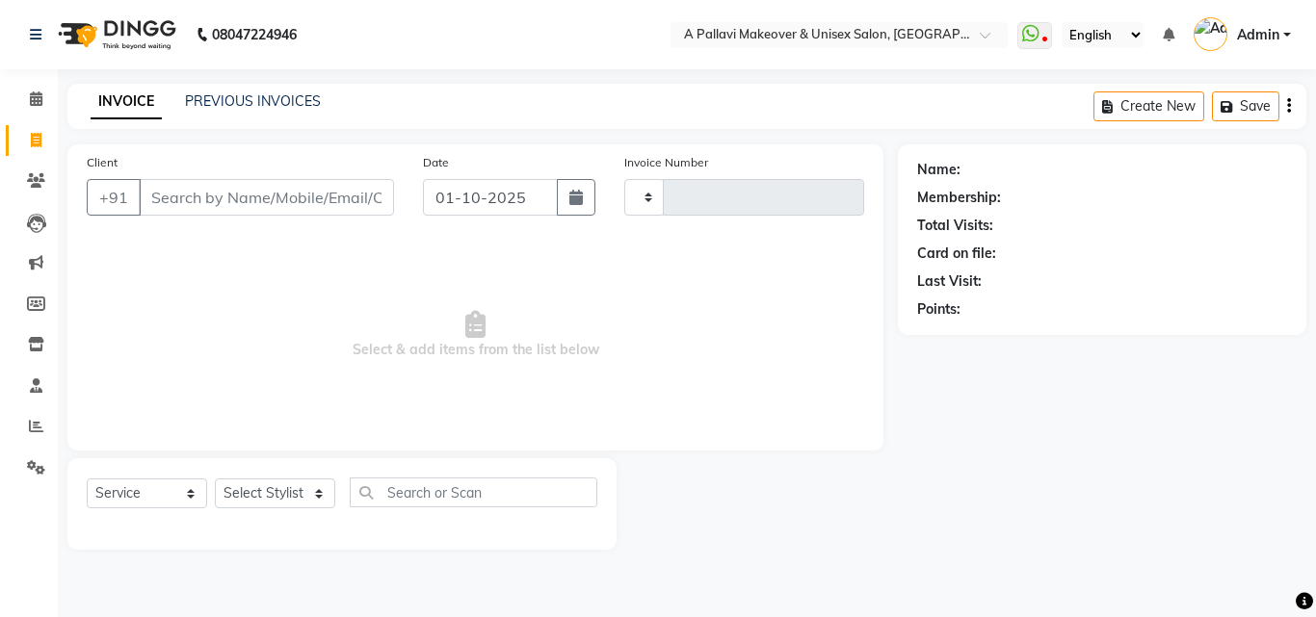
type input "1859"
select select "3573"
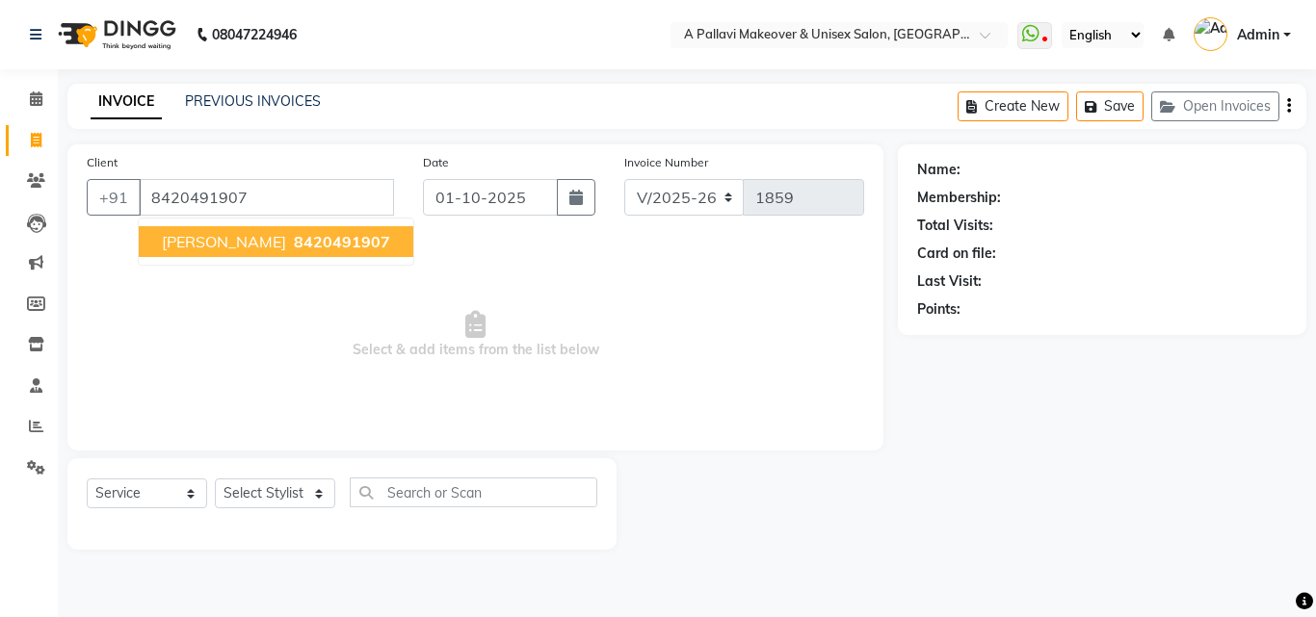
type input "8420491907"
click at [323, 241] on span "8420491907" at bounding box center [342, 241] width 96 height 19
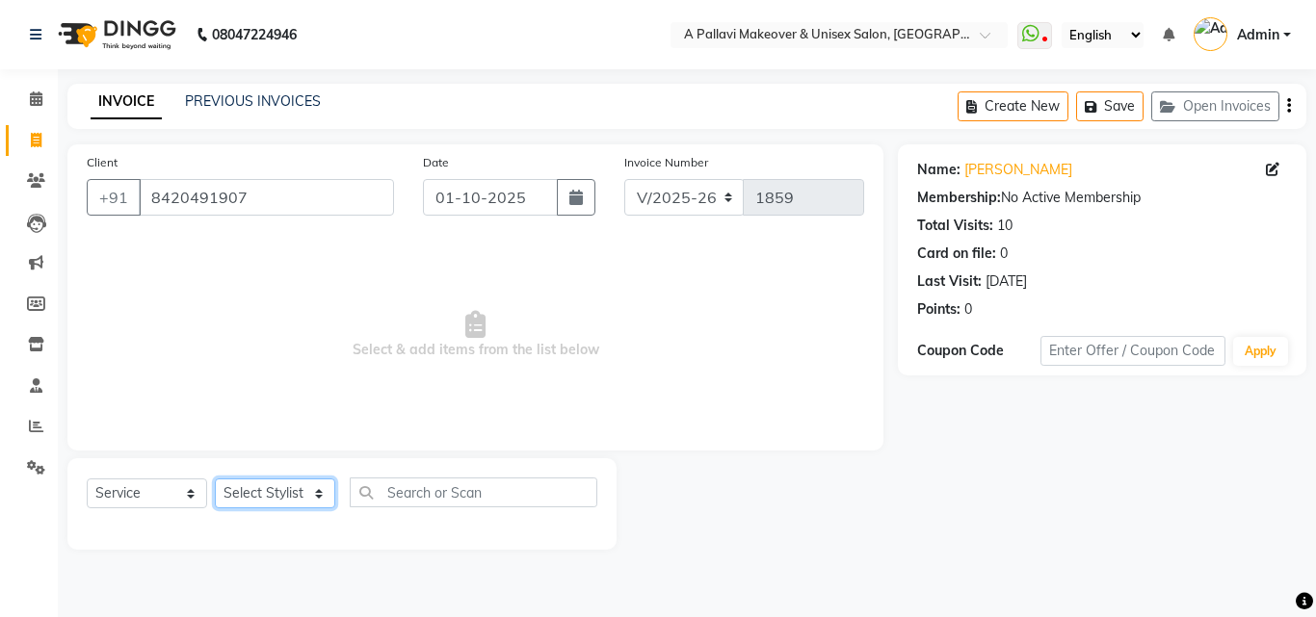
click at [279, 495] on select "Select Stylist Akansha A PALLAVI Archana BAPAN Gourav Namita NANDINI JOSHI Prat…" at bounding box center [275, 494] width 120 height 30
select select "54224"
click at [215, 479] on select "Select Stylist Akansha A PALLAVI Archana BAPAN Gourav Namita NANDINI JOSHI Prat…" at bounding box center [275, 494] width 120 height 30
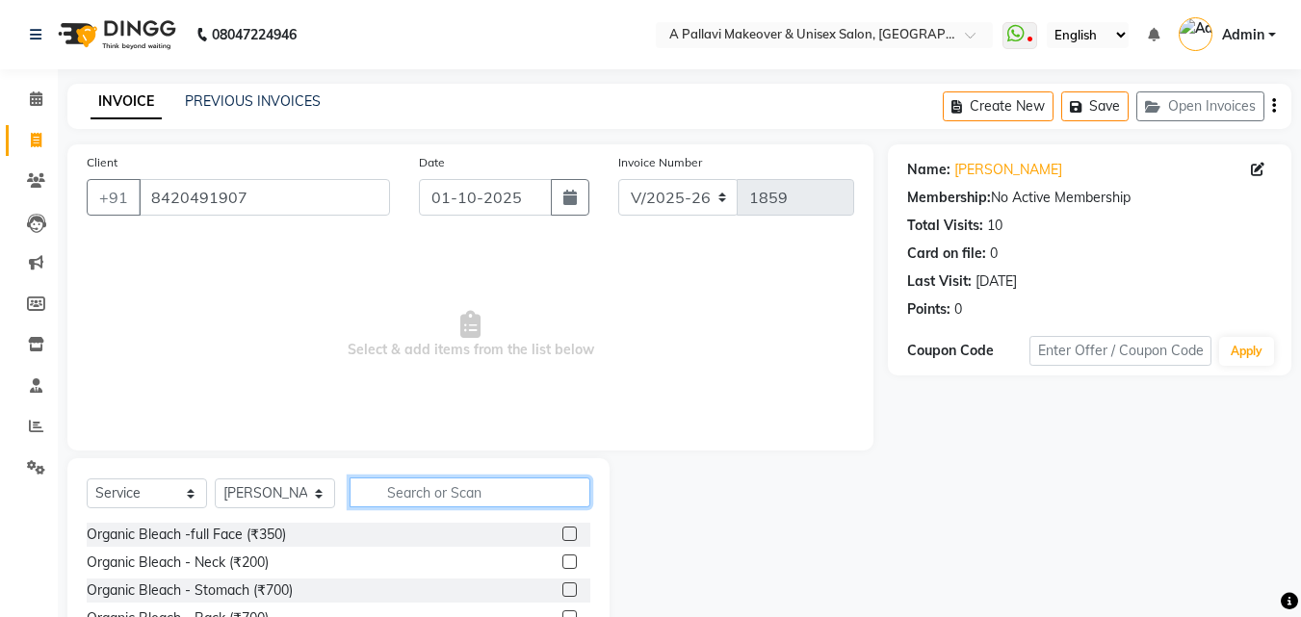
click at [399, 490] on input "text" at bounding box center [470, 493] width 241 height 30
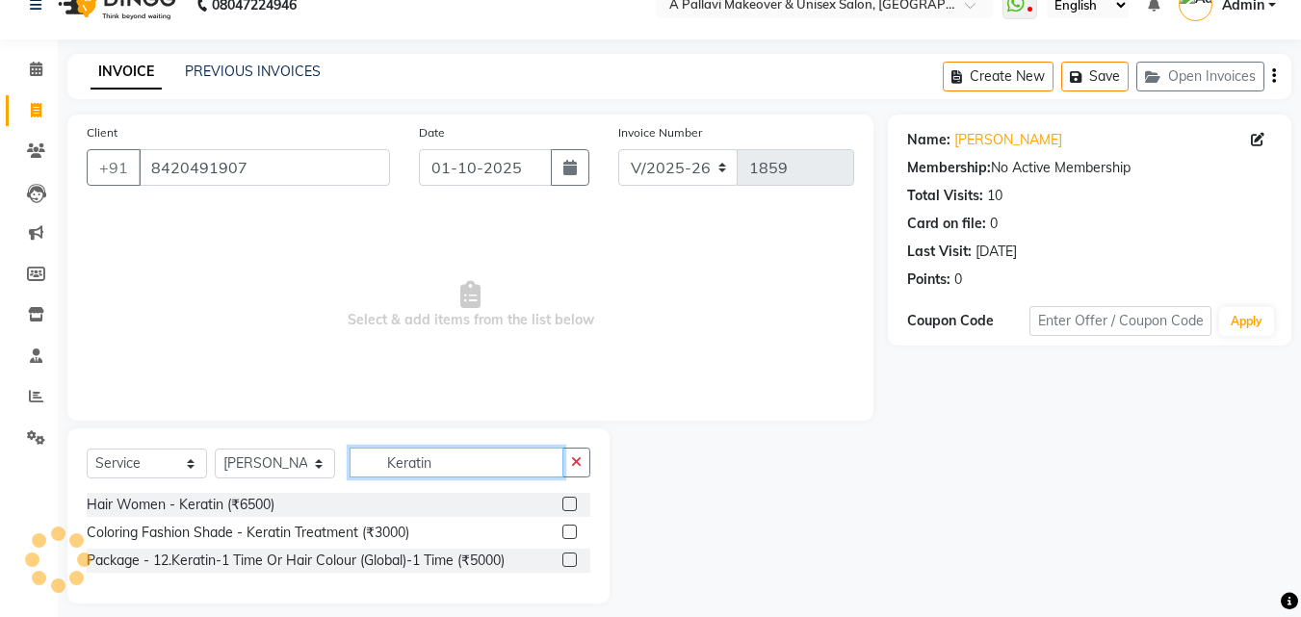
scroll to position [45, 0]
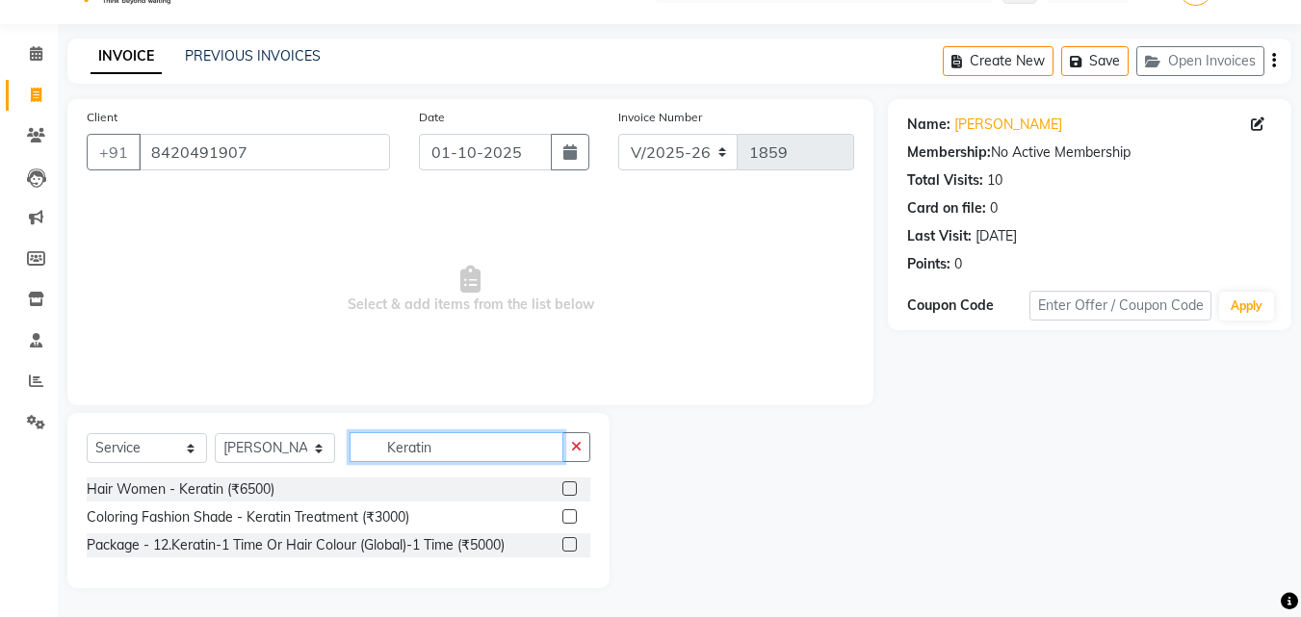
type input "Keratin"
click at [571, 487] on label at bounding box center [569, 489] width 14 height 14
click at [571, 487] on input "checkbox" at bounding box center [568, 490] width 13 height 13
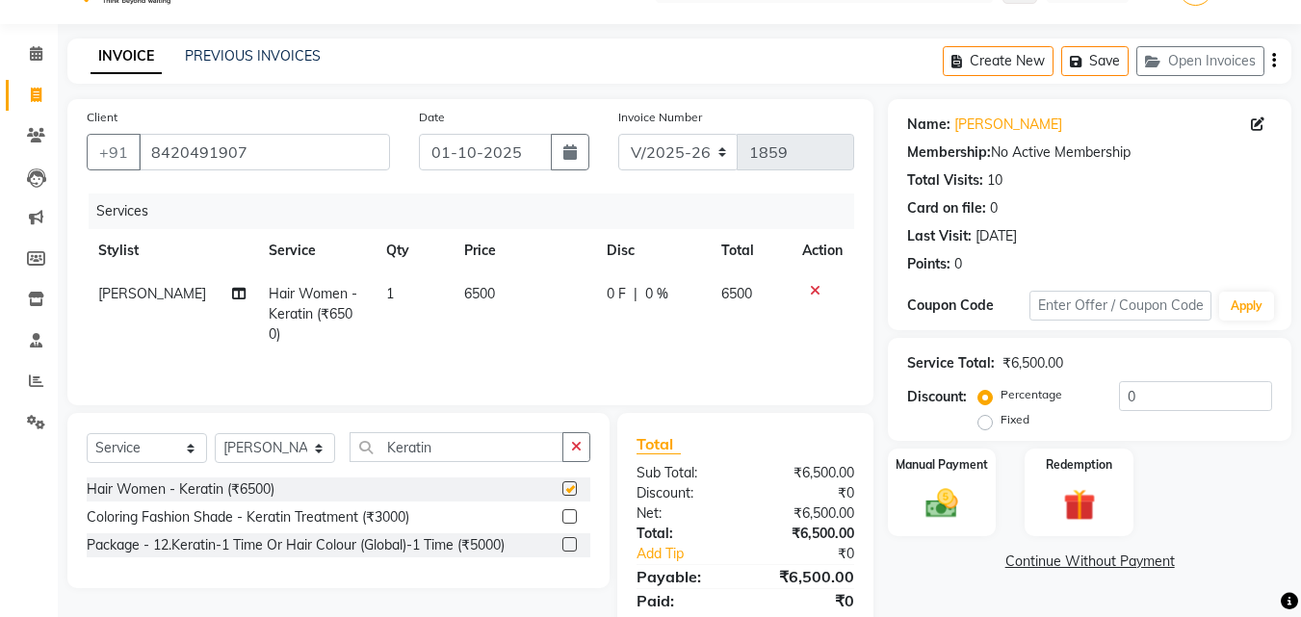
checkbox input "false"
click at [579, 446] on icon "button" at bounding box center [576, 446] width 11 height 13
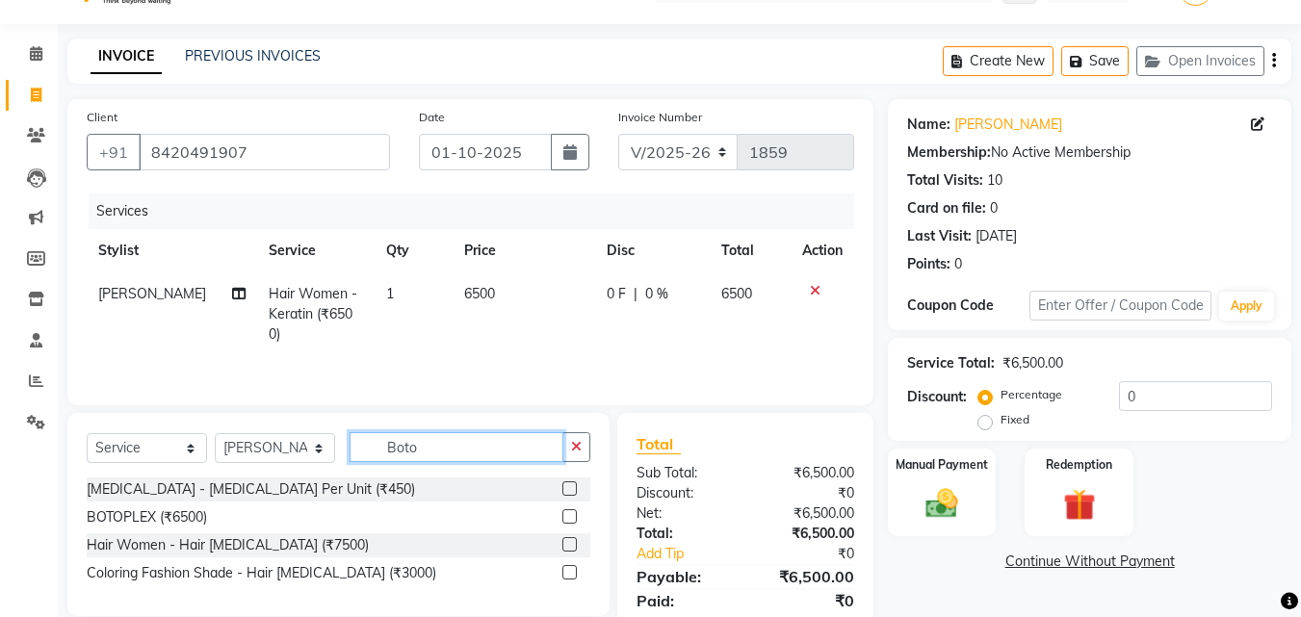
type input "Boto"
click at [570, 546] on label at bounding box center [569, 544] width 14 height 14
click at [570, 546] on input "checkbox" at bounding box center [568, 545] width 13 height 13
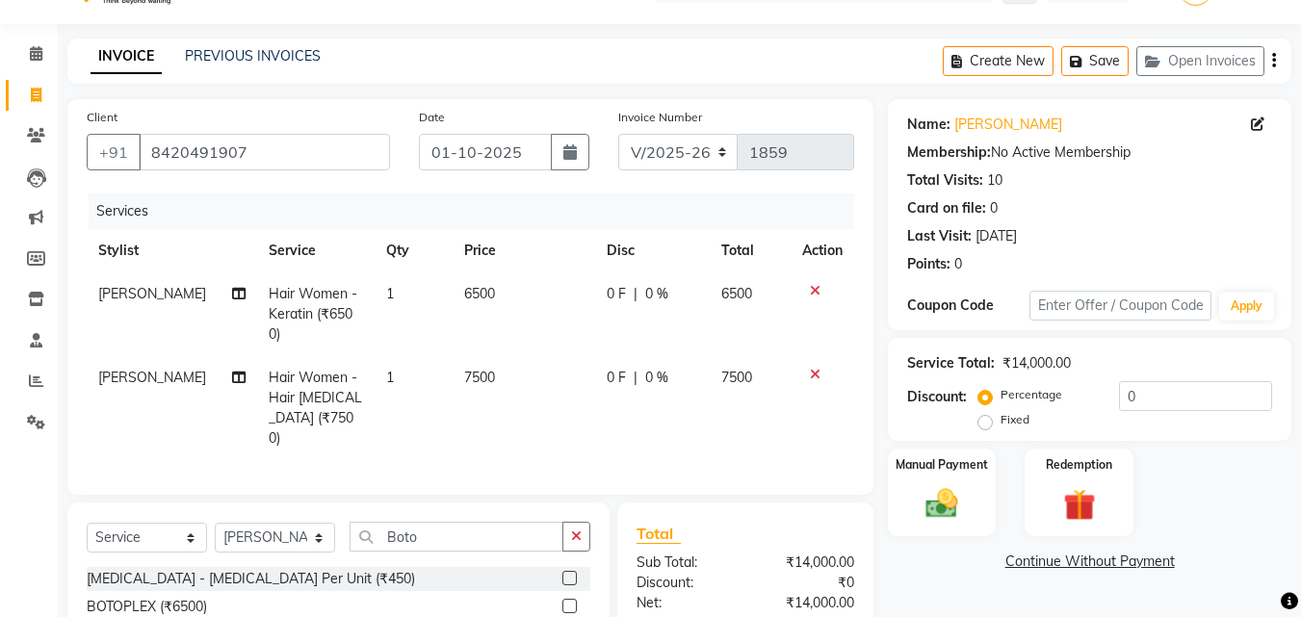
checkbox input "false"
click at [470, 290] on span "6500" at bounding box center [479, 293] width 31 height 17
select select "54224"
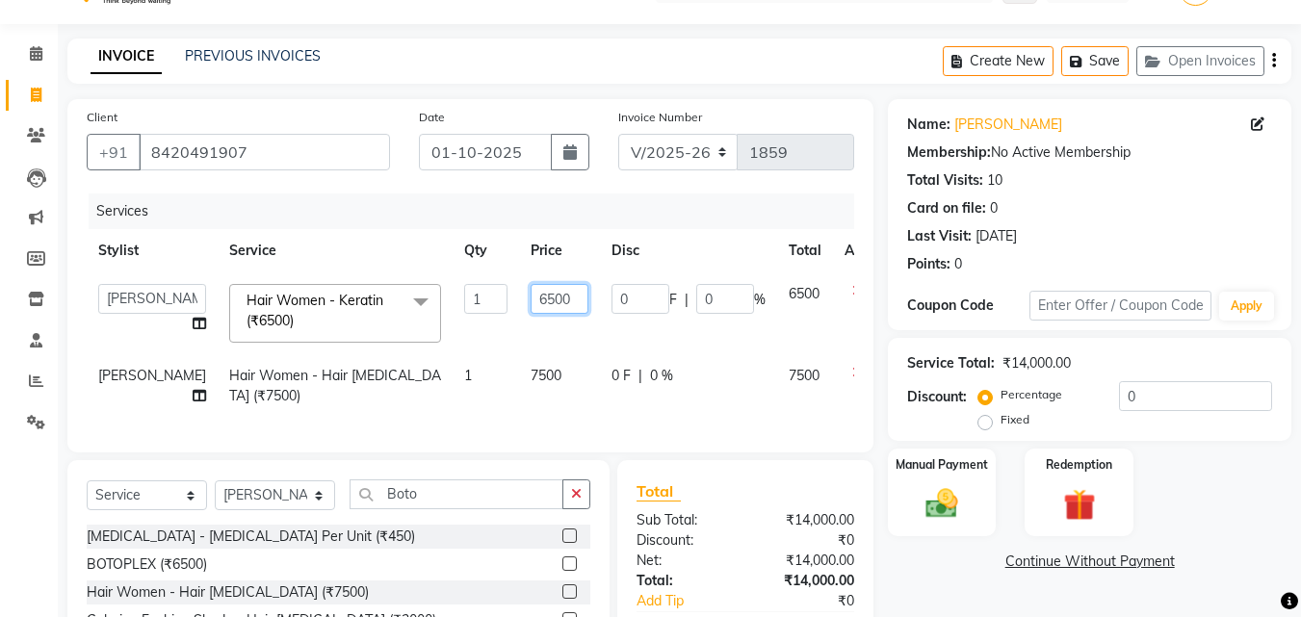
click at [531, 300] on input "6500" at bounding box center [560, 299] width 58 height 30
type input "3000"
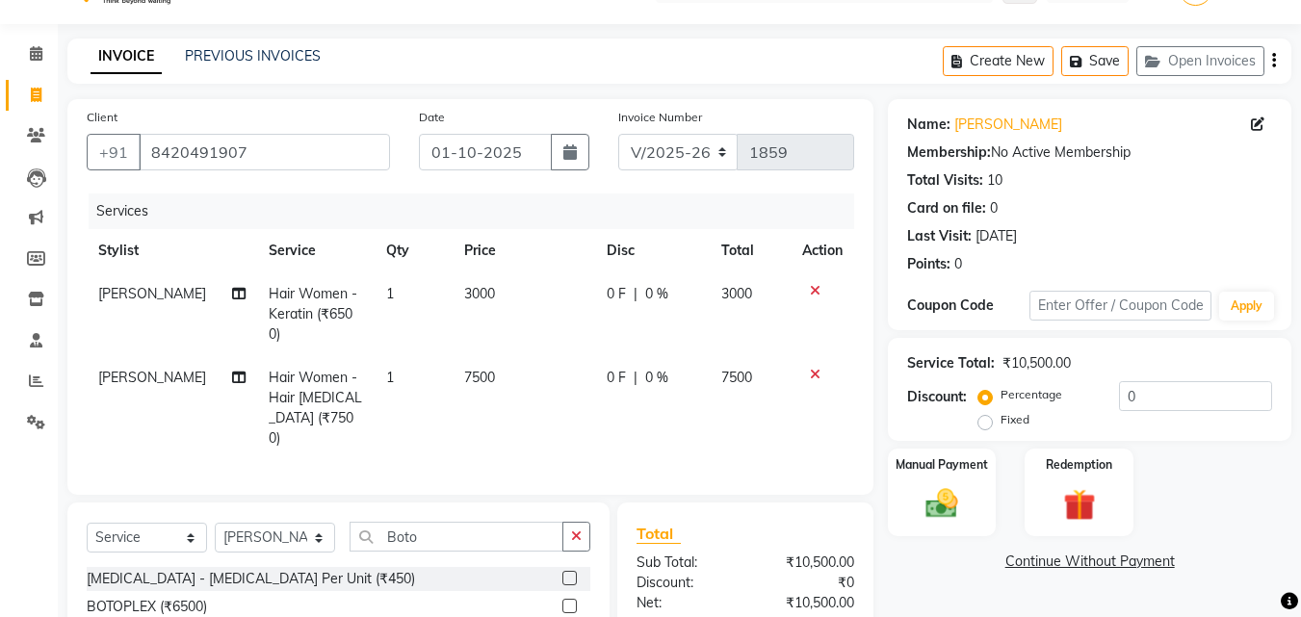
click at [501, 374] on td "7500" at bounding box center [524, 408] width 143 height 104
select select "54224"
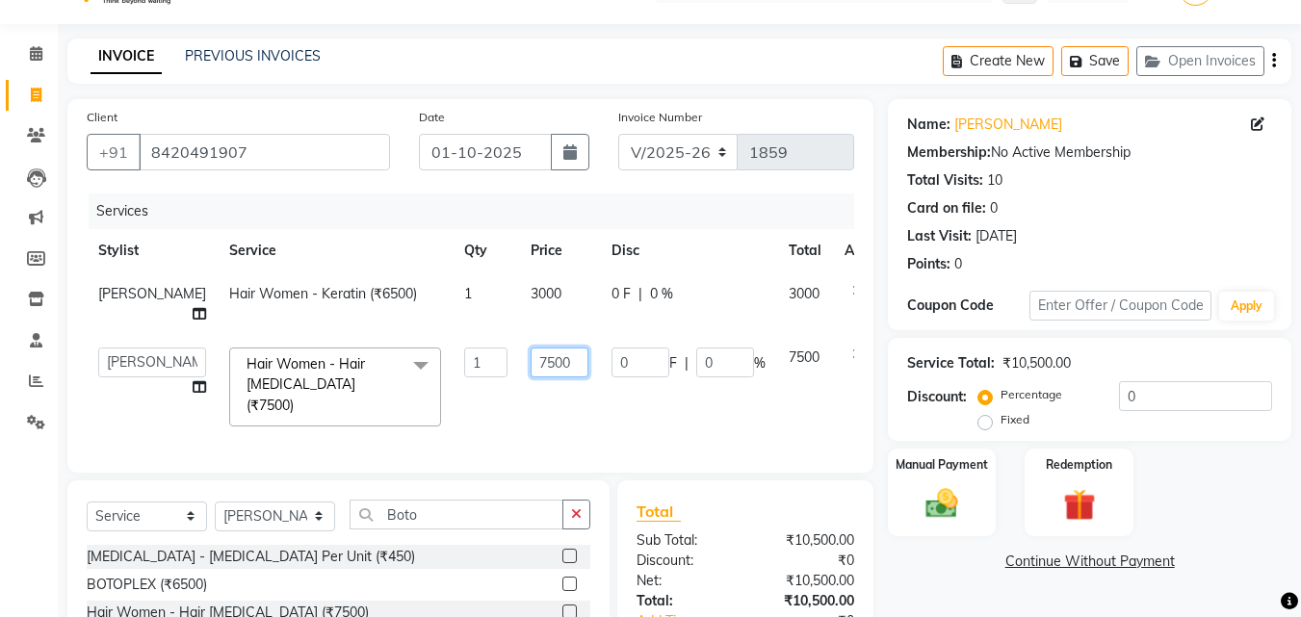
click at [531, 367] on input "7500" at bounding box center [560, 363] width 58 height 30
type input "4000"
click at [525, 413] on td "4000" at bounding box center [559, 387] width 81 height 102
select select "54224"
click at [193, 315] on icon at bounding box center [199, 313] width 13 height 13
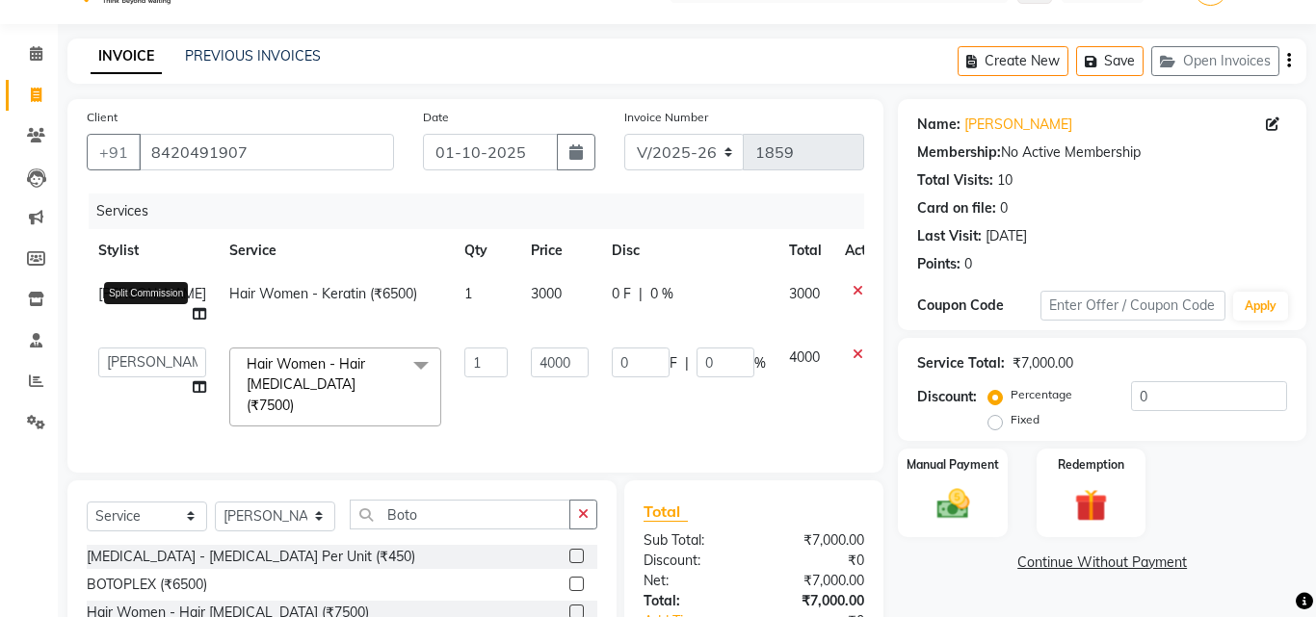
select select "54224"
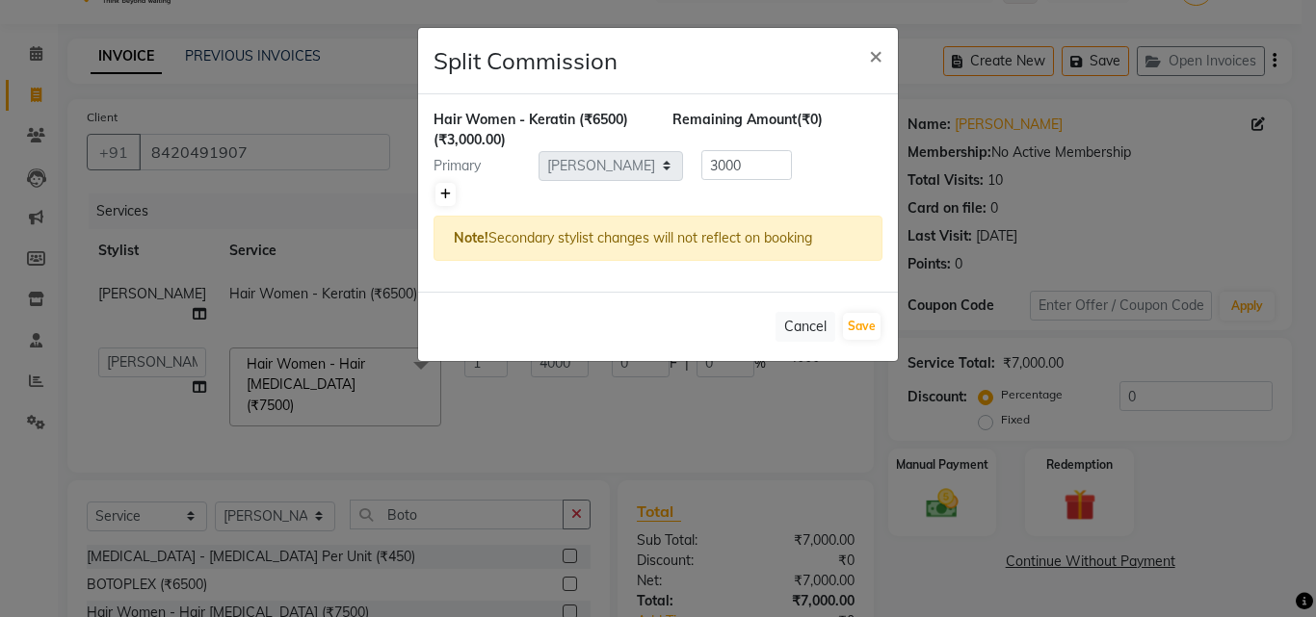
click at [443, 196] on icon at bounding box center [445, 195] width 11 height 12
type input "1500"
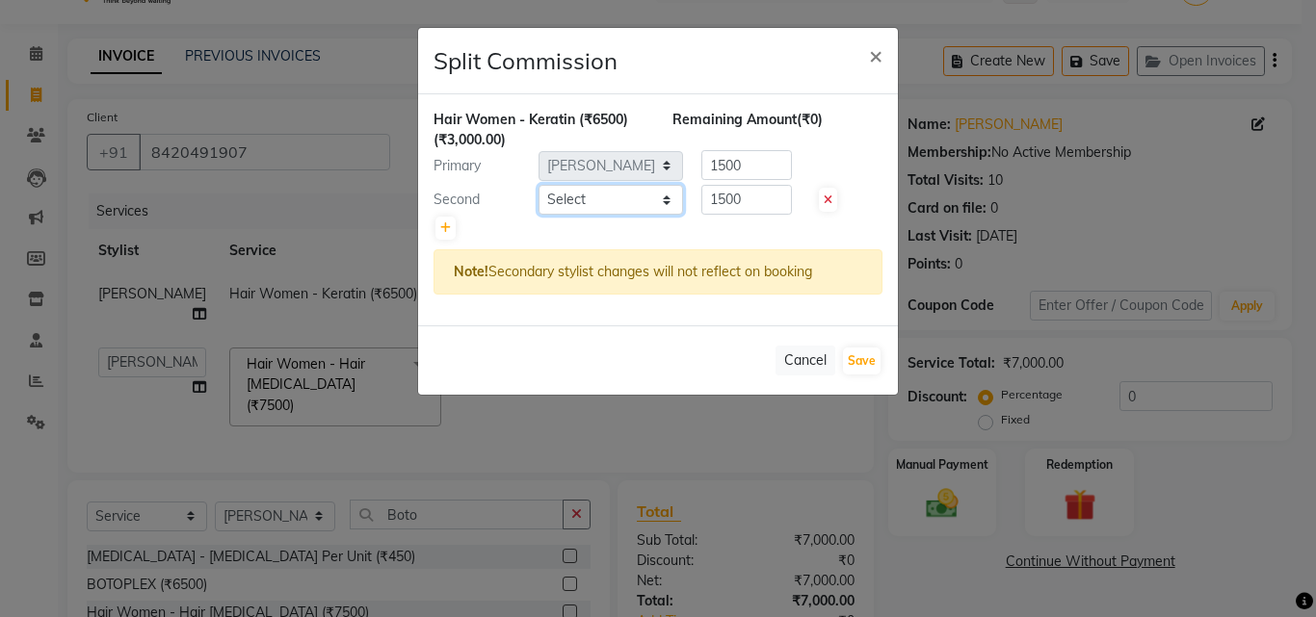
click at [607, 196] on select "Select Akansha A PALLAVI Archana BAPAN Gourav Namita NANDINI JOSHI Pratiksha Be…" at bounding box center [610, 200] width 144 height 30
select select "64341"
click at [538, 185] on select "Select Akansha A PALLAVI Archana BAPAN Gourav Namita NANDINI JOSHI Pratiksha Be…" at bounding box center [610, 200] width 144 height 30
click at [860, 356] on button "Save" at bounding box center [862, 361] width 38 height 27
select select "Select"
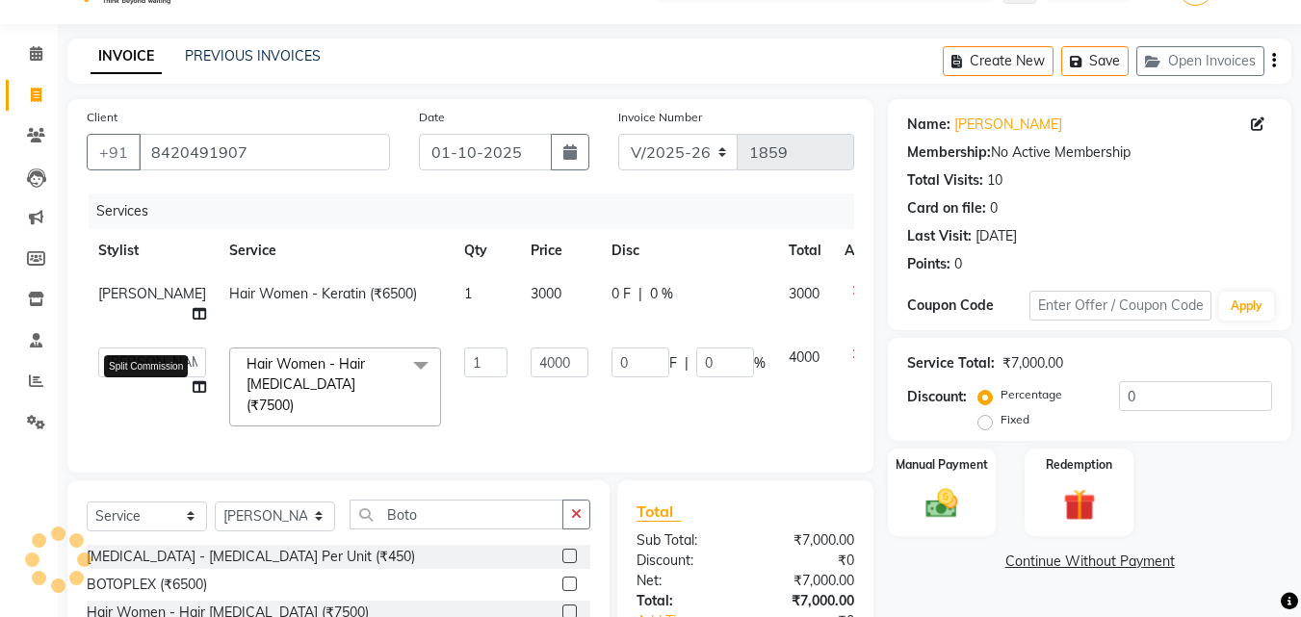
click at [193, 390] on icon at bounding box center [199, 386] width 13 height 13
select select "54224"
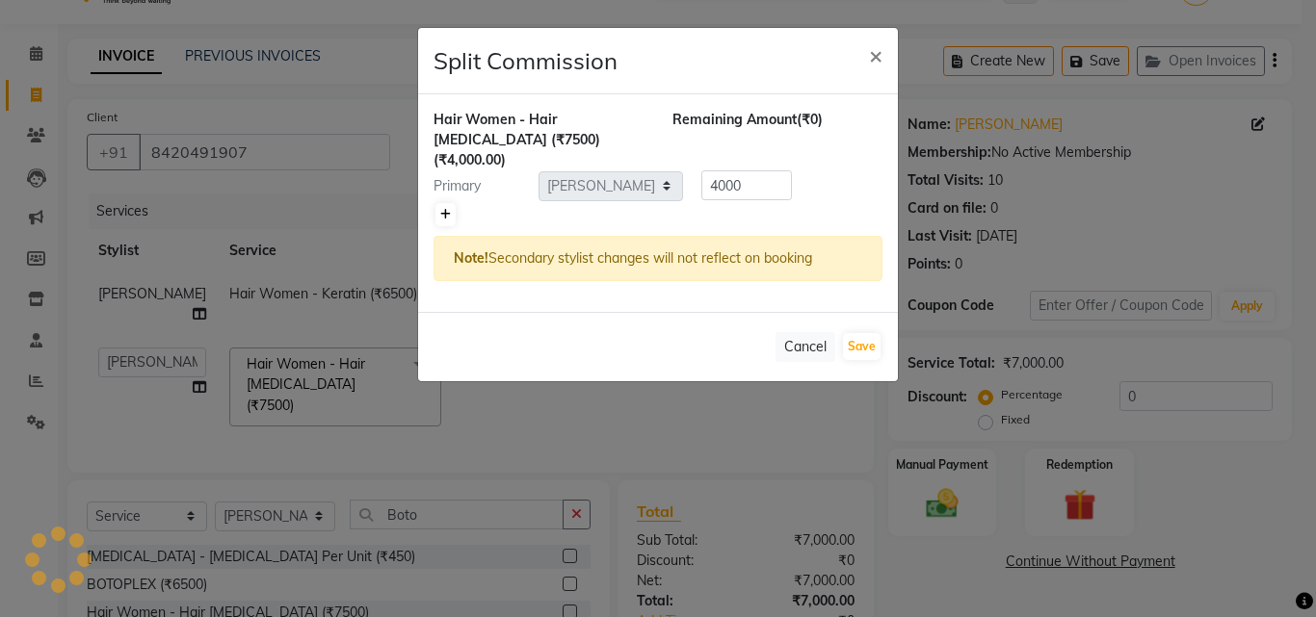
click at [450, 209] on icon at bounding box center [445, 215] width 11 height 12
type input "2000"
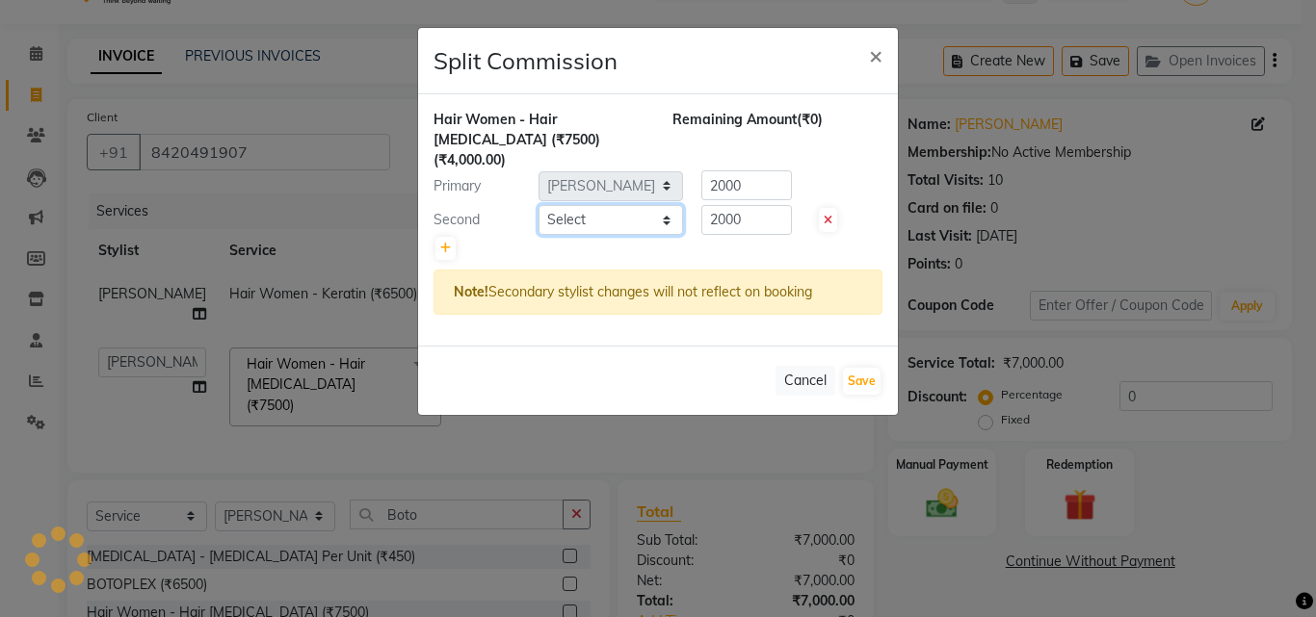
click at [598, 208] on select "Select Akansha A PALLAVI Archana BAPAN Gourav Namita NANDINI JOSHI Pratiksha Be…" at bounding box center [610, 220] width 144 height 30
select select "64441"
click at [538, 205] on select "Select Akansha A PALLAVI Archana BAPAN Gourav Namita NANDINI JOSHI Pratiksha Be…" at bounding box center [610, 220] width 144 height 30
click at [851, 368] on button "Save" at bounding box center [862, 381] width 38 height 27
select select "Select"
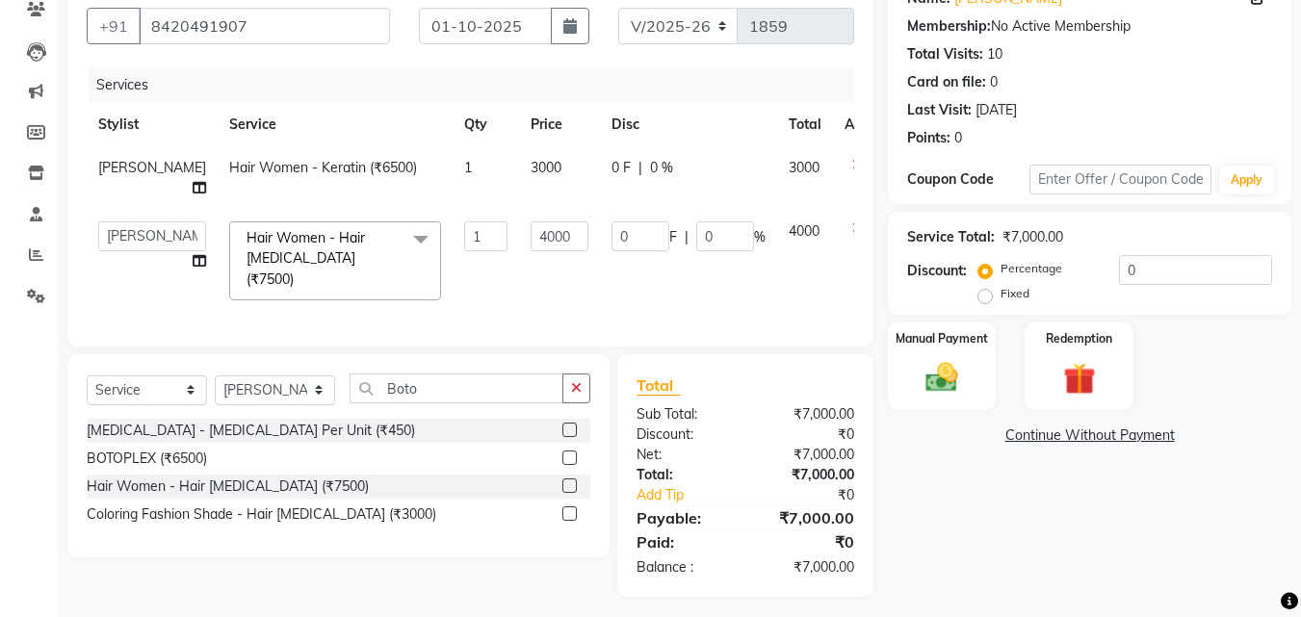
scroll to position [174, 0]
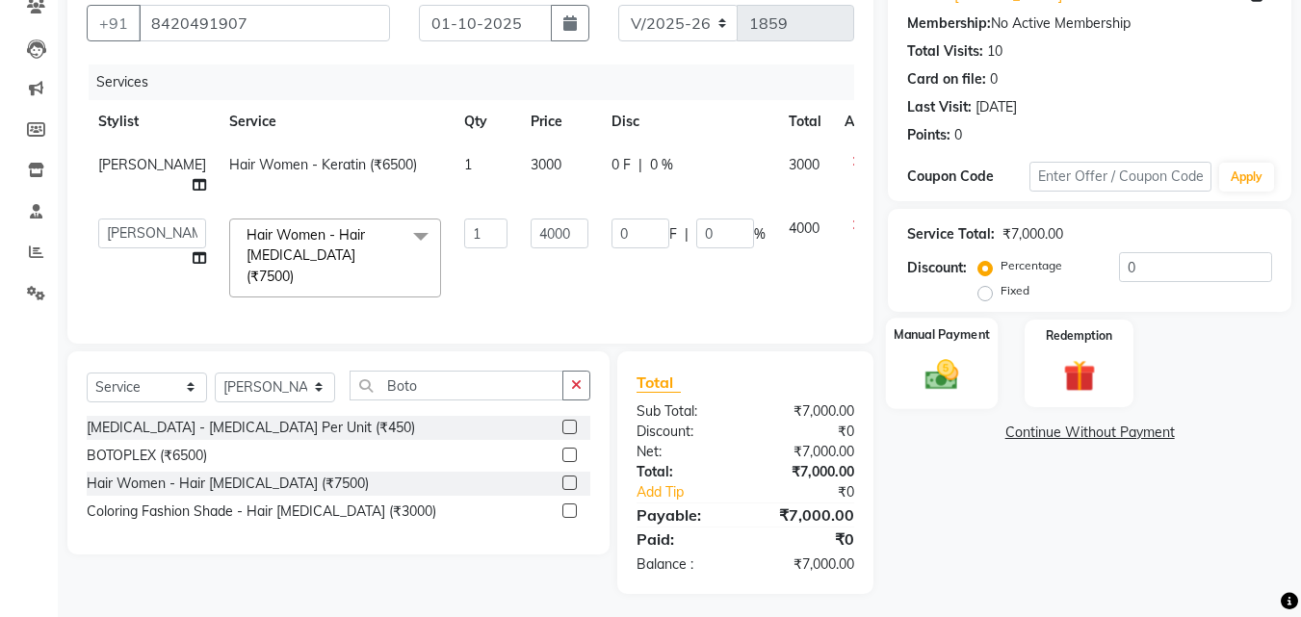
click at [912, 364] on div "Manual Payment" at bounding box center [942, 364] width 113 height 92
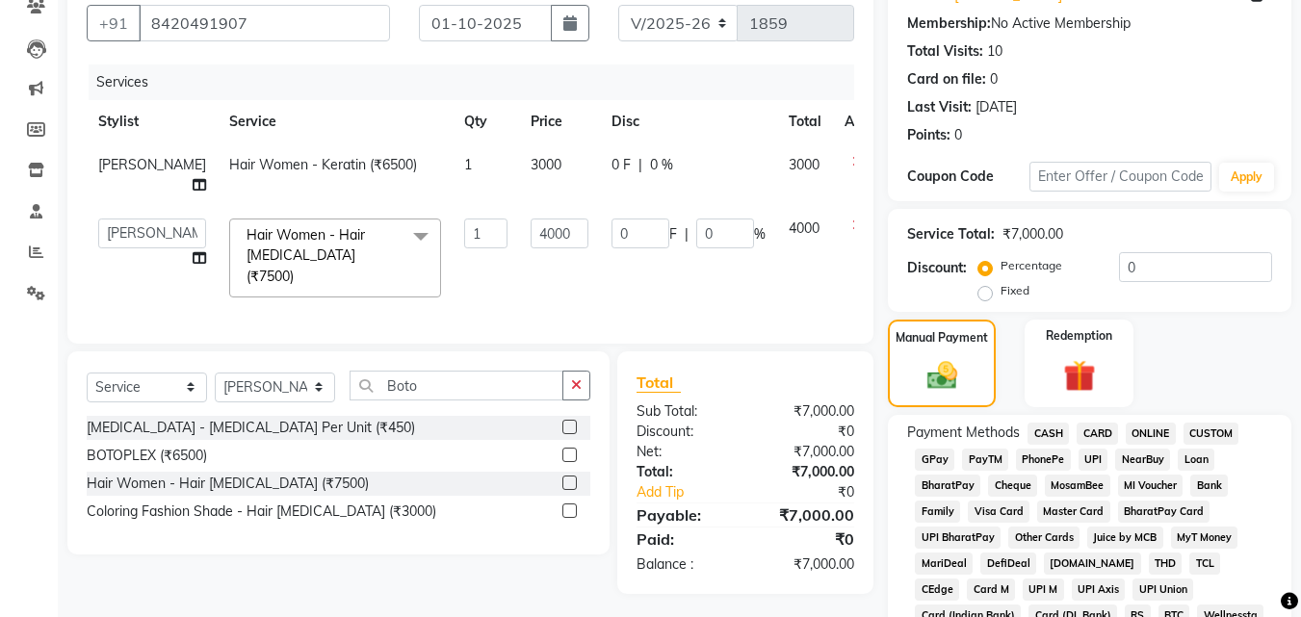
click at [1140, 431] on span "ONLINE" at bounding box center [1151, 434] width 50 height 22
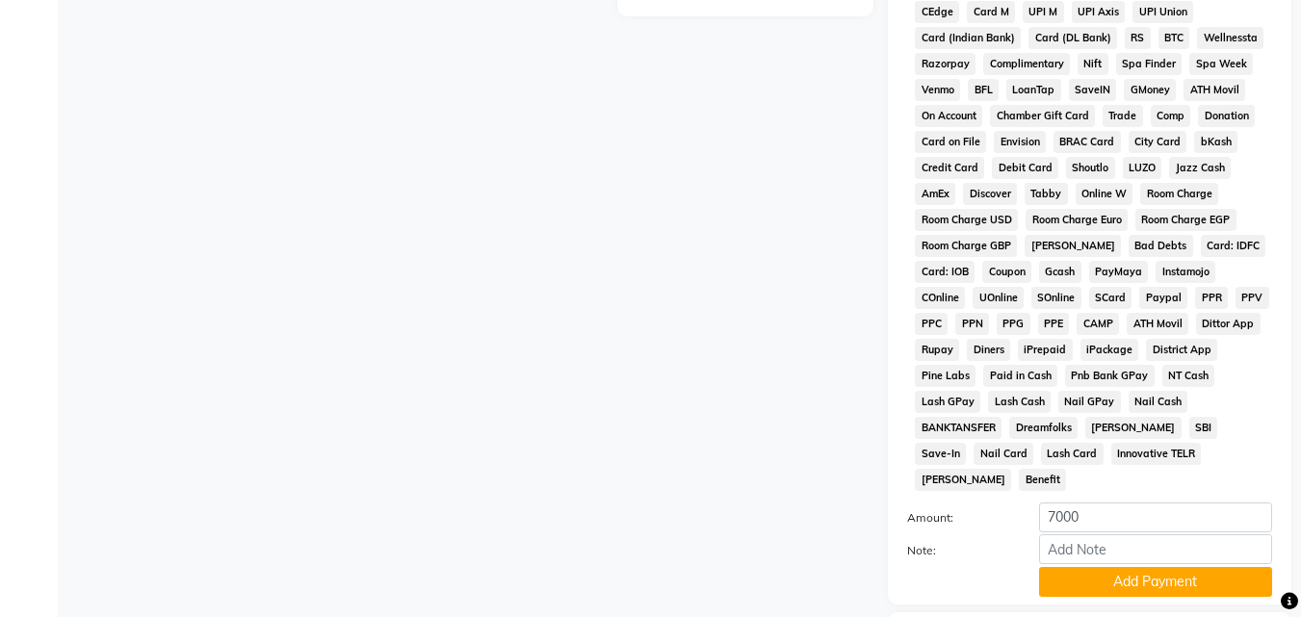
scroll to position [855, 0]
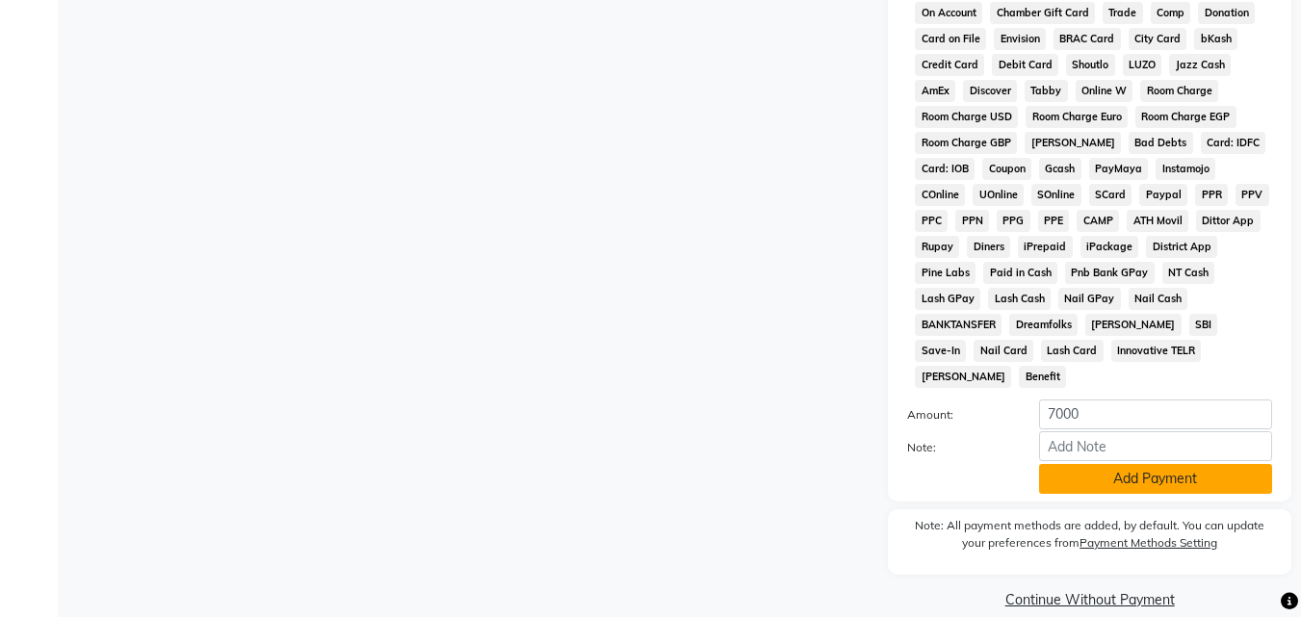
click at [1100, 464] on button "Add Payment" at bounding box center [1155, 479] width 233 height 30
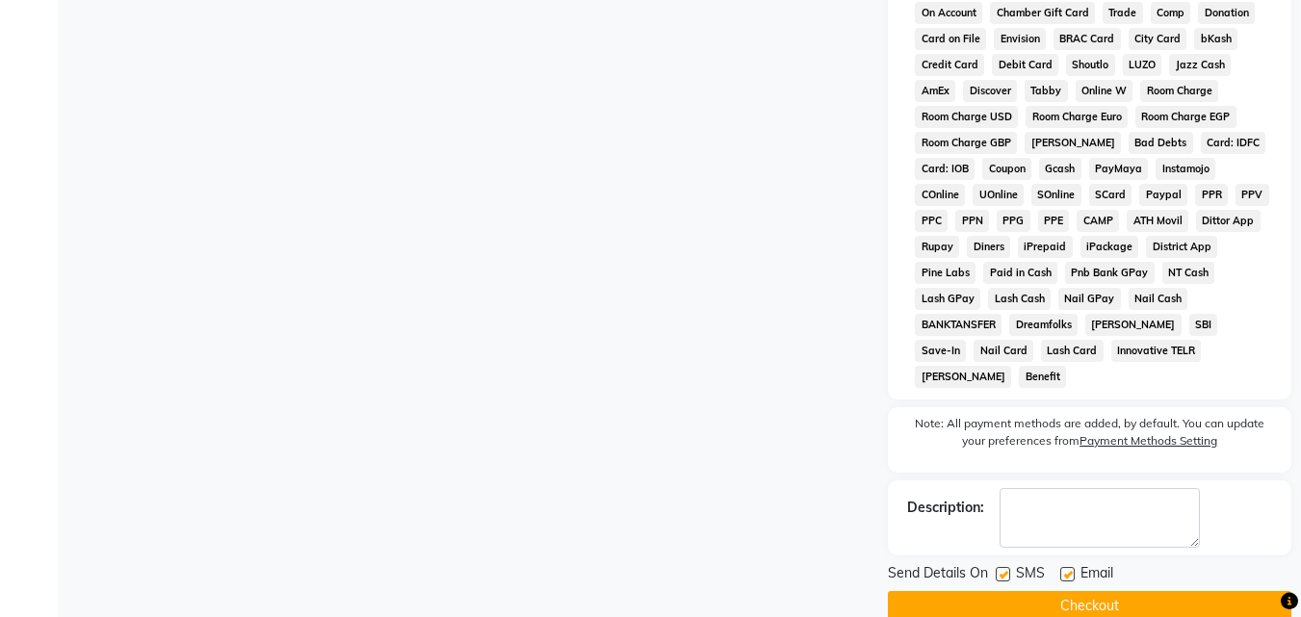
scroll to position [862, 0]
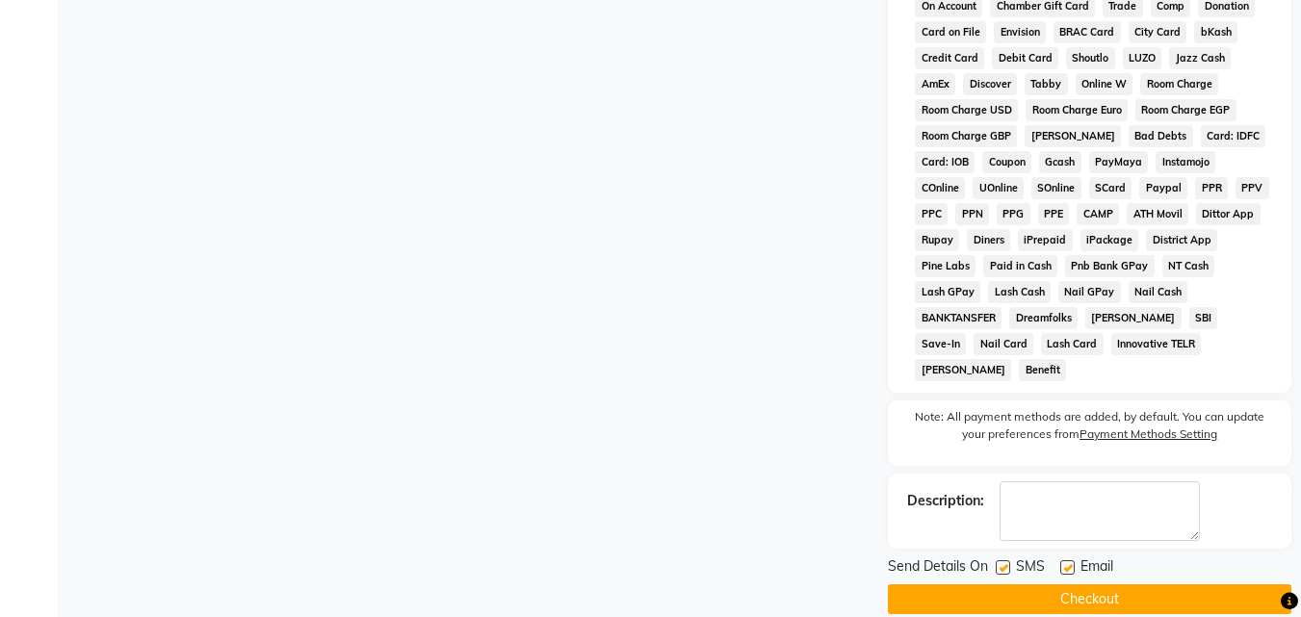
click at [1125, 585] on button "Checkout" at bounding box center [1090, 600] width 404 height 30
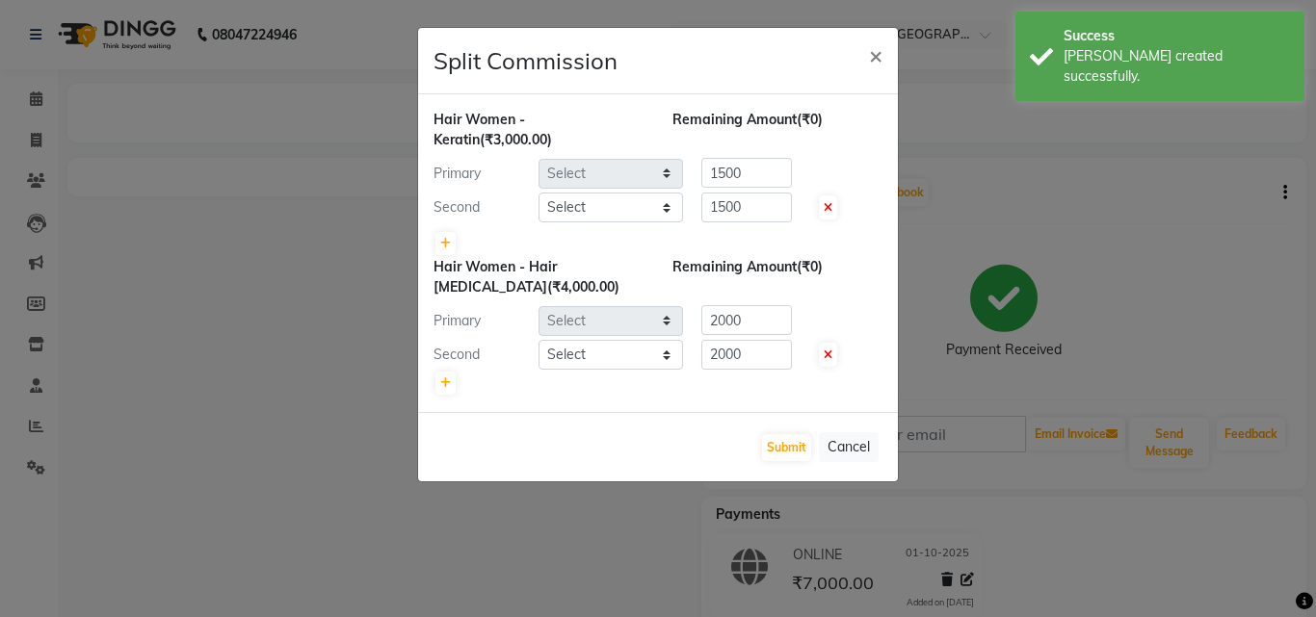
select select "54224"
select select "64341"
select select "54224"
select select "64441"
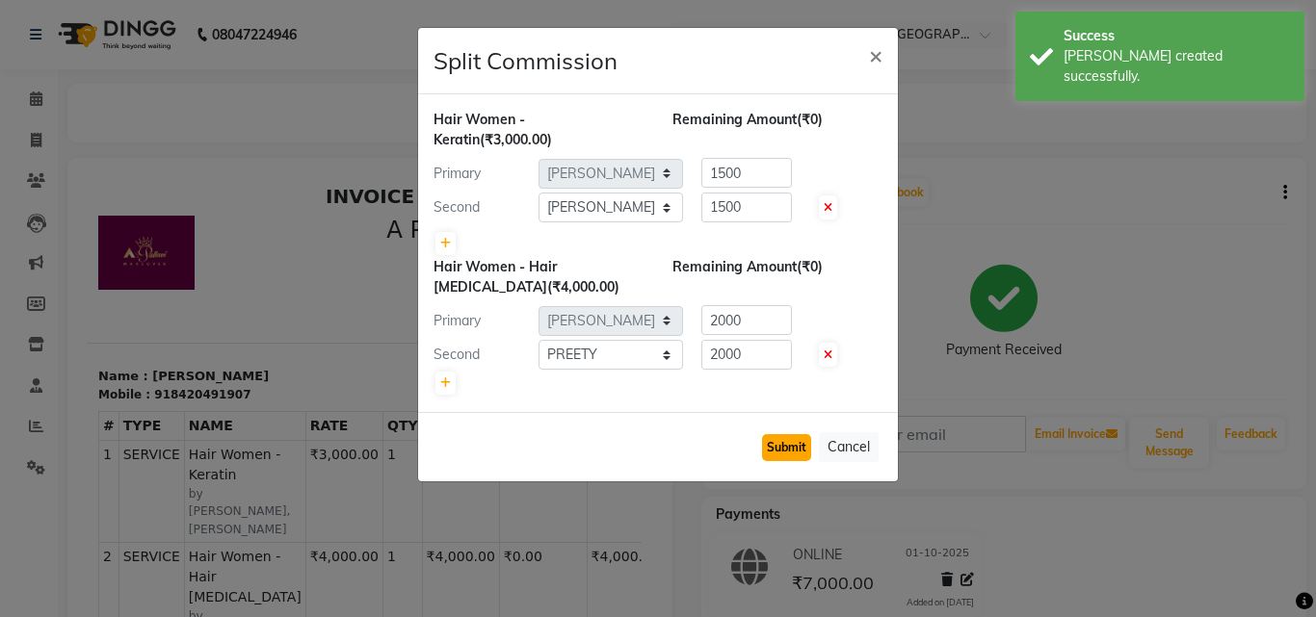
click at [793, 445] on button "Submit" at bounding box center [786, 447] width 49 height 27
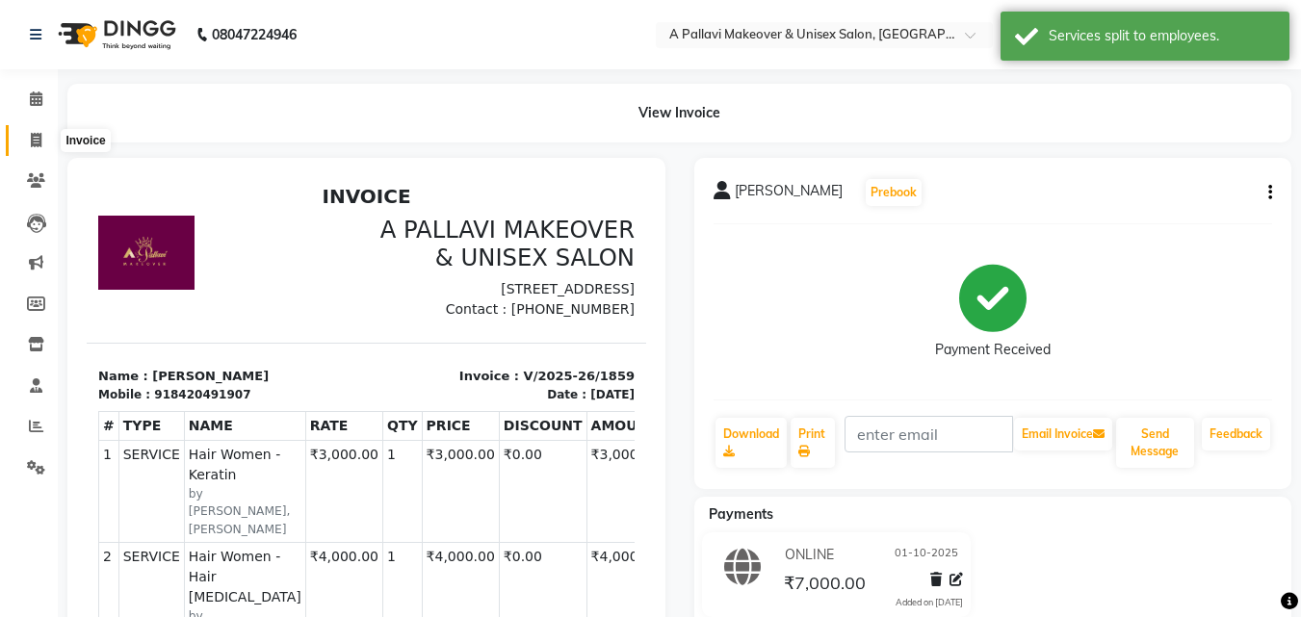
click at [26, 144] on span at bounding box center [36, 141] width 34 height 22
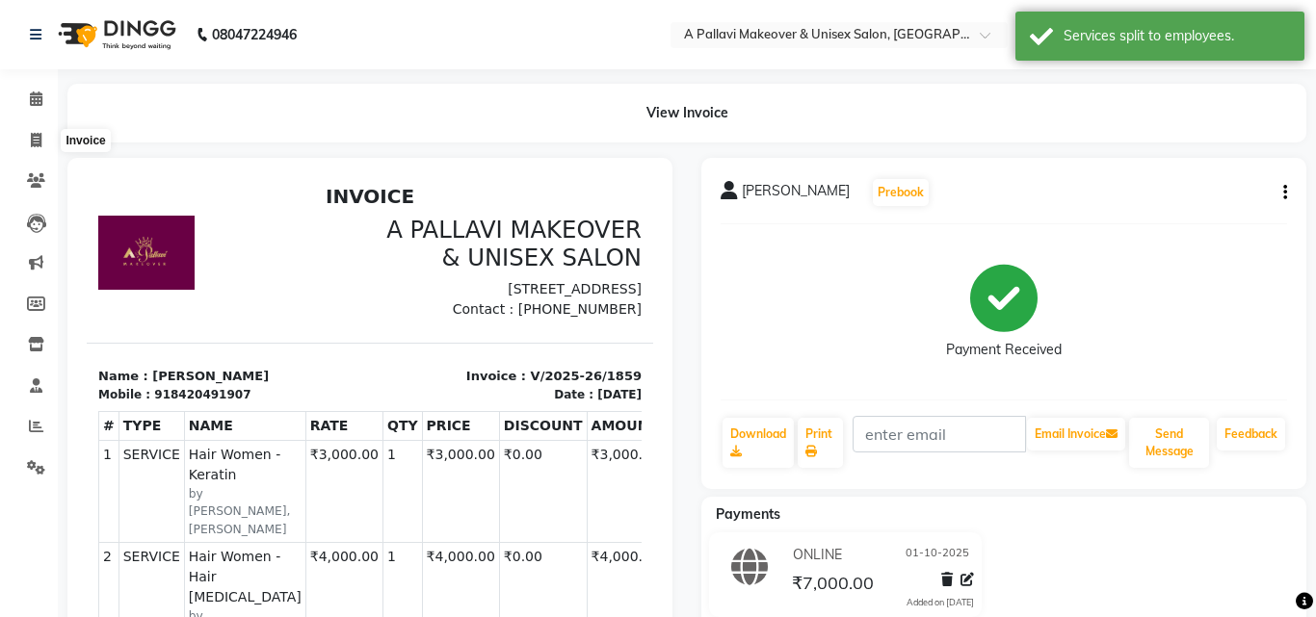
select select "service"
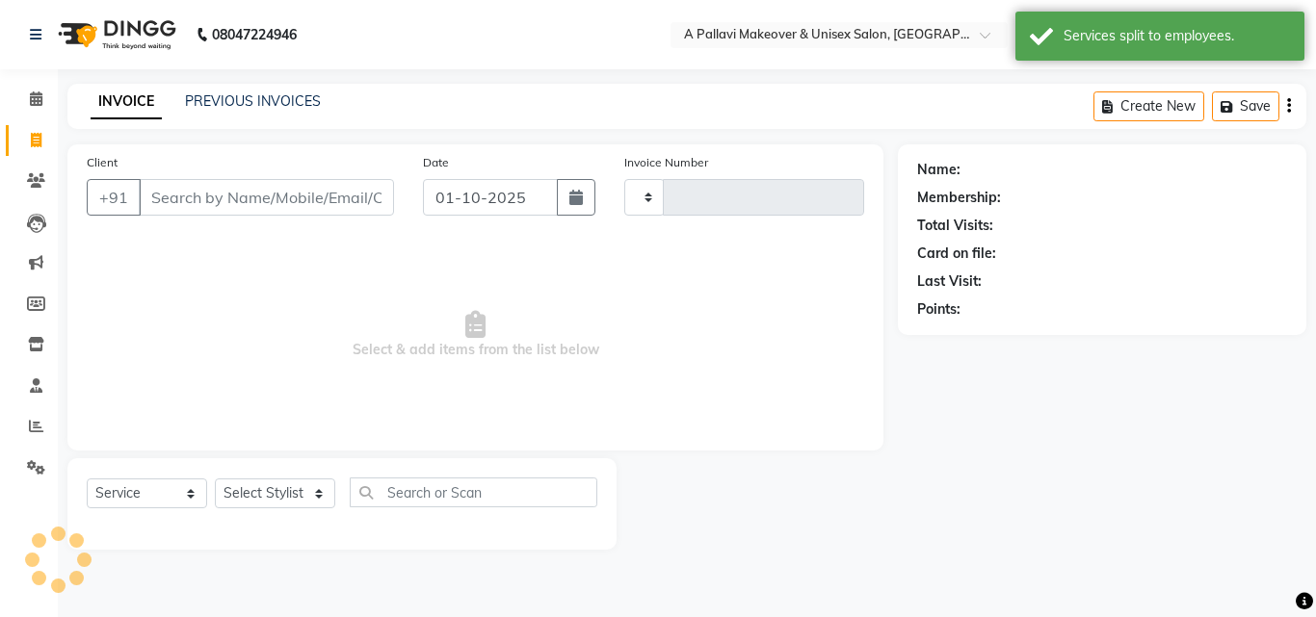
type input "1860"
select select "3573"
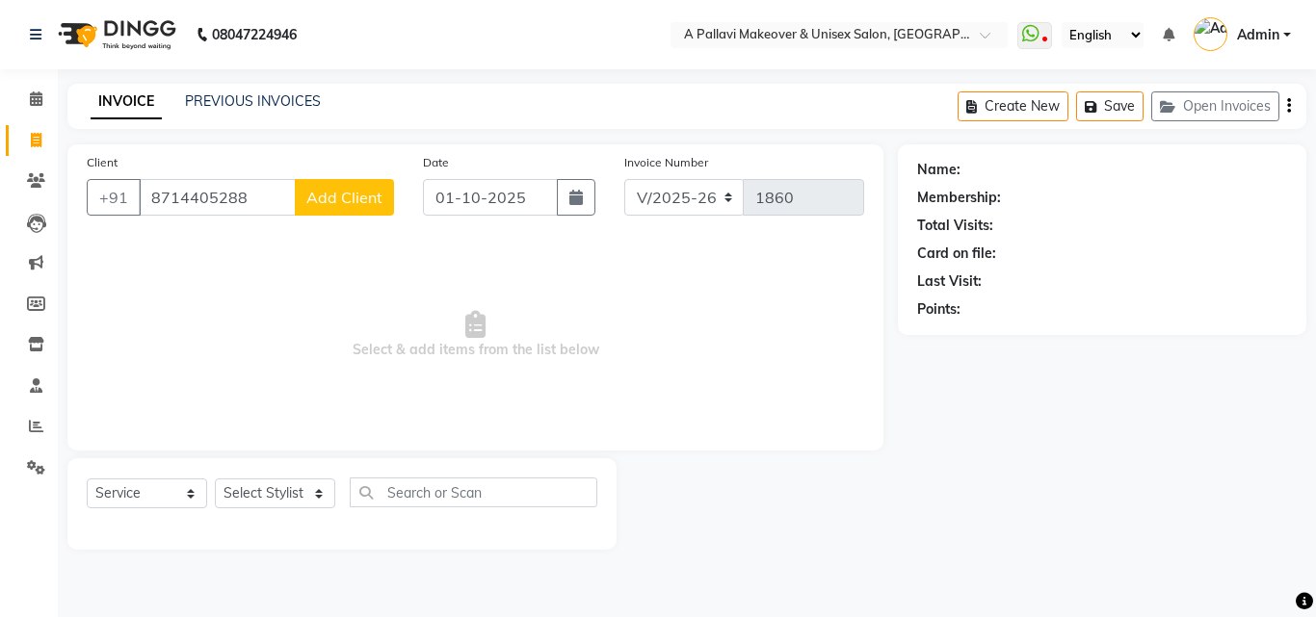
type input "8714405288"
click at [333, 208] on button "Add Client" at bounding box center [344, 197] width 99 height 37
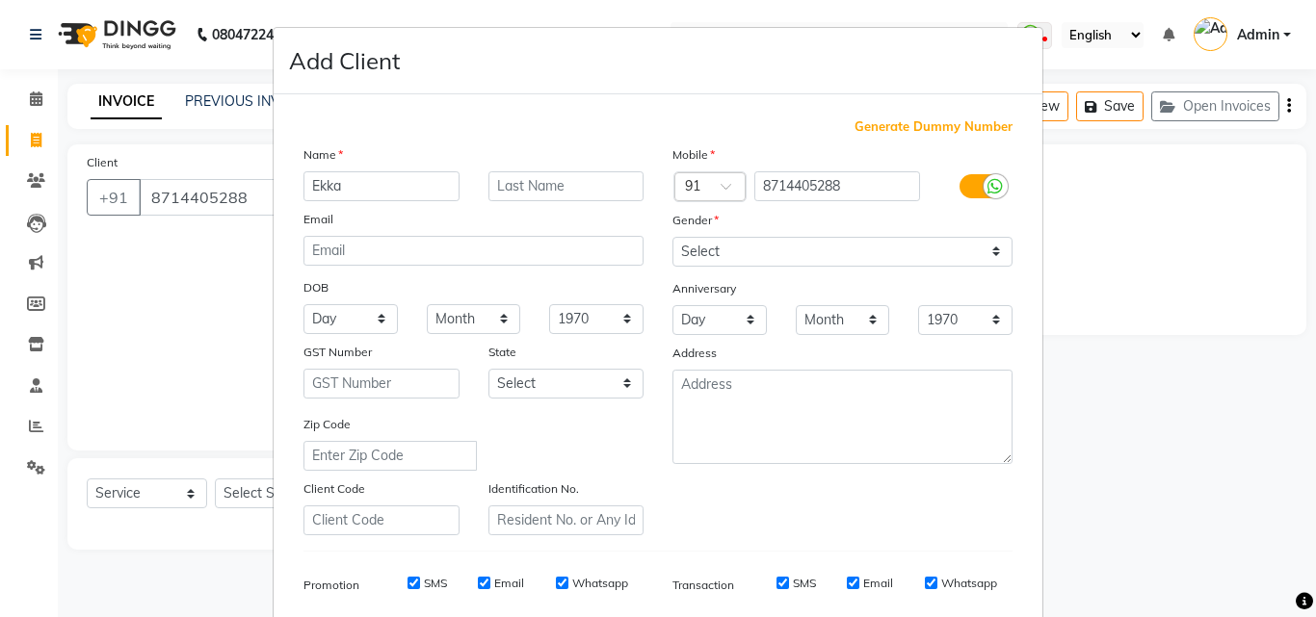
type input "Ekka"
click at [528, 193] on input "text" at bounding box center [566, 186] width 156 height 30
type input "Tasia"
click at [803, 253] on select "Select Male Female Other Prefer Not To Say" at bounding box center [842, 252] width 340 height 30
select select "[DEMOGRAPHIC_DATA]"
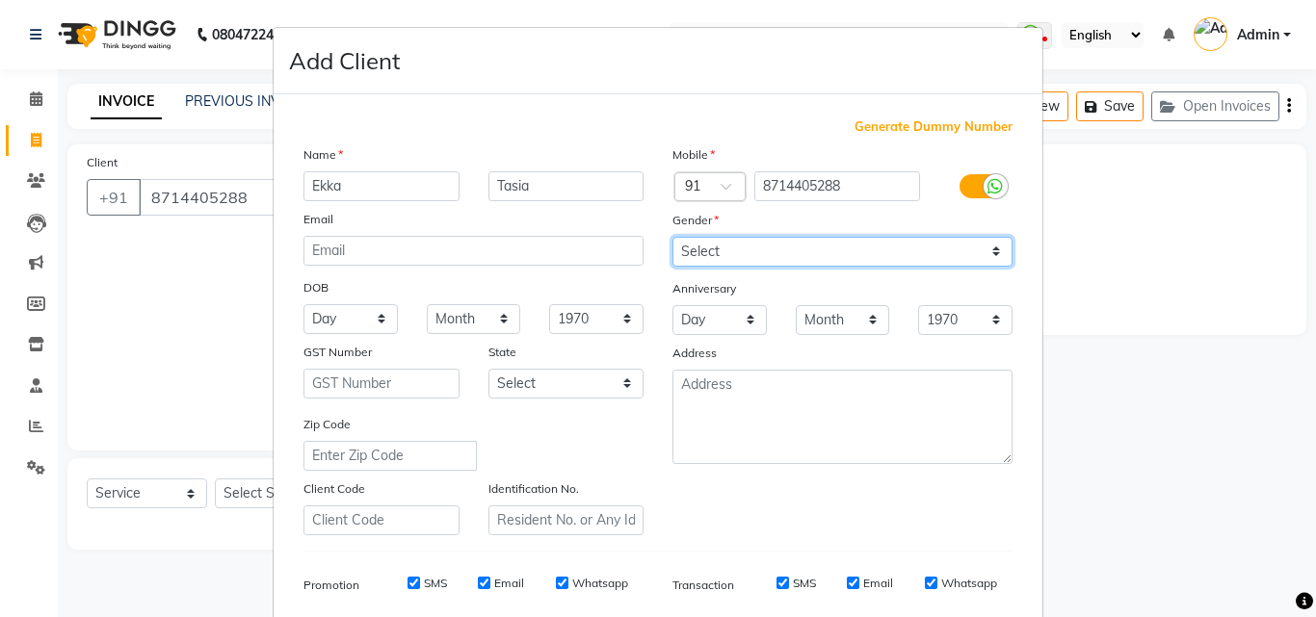
click at [672, 237] on select "Select Male Female Other Prefer Not To Say" at bounding box center [842, 252] width 340 height 30
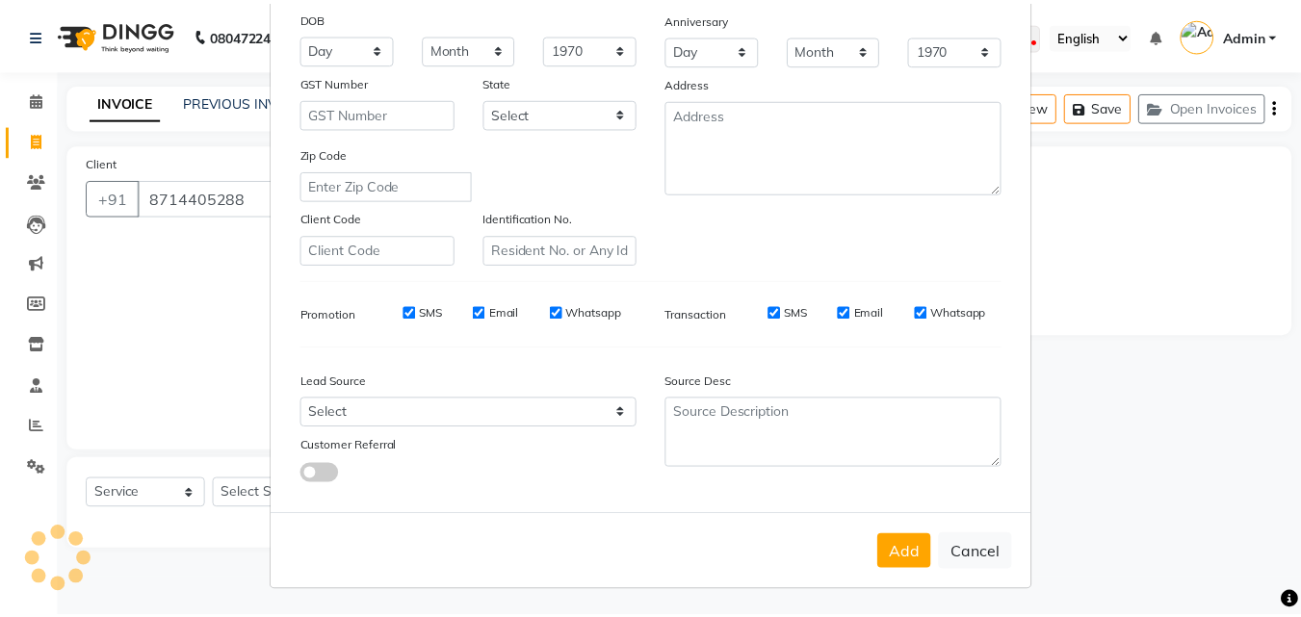
scroll to position [272, 0]
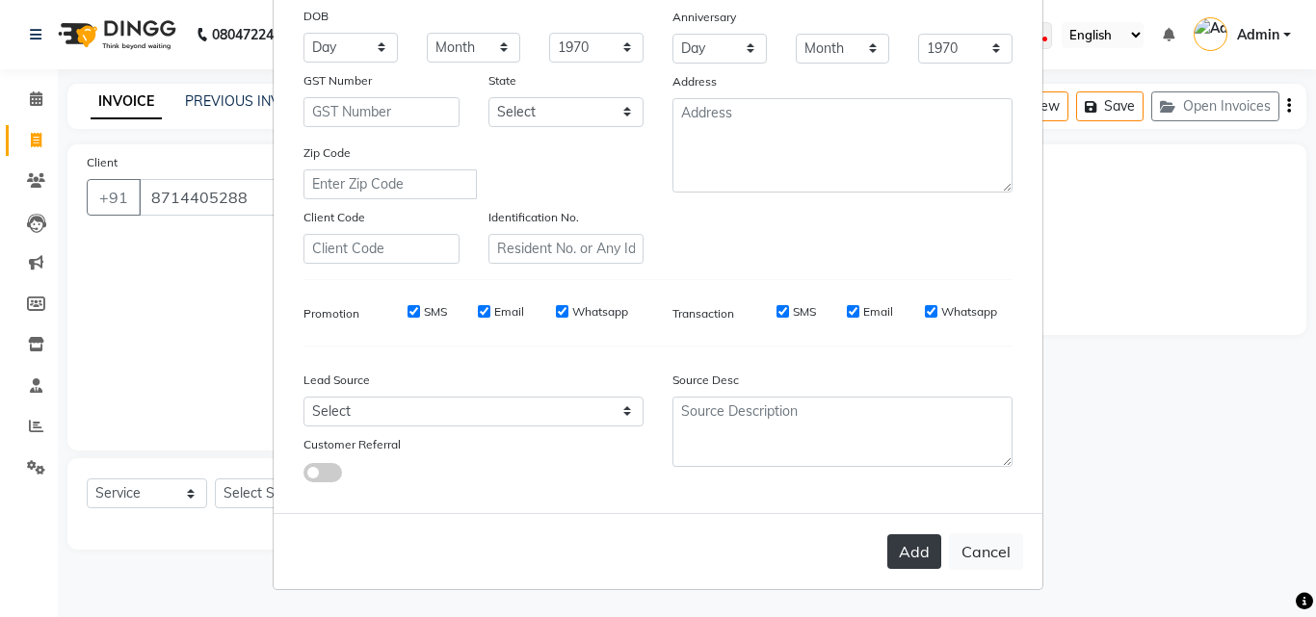
click at [907, 543] on button "Add" at bounding box center [914, 552] width 54 height 35
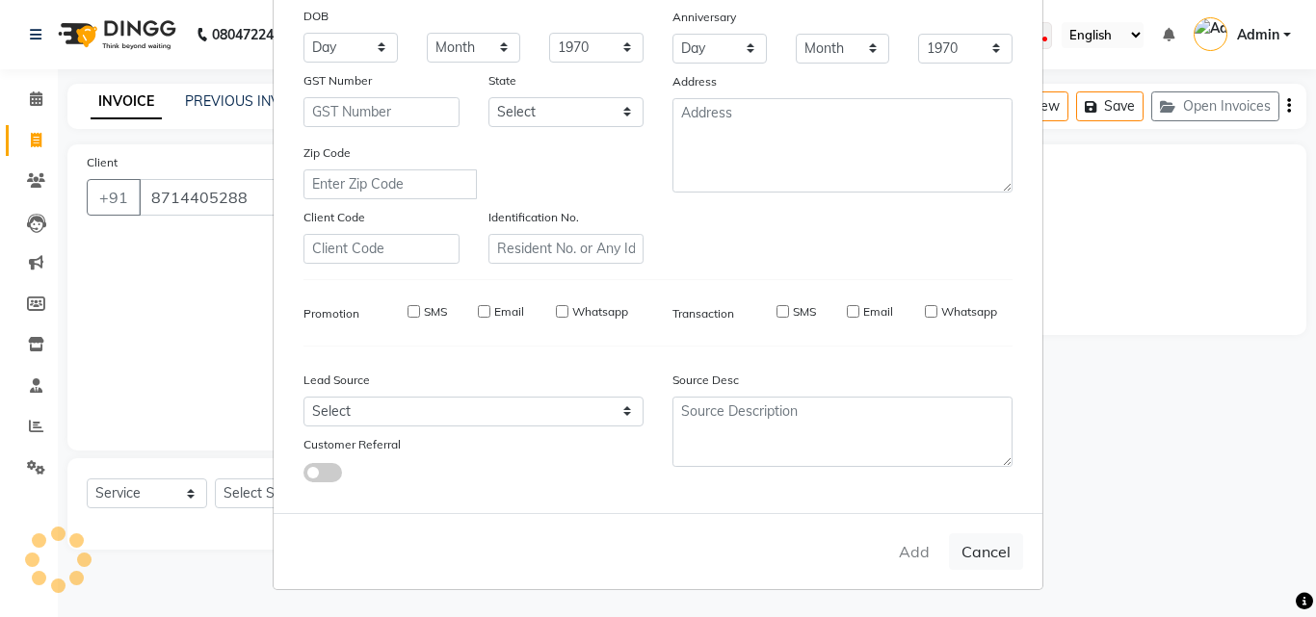
select select
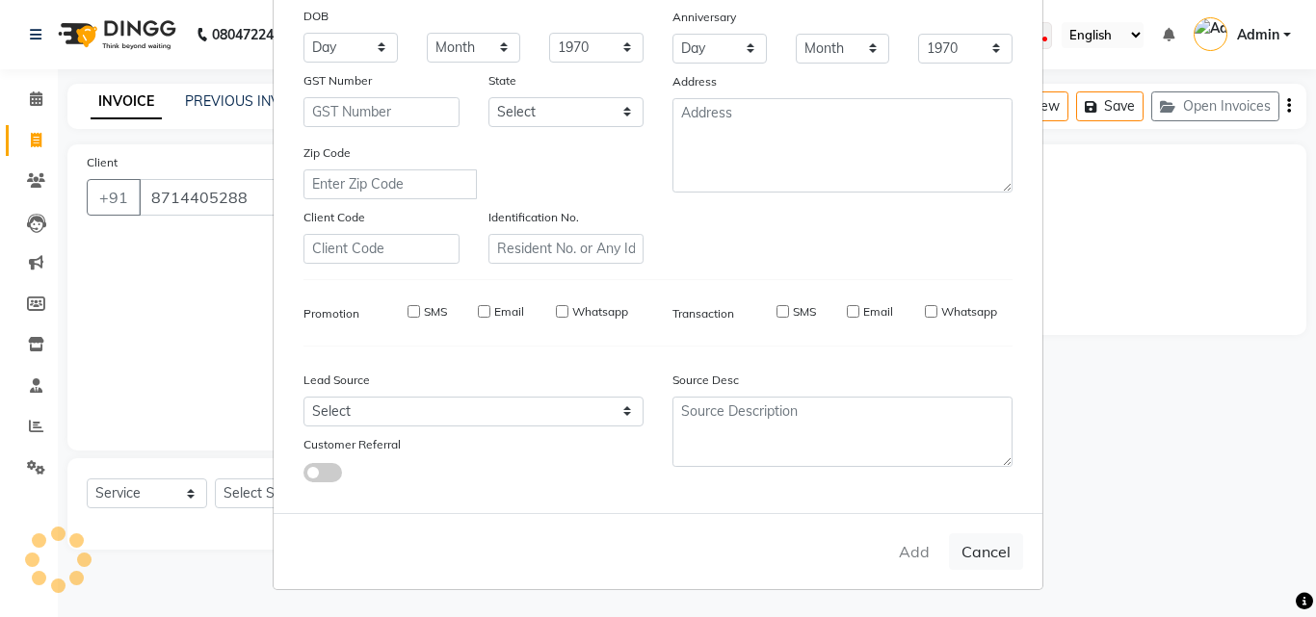
select select
checkbox input "false"
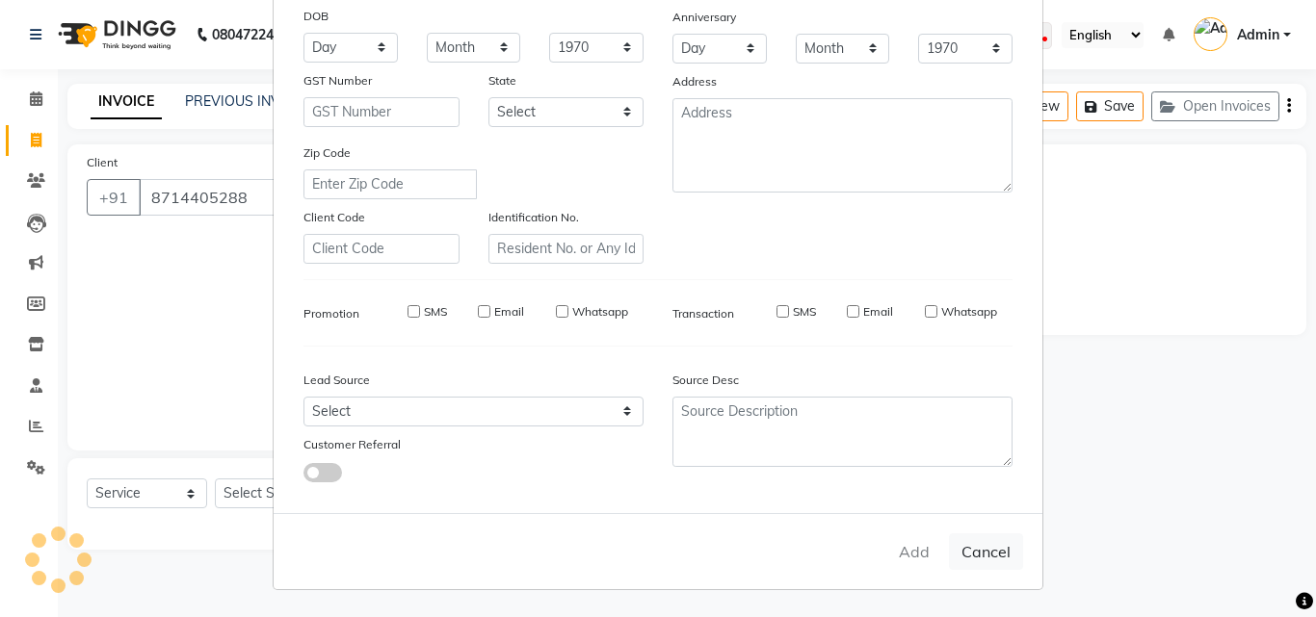
checkbox input "false"
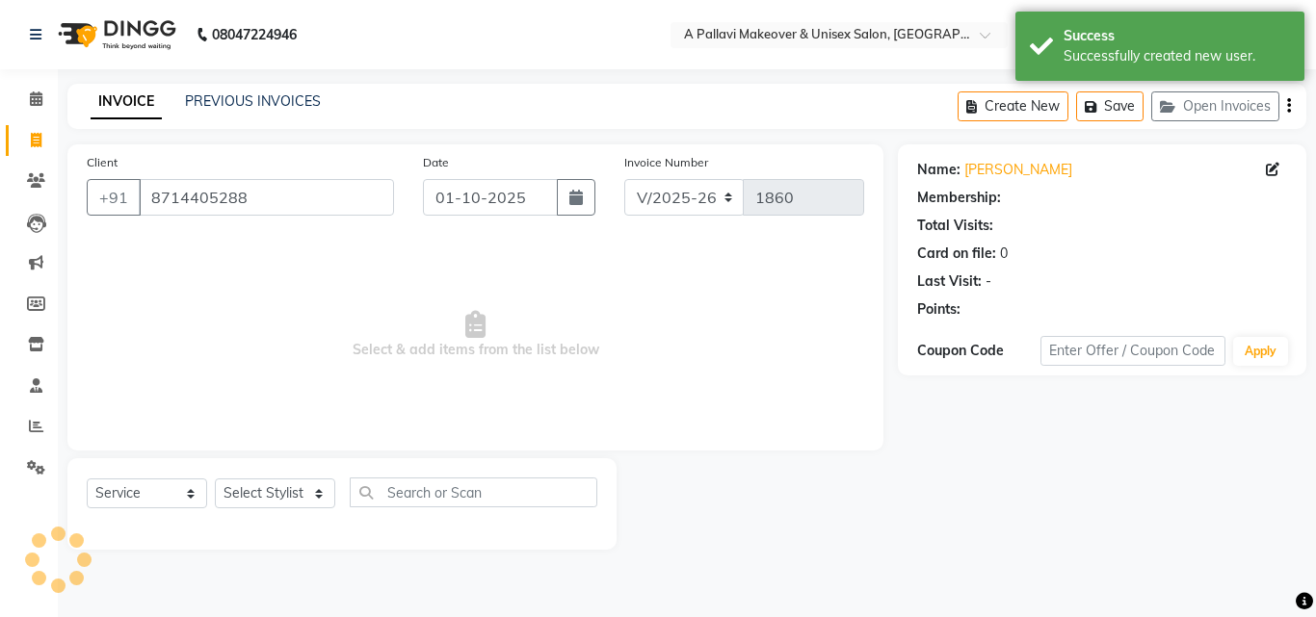
select select "1: Object"
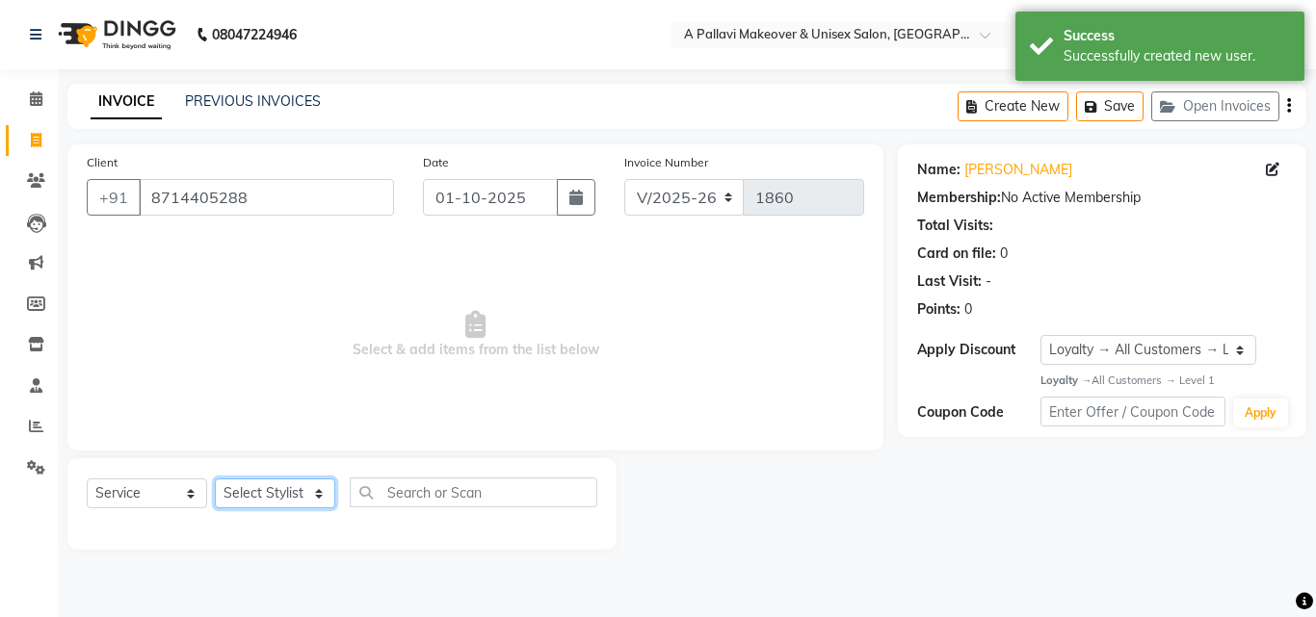
click at [296, 490] on select "Select Stylist Akansha A PALLAVI Archana BAPAN Gourav Namita NANDINI JOSHI Prat…" at bounding box center [275, 494] width 120 height 30
select select "19459"
click at [215, 479] on select "Select Stylist Akansha A PALLAVI Archana BAPAN Gourav Namita NANDINI JOSHI Prat…" at bounding box center [275, 494] width 120 height 30
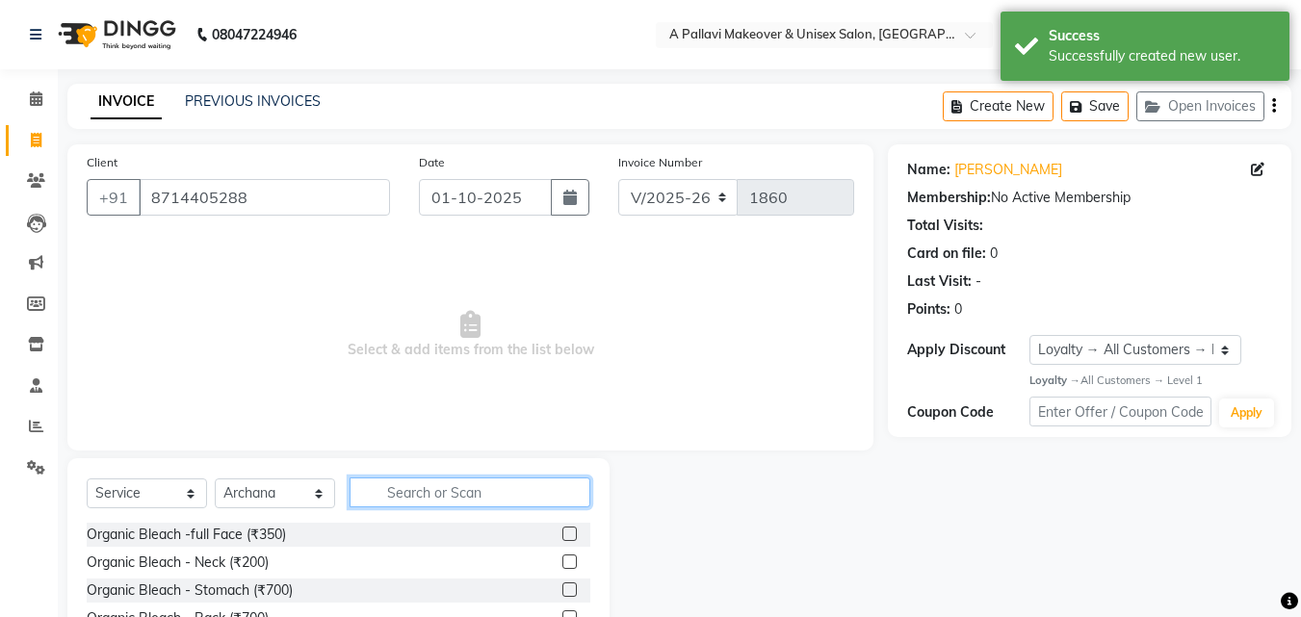
click at [421, 490] on input "text" at bounding box center [470, 493] width 241 height 30
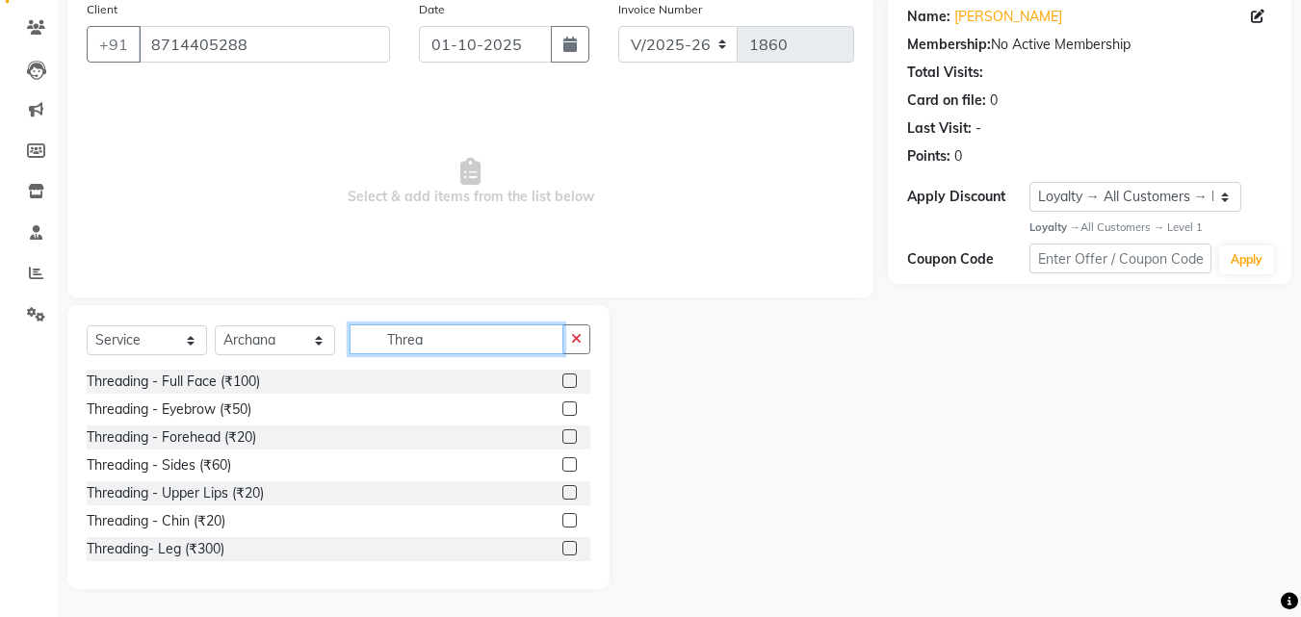
scroll to position [154, 0]
type input "Threa"
click at [562, 407] on label at bounding box center [569, 408] width 14 height 14
click at [562, 407] on input "checkbox" at bounding box center [568, 409] width 13 height 13
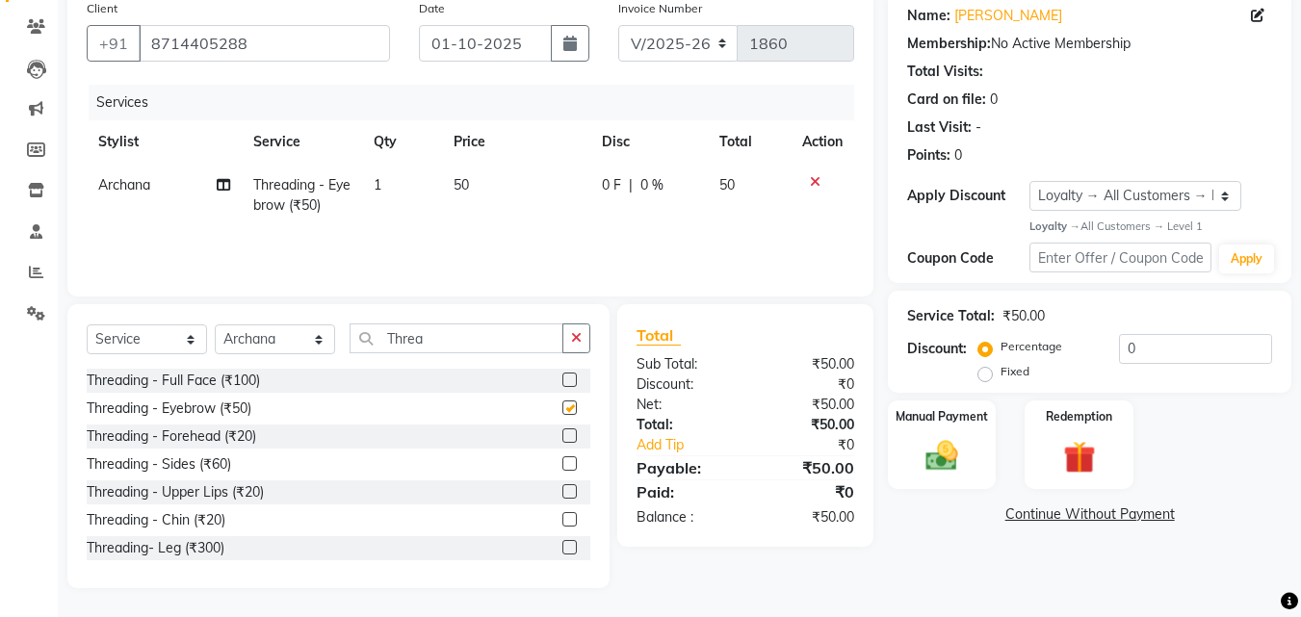
checkbox input "false"
click at [964, 425] on label "Manual Payment" at bounding box center [942, 416] width 96 height 18
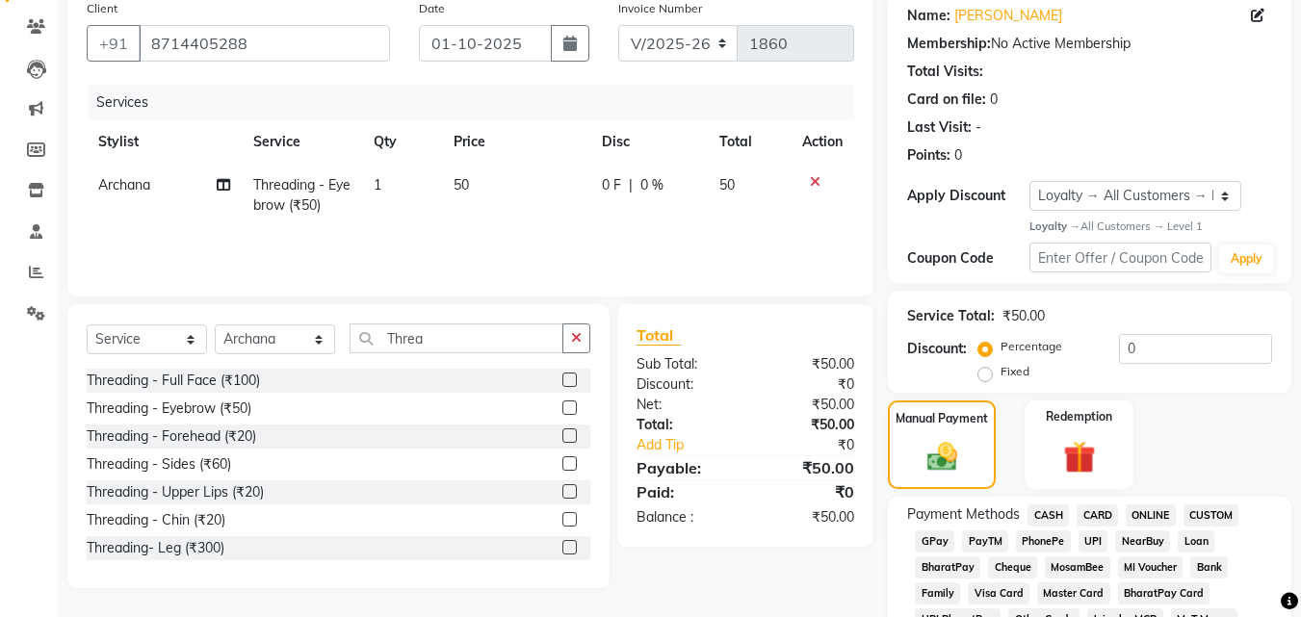
click at [1051, 512] on span "CASH" at bounding box center [1048, 516] width 41 height 22
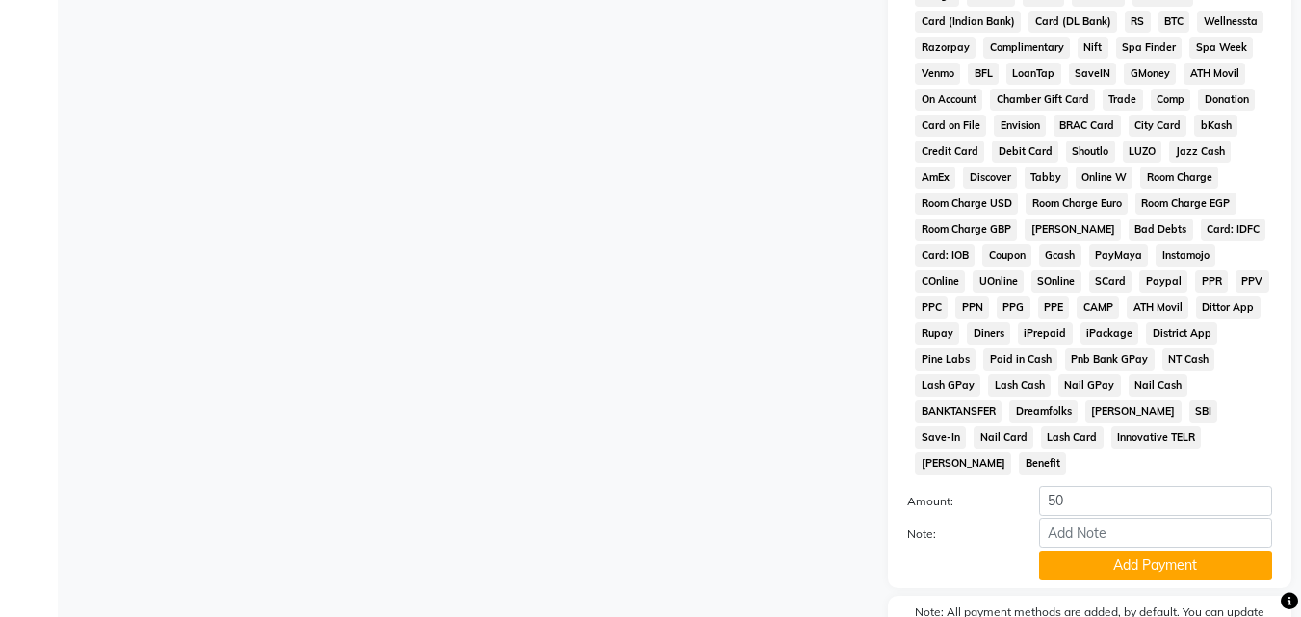
scroll to position [917, 0]
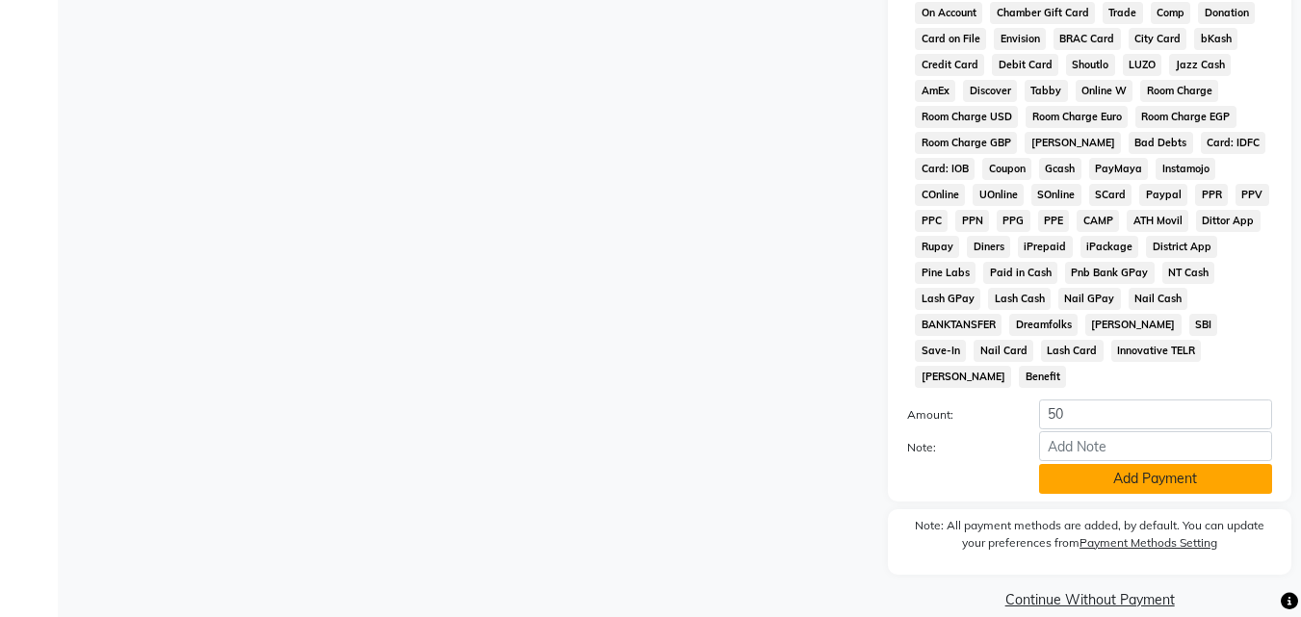
click at [1073, 464] on button "Add Payment" at bounding box center [1155, 479] width 233 height 30
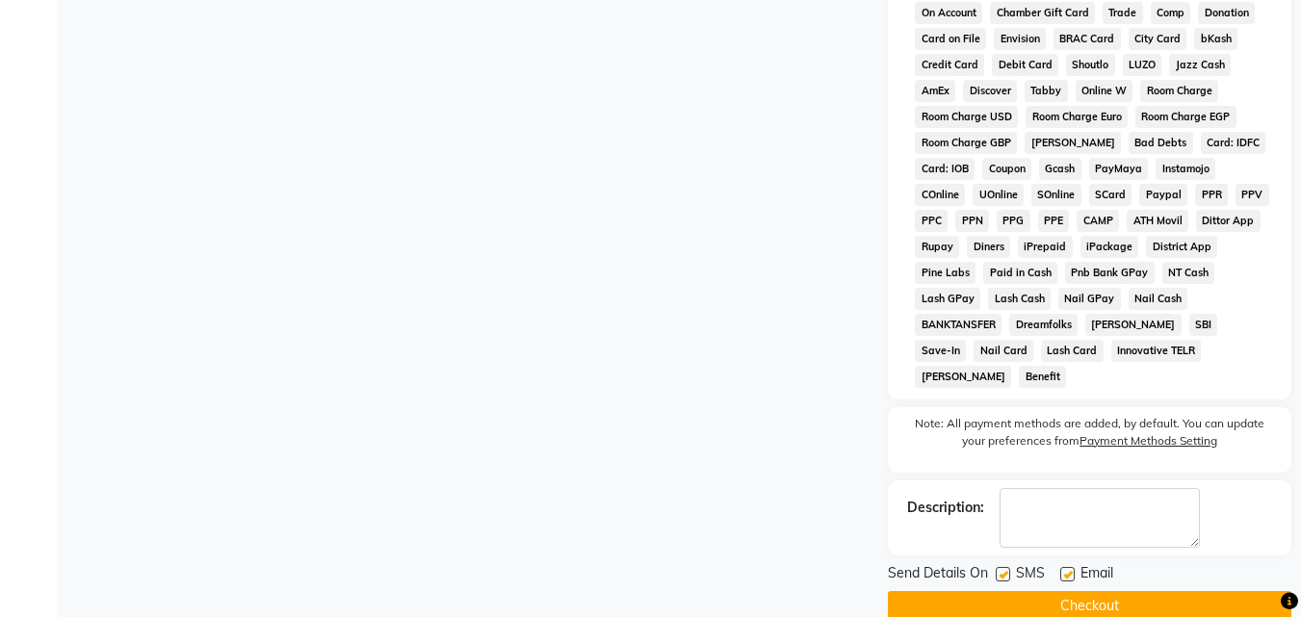
click at [1072, 591] on button "Checkout" at bounding box center [1090, 606] width 404 height 30
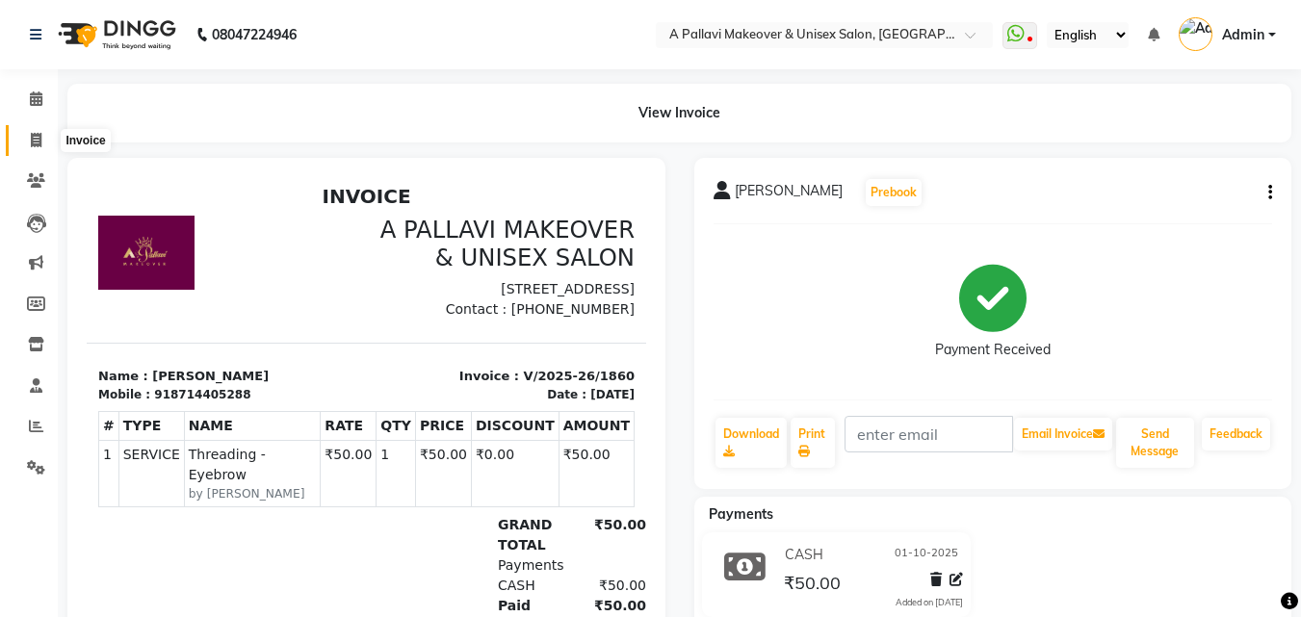
click at [27, 140] on span at bounding box center [36, 141] width 34 height 22
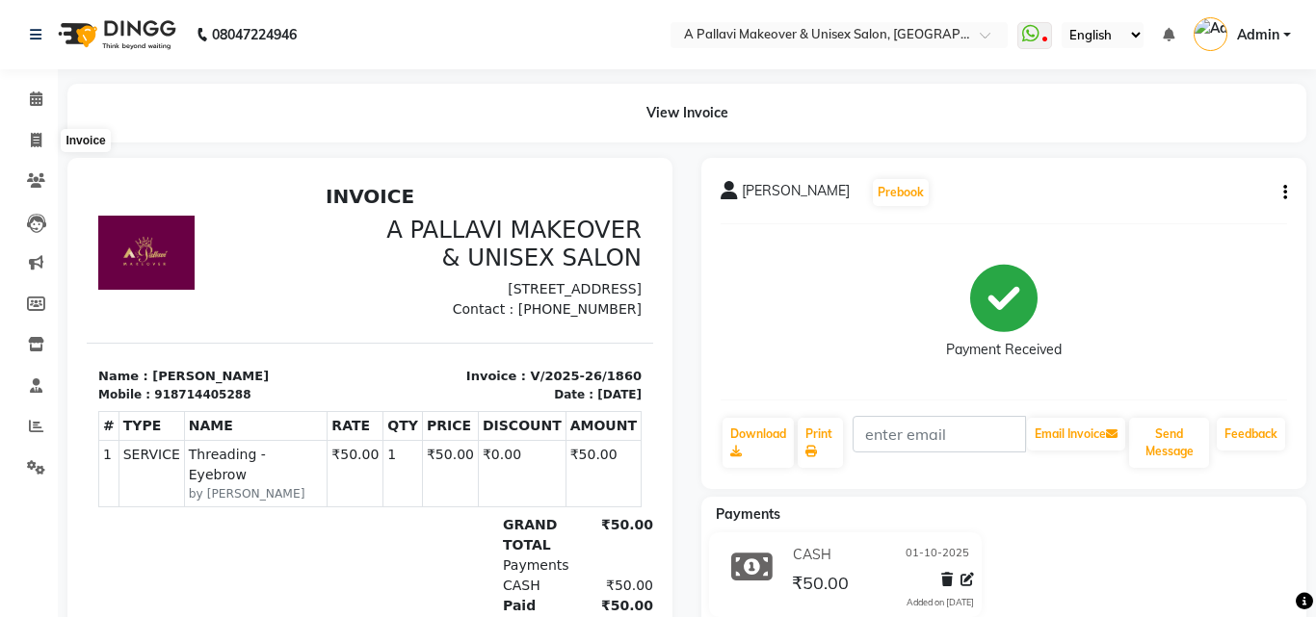
select select "3573"
select select "service"
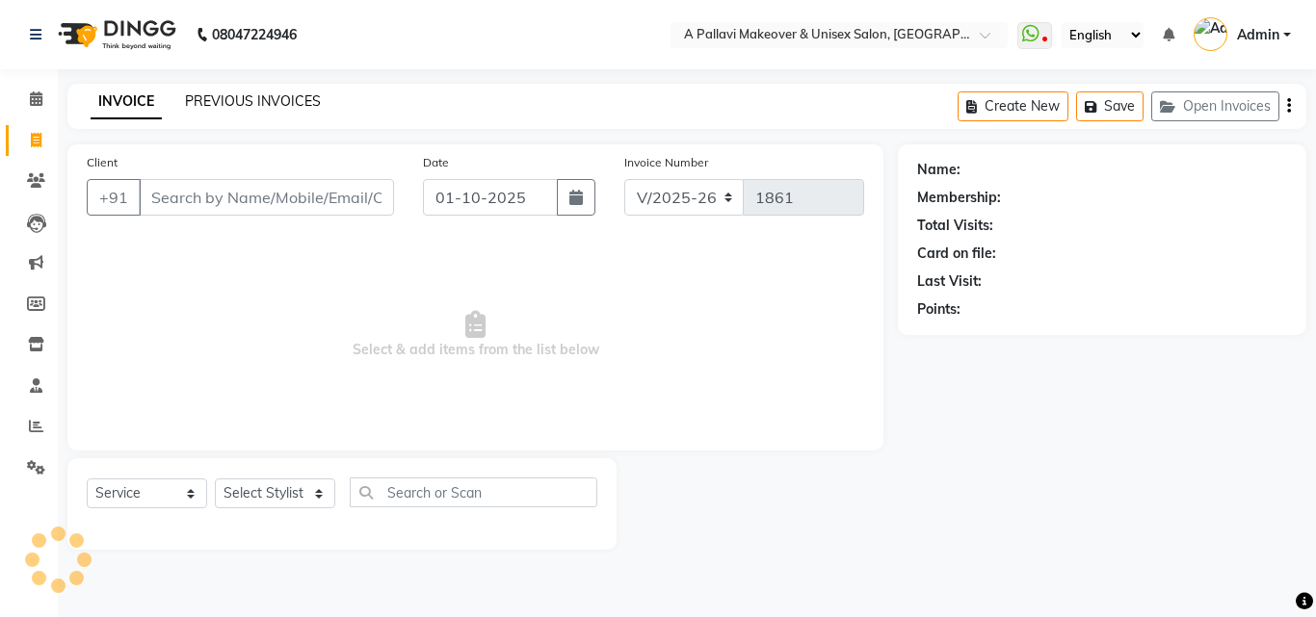
click at [279, 104] on link "PREVIOUS INVOICES" at bounding box center [253, 100] width 136 height 17
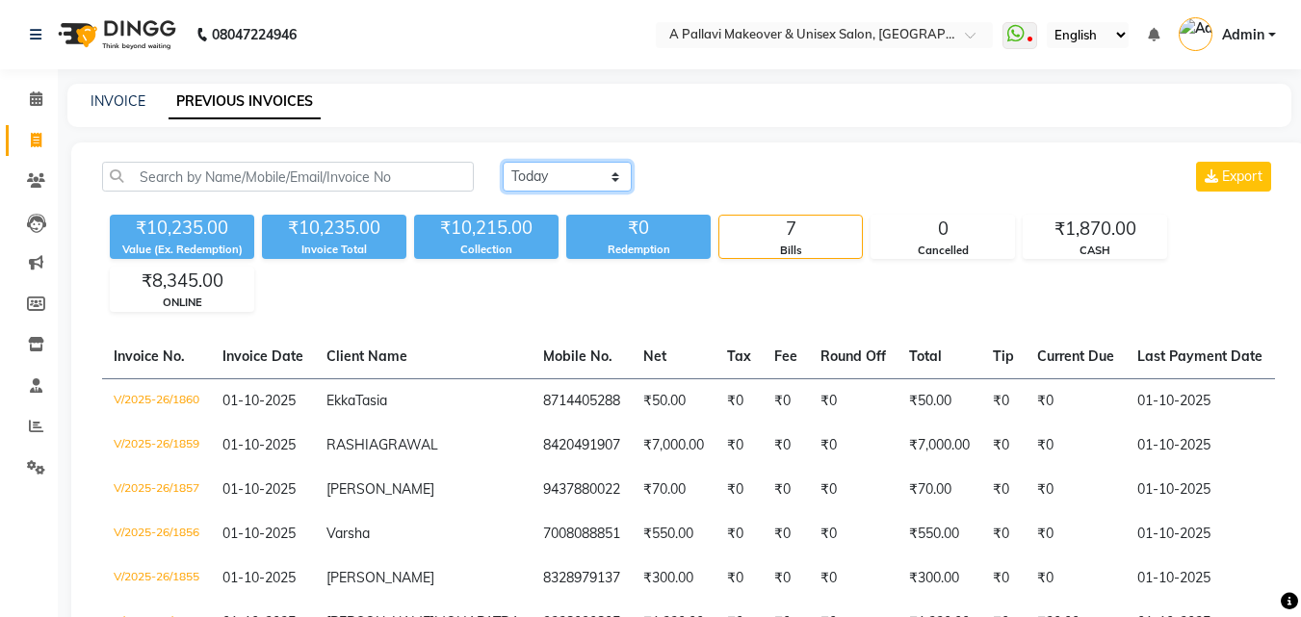
click at [565, 179] on select "Today Yesterday Custom Range" at bounding box center [567, 177] width 129 height 30
select select "range"
click at [503, 162] on select "Today Yesterday Custom Range" at bounding box center [567, 177] width 129 height 30
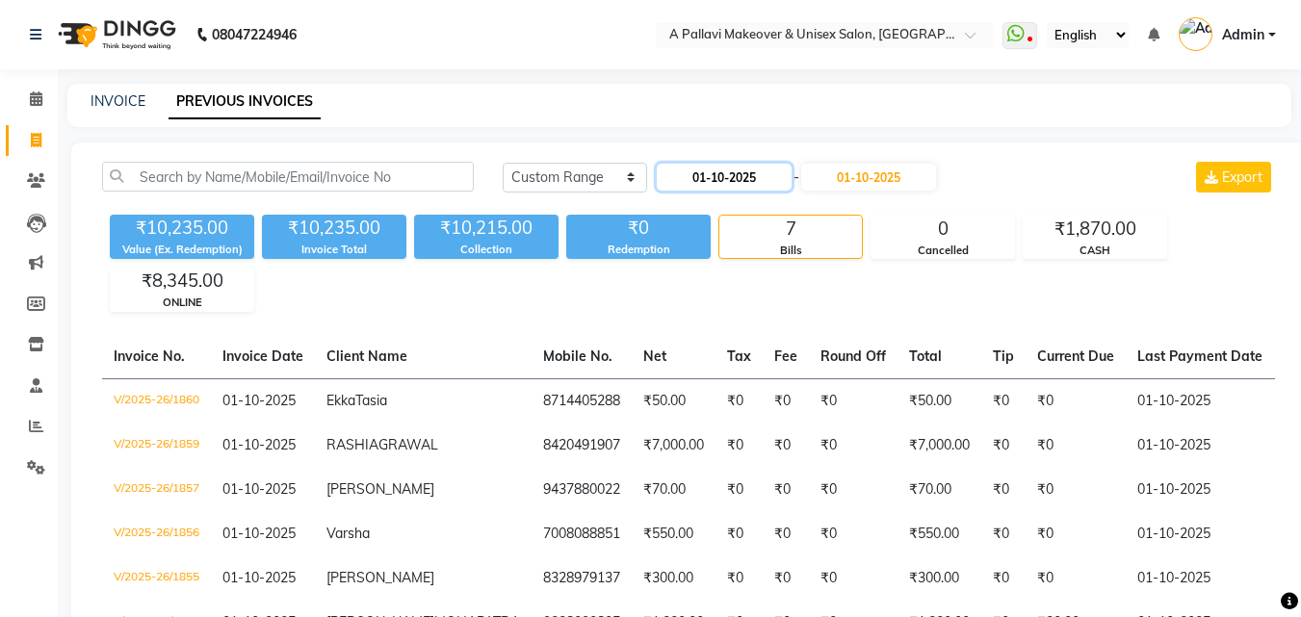
click at [703, 170] on input "01-10-2025" at bounding box center [724, 177] width 135 height 27
select select "10"
select select "2025"
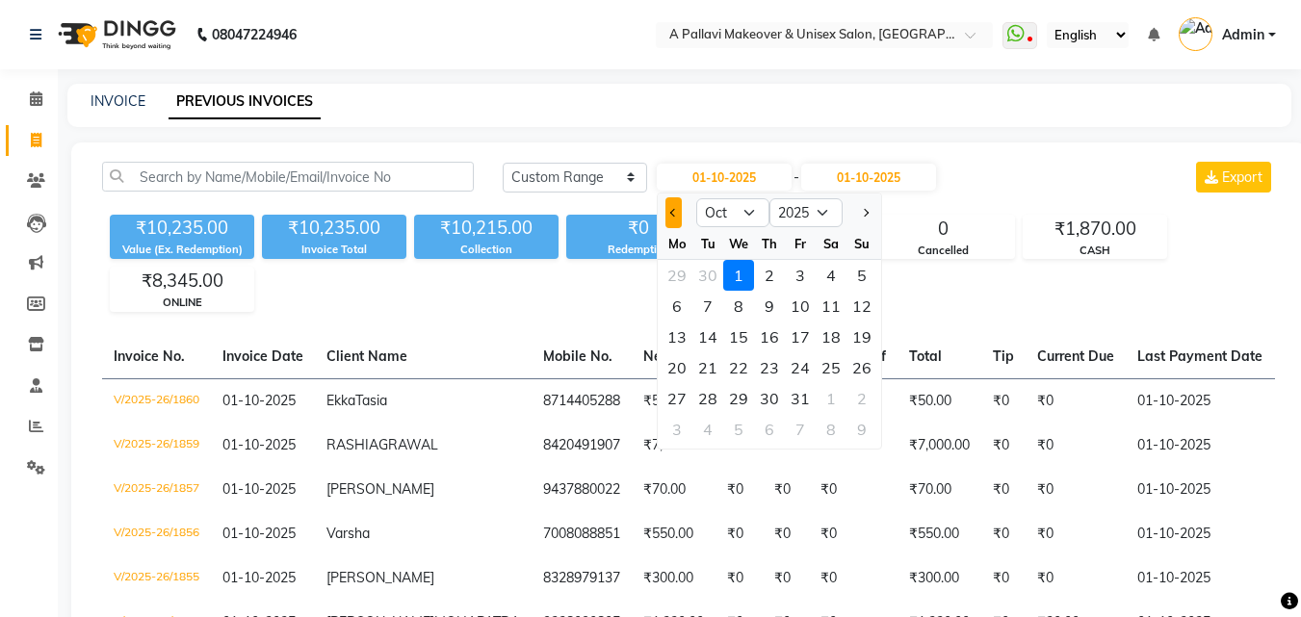
click at [666, 218] on button "Previous month" at bounding box center [674, 212] width 16 height 31
select select "9"
click at [677, 389] on div "29" at bounding box center [677, 398] width 31 height 31
type input "29-09-2025"
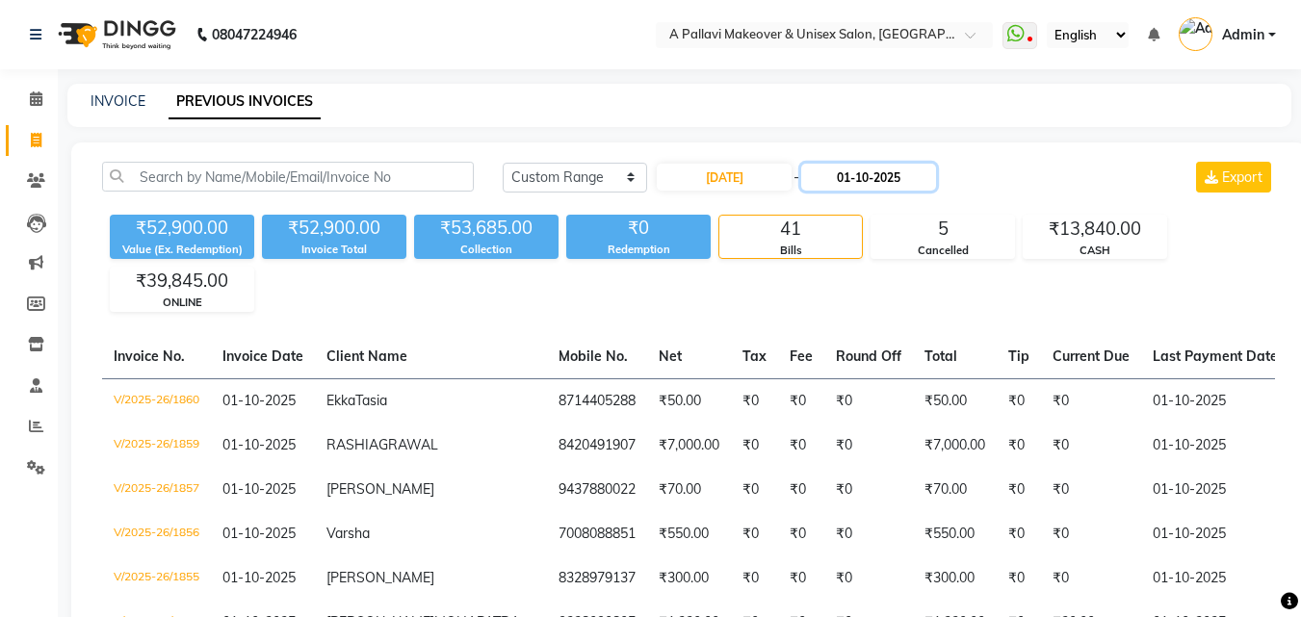
click at [876, 176] on input "01-10-2025" at bounding box center [868, 177] width 135 height 27
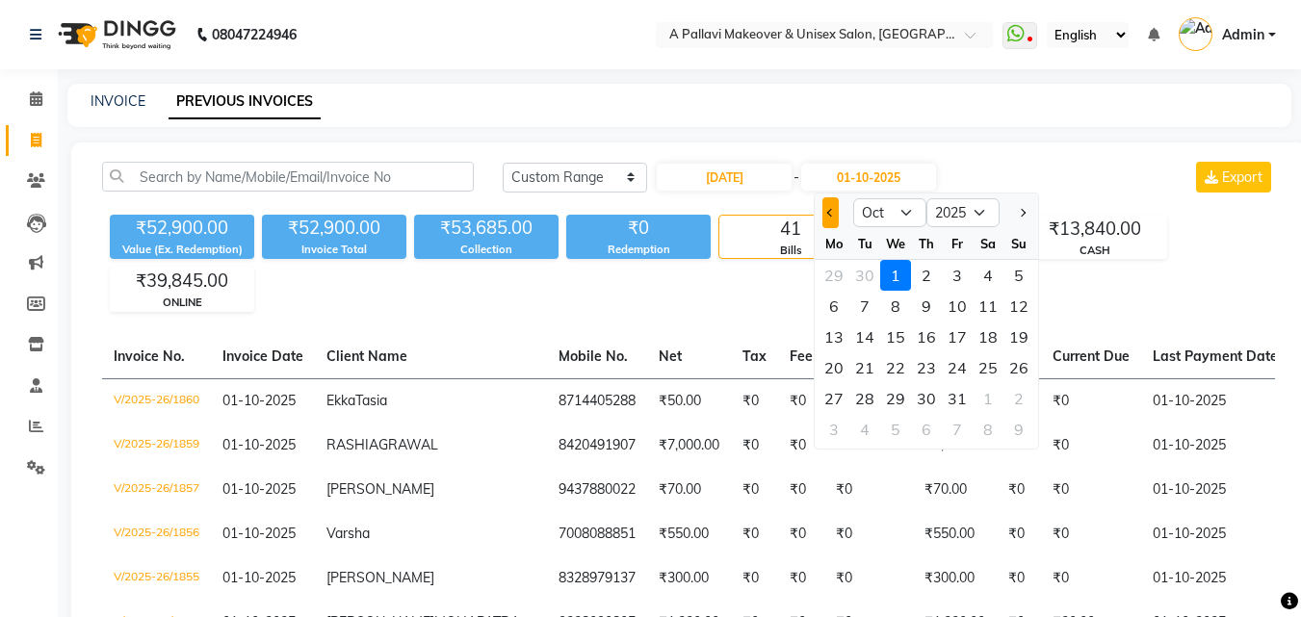
click at [835, 216] on button "Previous month" at bounding box center [831, 212] width 16 height 31
select select "9"
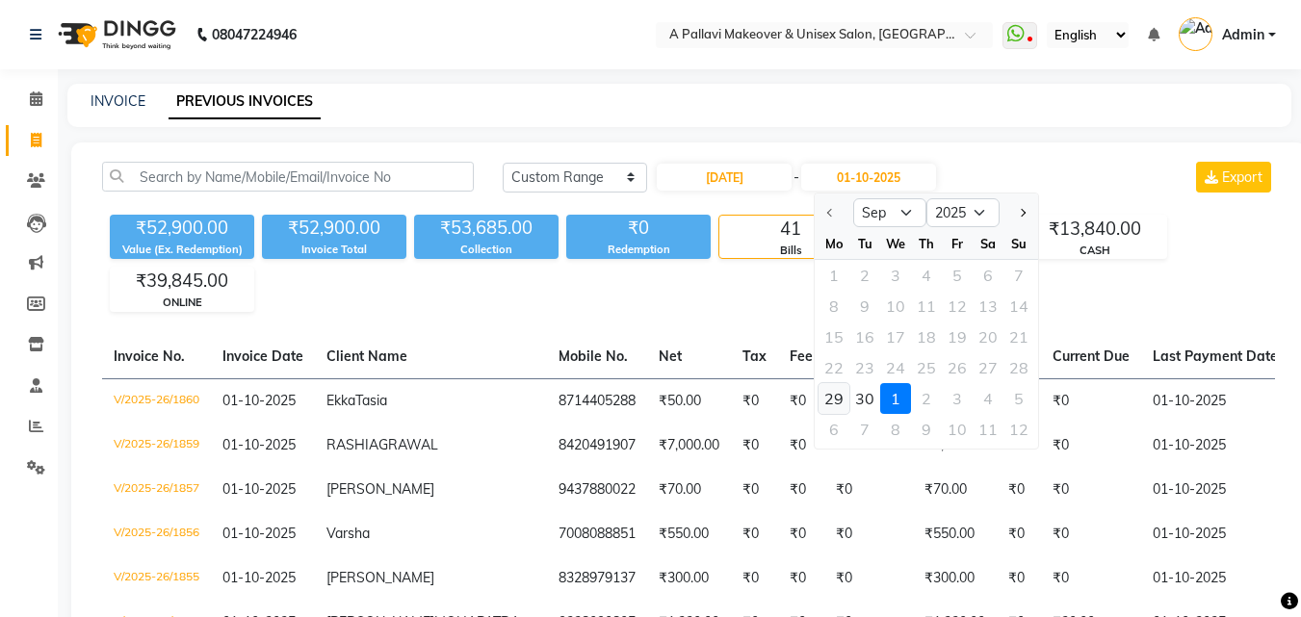
click at [833, 391] on div "29" at bounding box center [834, 398] width 31 height 31
type input "29-09-2025"
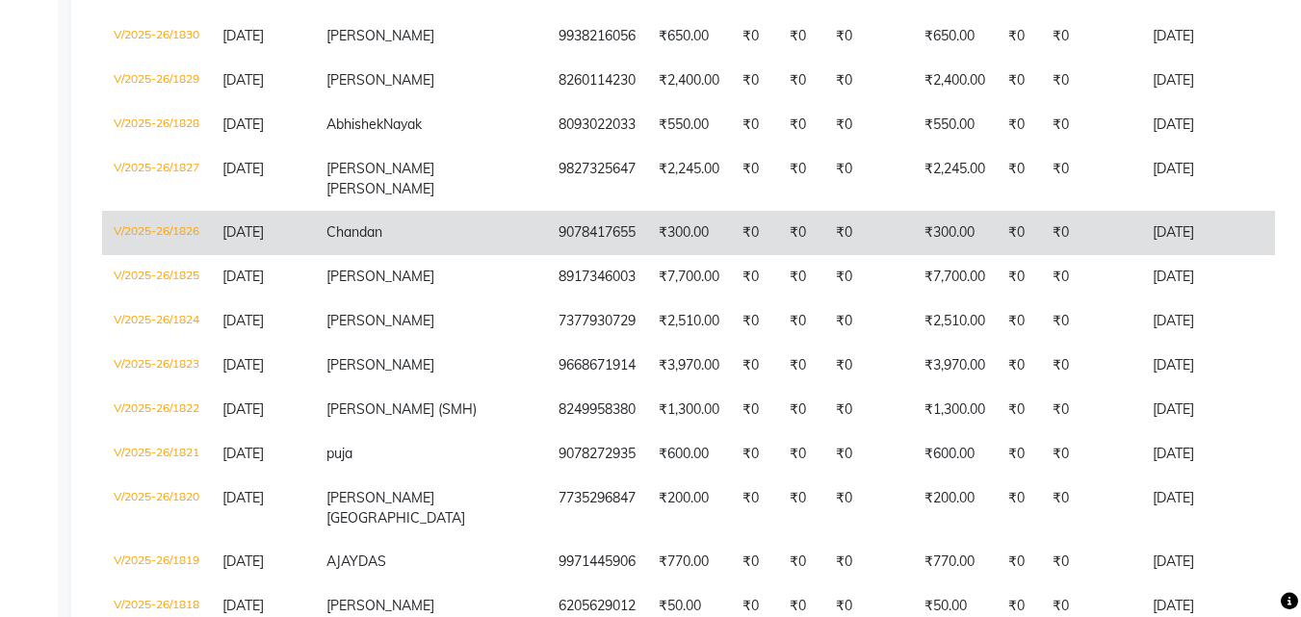
scroll to position [1161, 0]
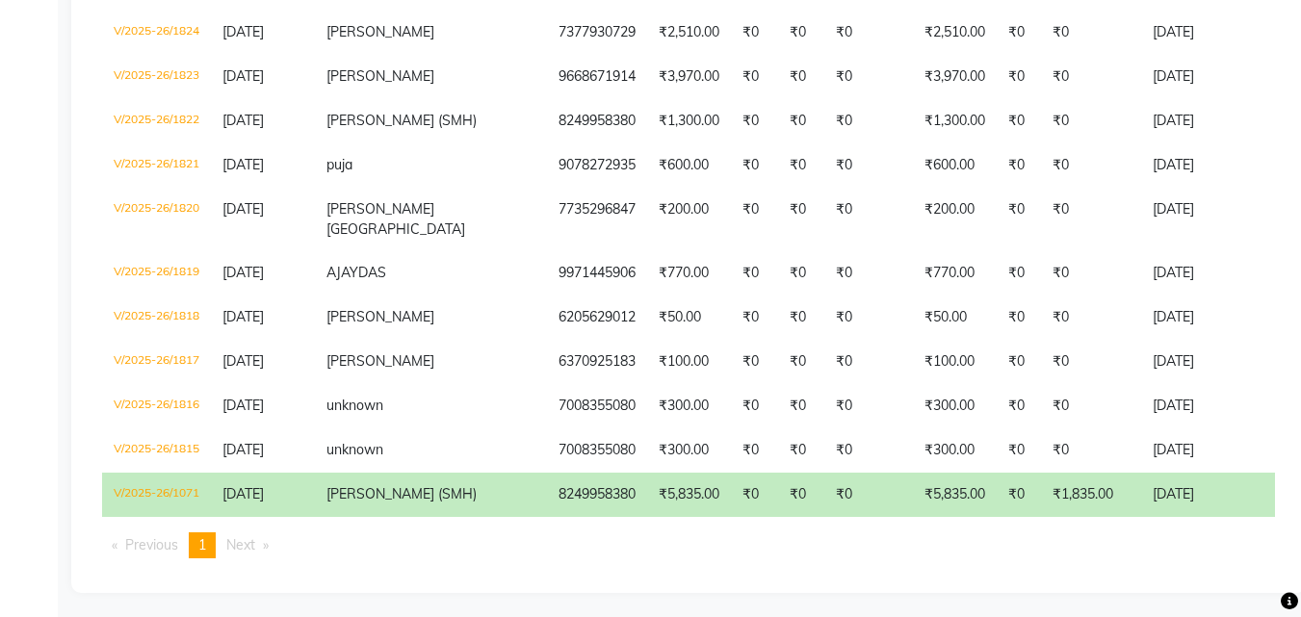
click at [1041, 485] on td "₹1,835.00" at bounding box center [1091, 495] width 100 height 44
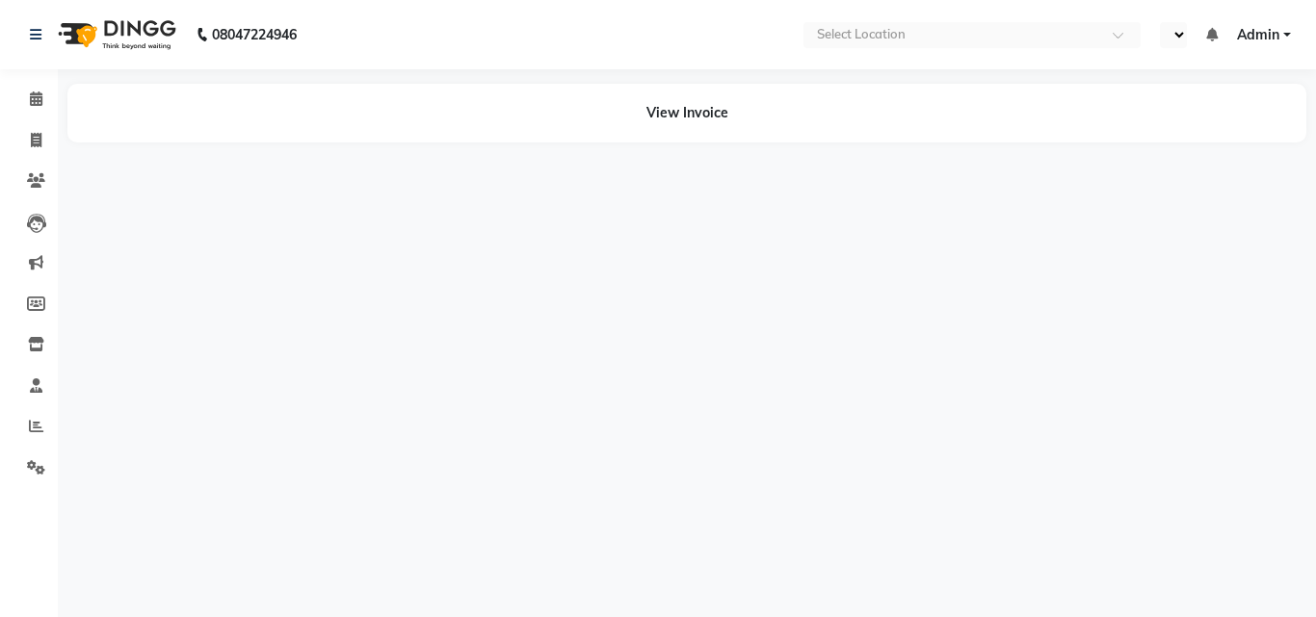
select select "en"
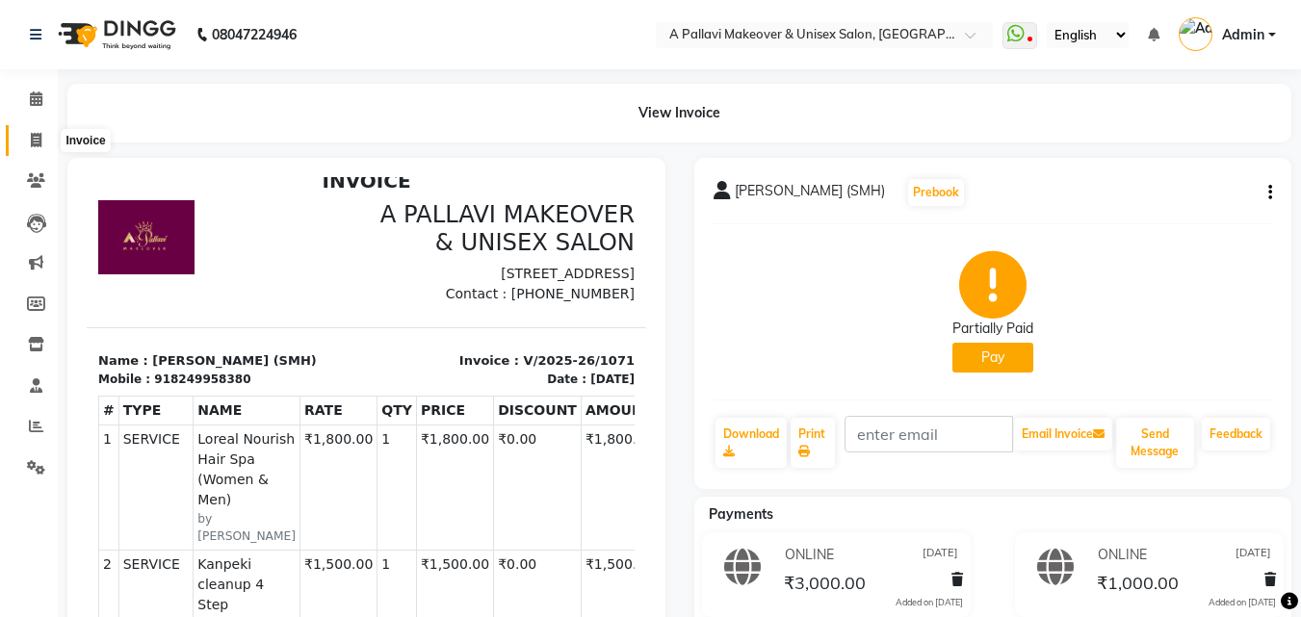
click at [32, 137] on icon at bounding box center [36, 140] width 11 height 14
select select "service"
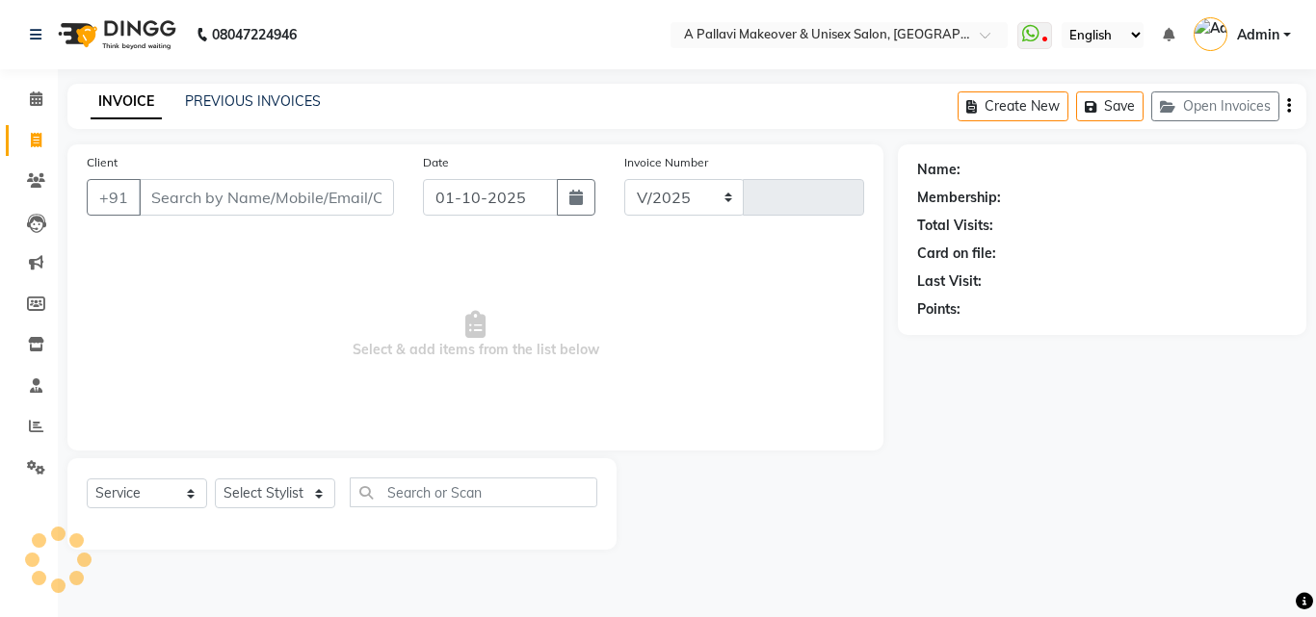
select select "3573"
type input "1861"
click at [322, 109] on div "INVOICE PREVIOUS INVOICES" at bounding box center [205, 103] width 276 height 22
click at [312, 105] on link "PREVIOUS INVOICES" at bounding box center [253, 100] width 136 height 17
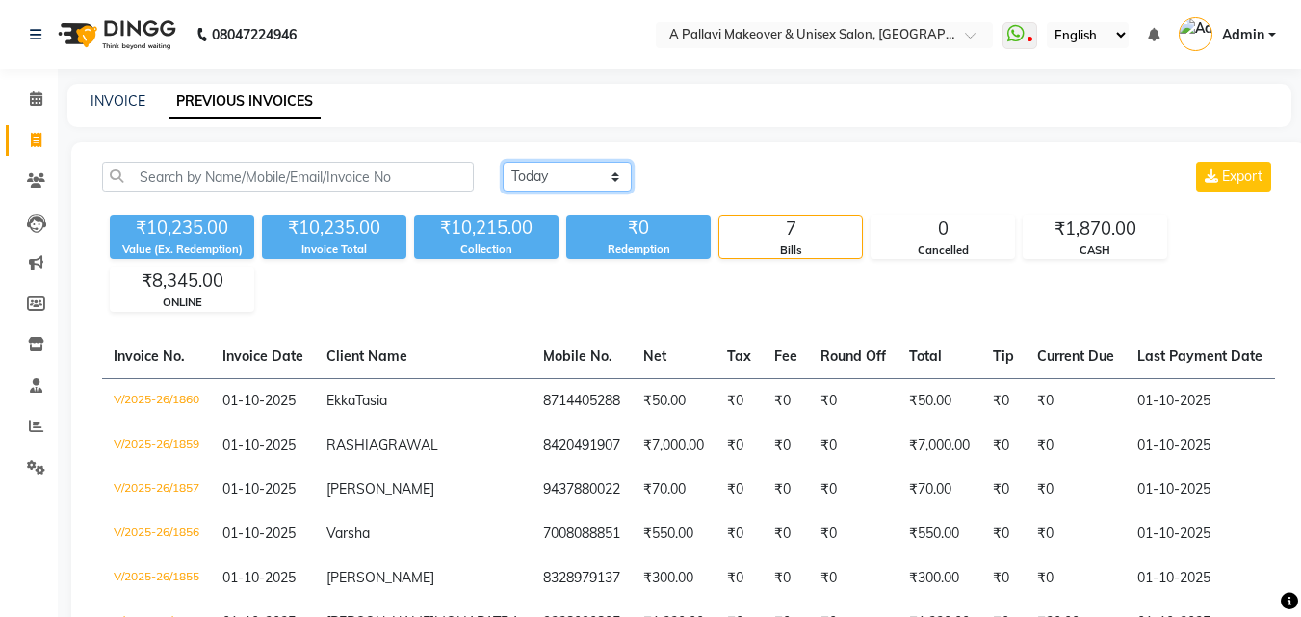
click at [504, 179] on select "[DATE] [DATE] Custom Range" at bounding box center [567, 177] width 129 height 30
select select "range"
click at [503, 162] on select "[DATE] [DATE] Custom Range" at bounding box center [567, 177] width 129 height 30
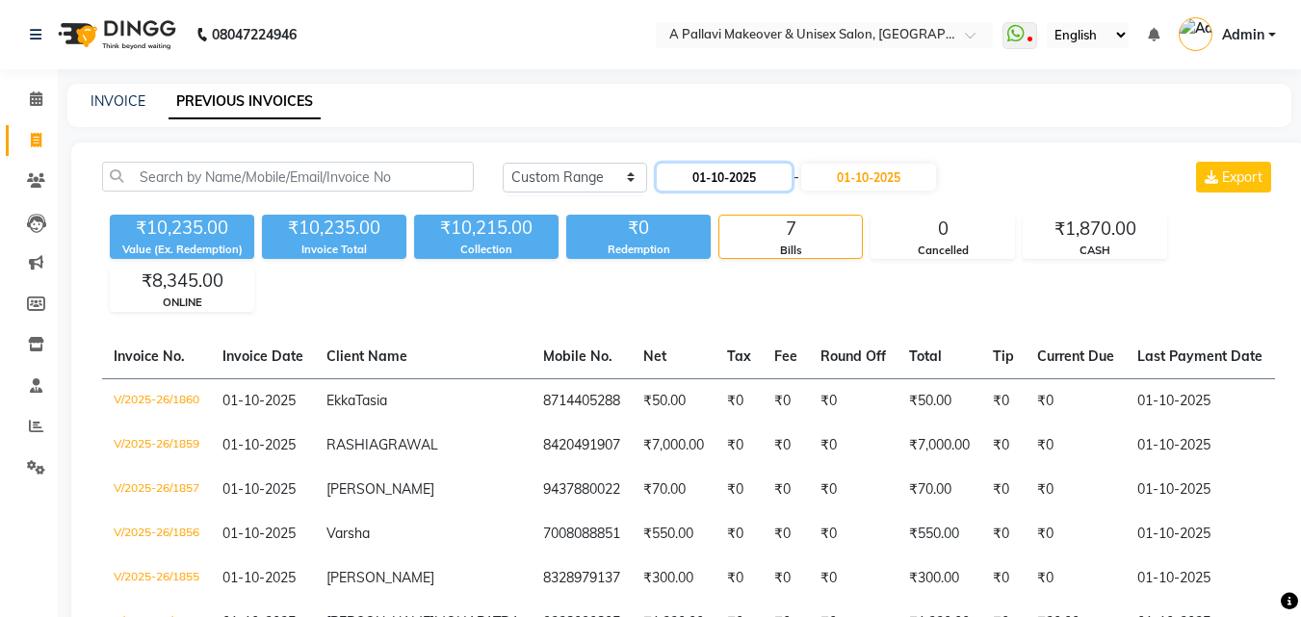
click at [709, 181] on input "01-10-2025" at bounding box center [724, 177] width 135 height 27
select select "10"
select select "2025"
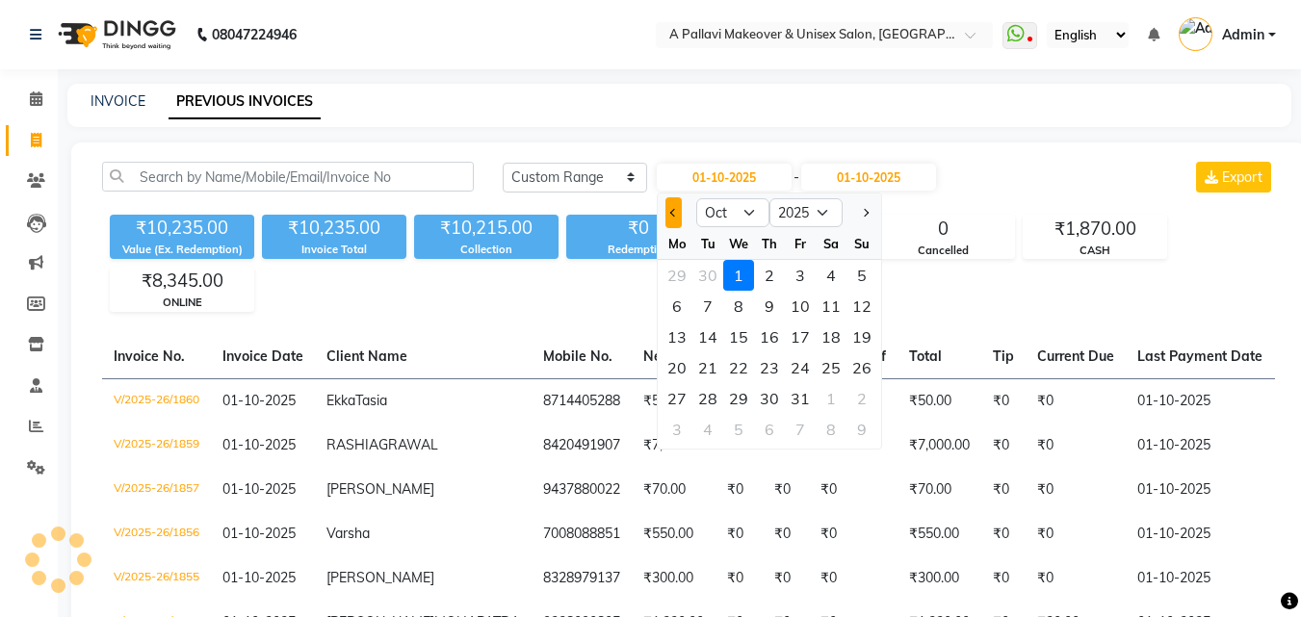
click at [670, 212] on span "Previous month" at bounding box center [674, 213] width 8 height 8
select select "9"
click at [683, 403] on div "29" at bounding box center [677, 398] width 31 height 31
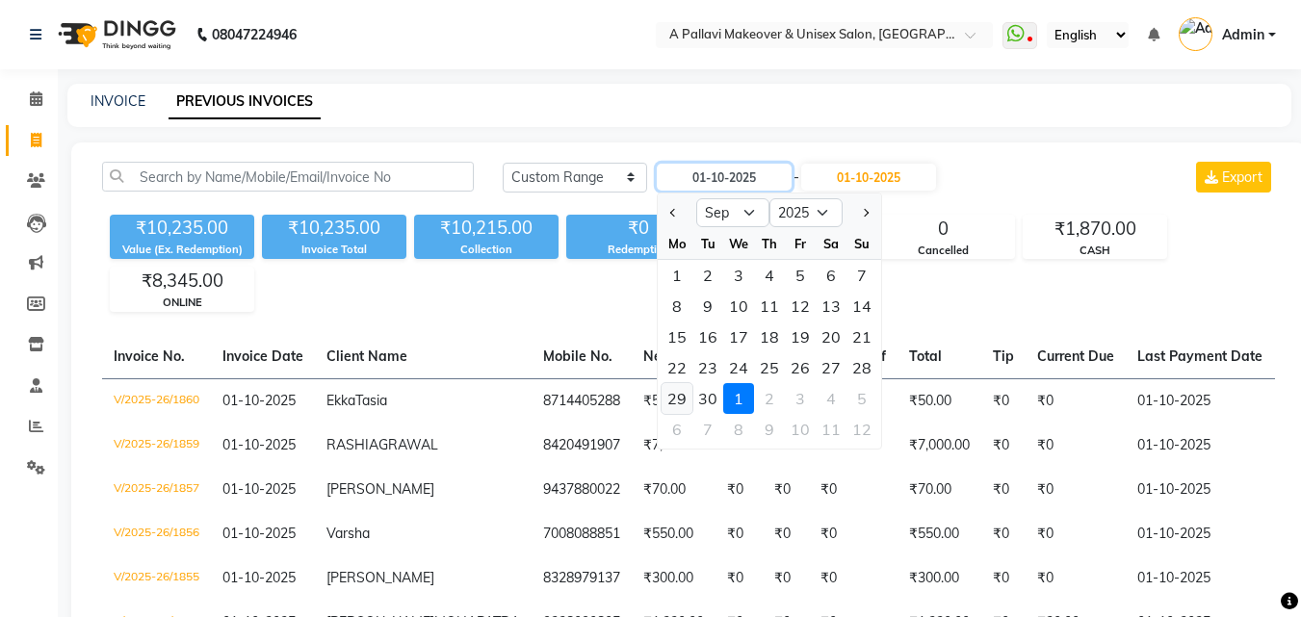
type input "[DATE]"
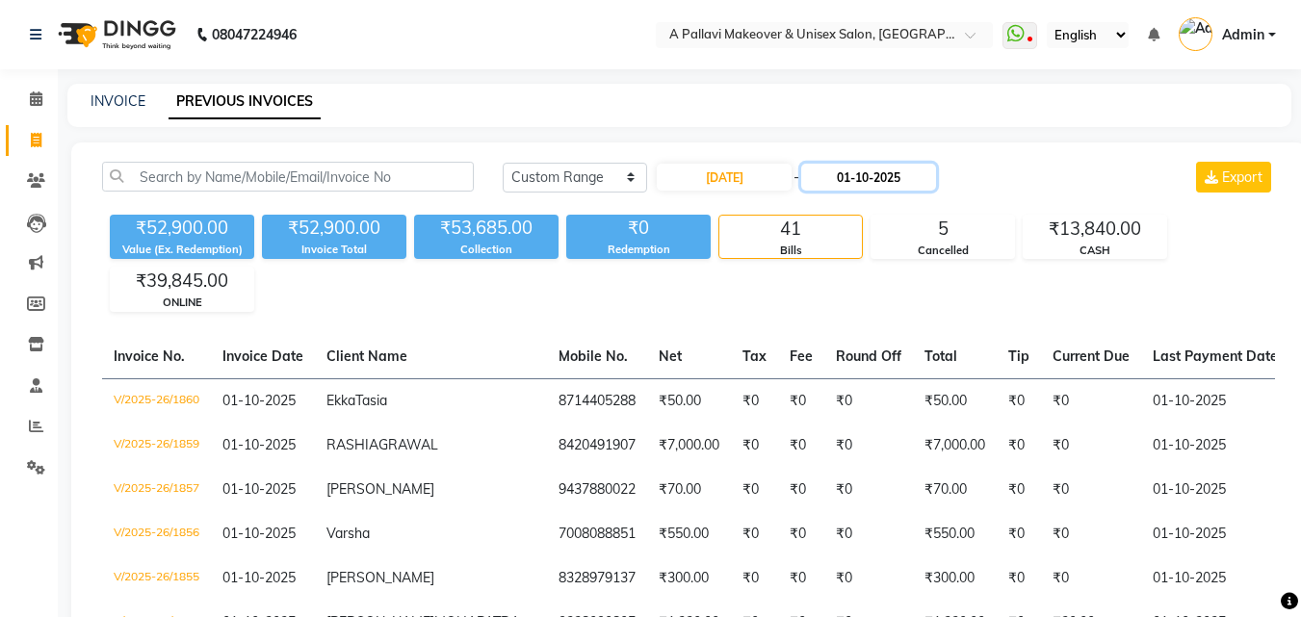
click at [862, 180] on input "01-10-2025" at bounding box center [868, 177] width 135 height 27
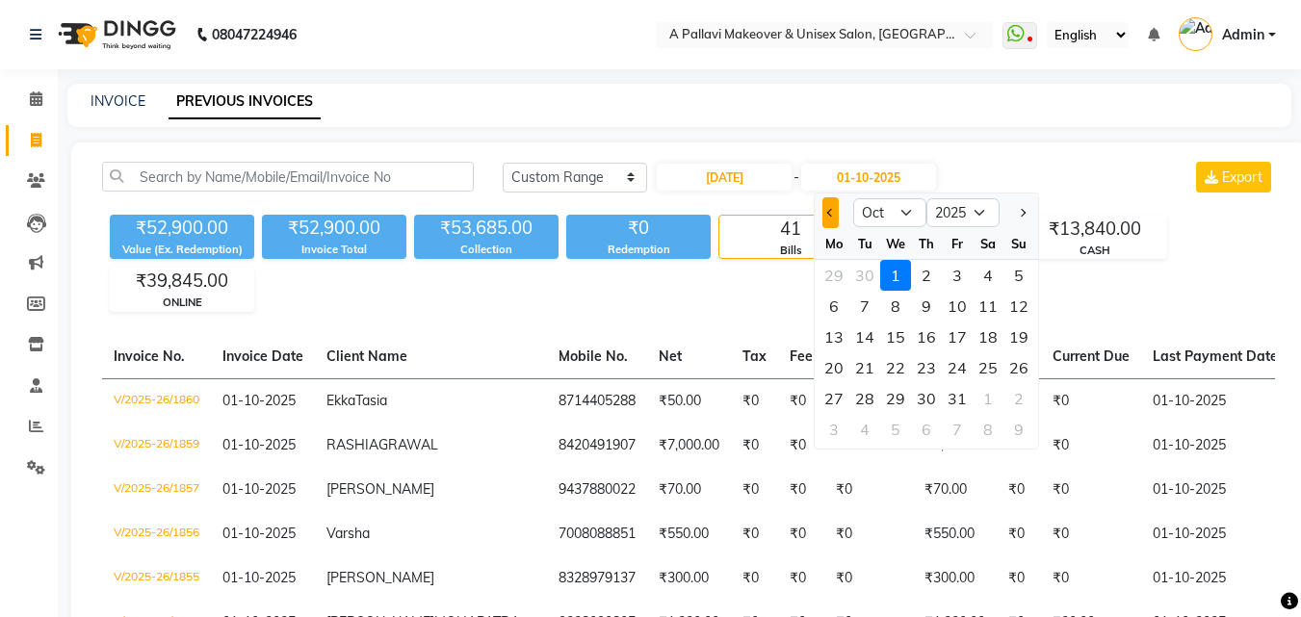
click at [827, 212] on span "Previous month" at bounding box center [831, 213] width 8 height 8
select select "9"
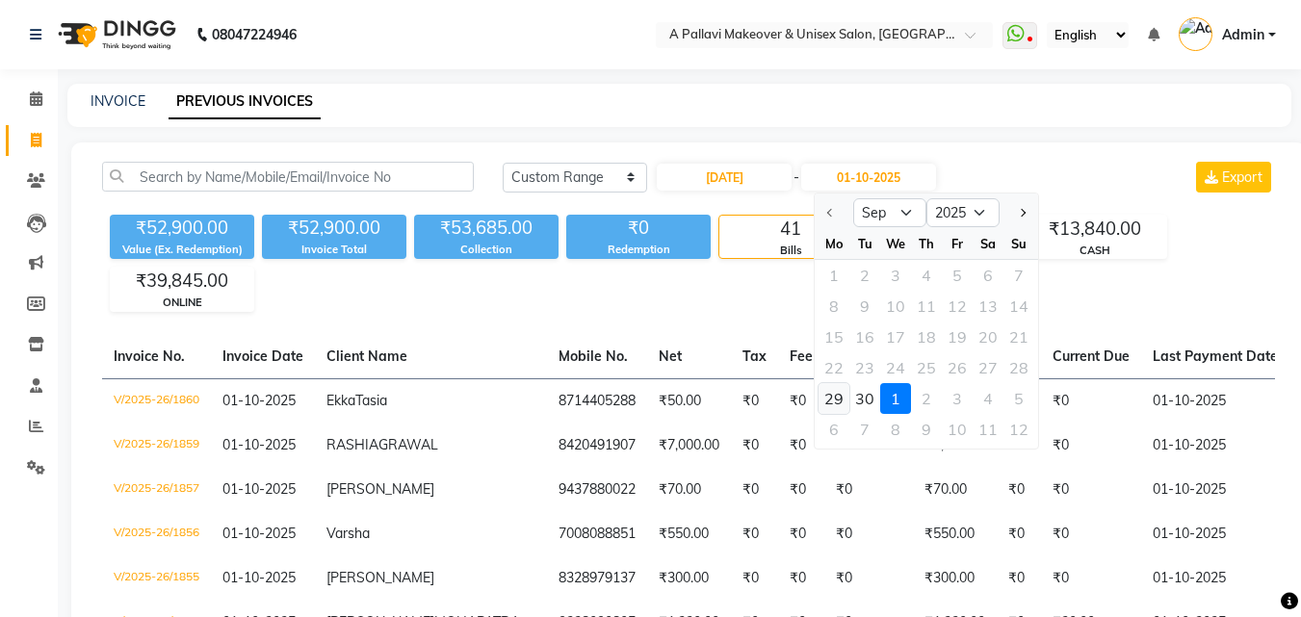
click at [824, 410] on div "29" at bounding box center [834, 398] width 31 height 31
type input "[DATE]"
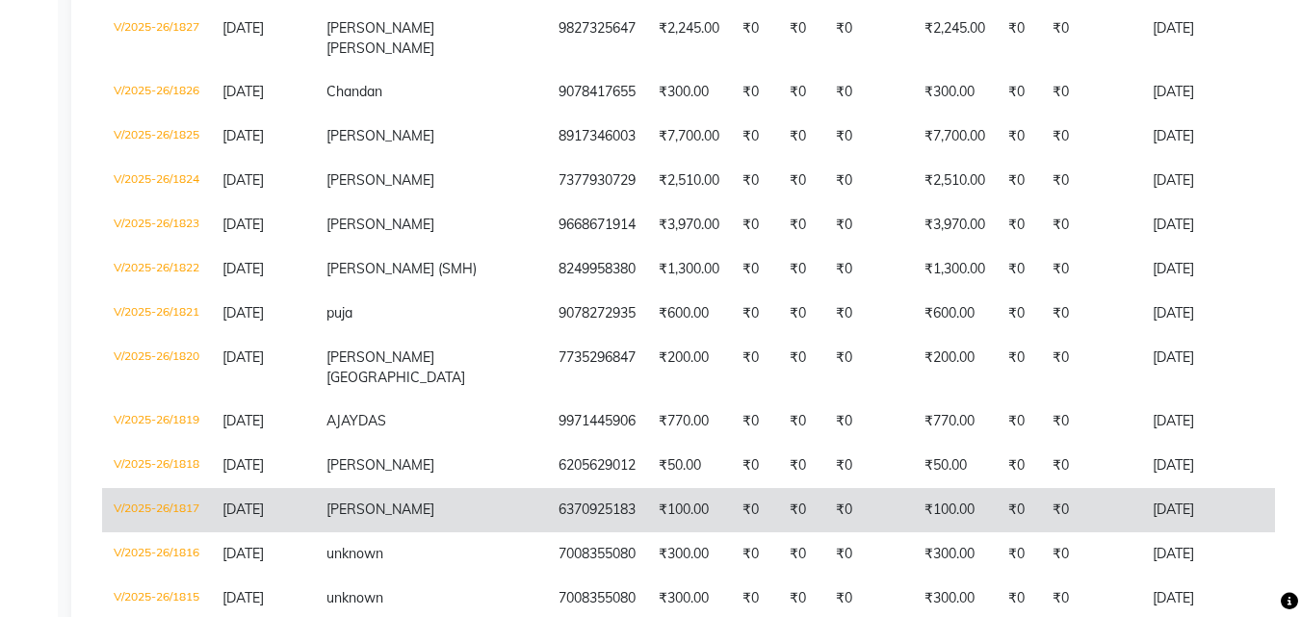
scroll to position [968, 0]
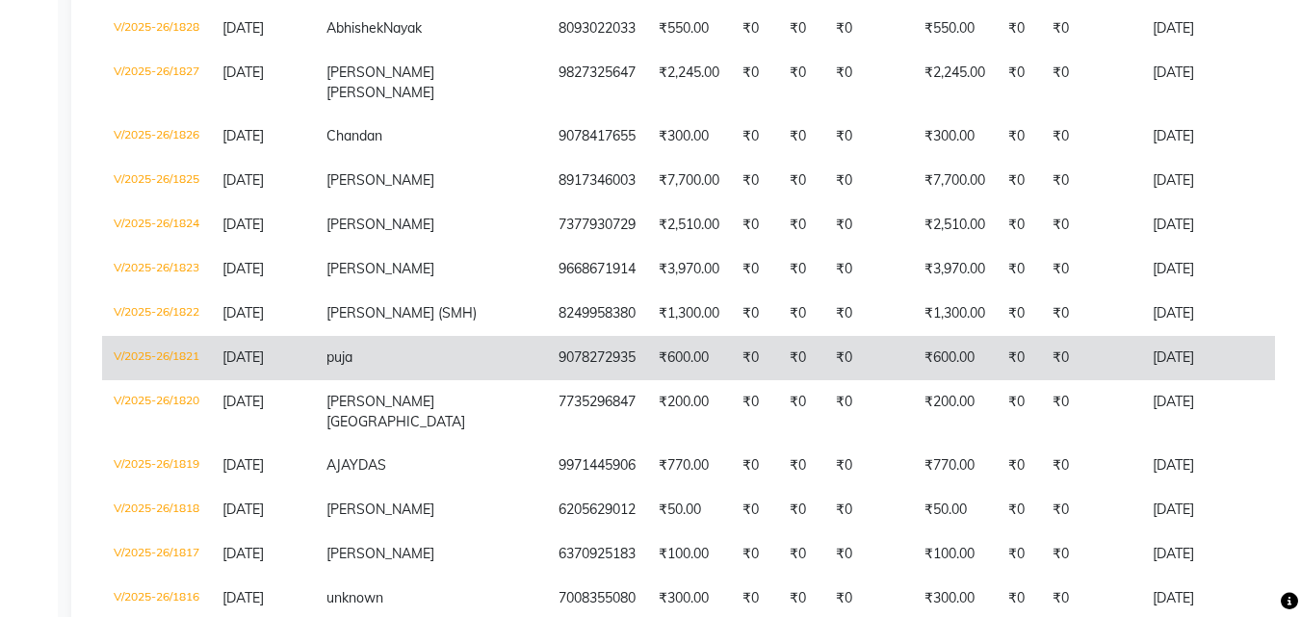
drag, startPoint x: 1214, startPoint y: 325, endPoint x: 1128, endPoint y: 339, distance: 86.9
click at [1130, 336] on tbody "V/2025-26/1858 [DATE] [PERSON_NAME] staff 9692026510 ₹195.00 ₹0 ₹0 ₹0 ₹195.00 ₹…" at bounding box center [956, 60] width 1708 height 1299
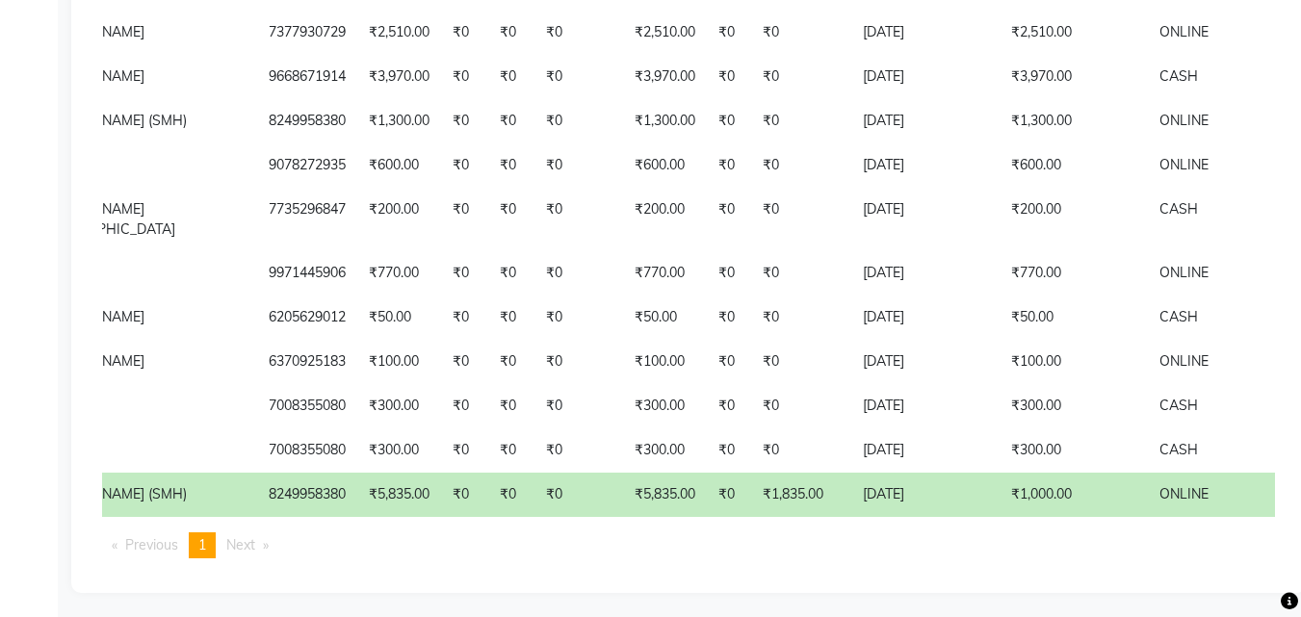
scroll to position [0, 0]
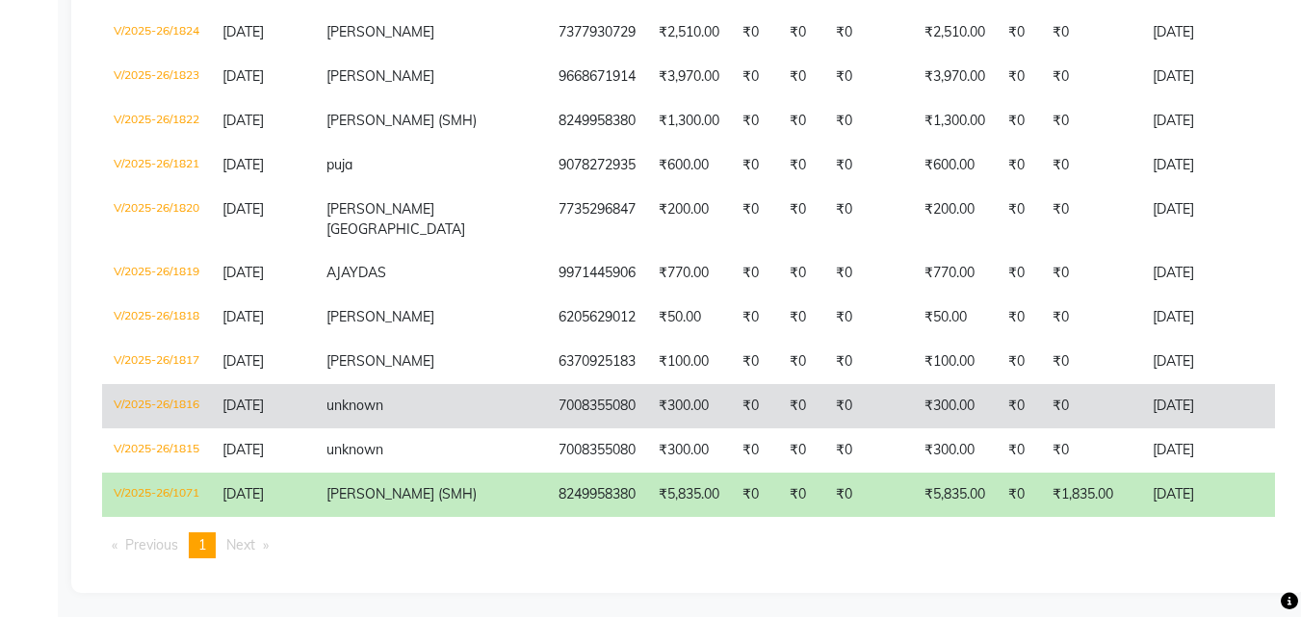
click at [824, 384] on td "₹0" at bounding box center [868, 406] width 89 height 44
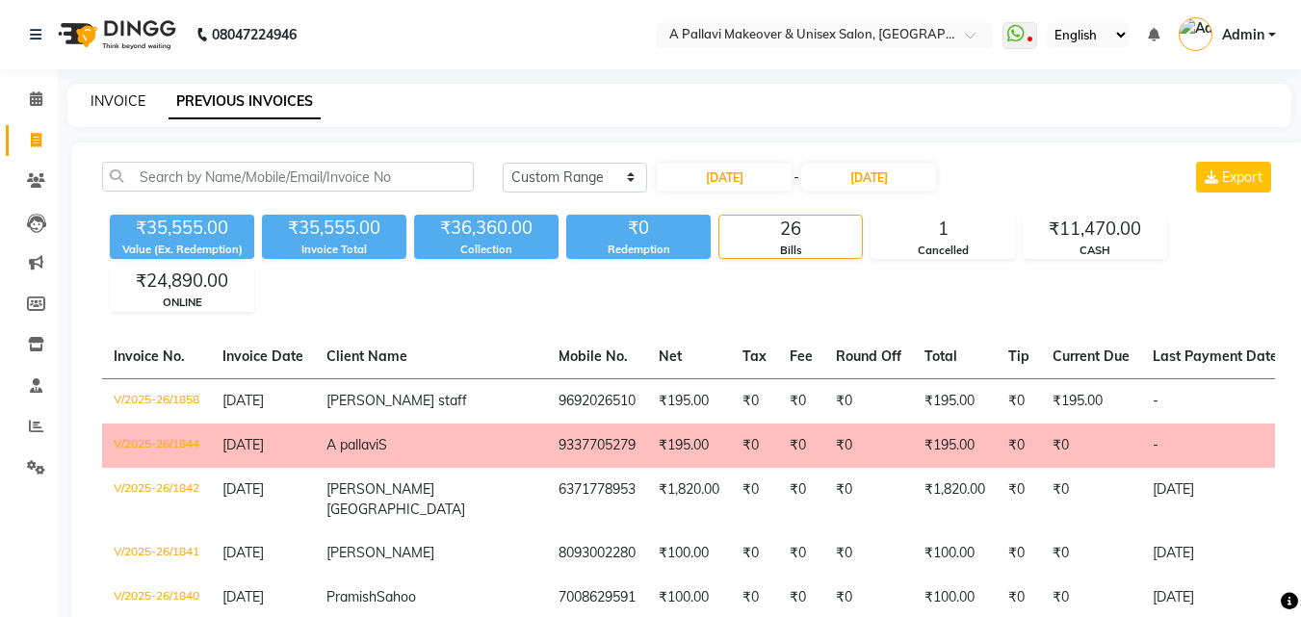
click at [110, 105] on link "INVOICE" at bounding box center [118, 100] width 55 height 17
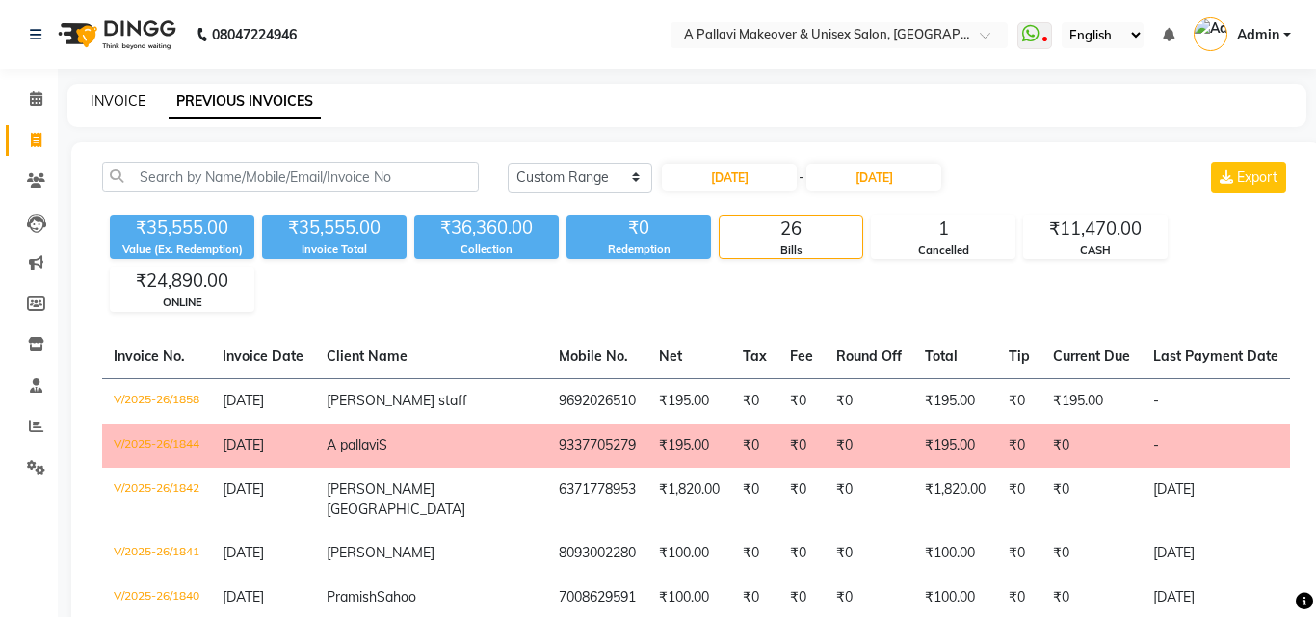
select select "3573"
select select "service"
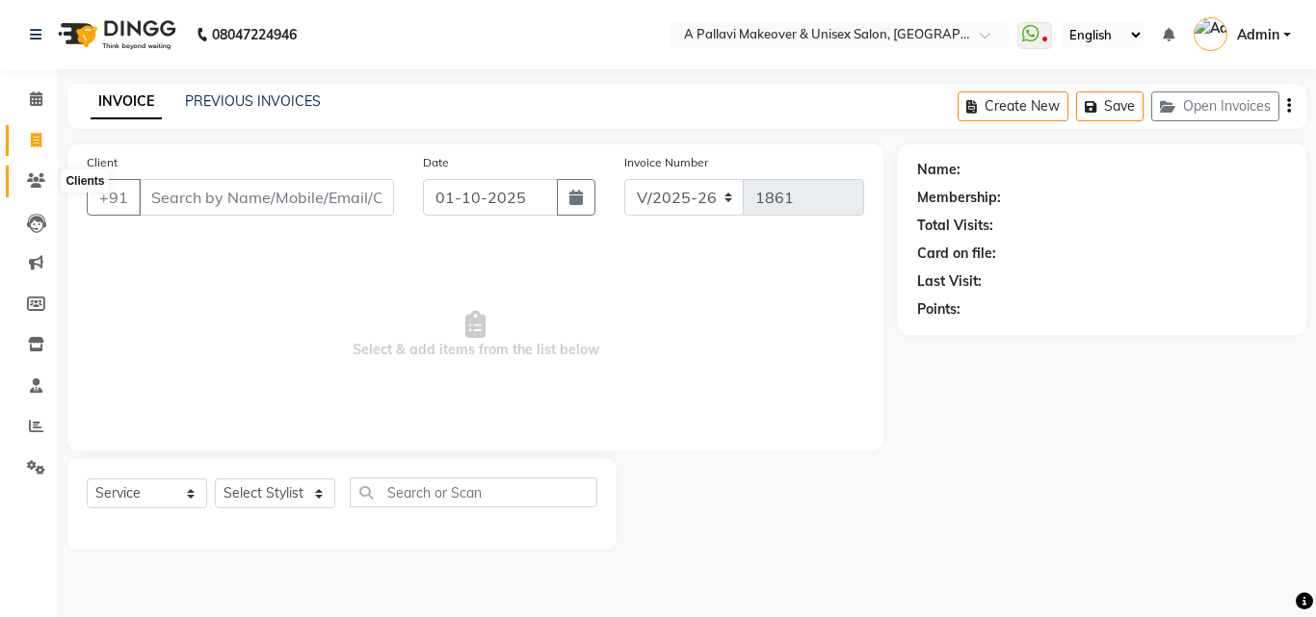
click at [42, 189] on span at bounding box center [36, 181] width 34 height 22
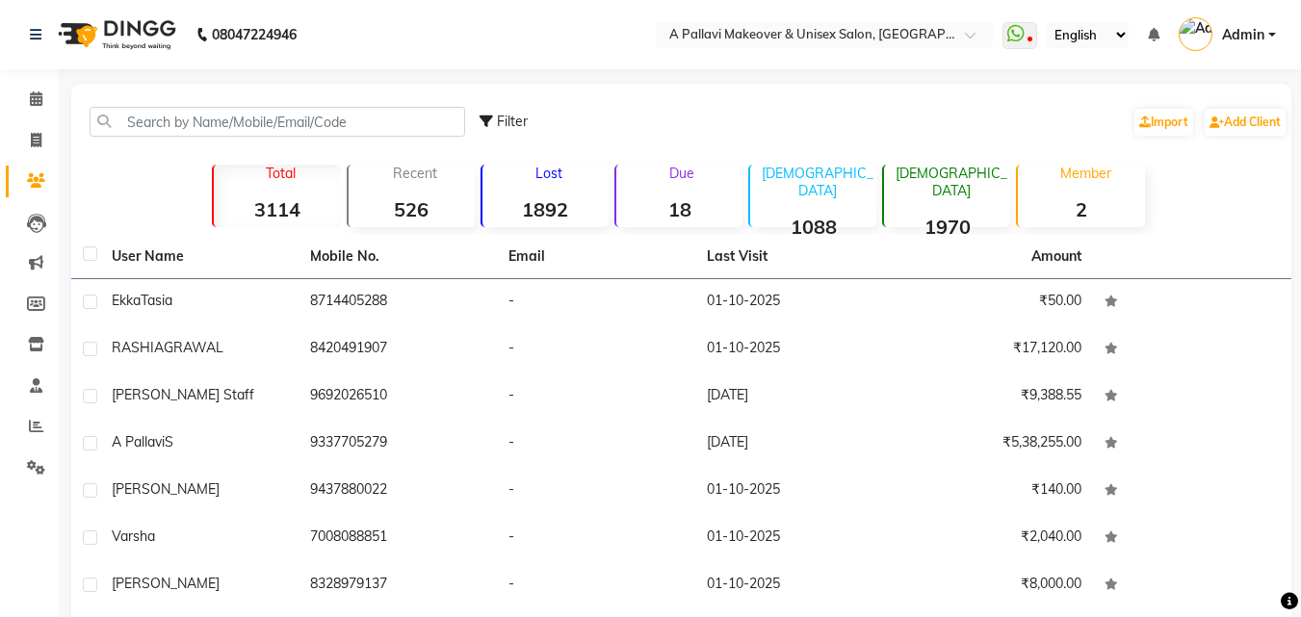
click at [697, 200] on strong "18" at bounding box center [679, 209] width 126 height 24
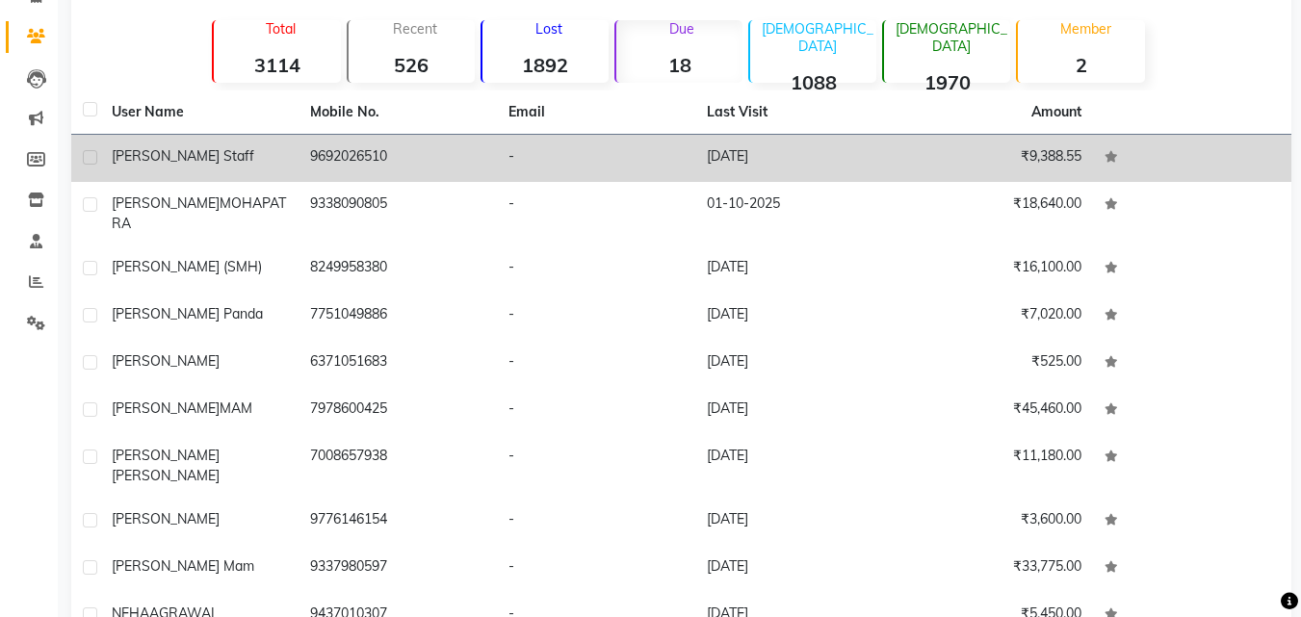
scroll to position [193, 0]
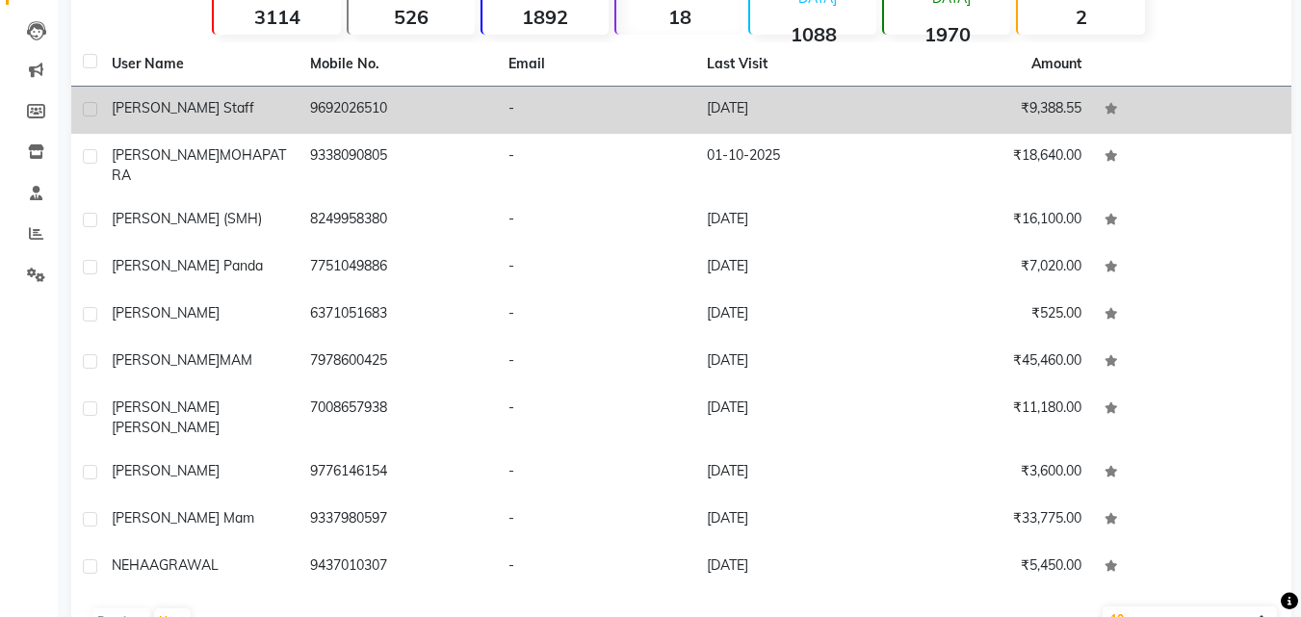
click at [340, 101] on td "9692026510" at bounding box center [398, 110] width 198 height 47
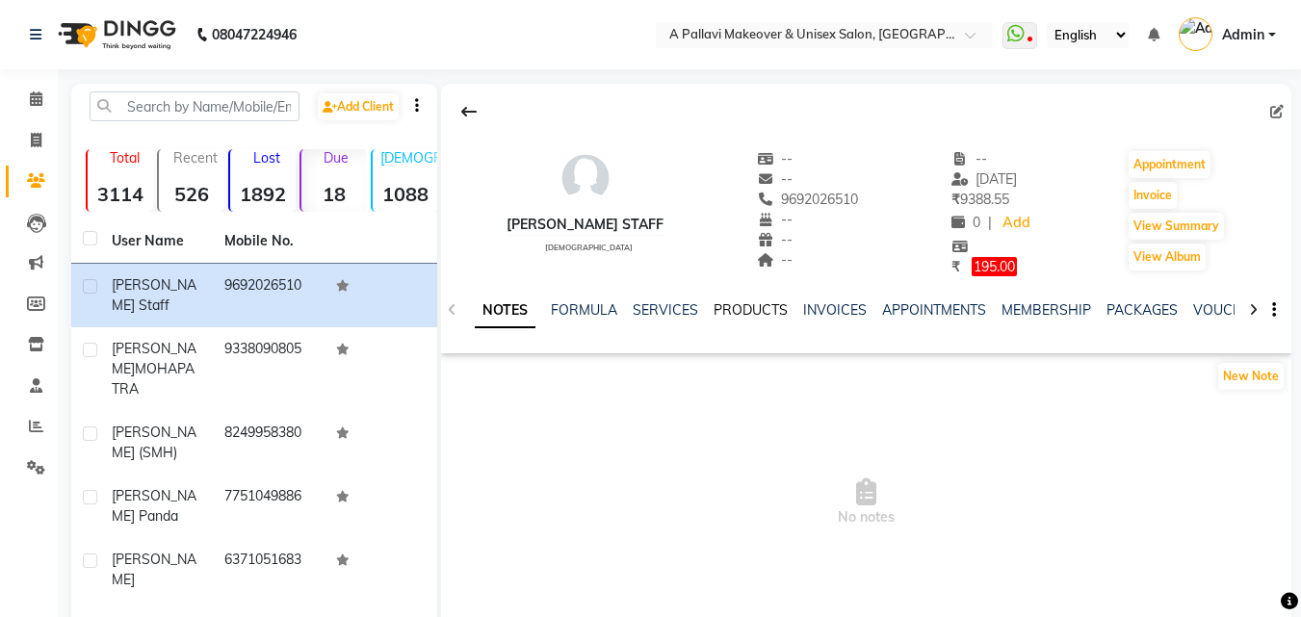
drag, startPoint x: 732, startPoint y: 307, endPoint x: 744, endPoint y: 379, distance: 73.2
click at [732, 309] on link "PRODUCTS" at bounding box center [751, 309] width 74 height 17
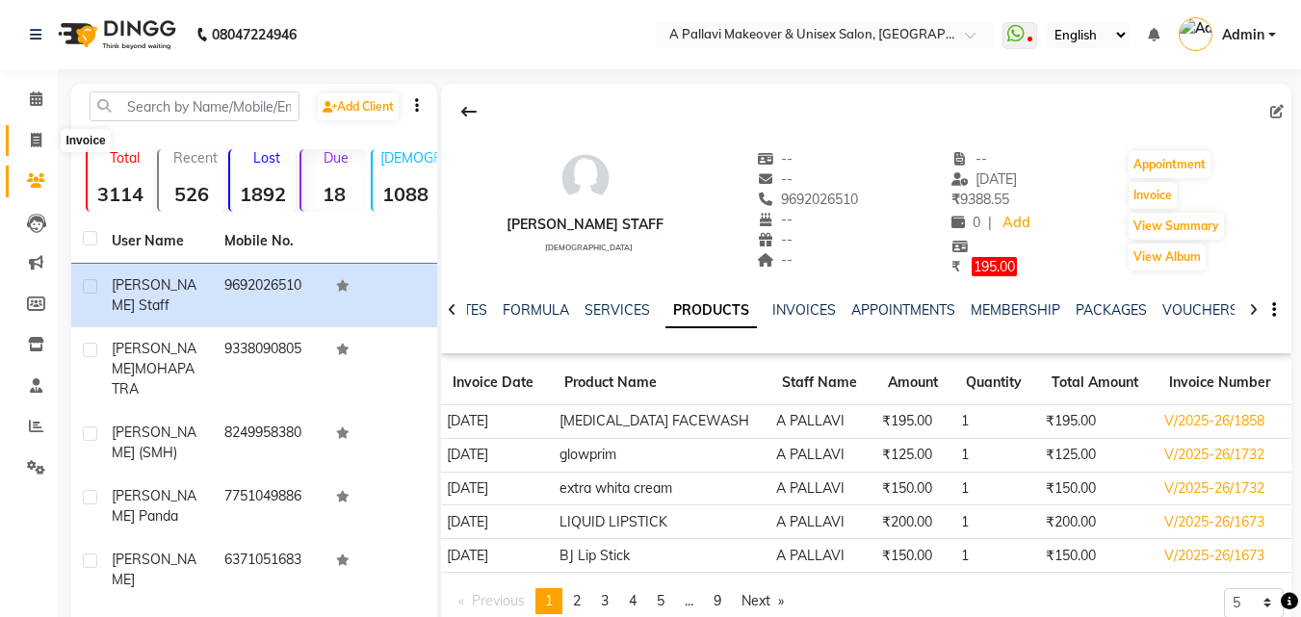
click at [33, 141] on icon at bounding box center [36, 140] width 11 height 14
select select "service"
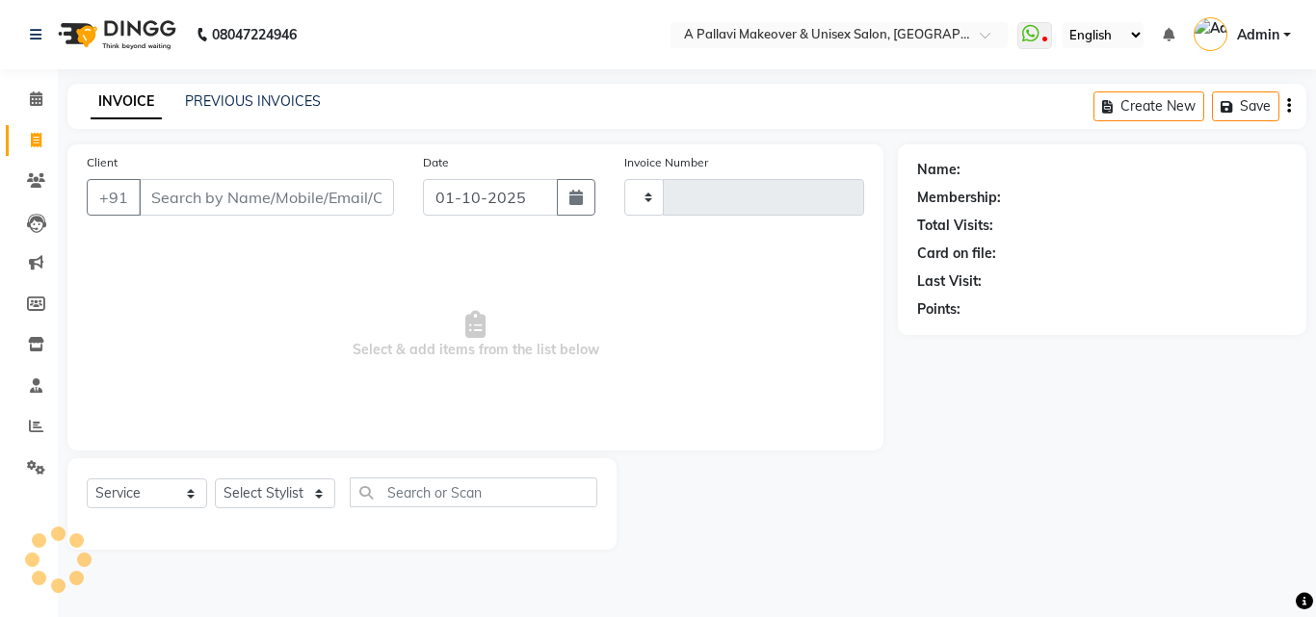
type input "1861"
select select "3573"
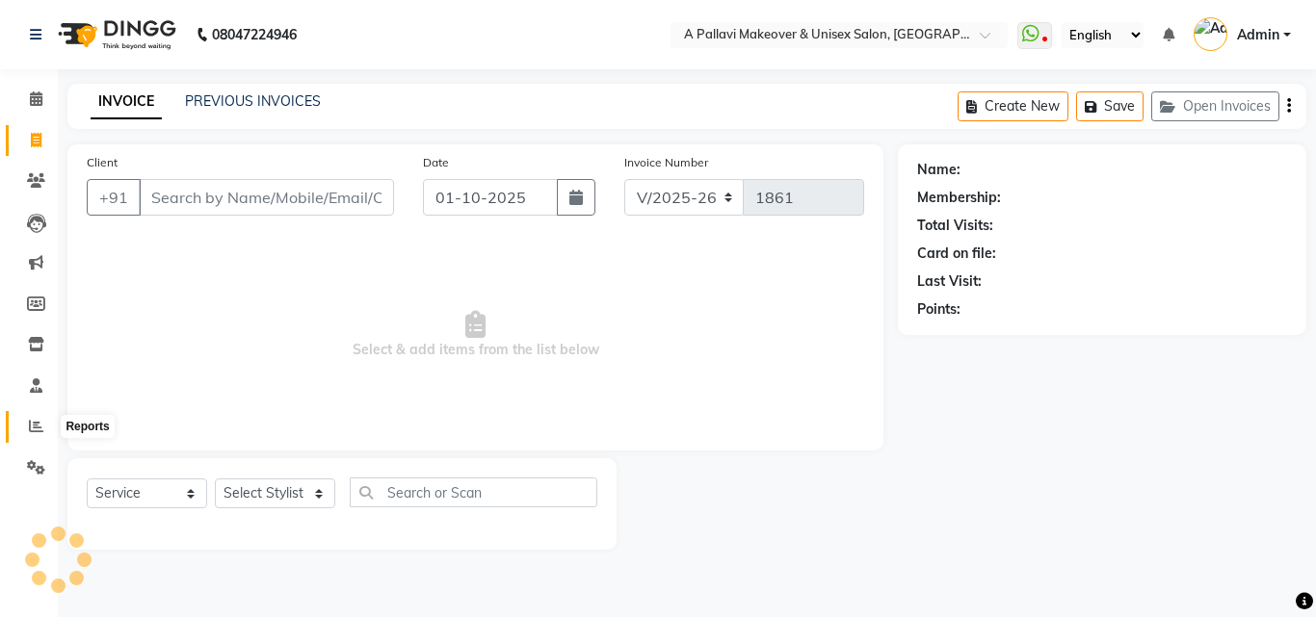
drag, startPoint x: 35, startPoint y: 430, endPoint x: 30, endPoint y: 438, distance: 9.9
click at [34, 431] on icon at bounding box center [36, 426] width 14 height 14
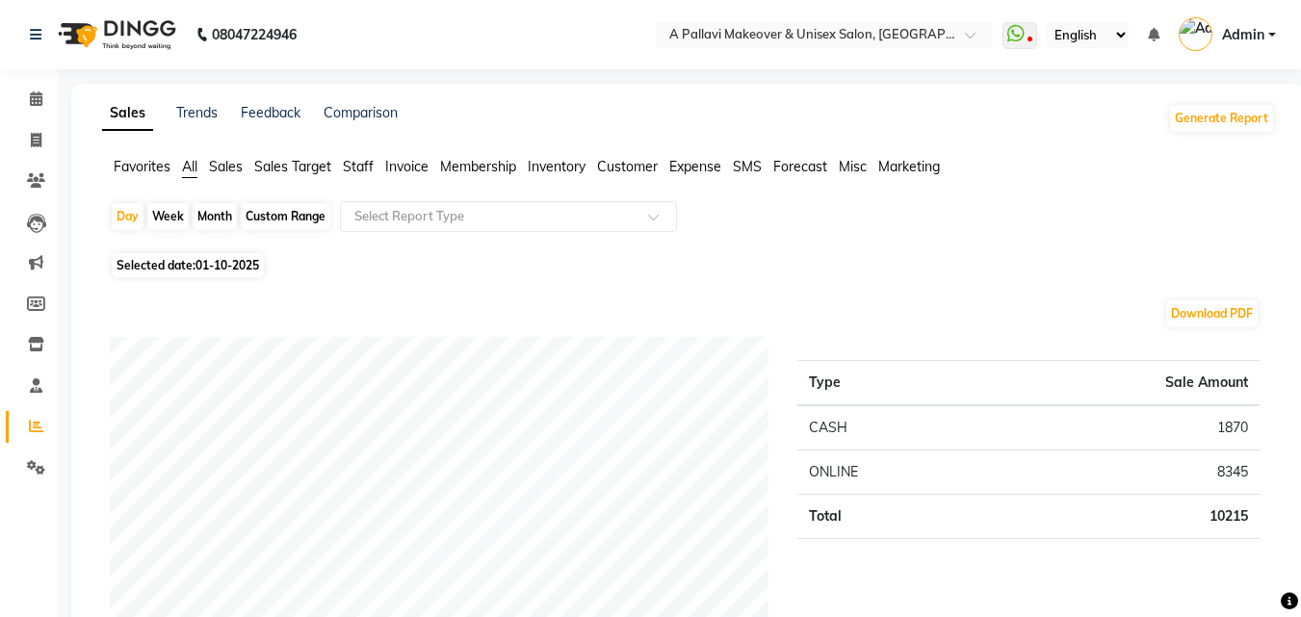
click at [374, 167] on span "Staff" at bounding box center [358, 166] width 31 height 17
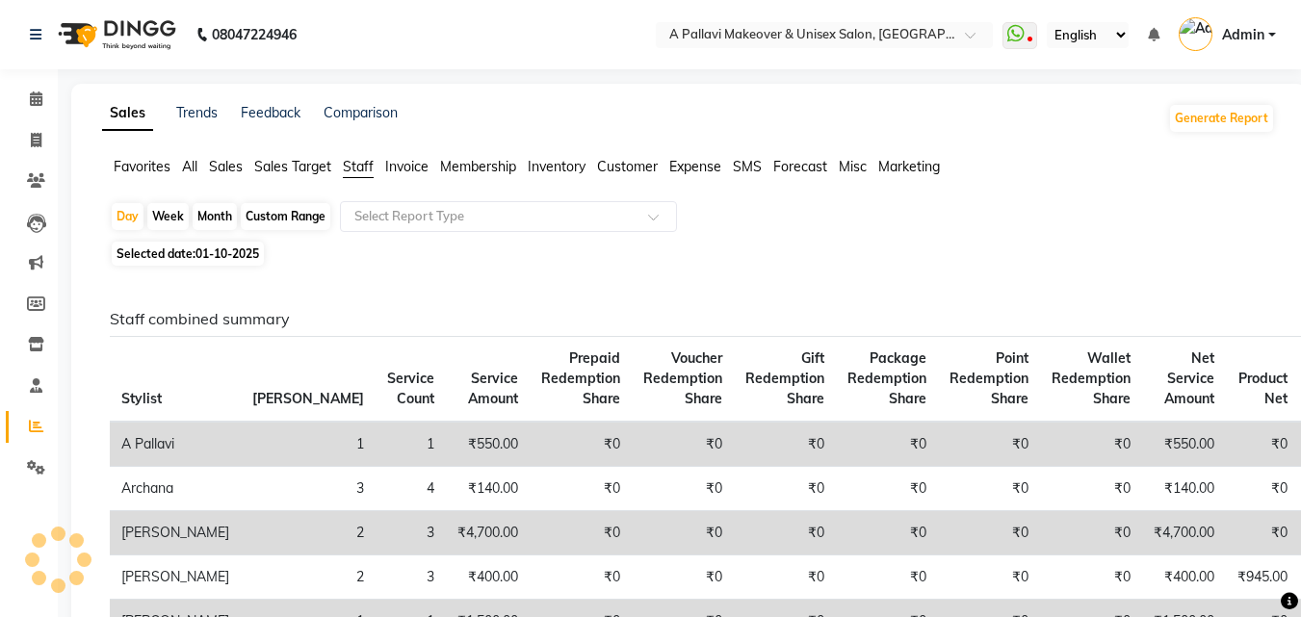
click at [267, 211] on div "Custom Range" at bounding box center [286, 216] width 90 height 27
select select "10"
select select "2025"
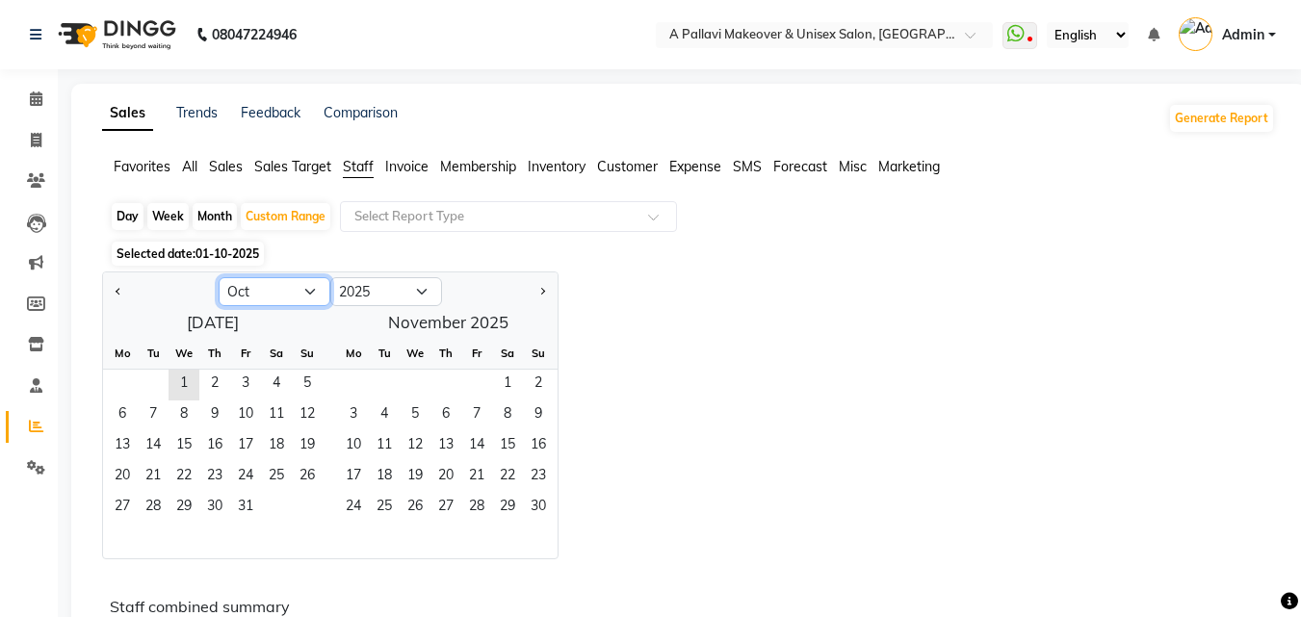
click at [317, 294] on select "Jan Feb Mar Apr May Jun [DATE] Aug Sep Oct Nov Dec" at bounding box center [275, 291] width 112 height 29
select select "9"
click at [219, 277] on select "Jan Feb Mar Apr May Jun [DATE] Aug Sep Oct Nov Dec" at bounding box center [275, 291] width 112 height 29
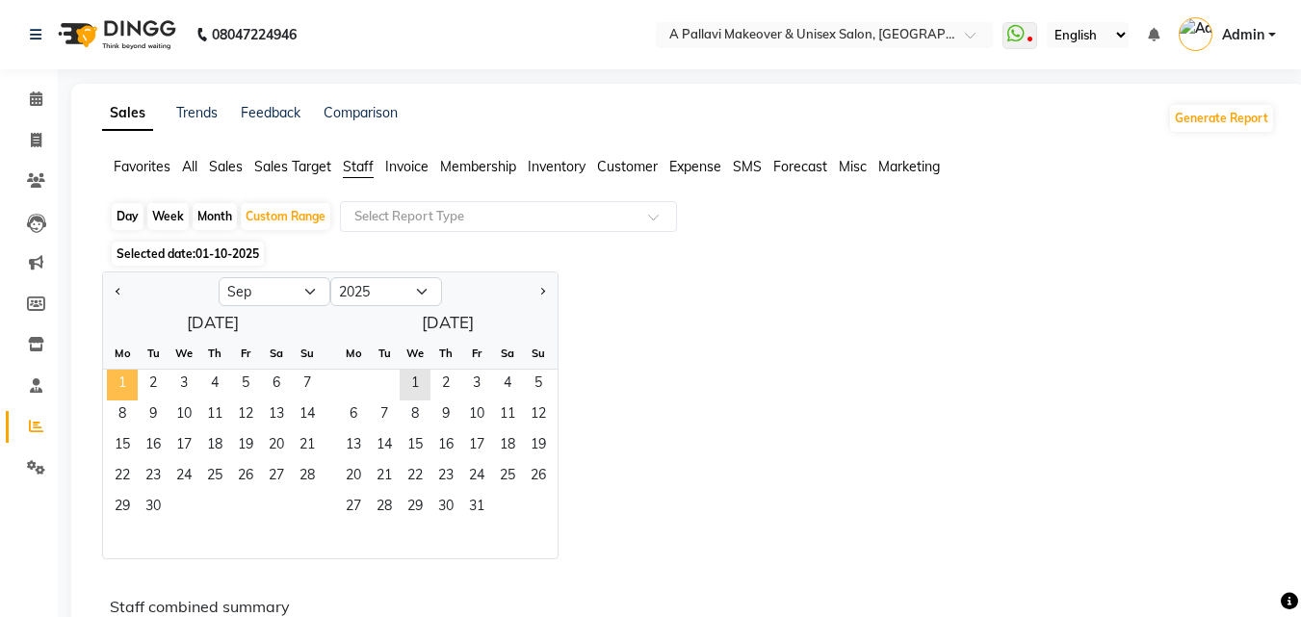
drag, startPoint x: 126, startPoint y: 385, endPoint x: 134, endPoint y: 395, distance: 12.3
click at [125, 385] on span "1" at bounding box center [122, 385] width 31 height 31
click at [162, 509] on span "30" at bounding box center [153, 508] width 31 height 31
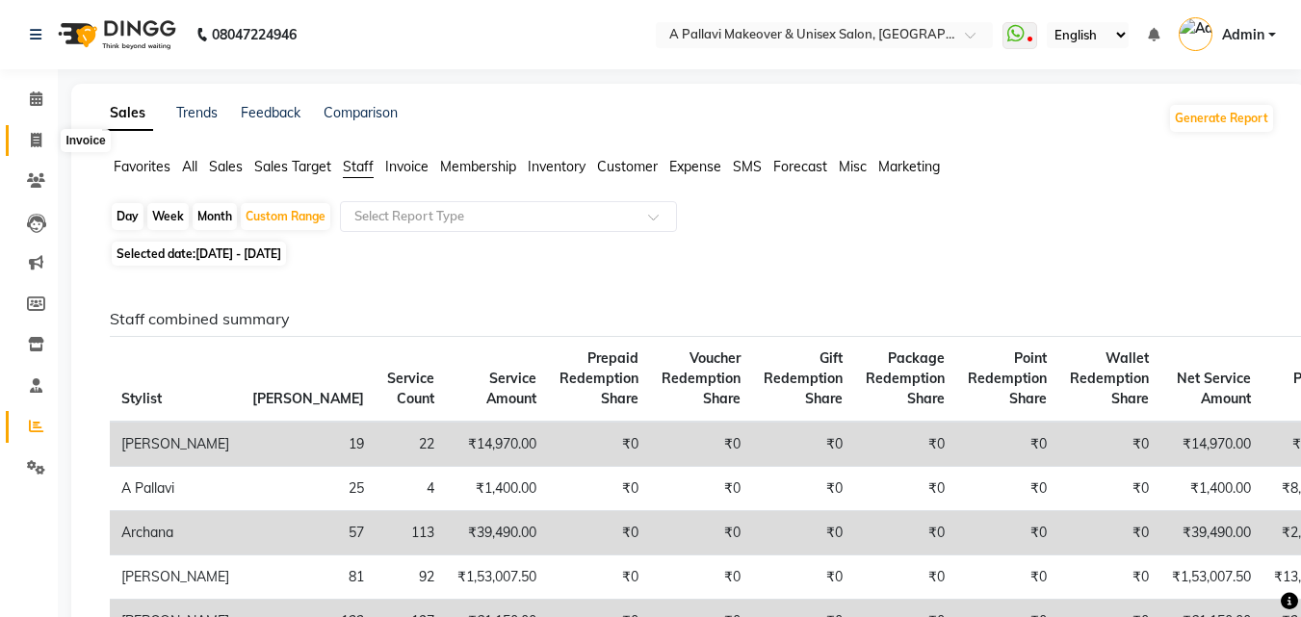
click at [45, 136] on span at bounding box center [36, 141] width 34 height 22
select select "service"
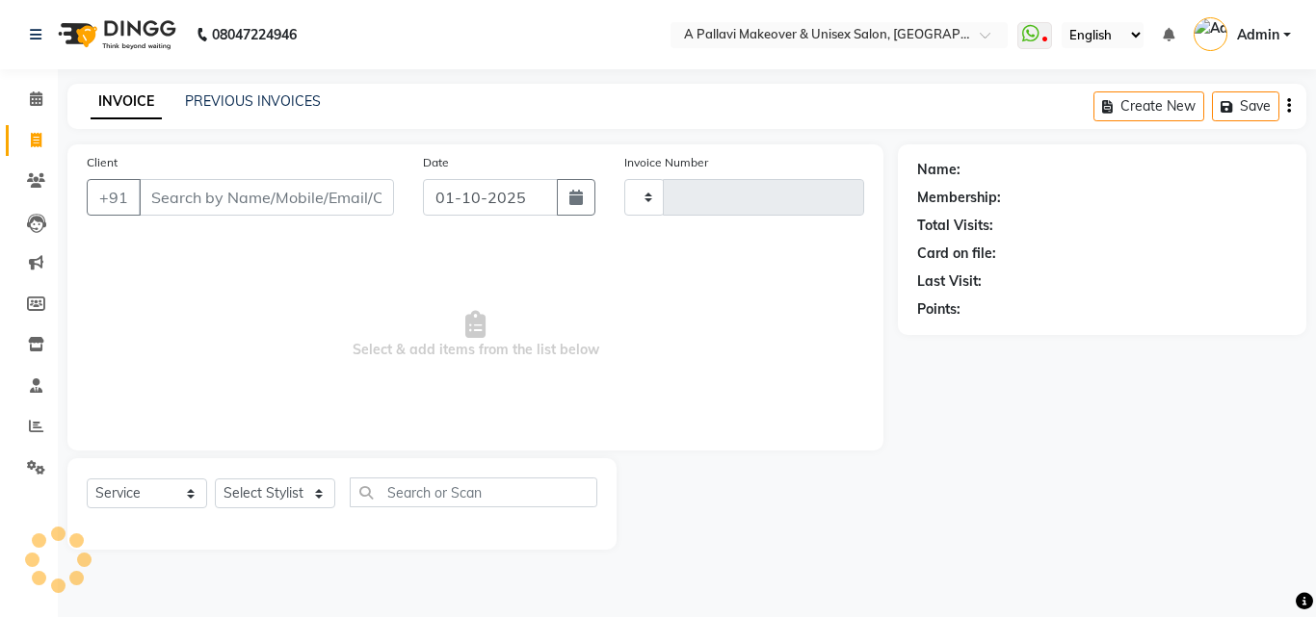
type input "1861"
select select "3573"
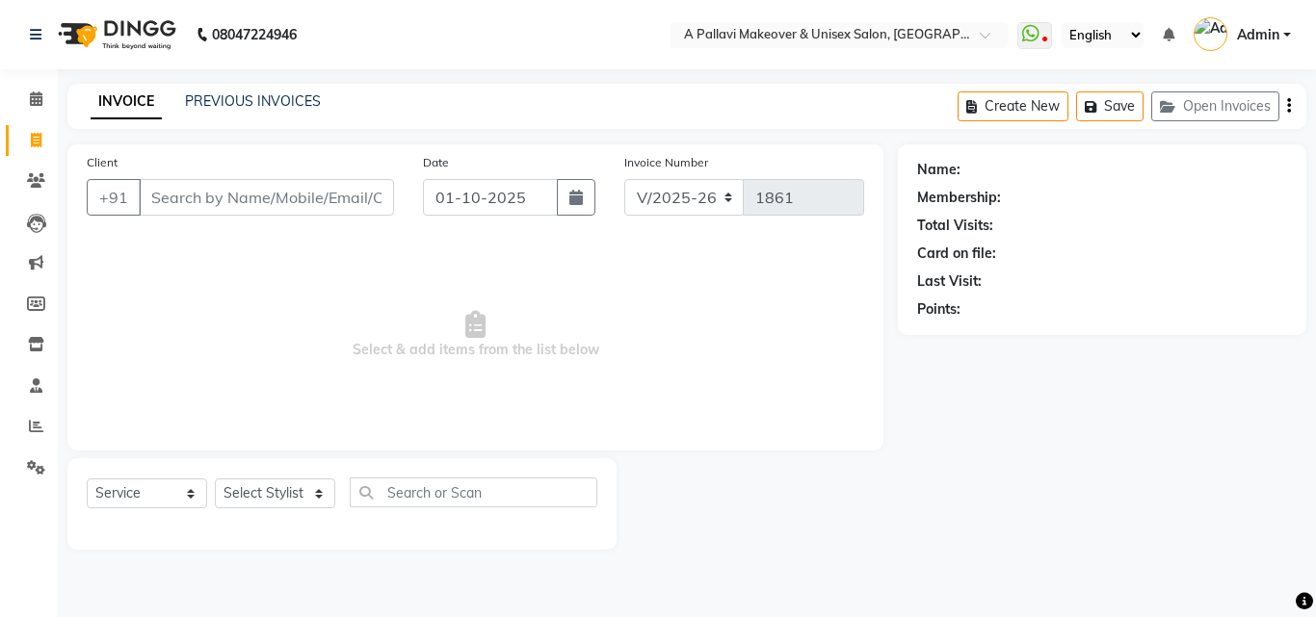
click at [251, 111] on div "PREVIOUS INVOICES" at bounding box center [253, 102] width 136 height 20
click at [262, 104] on link "PREVIOUS INVOICES" at bounding box center [253, 100] width 136 height 17
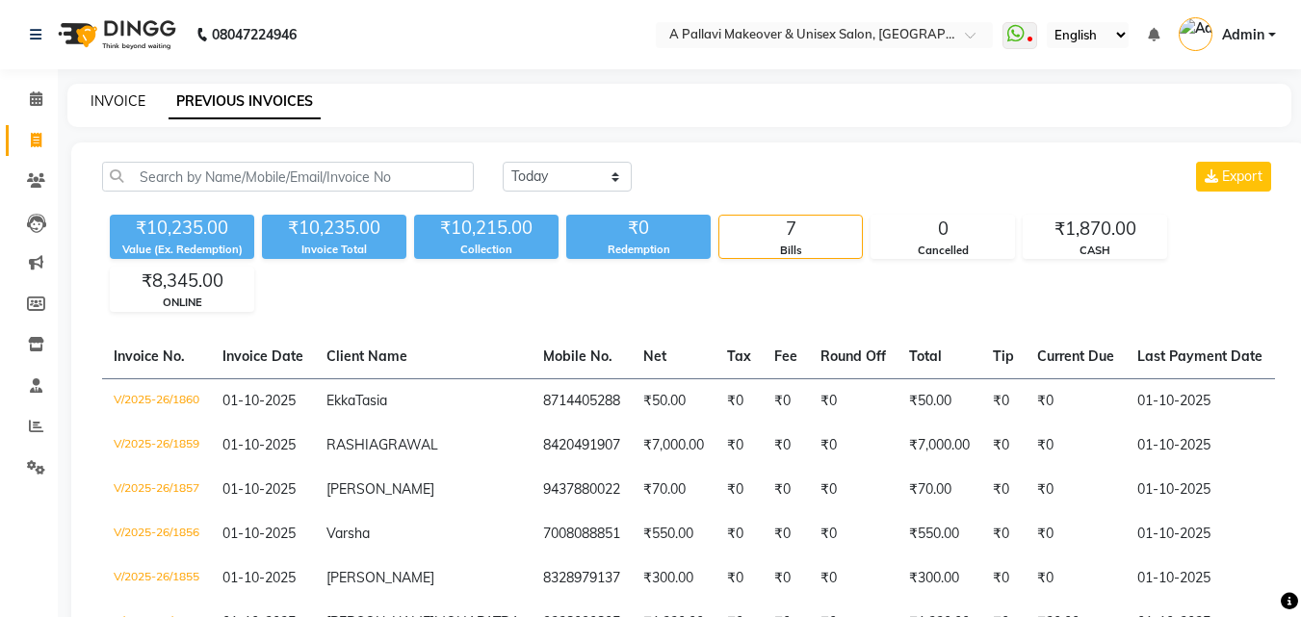
click at [103, 100] on link "INVOICE" at bounding box center [118, 100] width 55 height 17
select select "3573"
select select "service"
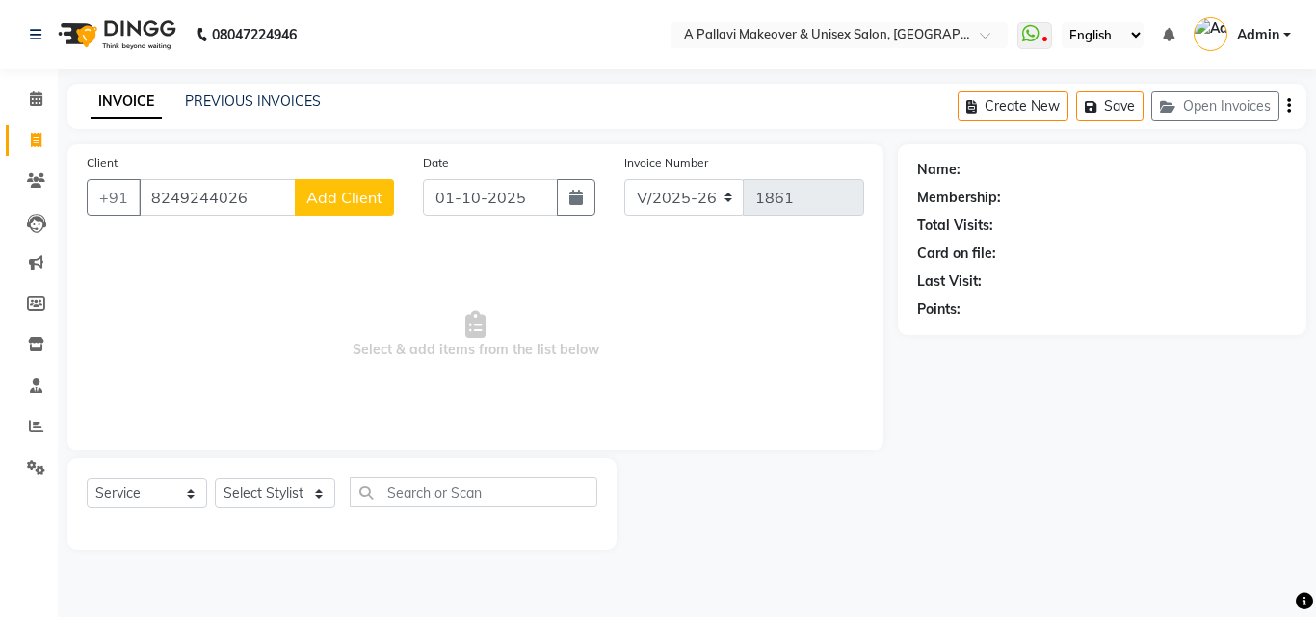
type input "8249244026"
click at [353, 194] on span "Add Client" at bounding box center [344, 197] width 76 height 19
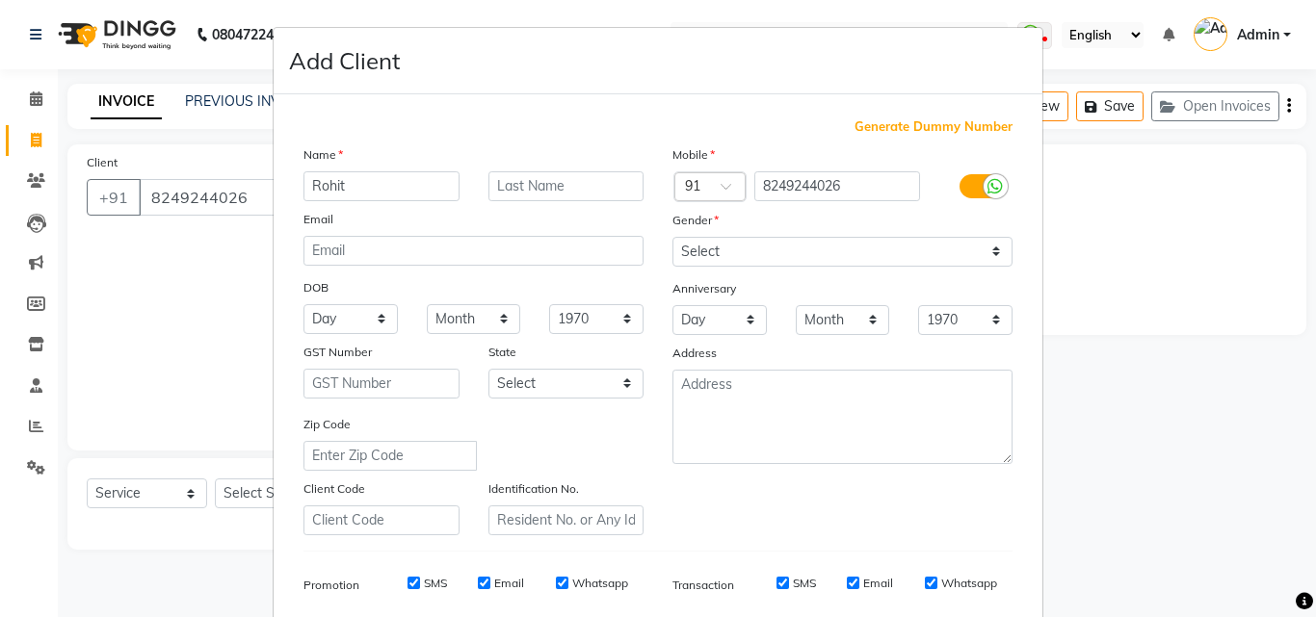
type input "Rohit"
click at [533, 181] on input "text" at bounding box center [566, 186] width 156 height 30
type input "Jaisxwal"
click at [802, 256] on select "Select [DEMOGRAPHIC_DATA] [DEMOGRAPHIC_DATA] Other Prefer Not To Say" at bounding box center [842, 252] width 340 height 30
select select "[DEMOGRAPHIC_DATA]"
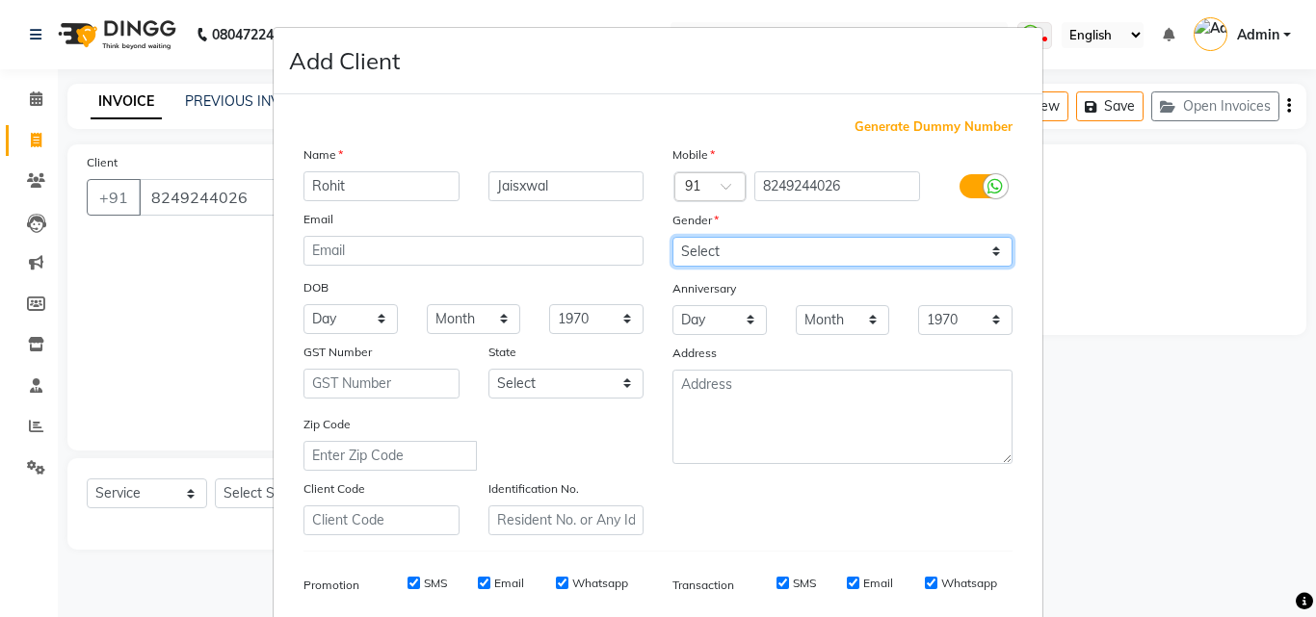
click at [672, 237] on select "Select [DEMOGRAPHIC_DATA] [DEMOGRAPHIC_DATA] Other Prefer Not To Say" at bounding box center [842, 252] width 340 height 30
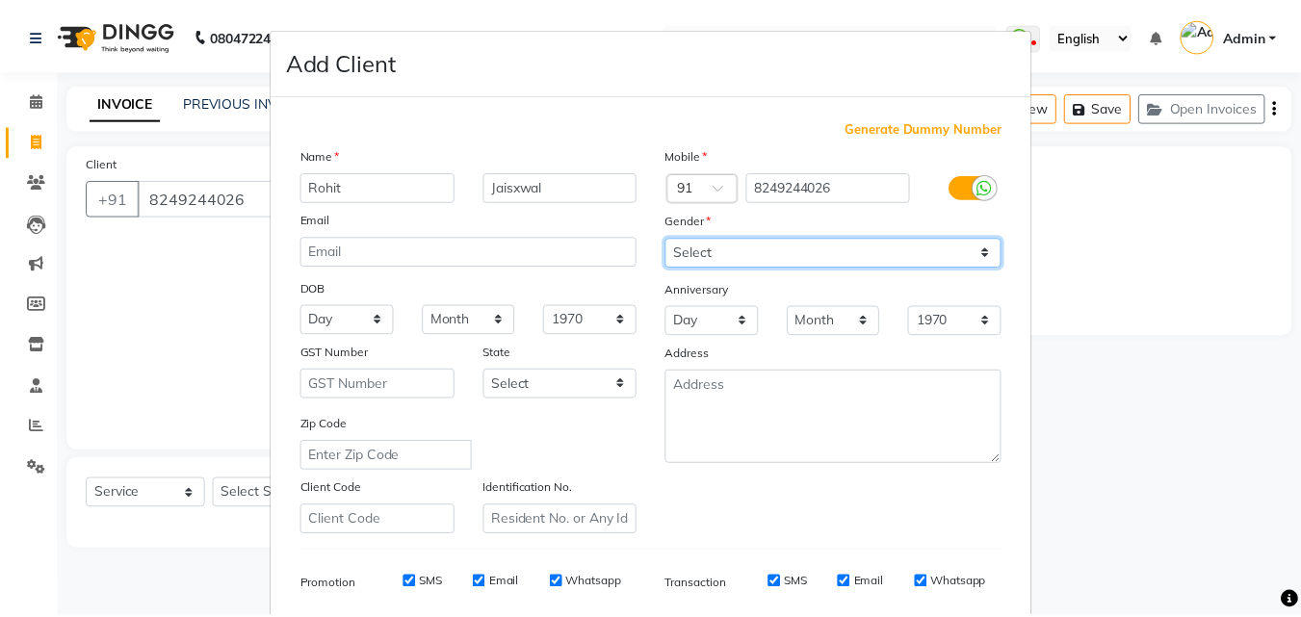
scroll to position [272, 0]
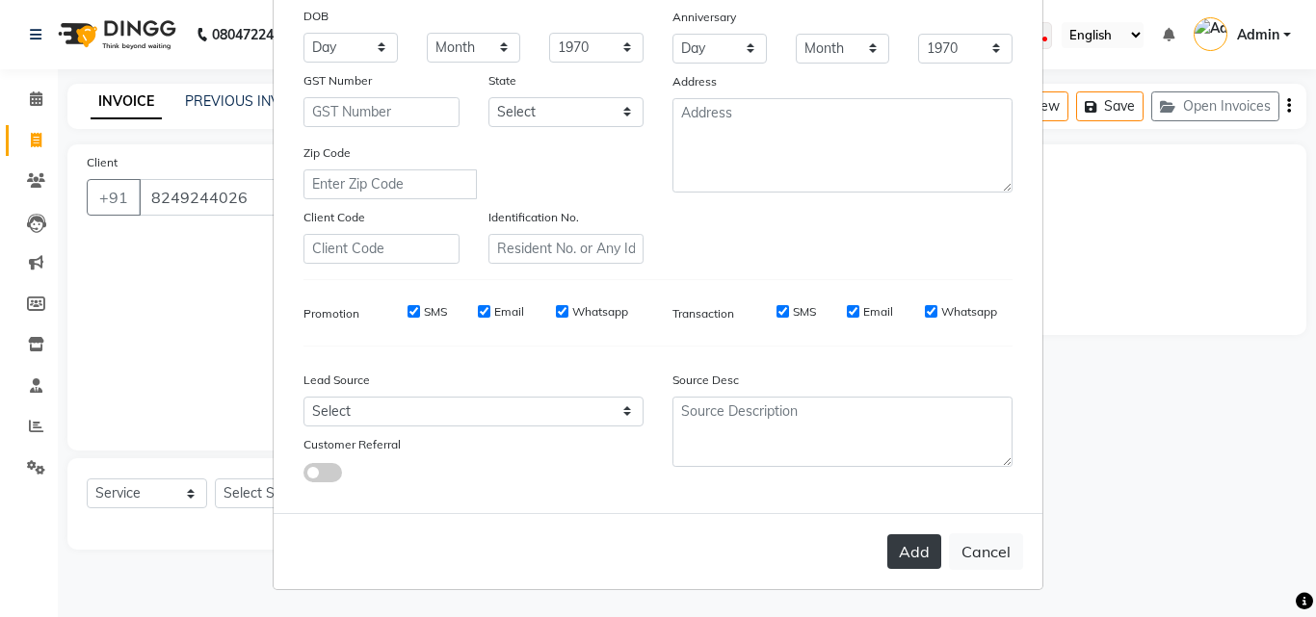
click at [912, 559] on button "Add" at bounding box center [914, 552] width 54 height 35
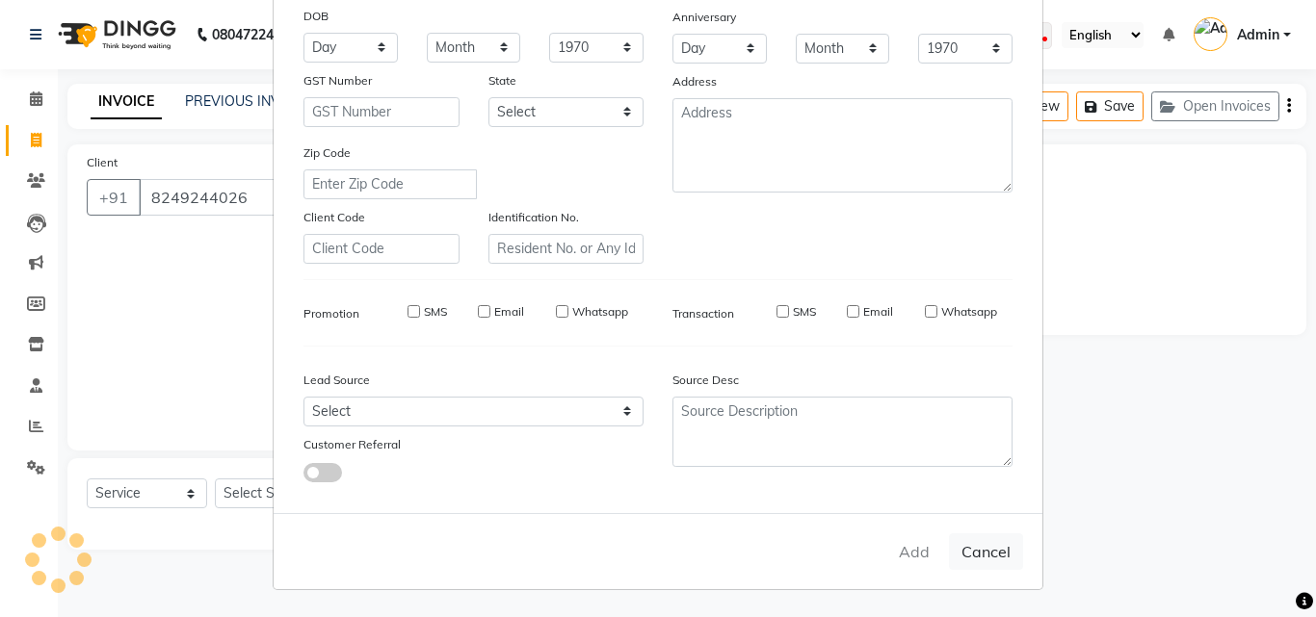
select select
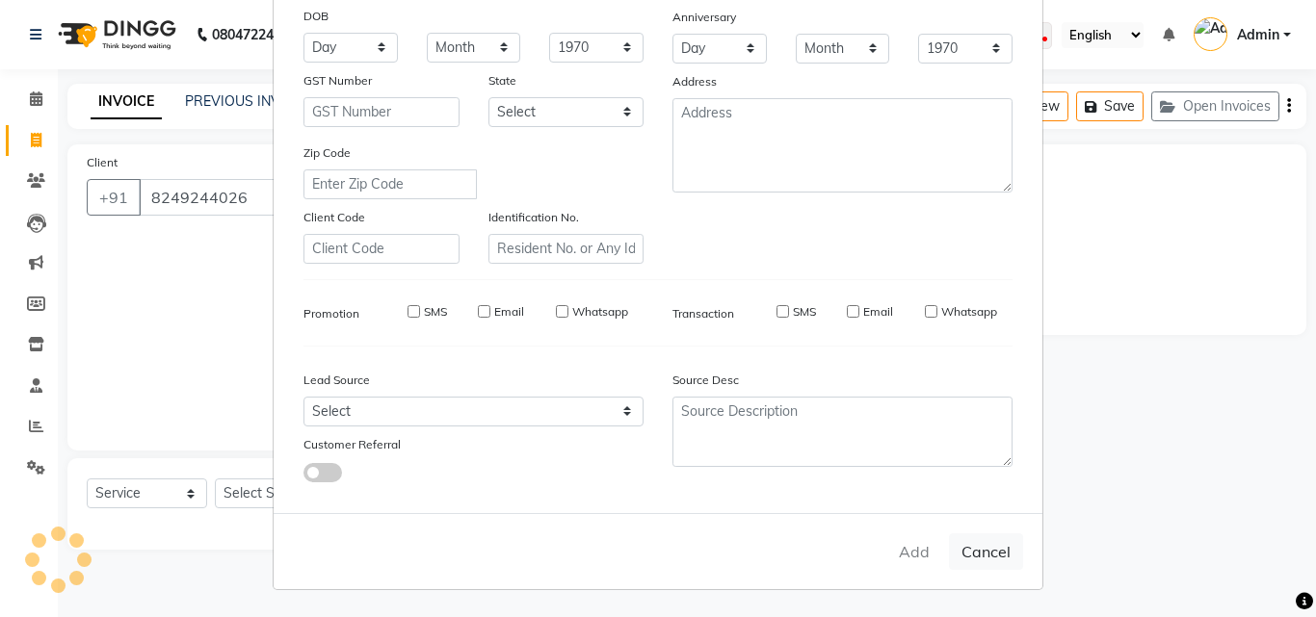
select select
checkbox input "false"
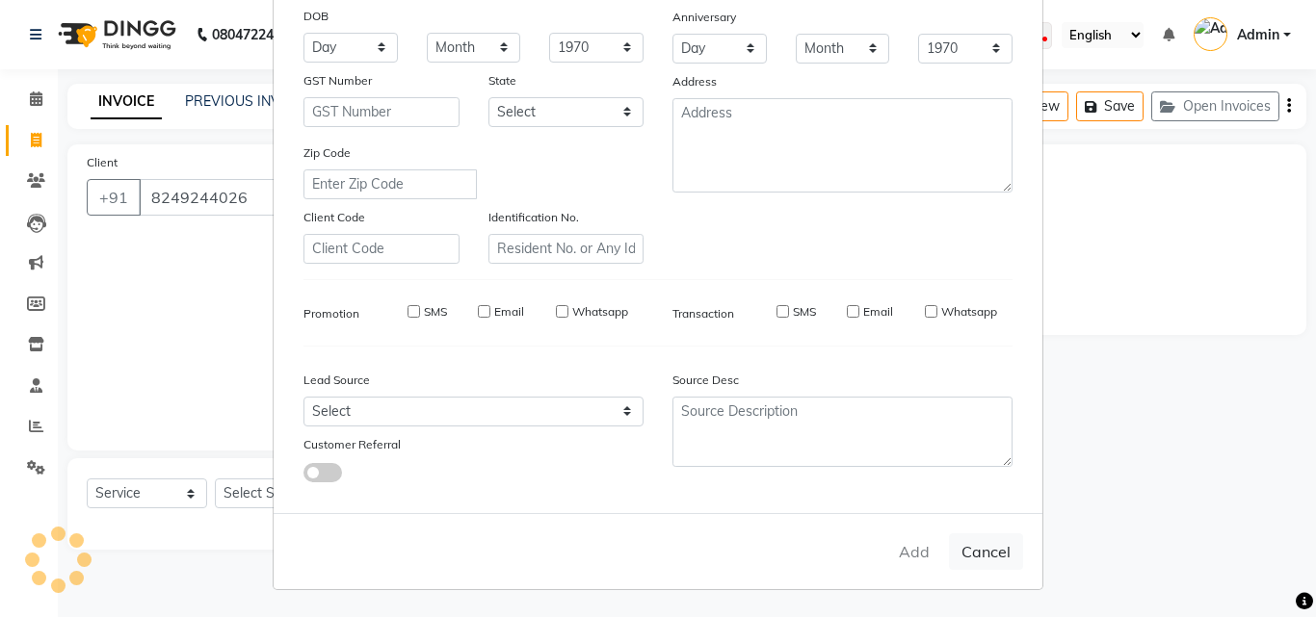
checkbox input "false"
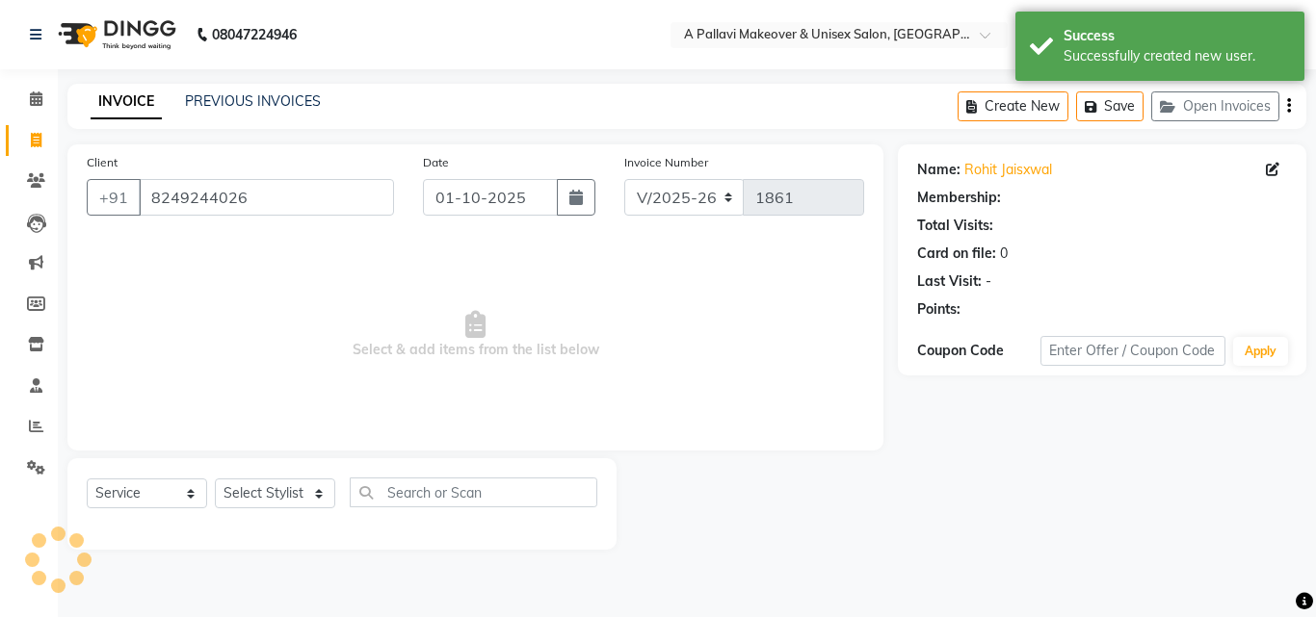
select select "1: Object"
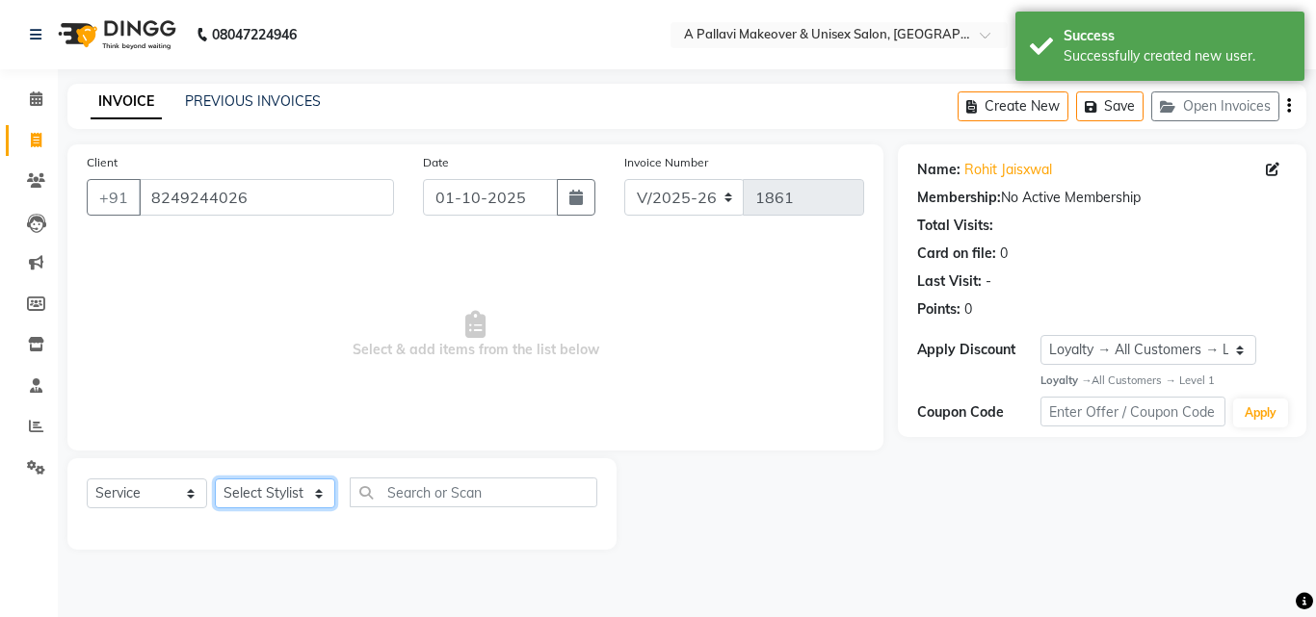
click at [293, 490] on select "Select Stylist Akansha A PALLAVI Archana BAPAN Gourav Namita NANDINI JOSHI Prat…" at bounding box center [275, 494] width 120 height 30
select select "19462"
click at [215, 479] on select "Select Stylist Akansha A PALLAVI Archana BAPAN Gourav Namita NANDINI JOSHI Prat…" at bounding box center [275, 494] width 120 height 30
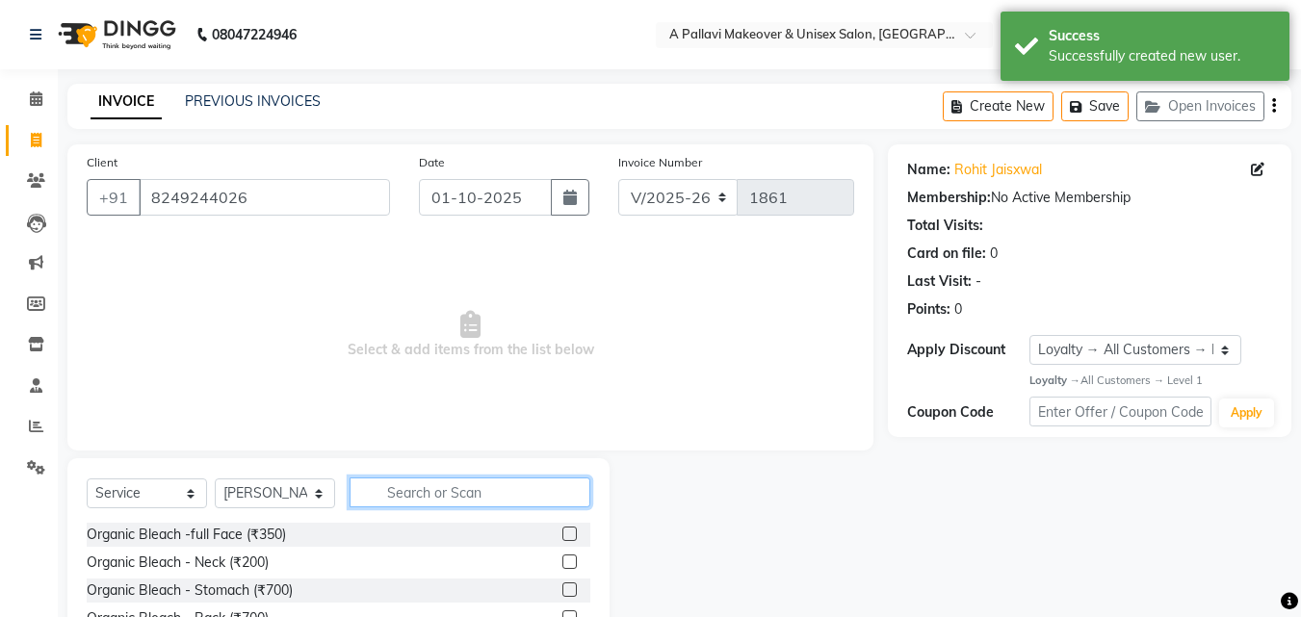
click at [405, 489] on input "text" at bounding box center [470, 493] width 241 height 30
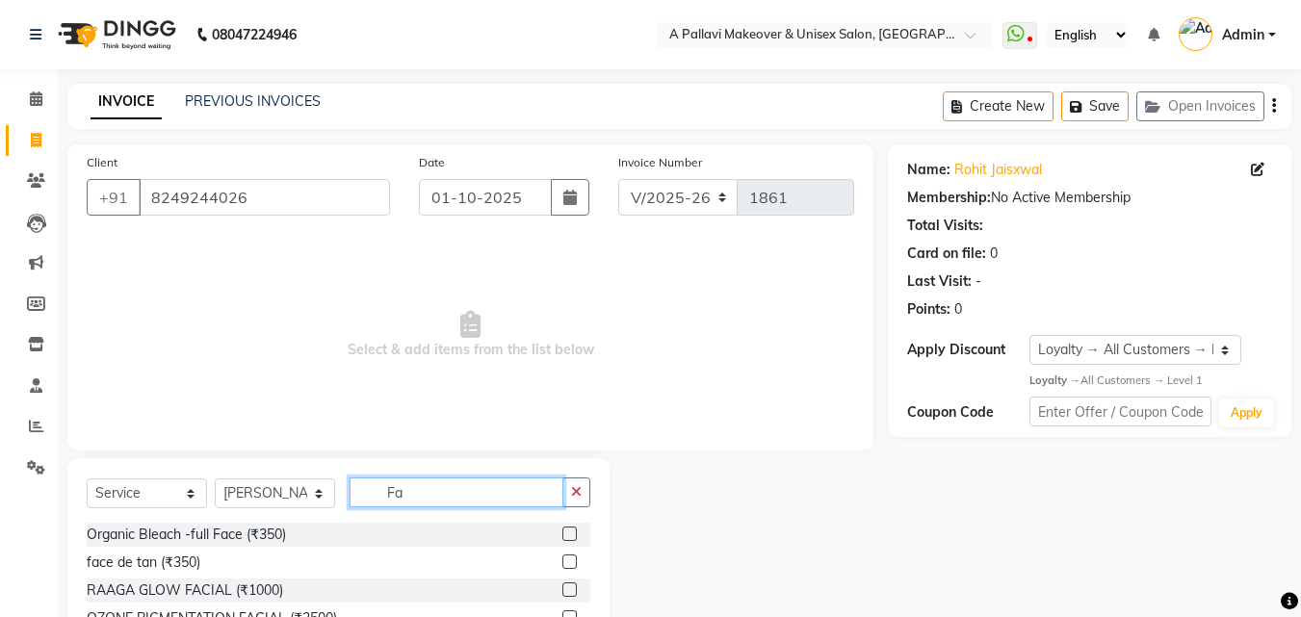
type input "F"
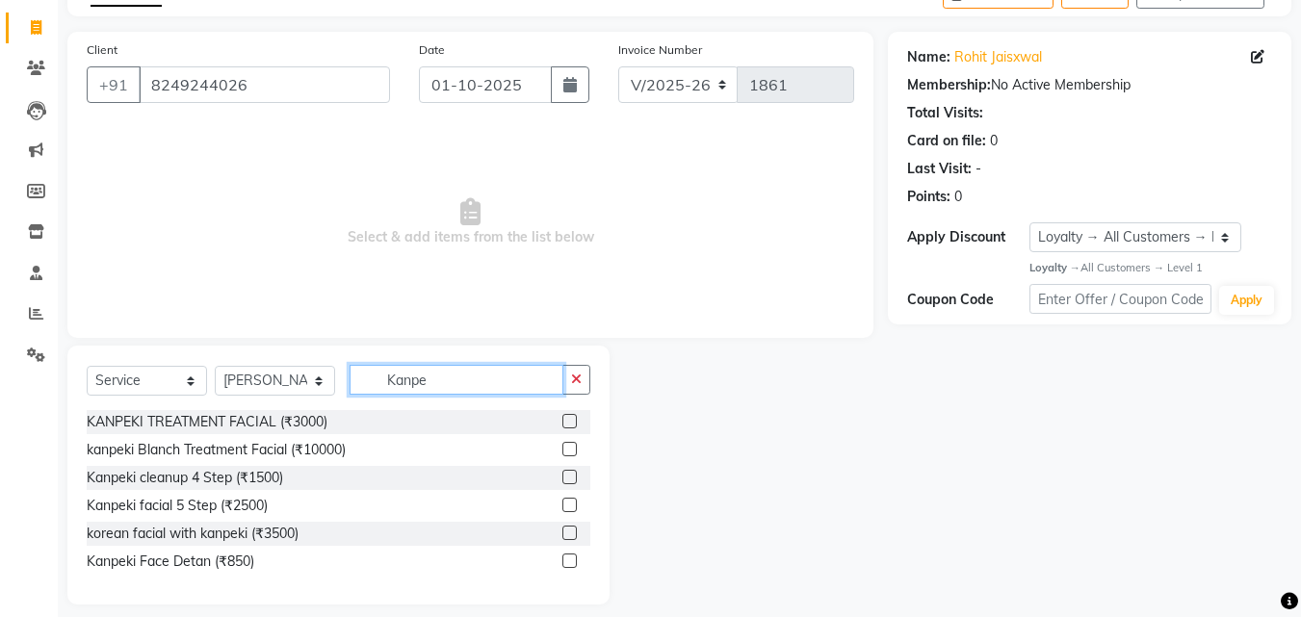
scroll to position [129, 0]
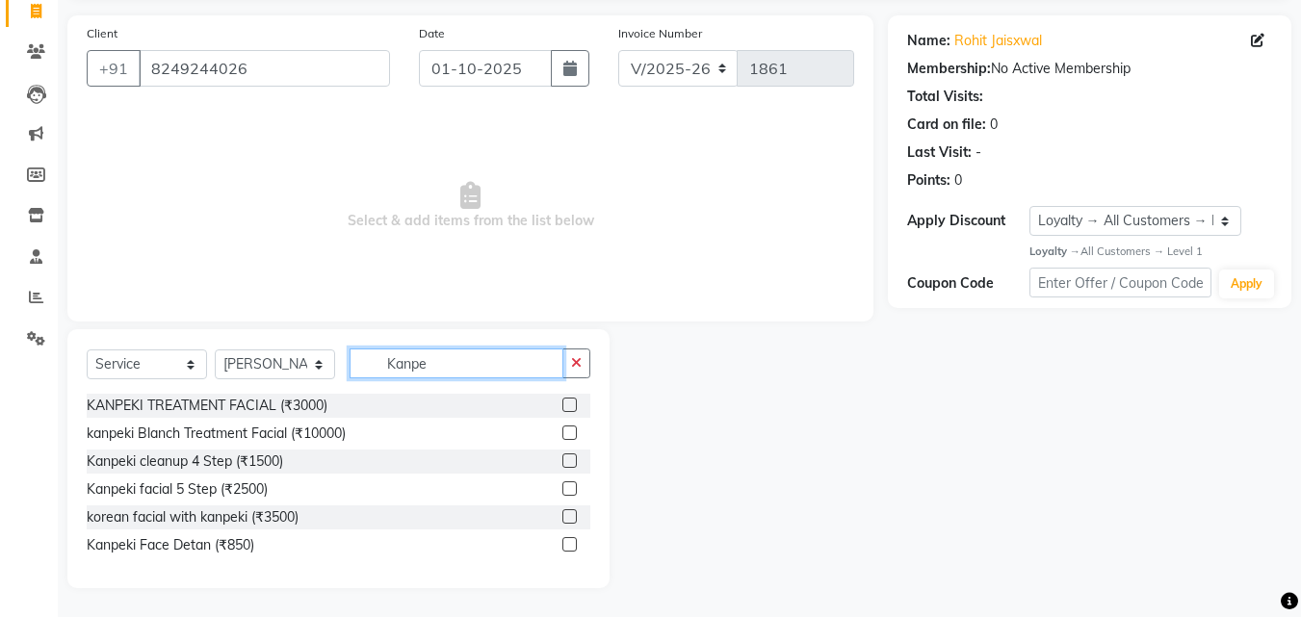
type input "Kanpe"
click at [570, 485] on label at bounding box center [569, 489] width 14 height 14
click at [570, 485] on input "checkbox" at bounding box center [568, 490] width 13 height 13
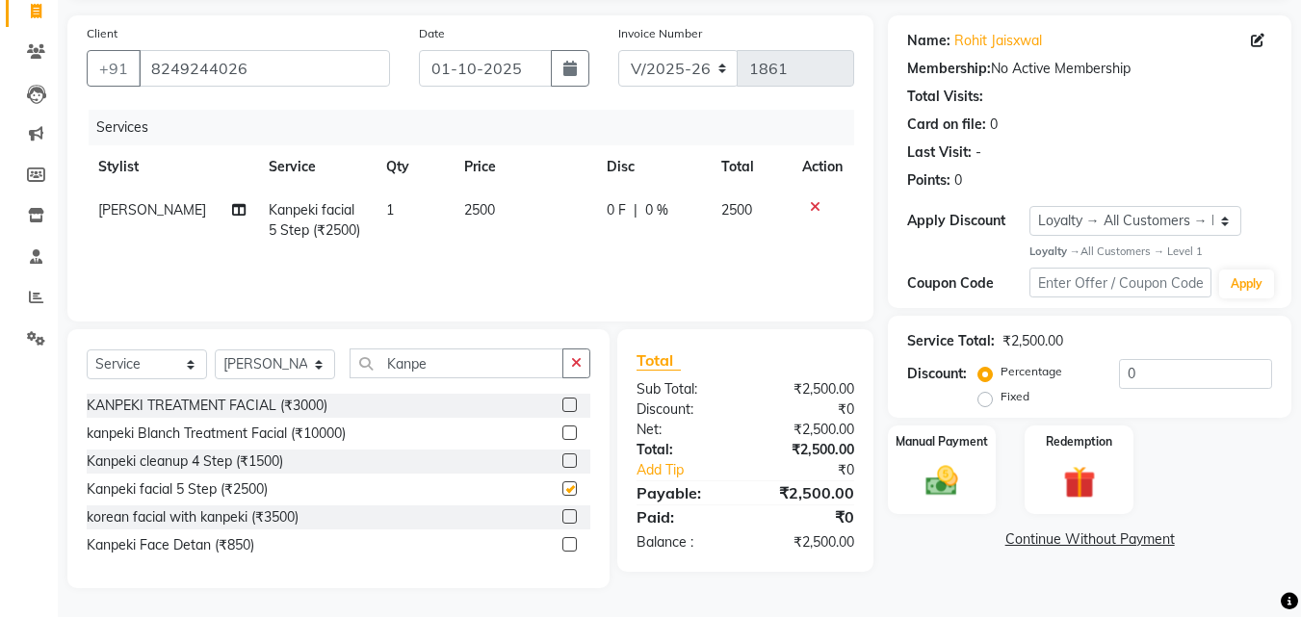
checkbox input "false"
click at [582, 363] on icon "button" at bounding box center [576, 362] width 11 height 13
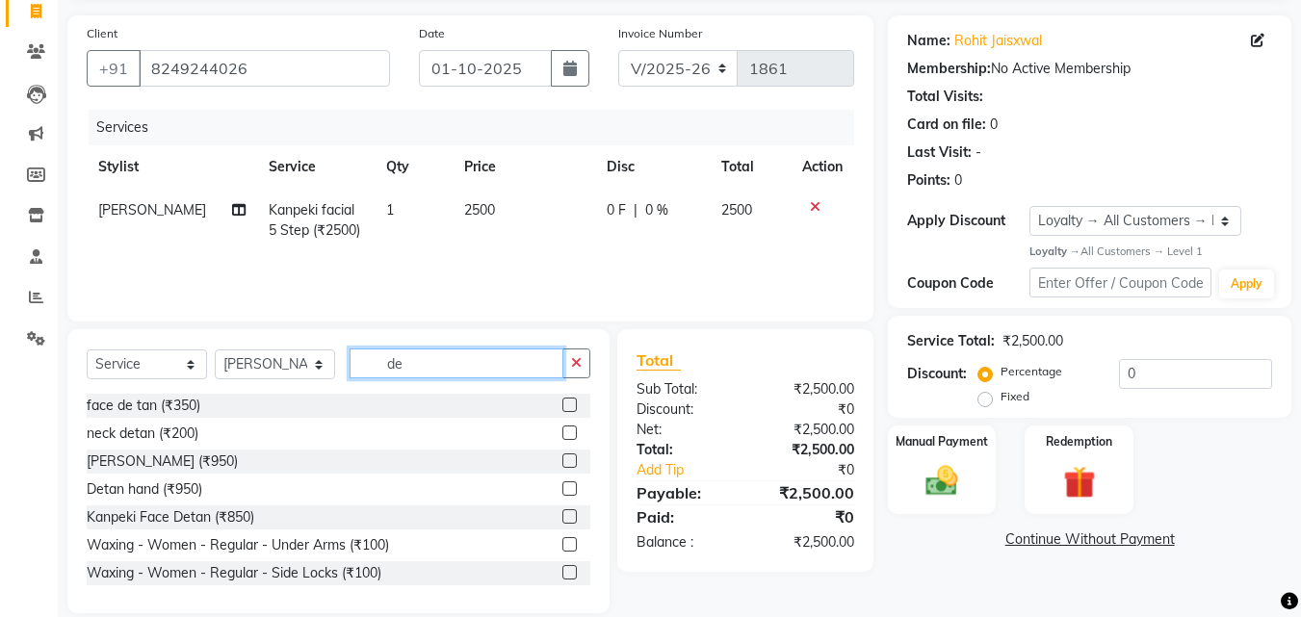
type input "de"
click at [562, 400] on label at bounding box center [569, 405] width 14 height 14
click at [562, 400] on input "checkbox" at bounding box center [568, 406] width 13 height 13
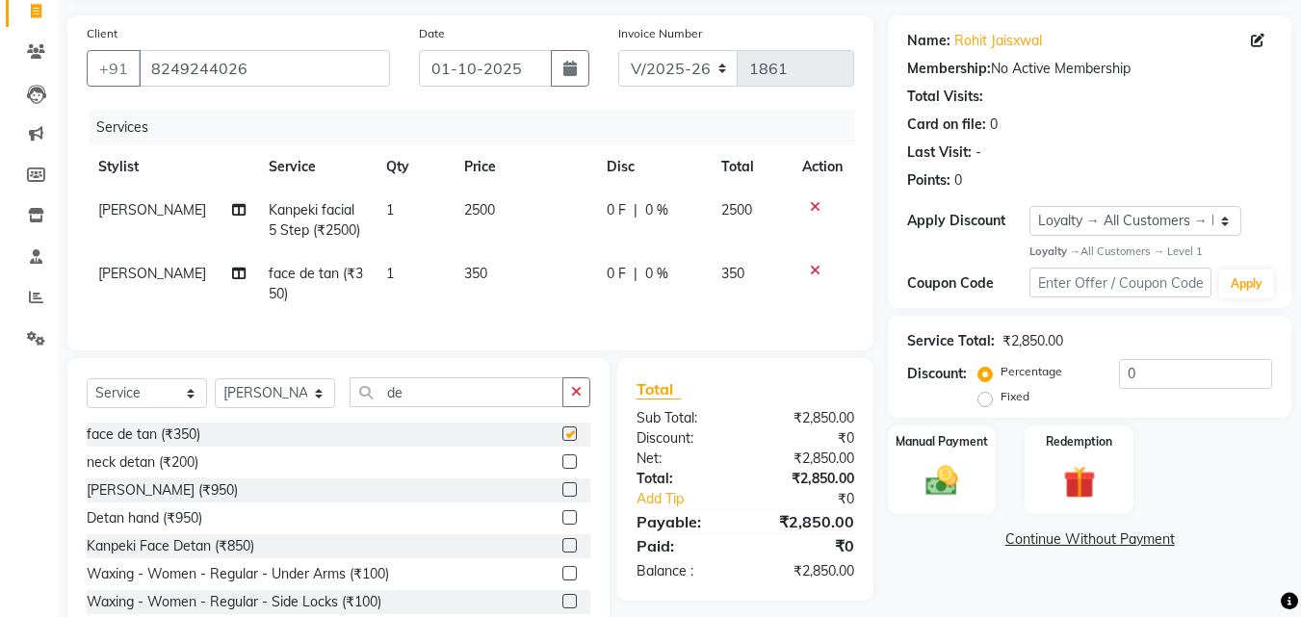
checkbox input "false"
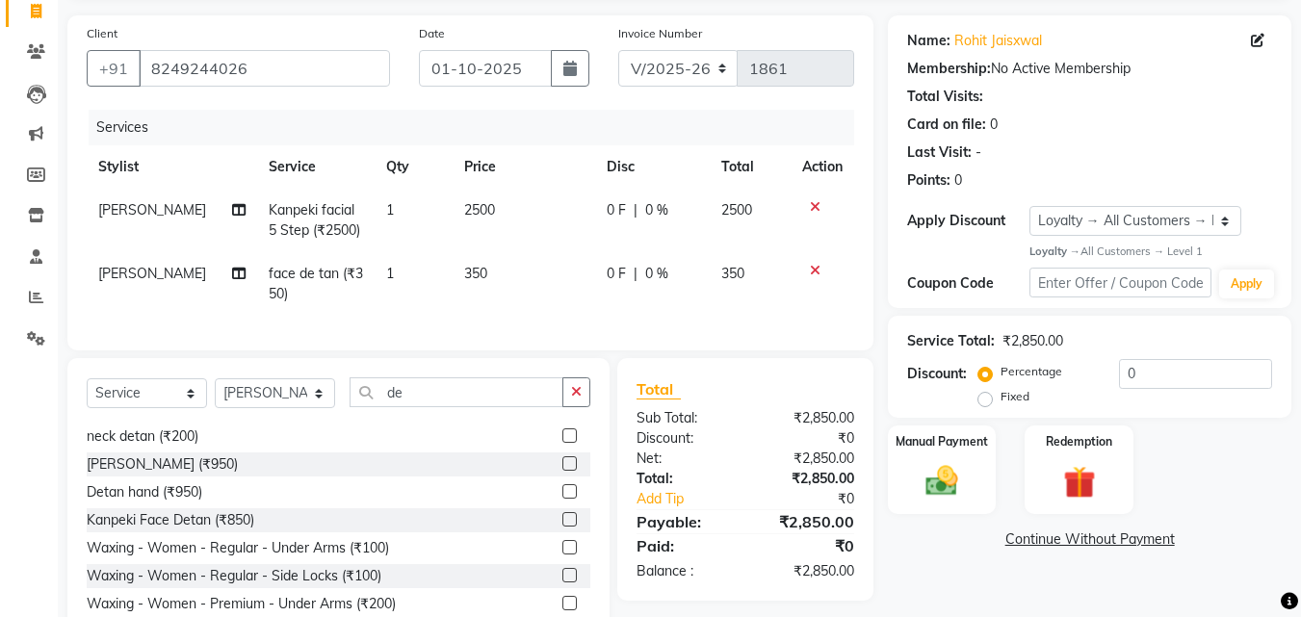
scroll to position [0, 0]
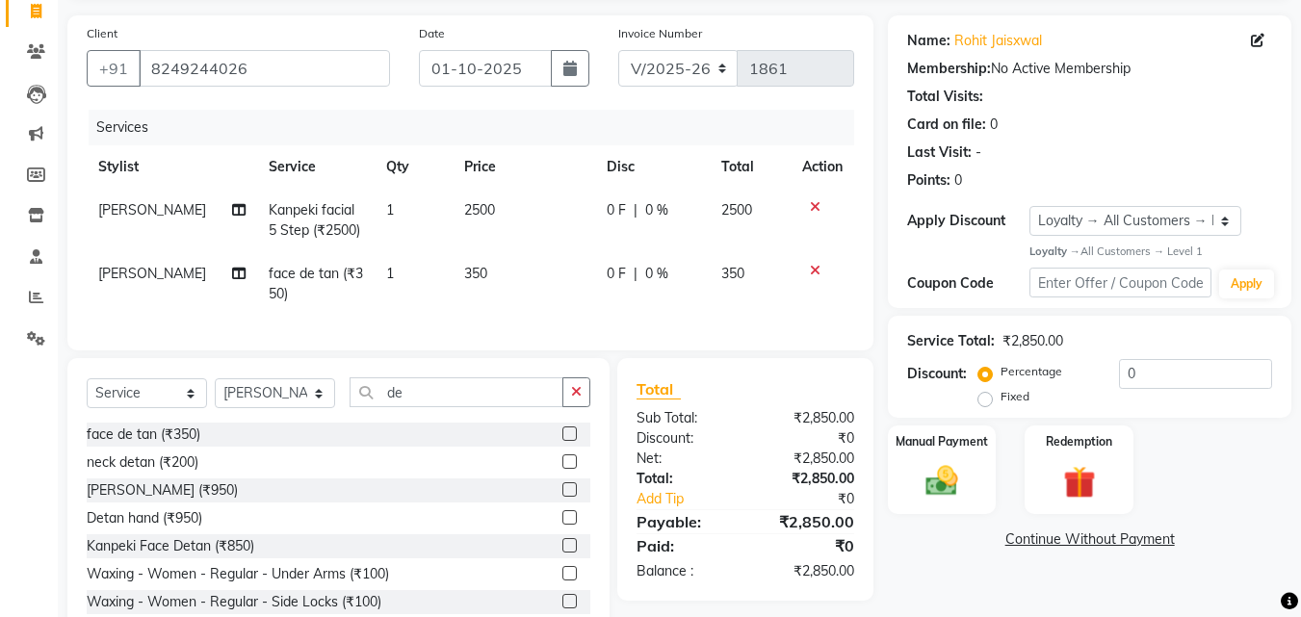
click at [562, 553] on label at bounding box center [569, 545] width 14 height 14
click at [562, 553] on input "checkbox" at bounding box center [568, 546] width 13 height 13
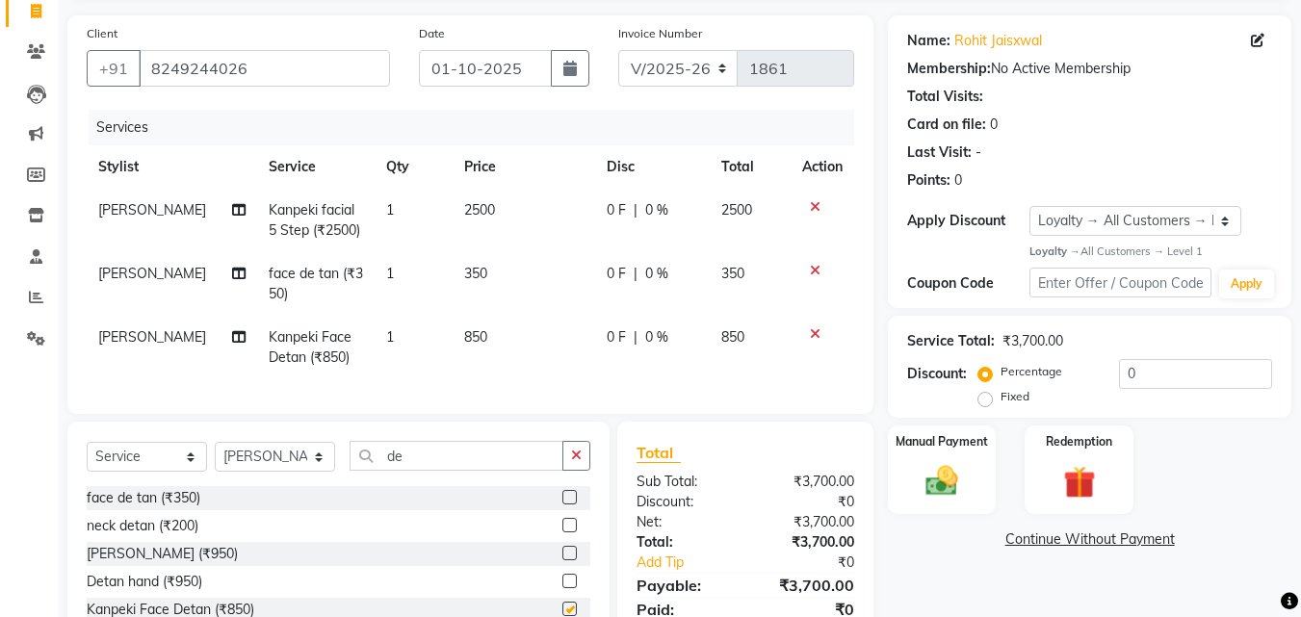
checkbox input "false"
click at [813, 270] on icon at bounding box center [815, 270] width 11 height 13
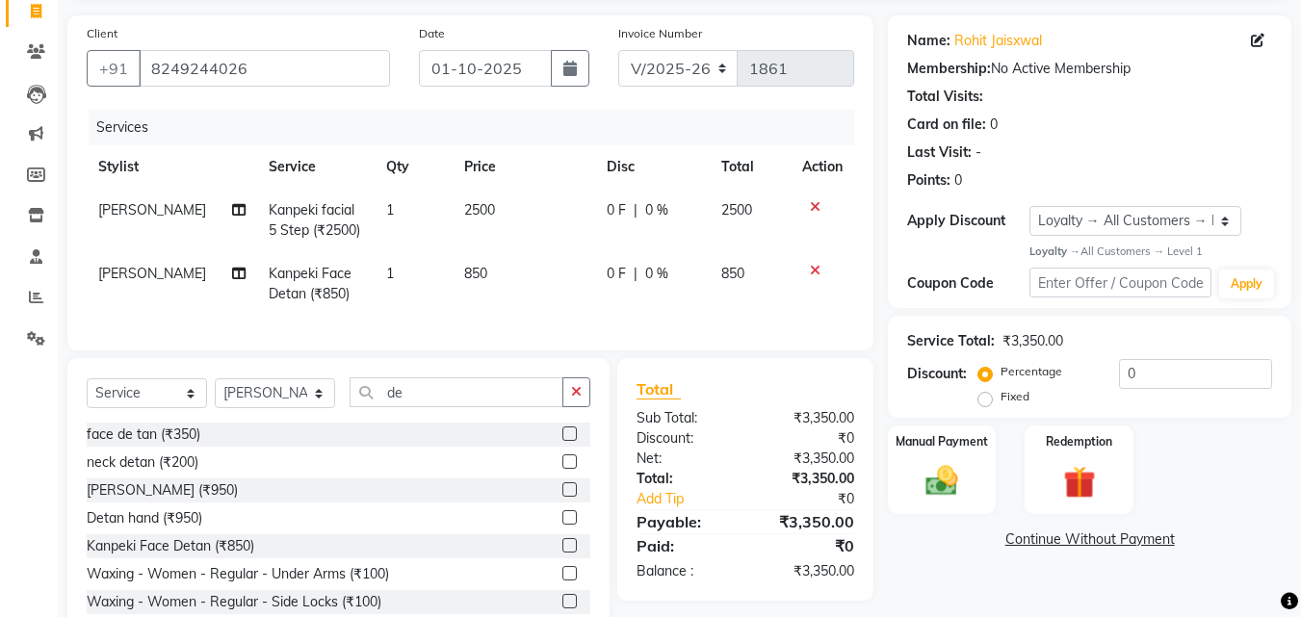
click at [475, 266] on td "850" at bounding box center [524, 284] width 143 height 64
select select "19462"
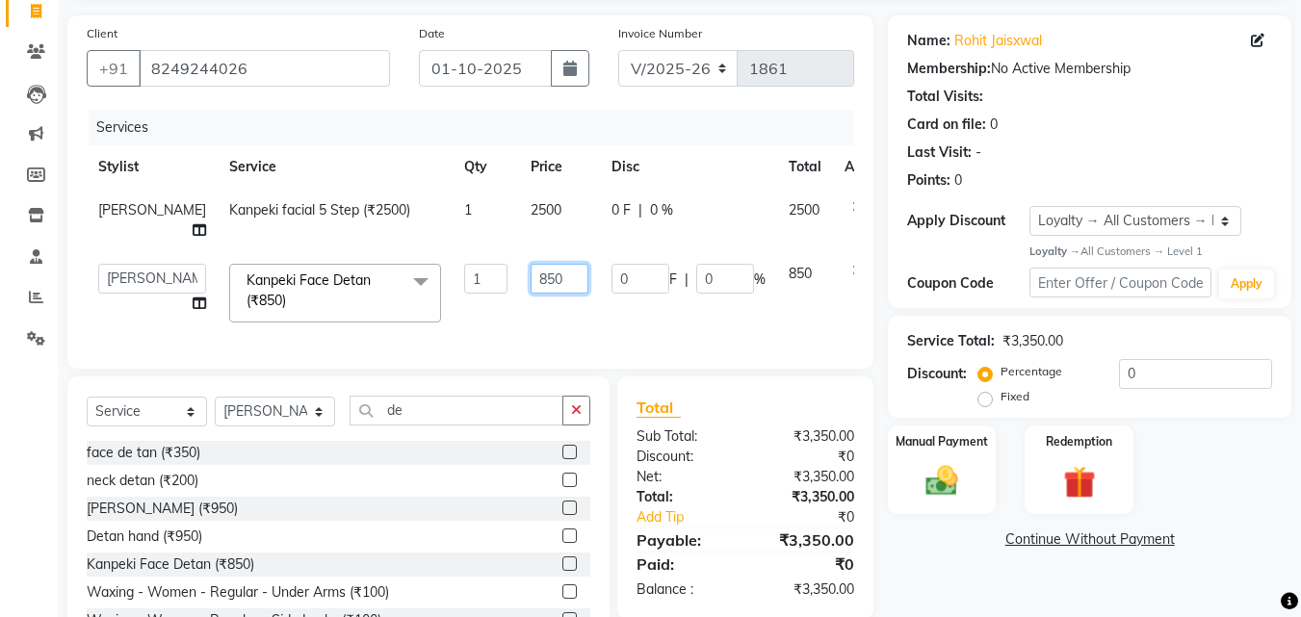
click at [531, 277] on input "850" at bounding box center [560, 279] width 58 height 30
type input "880"
click at [500, 327] on div "Services Stylist Service Qty Price Disc Total Action Namita Kanpeki facial 5 St…" at bounding box center [471, 230] width 768 height 240
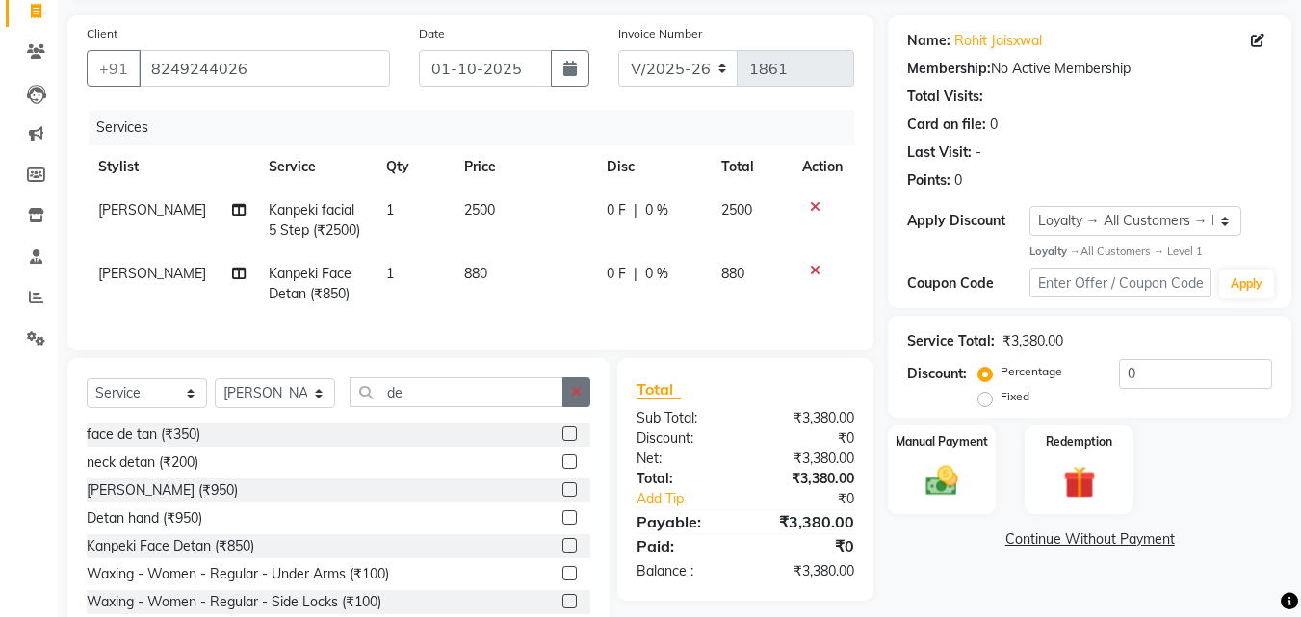
click at [573, 407] on button "button" at bounding box center [576, 393] width 28 height 30
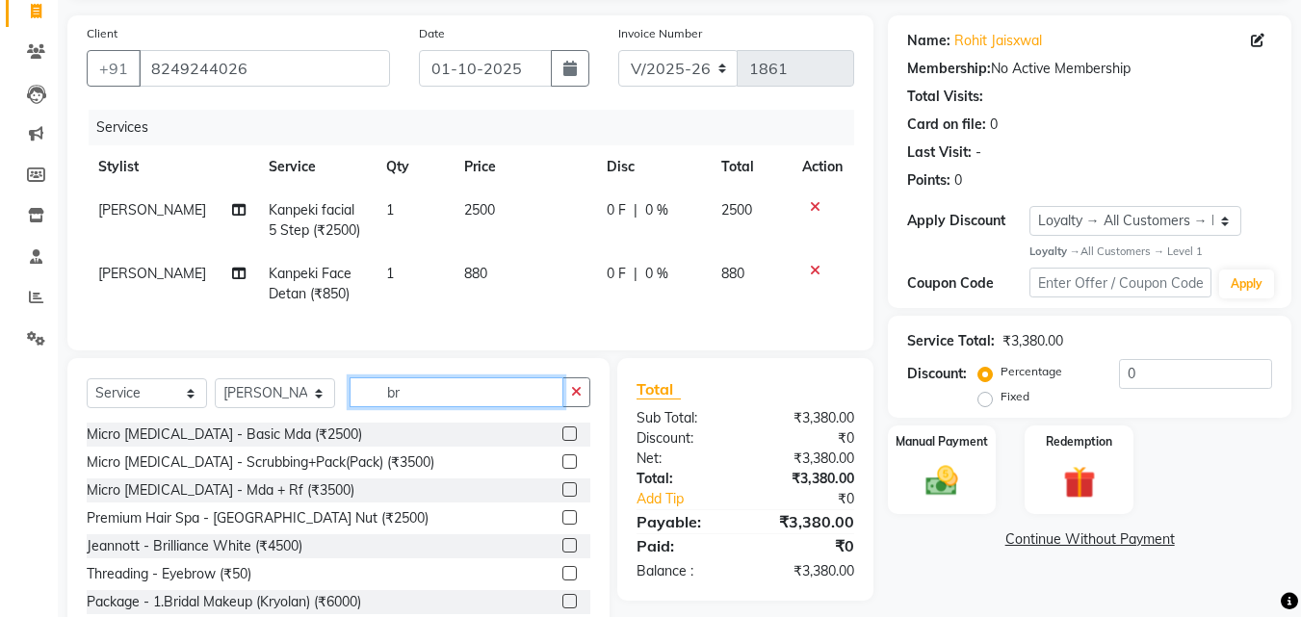
type input "b"
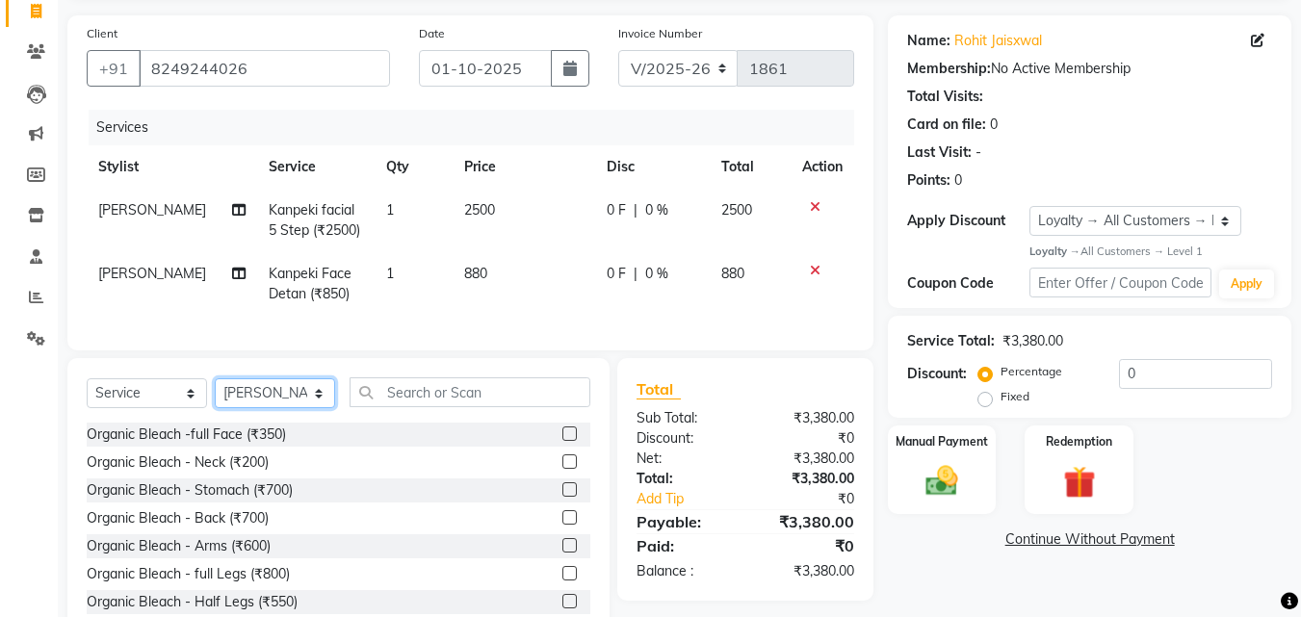
drag, startPoint x: 301, startPoint y: 413, endPoint x: 287, endPoint y: 413, distance: 14.4
click at [301, 408] on select "Select Stylist Akansha A PALLAVI Archana BAPAN Gourav Namita NANDINI JOSHI Prat…" at bounding box center [275, 394] width 120 height 30
select select "68912"
click at [215, 393] on select "Select Stylist Akansha A PALLAVI Archana BAPAN Gourav Namita NANDINI JOSHI Prat…" at bounding box center [275, 394] width 120 height 30
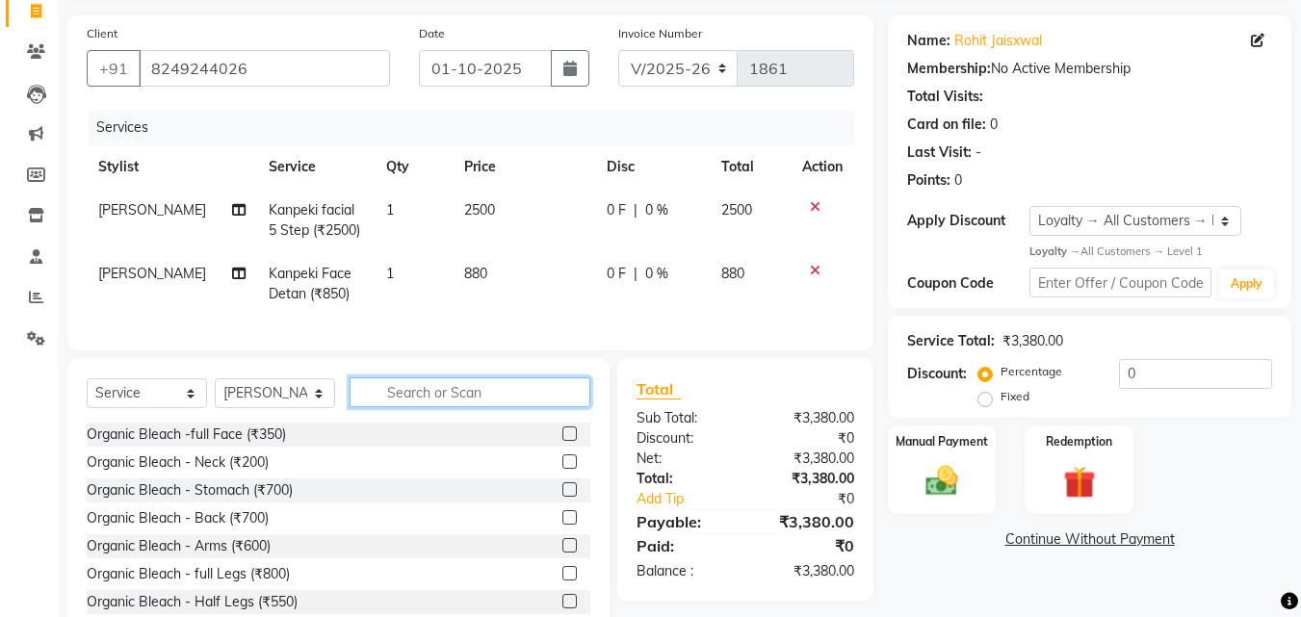
click at [394, 404] on input "text" at bounding box center [470, 393] width 241 height 30
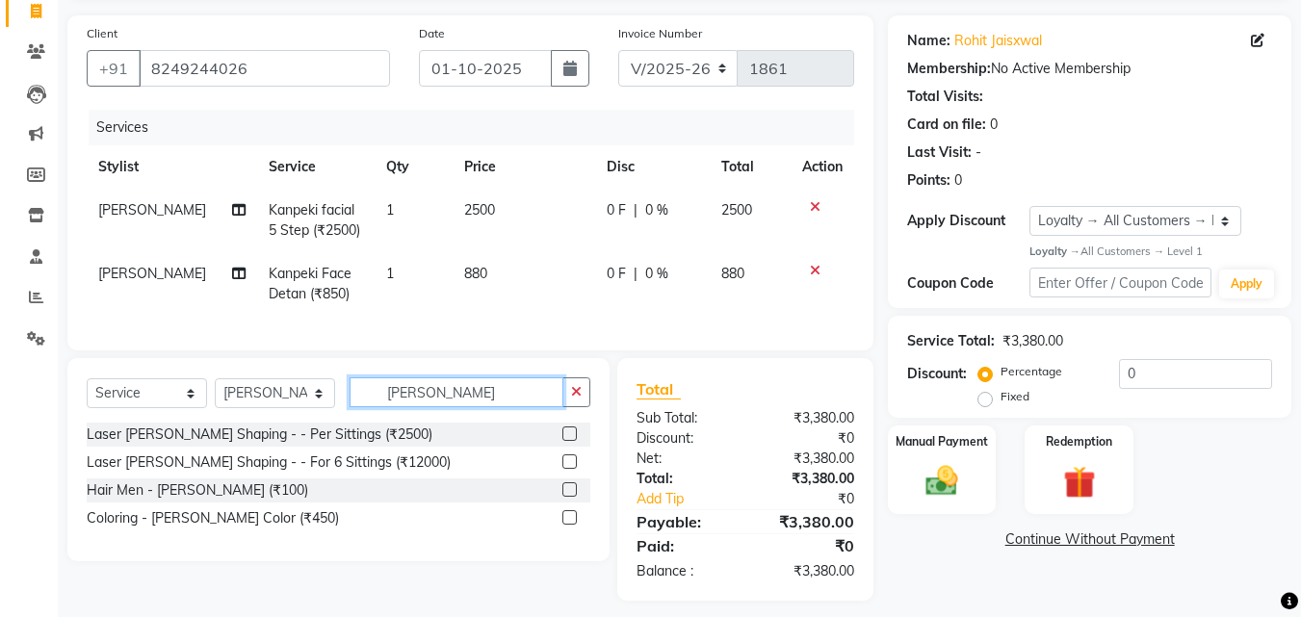
type input "beard"
click at [570, 497] on label at bounding box center [569, 490] width 14 height 14
click at [570, 497] on input "checkbox" at bounding box center [568, 490] width 13 height 13
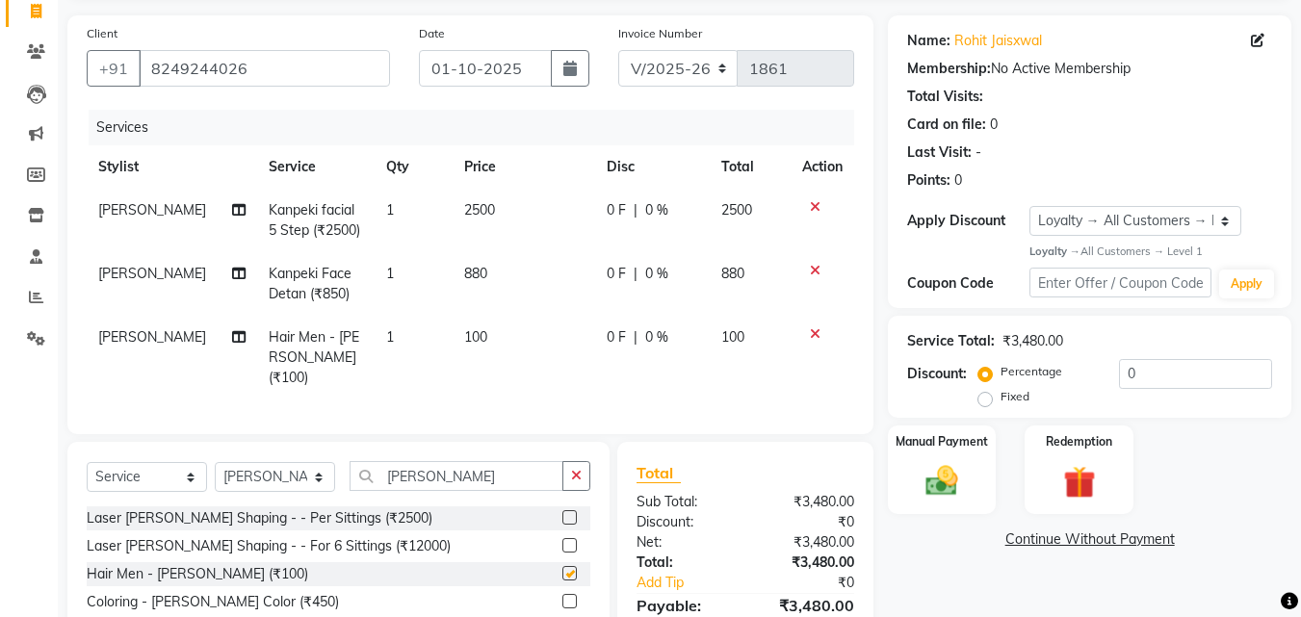
checkbox input "false"
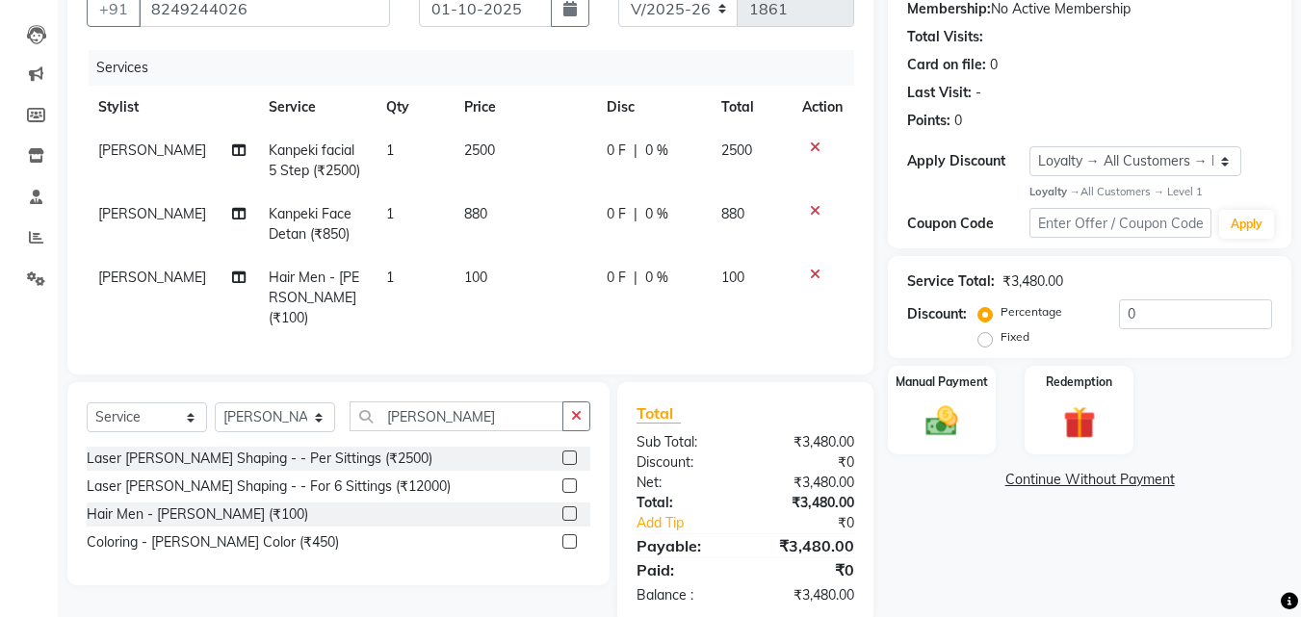
scroll to position [220, 0]
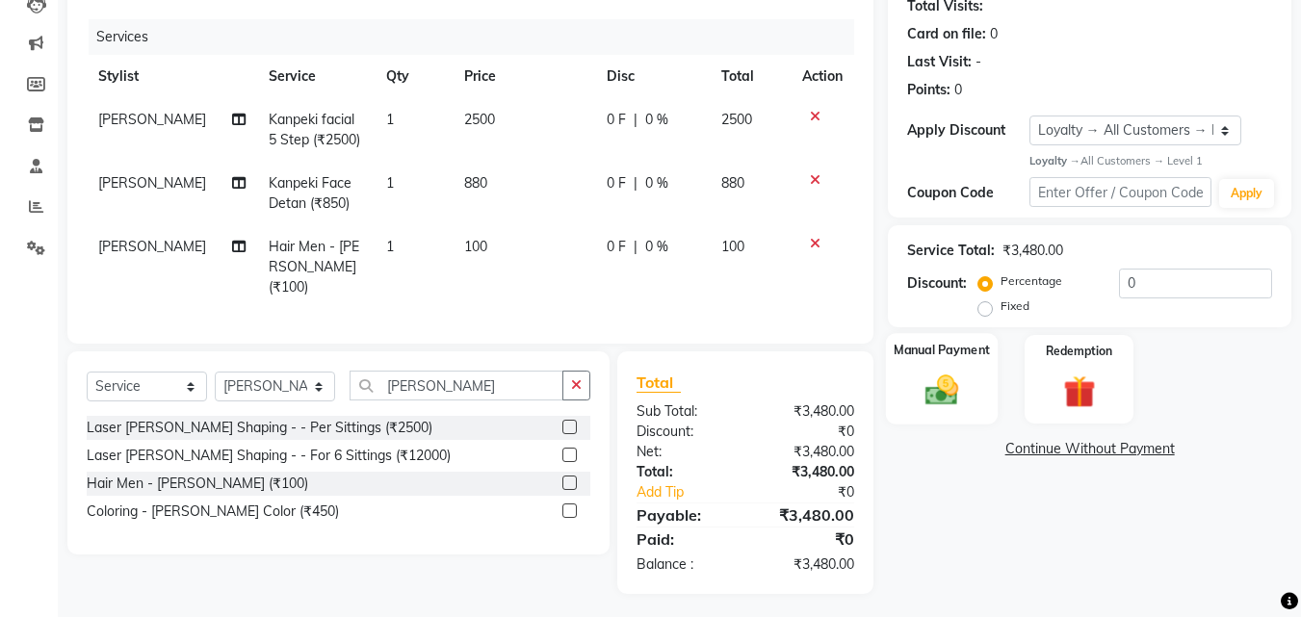
click at [968, 401] on img at bounding box center [942, 391] width 54 height 39
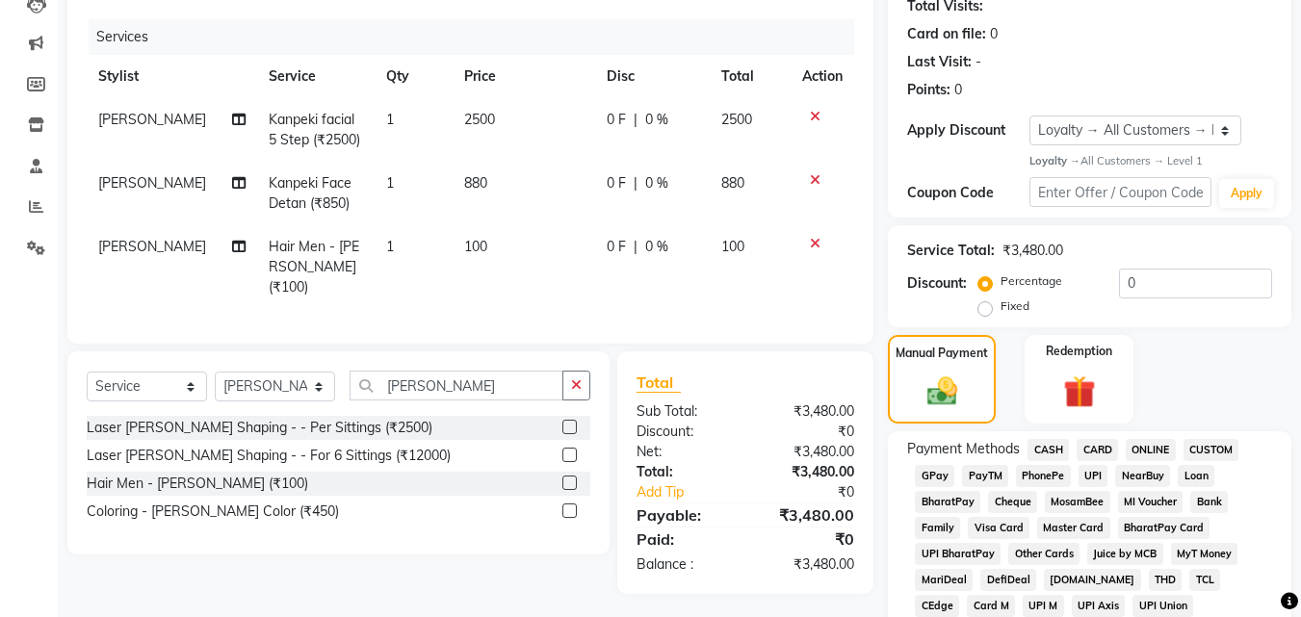
click at [1152, 444] on span "ONLINE" at bounding box center [1151, 450] width 50 height 22
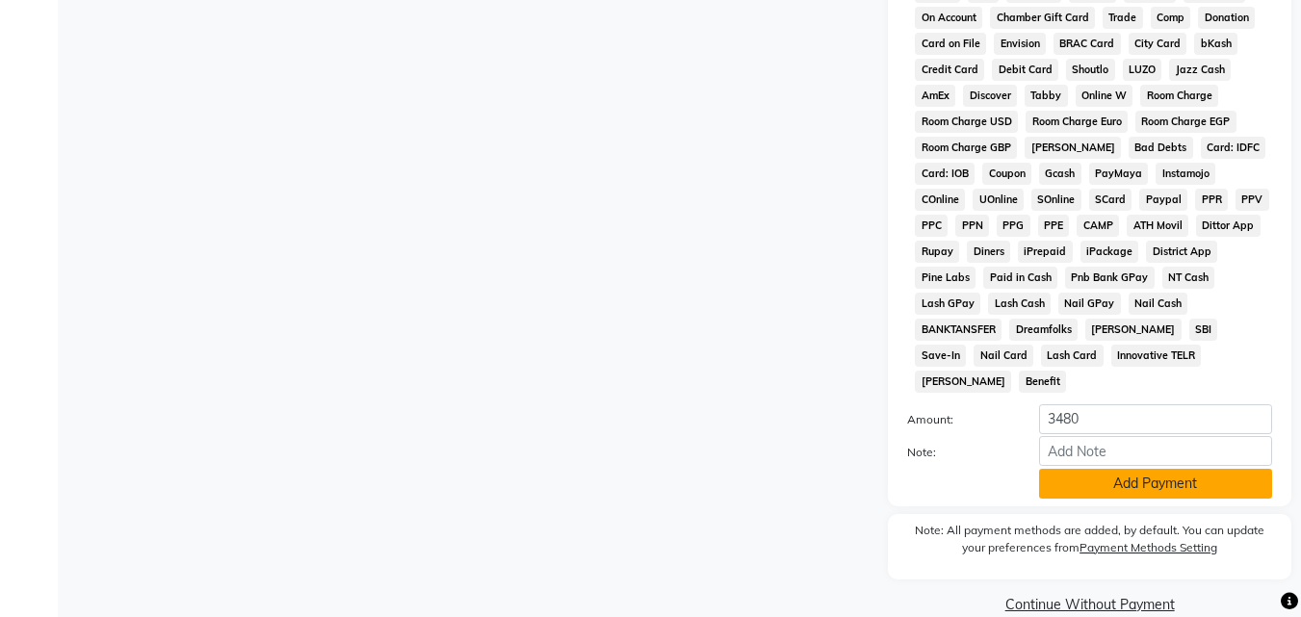
scroll to position [917, 0]
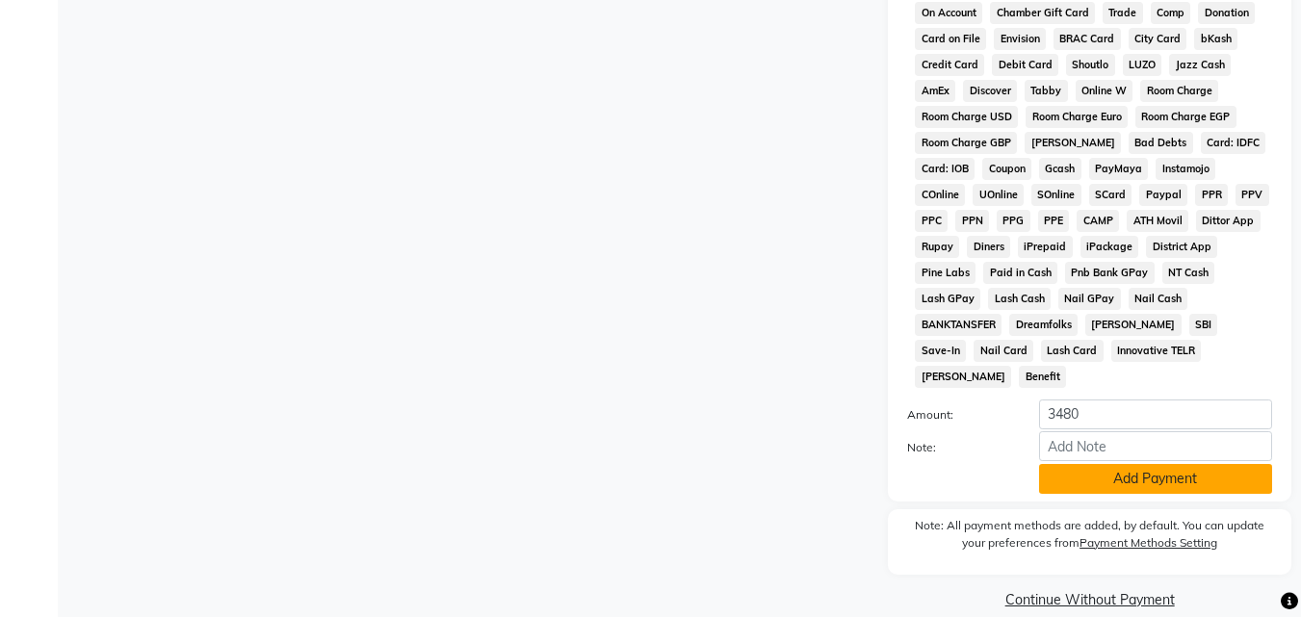
click at [1105, 464] on button "Add Payment" at bounding box center [1155, 479] width 233 height 30
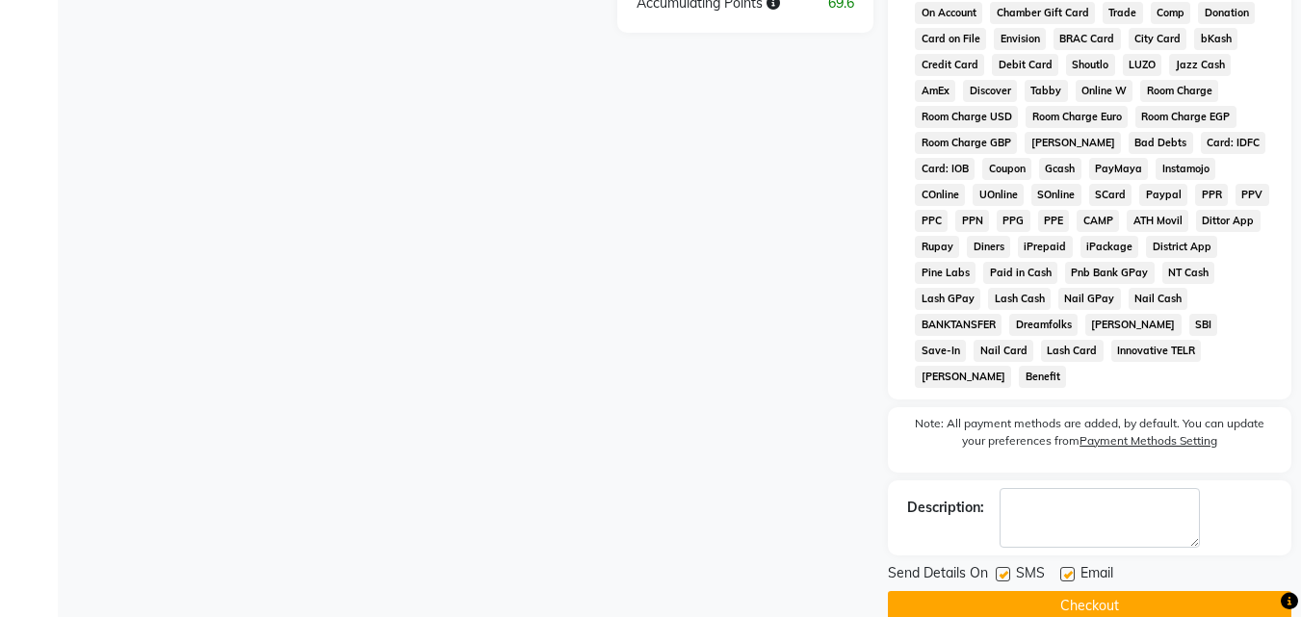
click at [1085, 591] on button "Checkout" at bounding box center [1090, 606] width 404 height 30
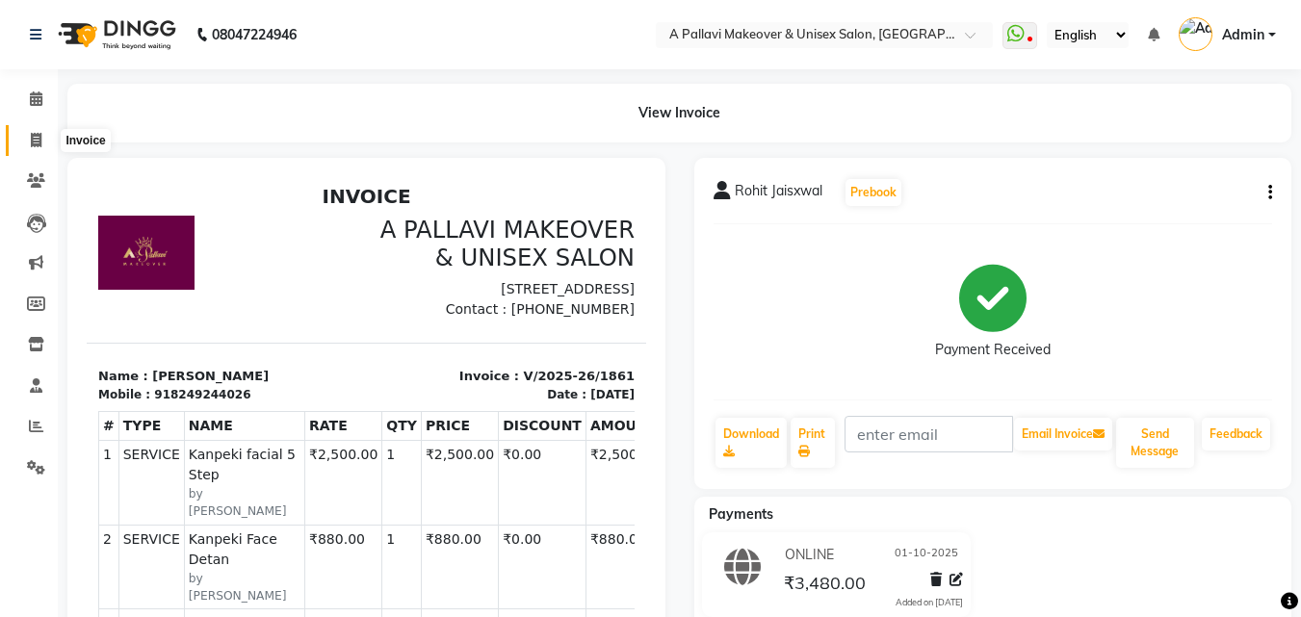
click at [34, 138] on icon at bounding box center [36, 140] width 11 height 14
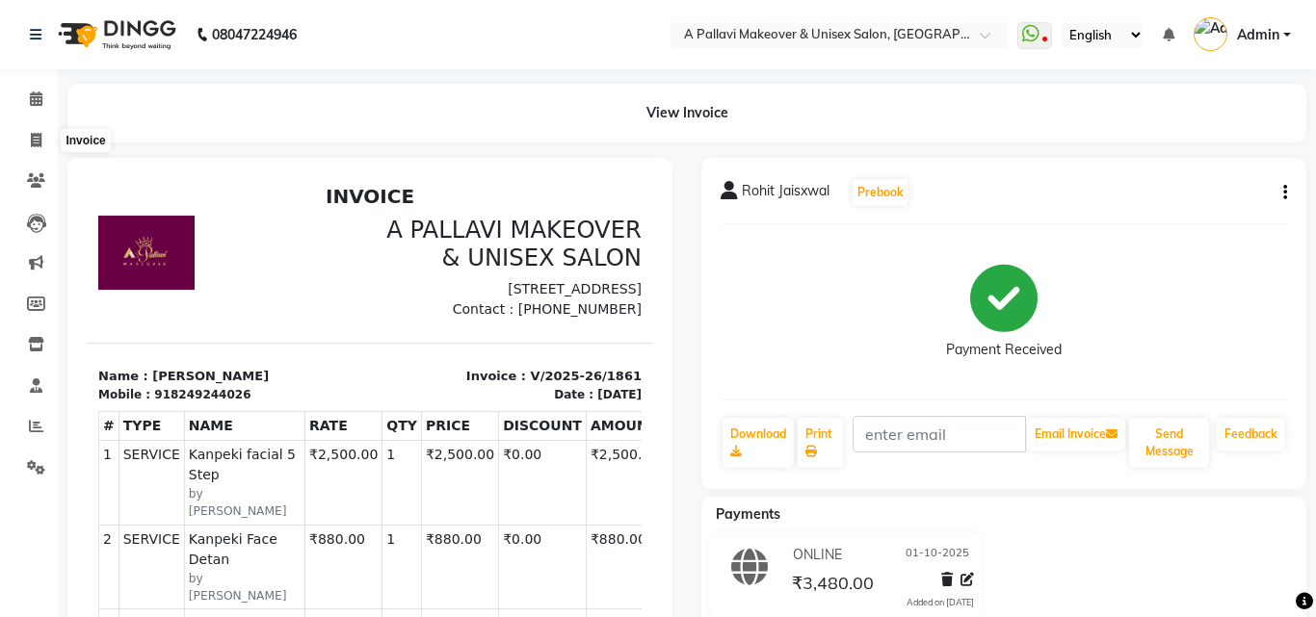
select select "3573"
select select "service"
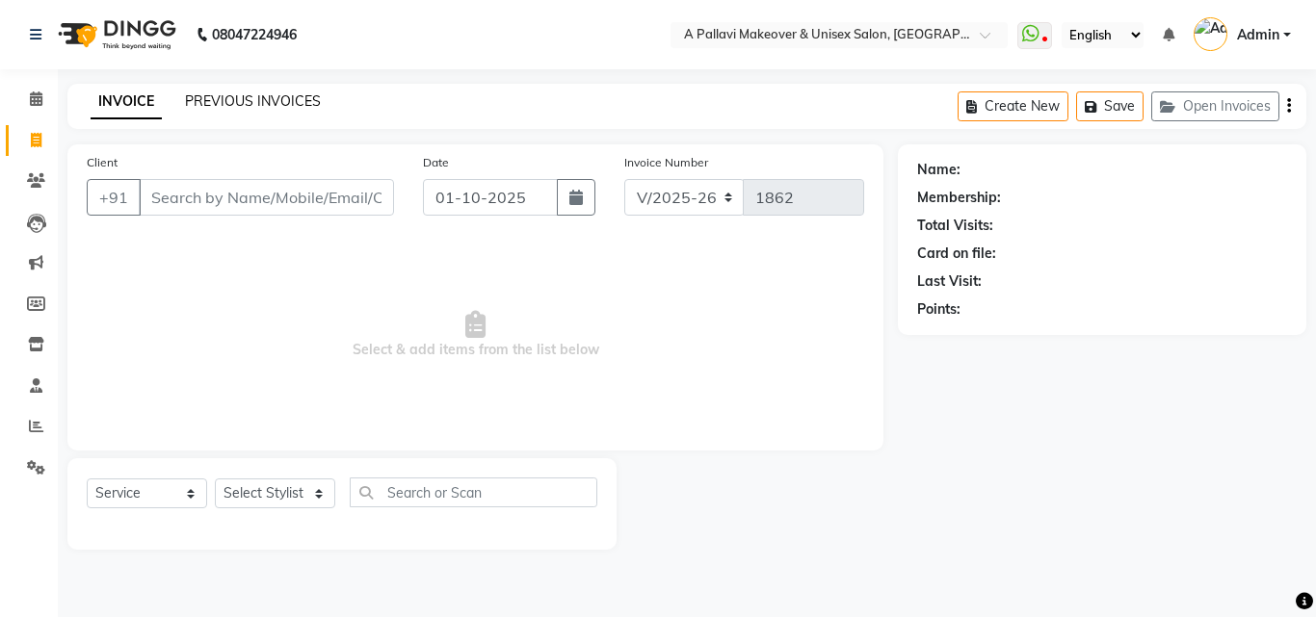
click at [257, 96] on link "PREVIOUS INVOICES" at bounding box center [253, 100] width 136 height 17
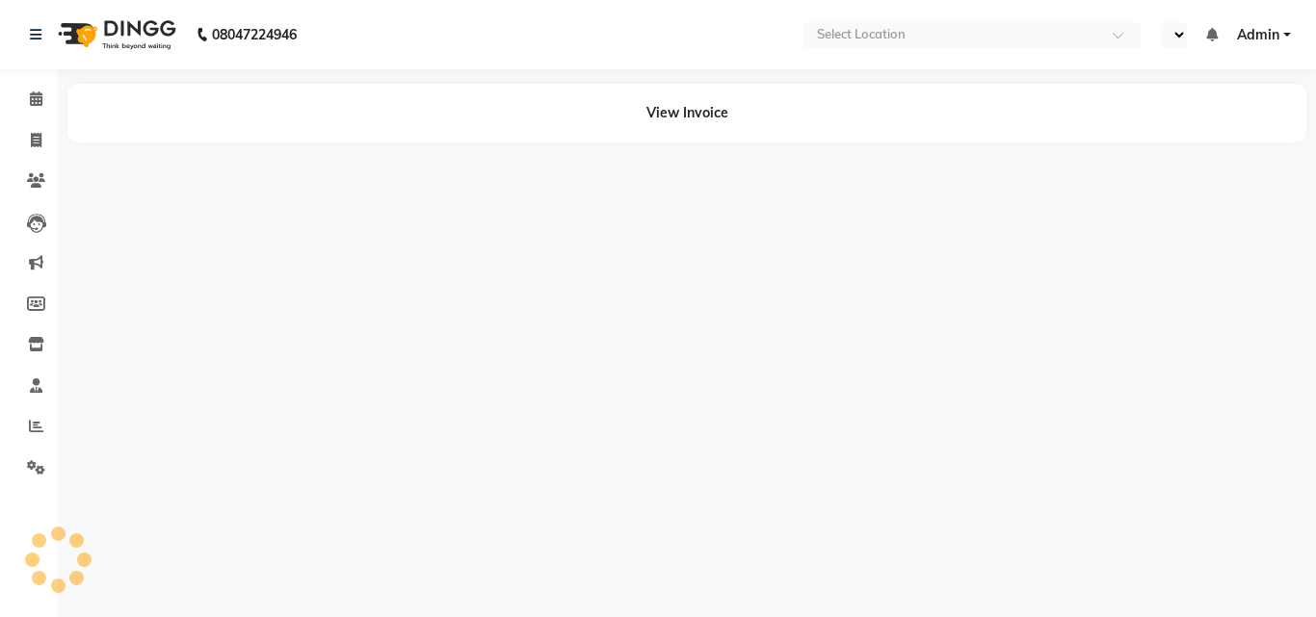
select select "en"
